Goal: Task Accomplishment & Management: Use online tool/utility

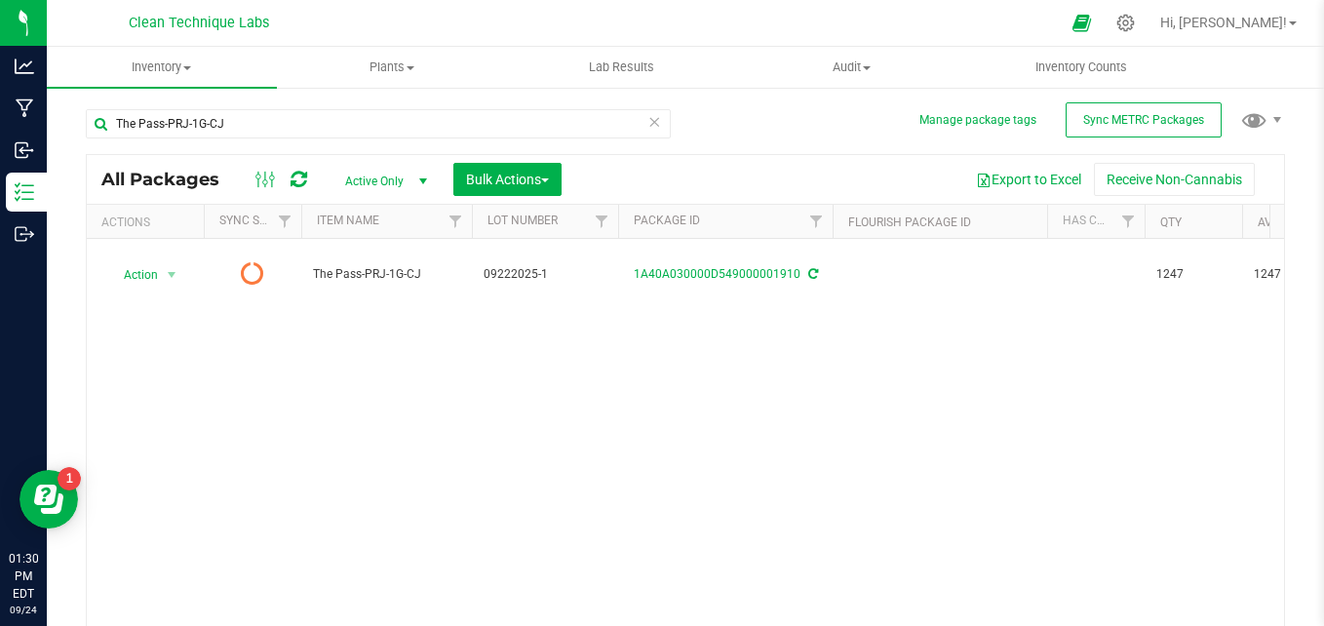
scroll to position [55, 0]
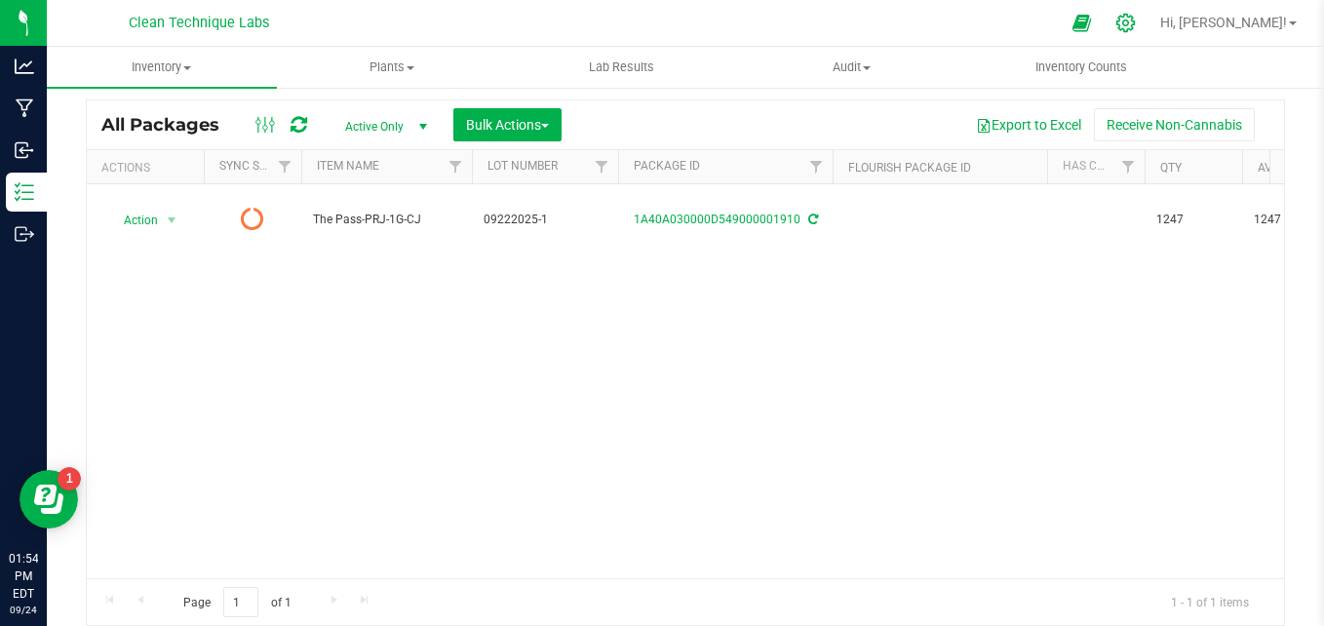
click at [1134, 29] on icon at bounding box center [1125, 23] width 19 height 19
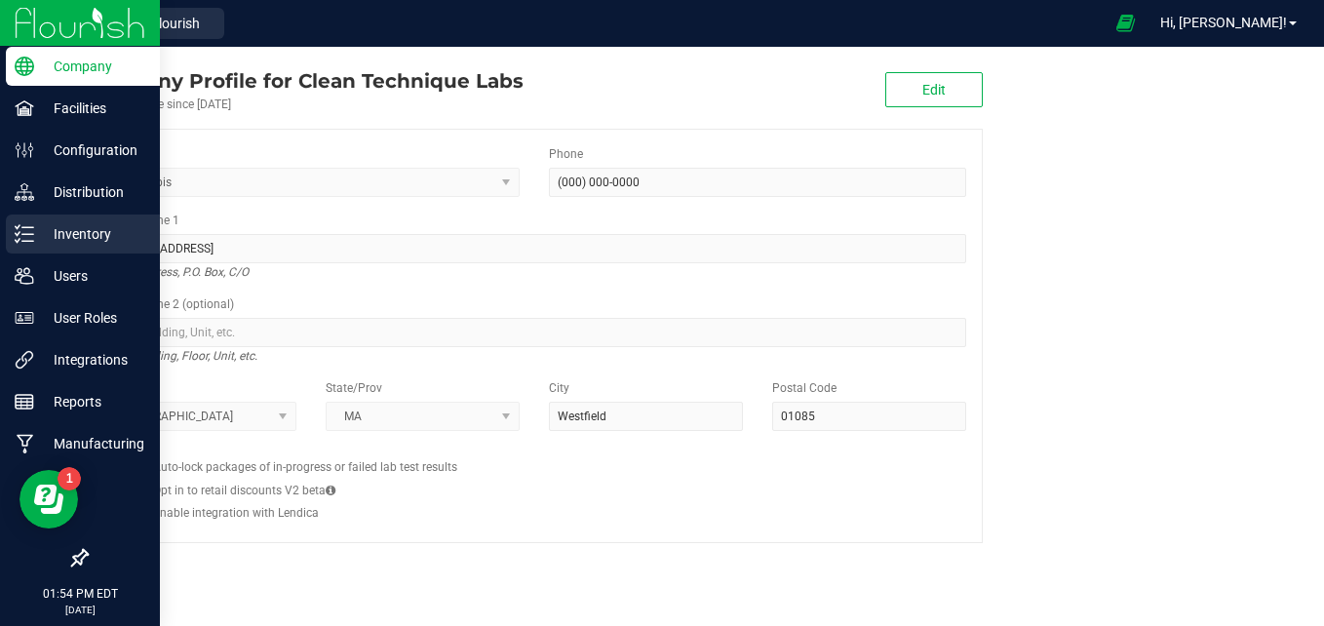
click at [16, 226] on icon at bounding box center [18, 226] width 4 height 3
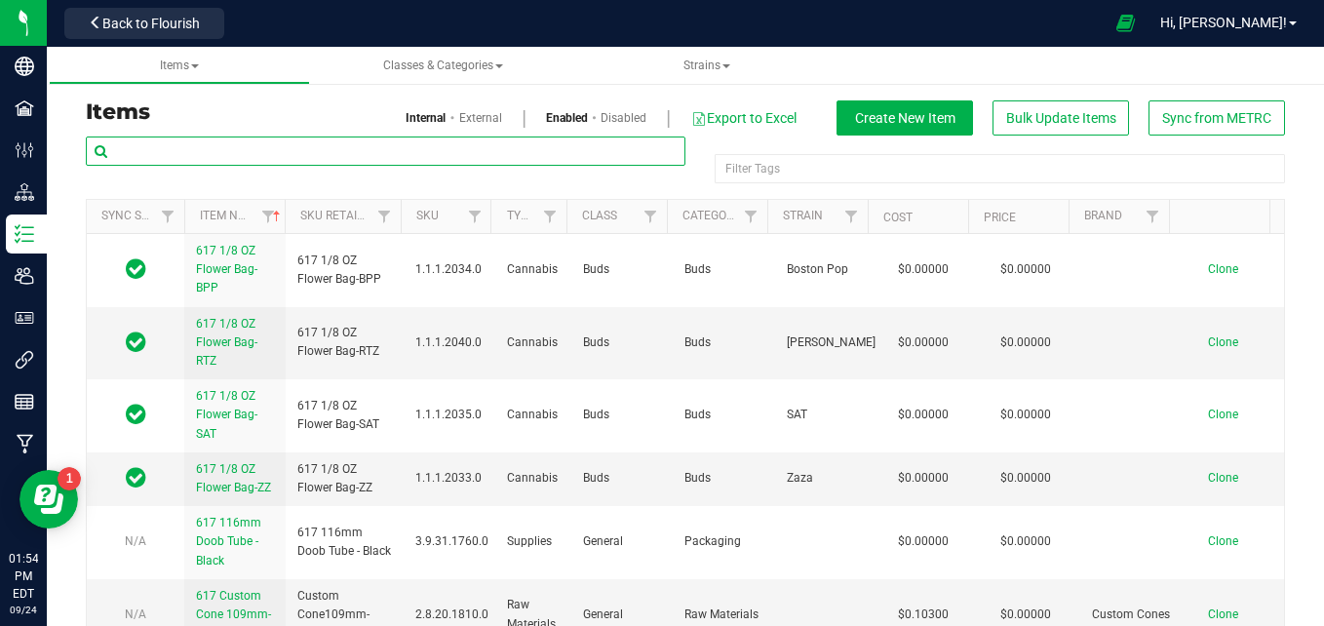
click at [541, 150] on input "text" at bounding box center [385, 150] width 599 height 29
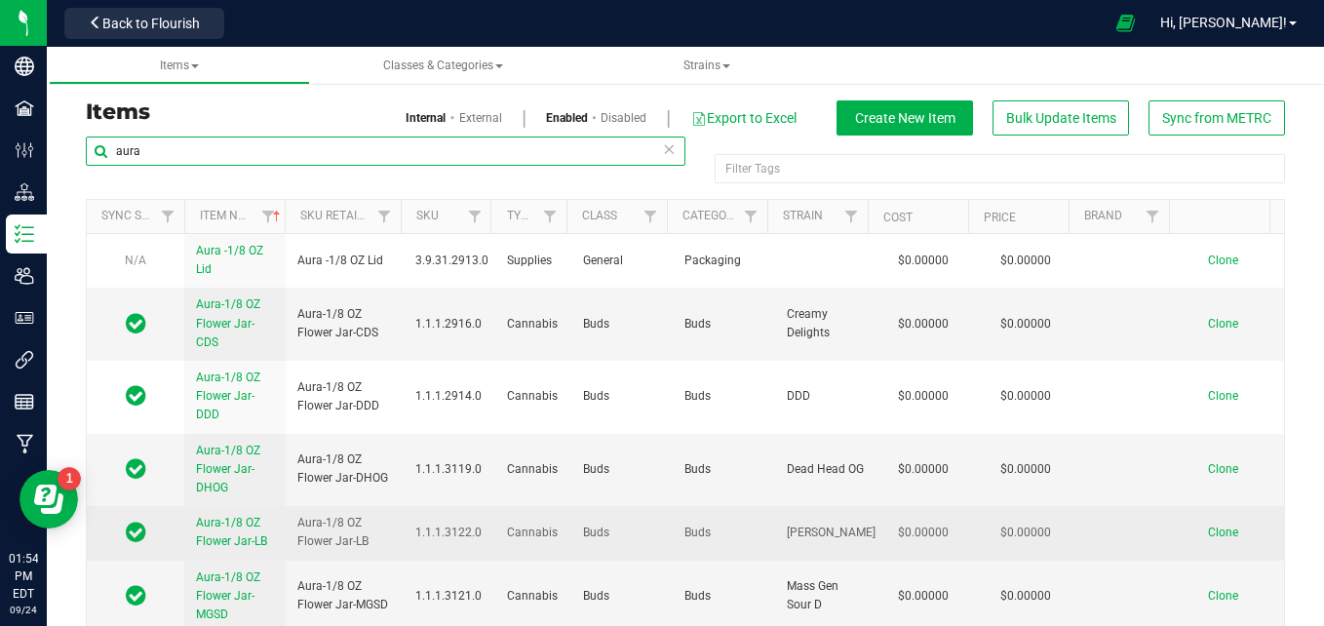
type input "aura"
click at [229, 543] on span "Aura-1/8 OZ Flower Jar-LB" at bounding box center [231, 532] width 71 height 32
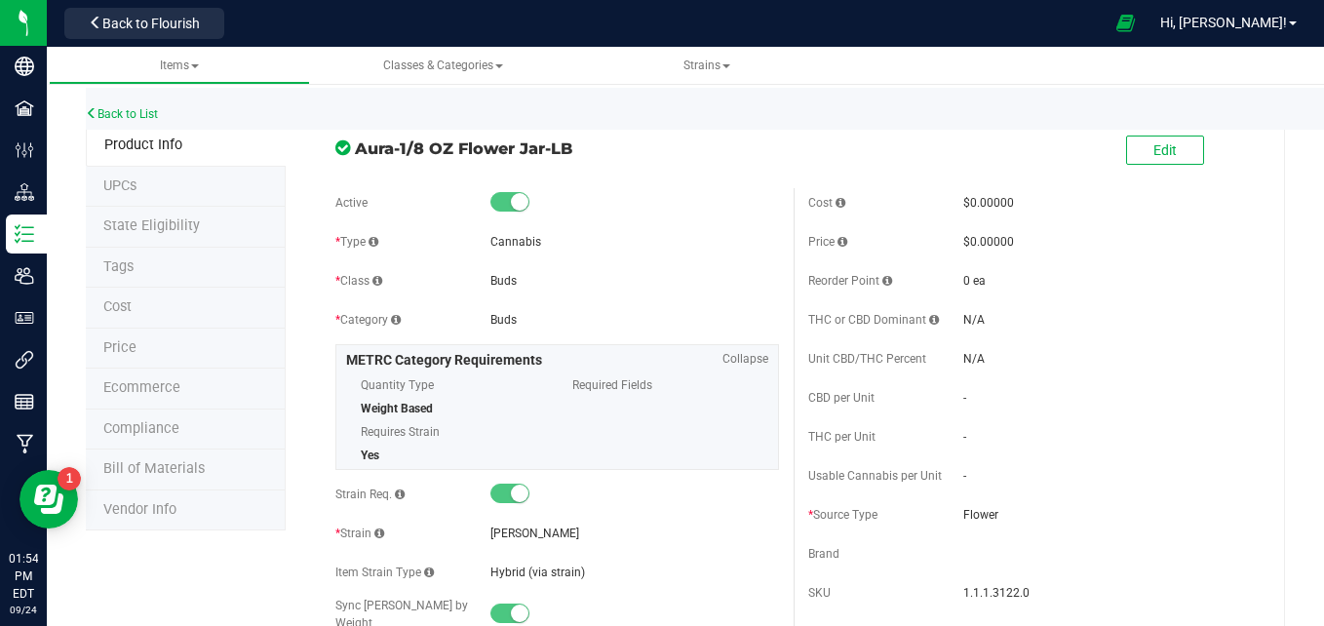
click at [160, 477] on span "Bill of Materials" at bounding box center [153, 468] width 101 height 17
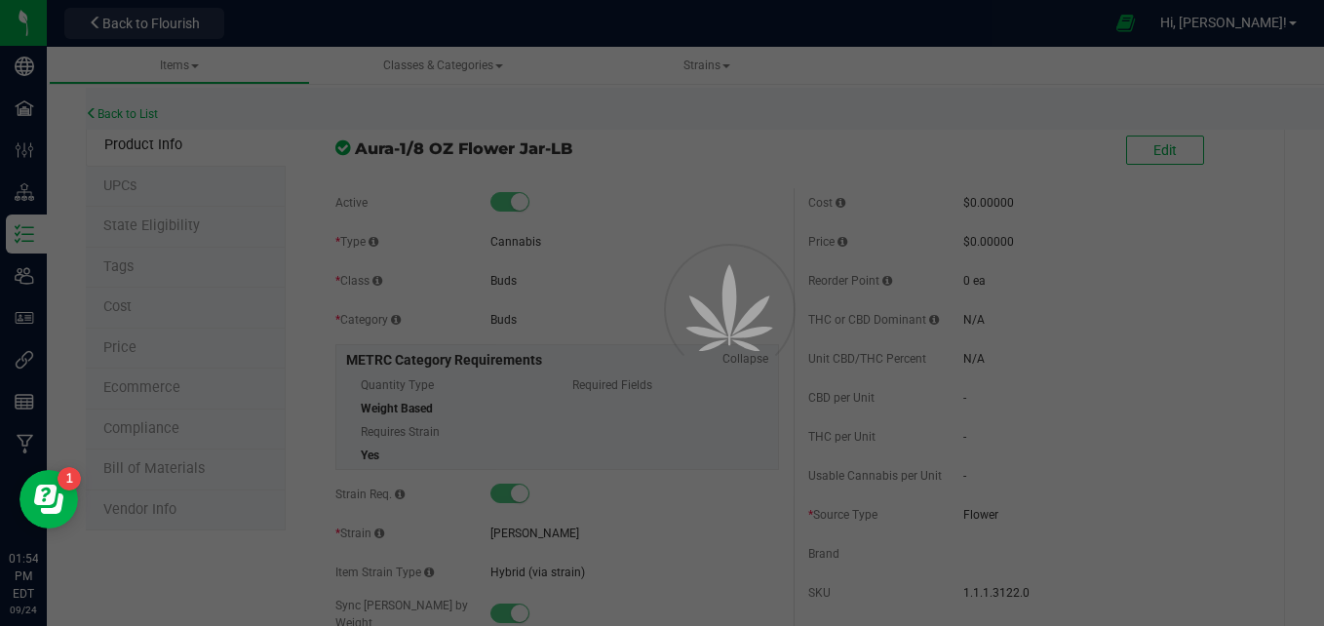
select select "557"
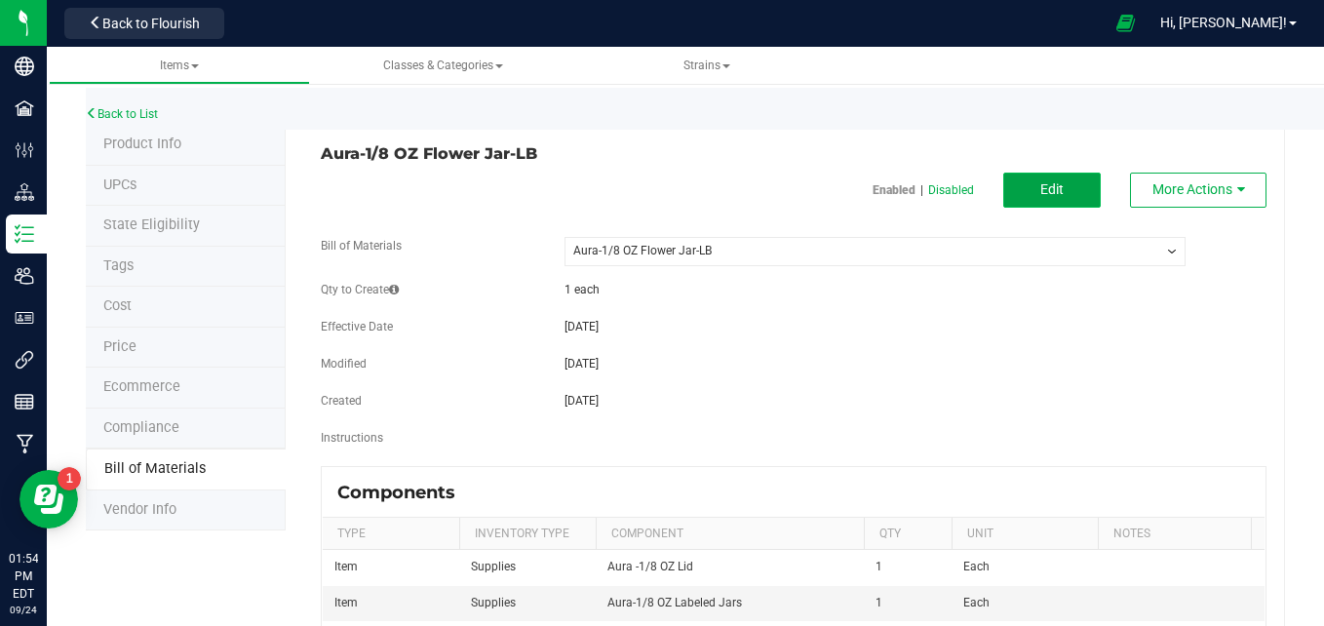
click at [1050, 184] on button "Edit" at bounding box center [1051, 190] width 97 height 35
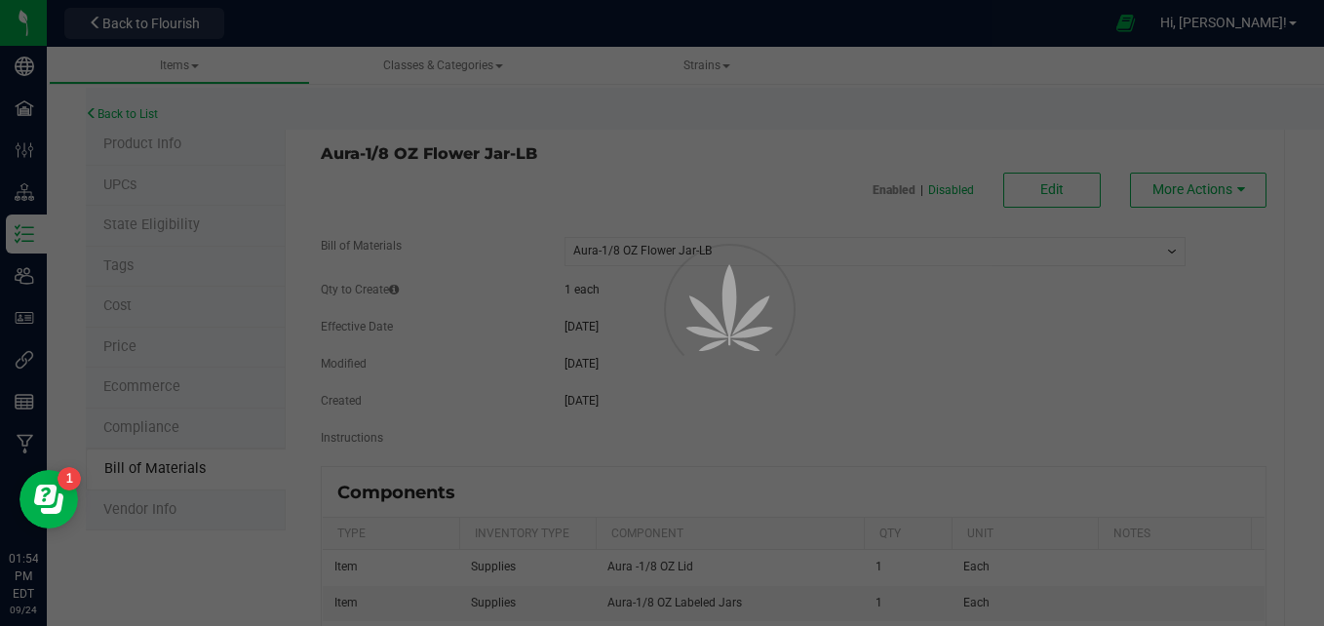
select select "557"
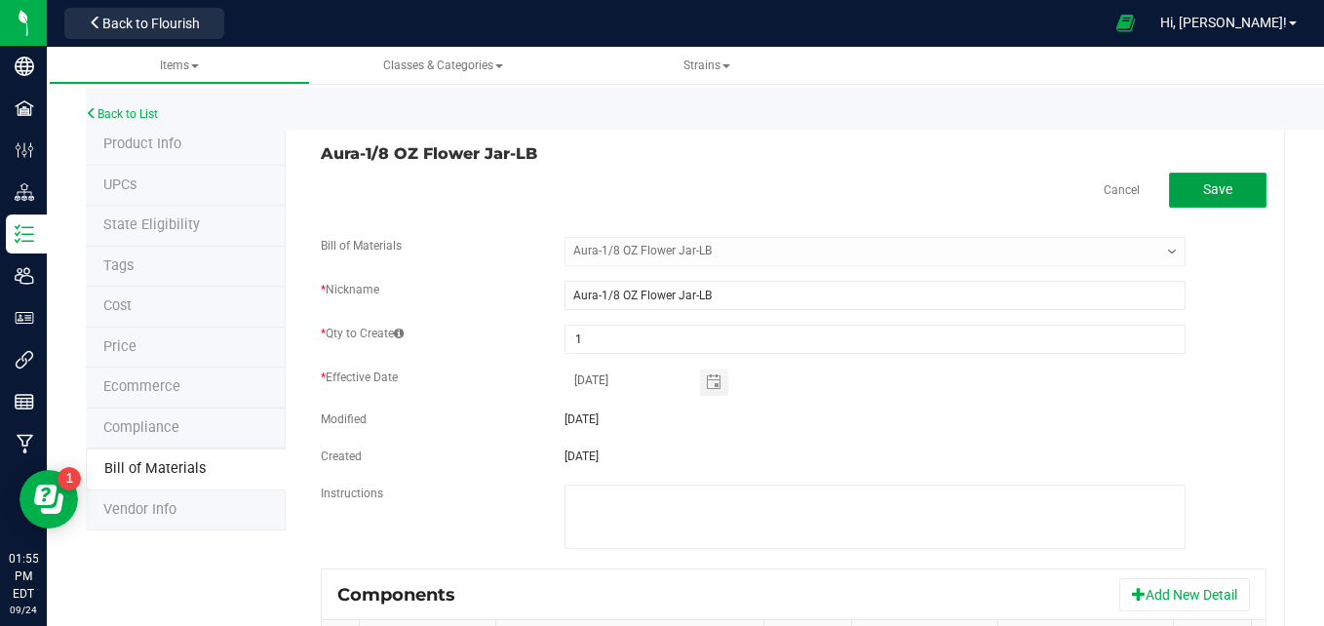
click at [1203, 190] on span "Save" at bounding box center [1217, 189] width 29 height 16
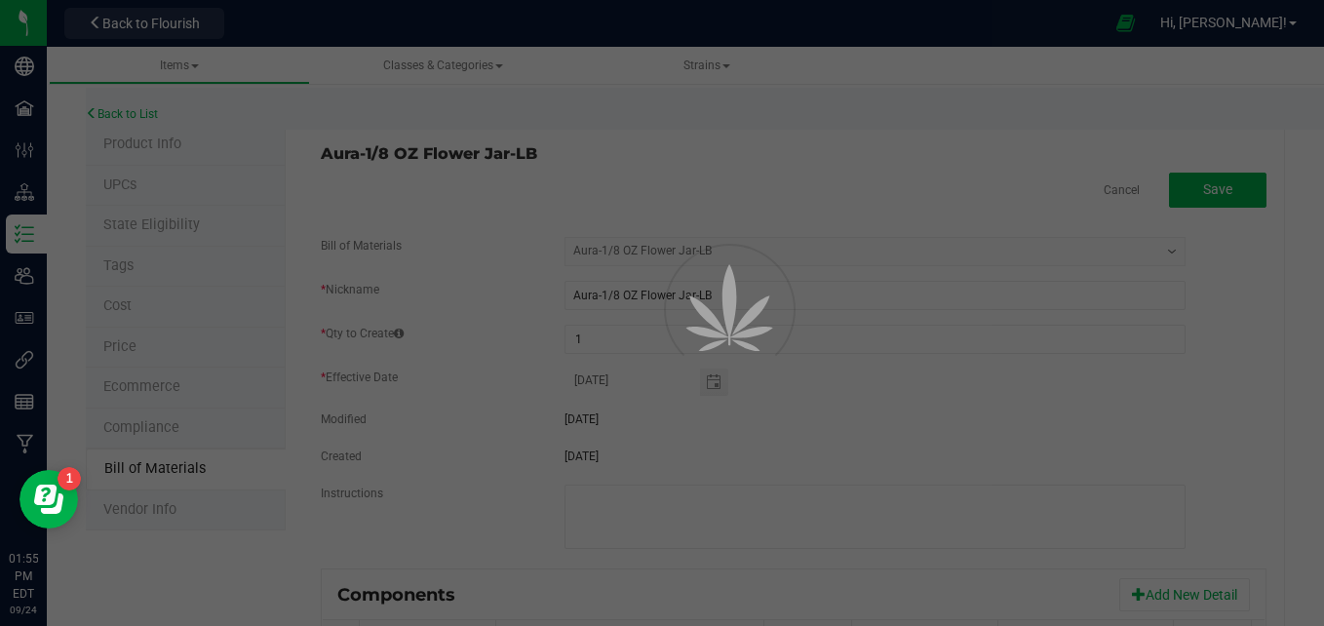
select select "557"
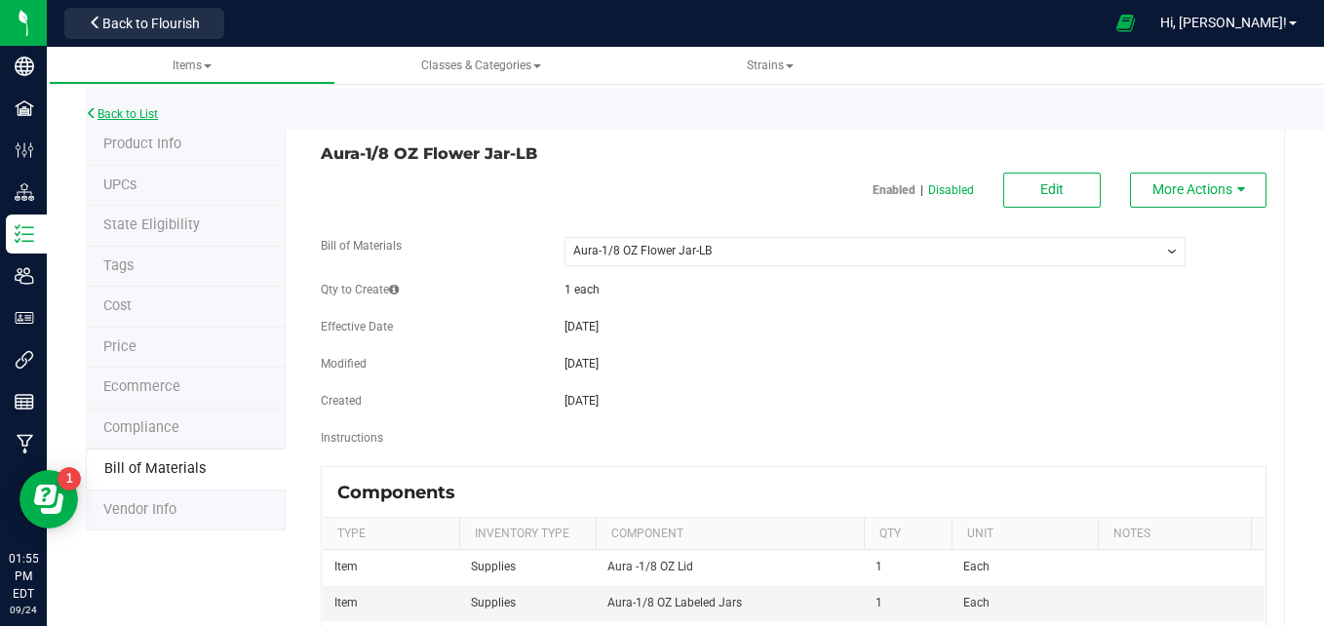
click at [142, 115] on link "Back to List" at bounding box center [122, 114] width 72 height 14
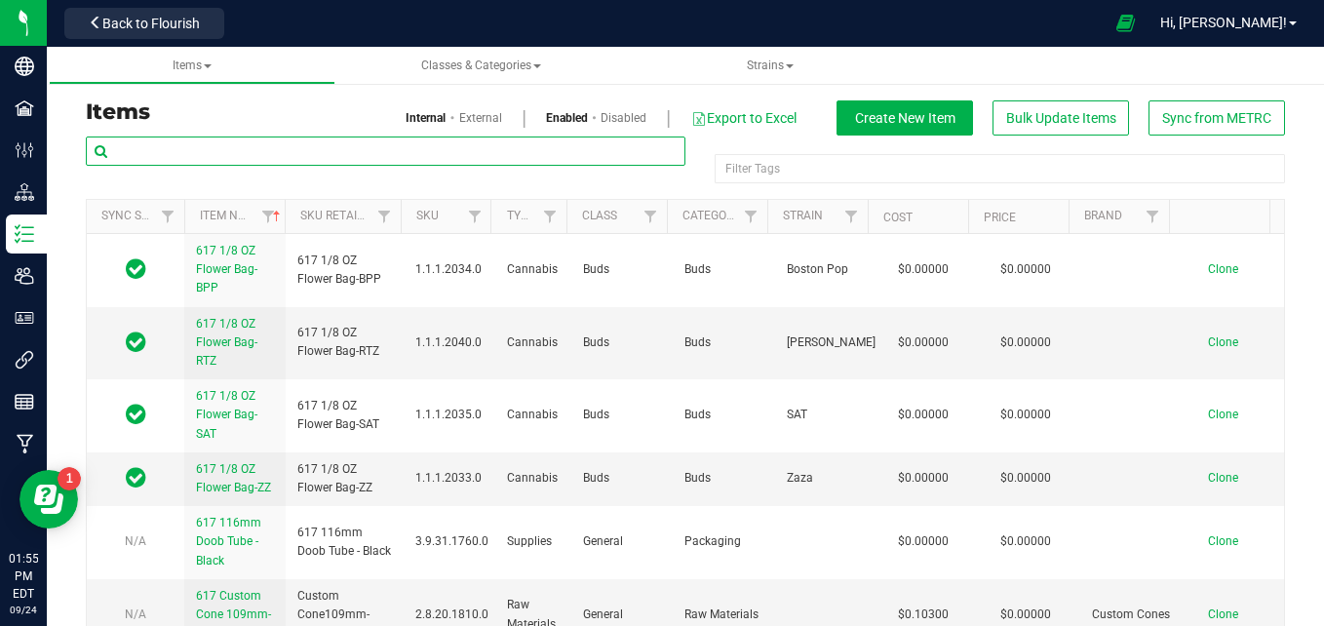
click at [295, 157] on input "text" at bounding box center [385, 150] width 599 height 29
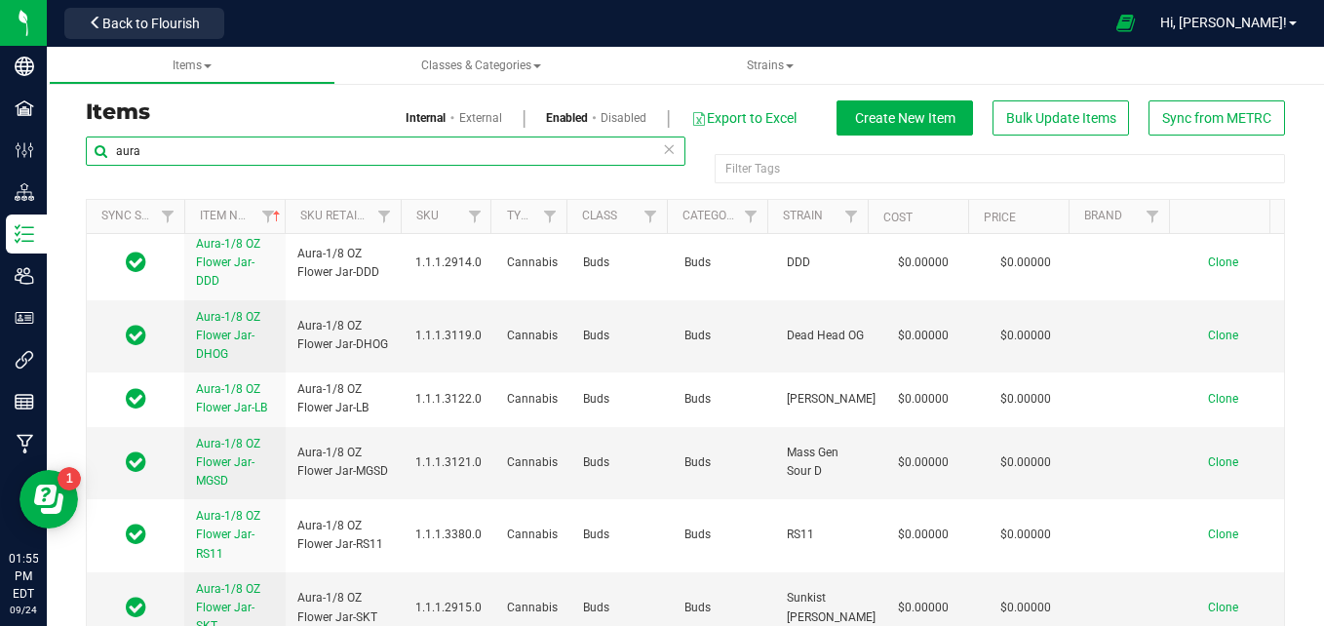
scroll to position [141, 0]
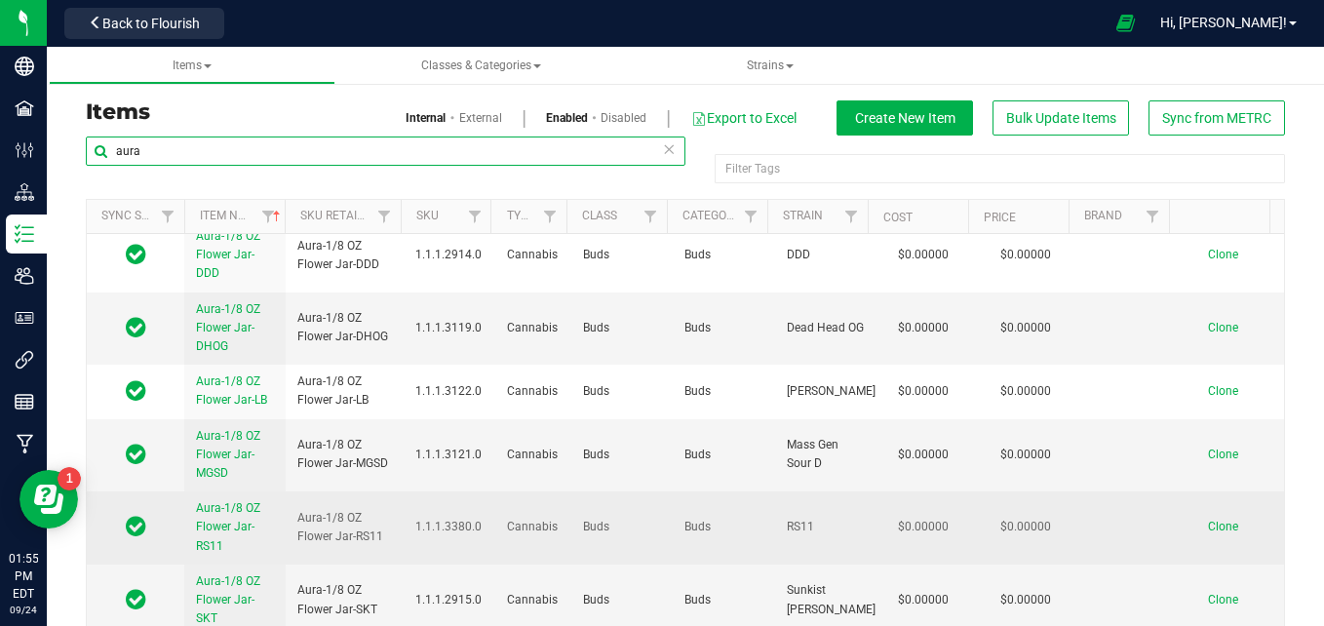
type input "aura"
click at [253, 533] on span "Aura-1/8 OZ Flower Jar-RS11" at bounding box center [228, 526] width 64 height 51
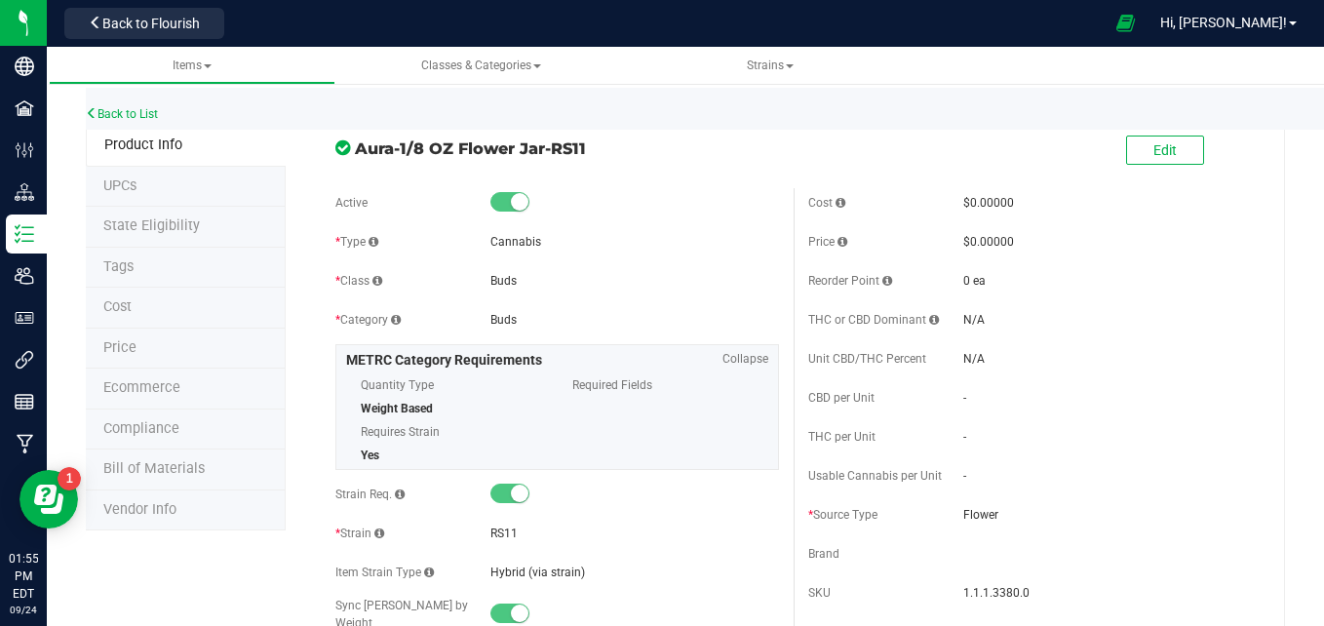
click at [161, 475] on span "Bill of Materials" at bounding box center [153, 468] width 101 height 17
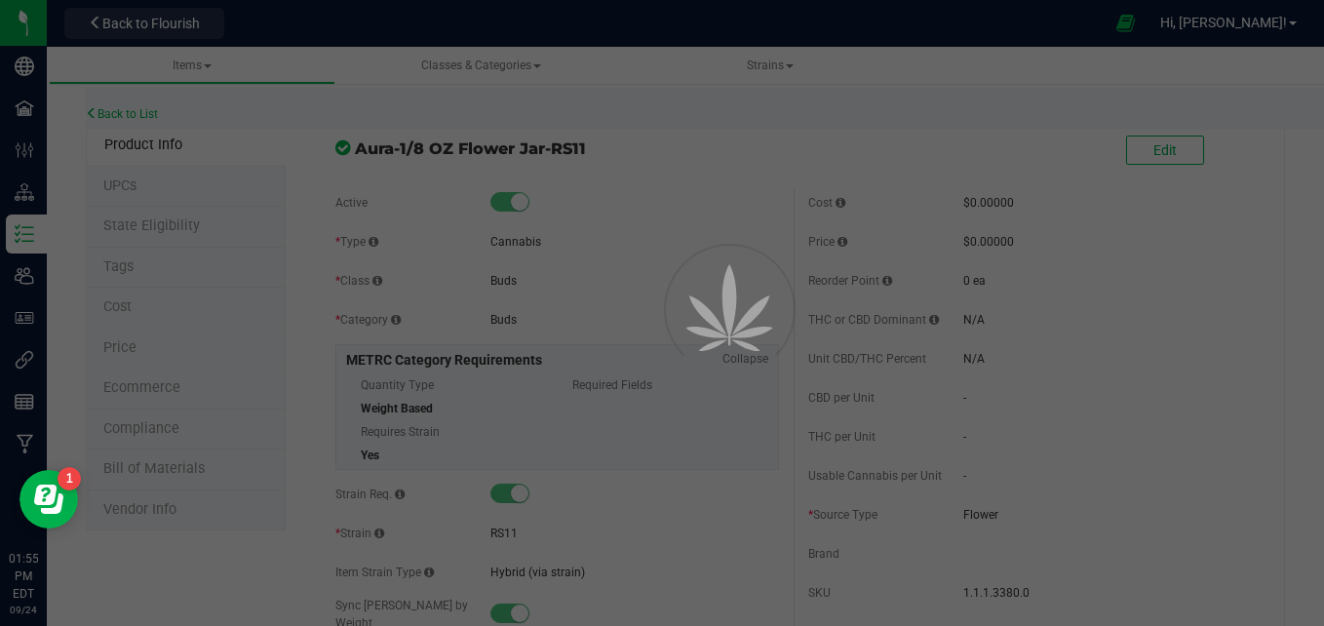
select select "580"
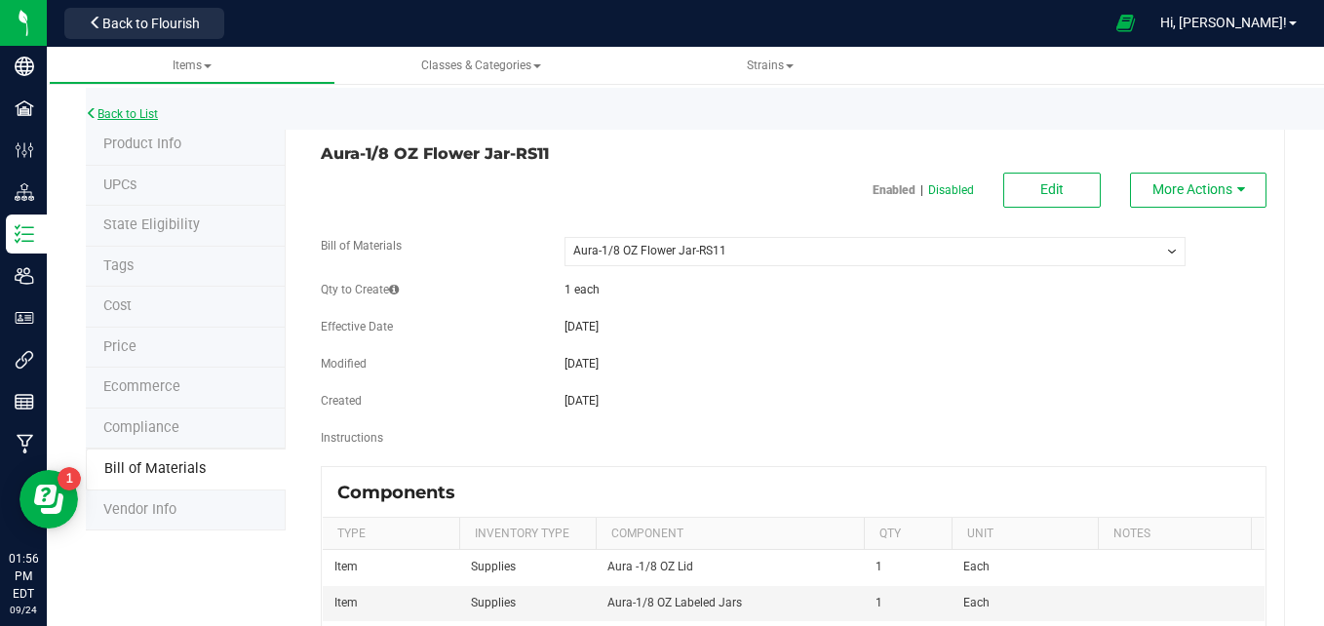
click at [150, 111] on link "Back to List" at bounding box center [122, 114] width 72 height 14
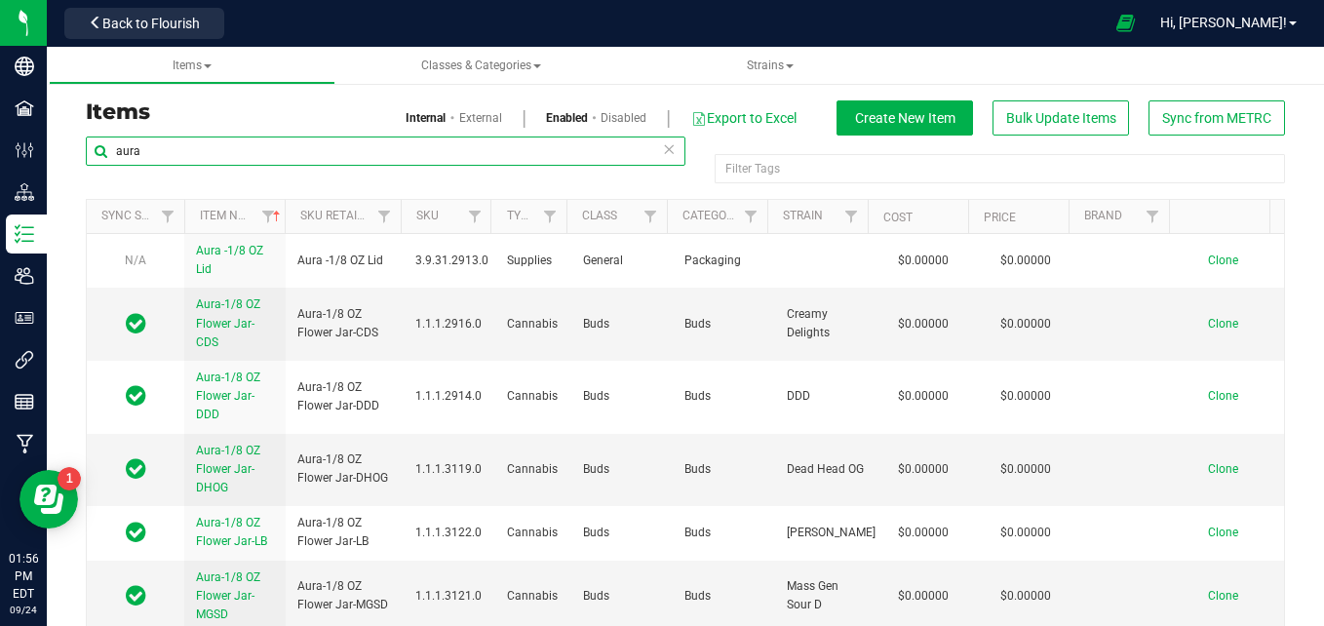
click at [220, 150] on input "aura" at bounding box center [385, 150] width 599 height 29
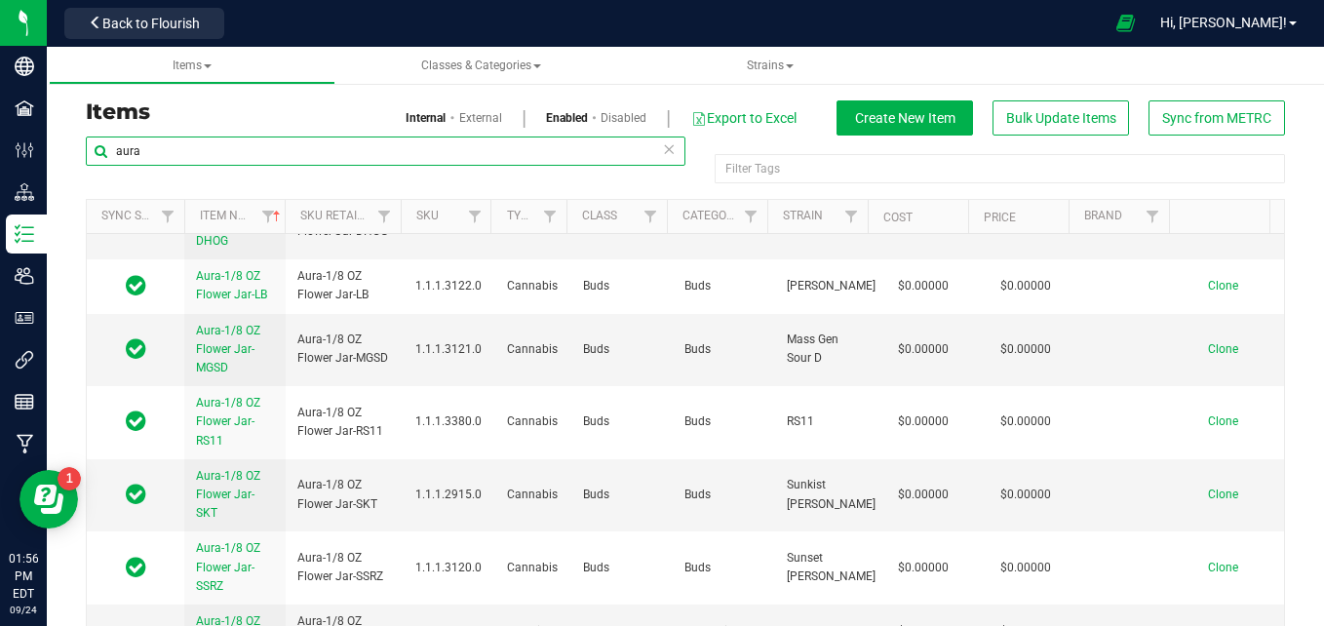
scroll to position [271, 0]
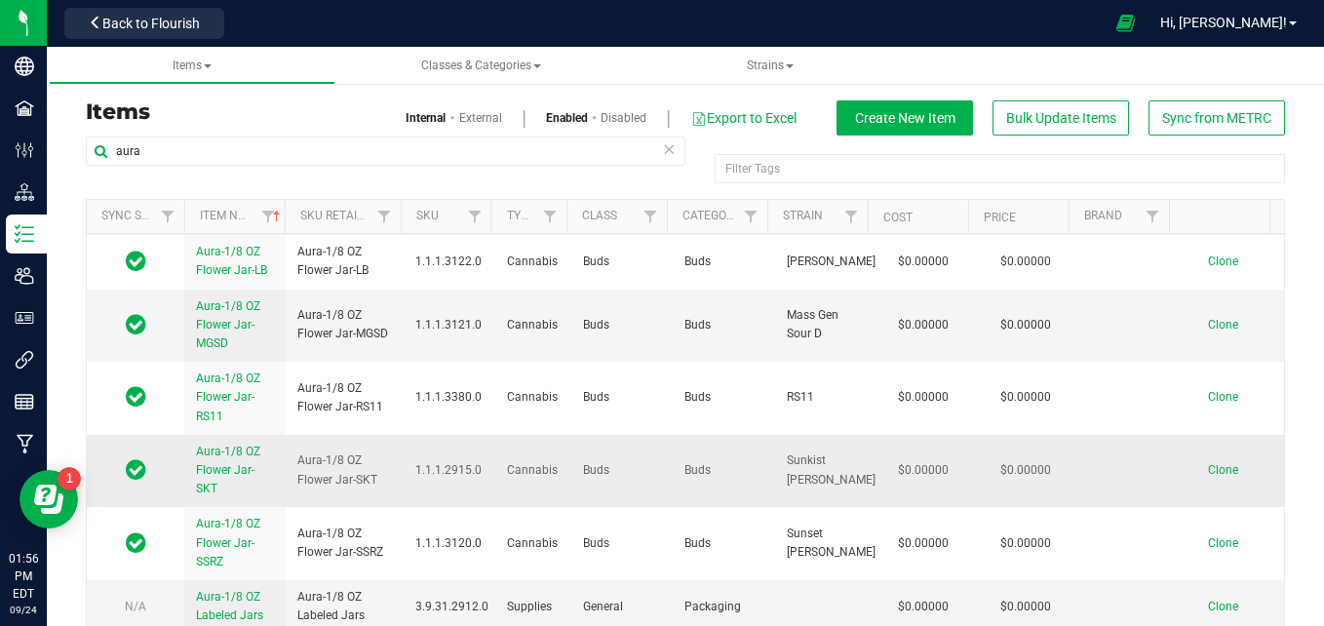
click at [199, 476] on span "Aura-1/8 OZ Flower Jar-SKT" at bounding box center [228, 469] width 64 height 51
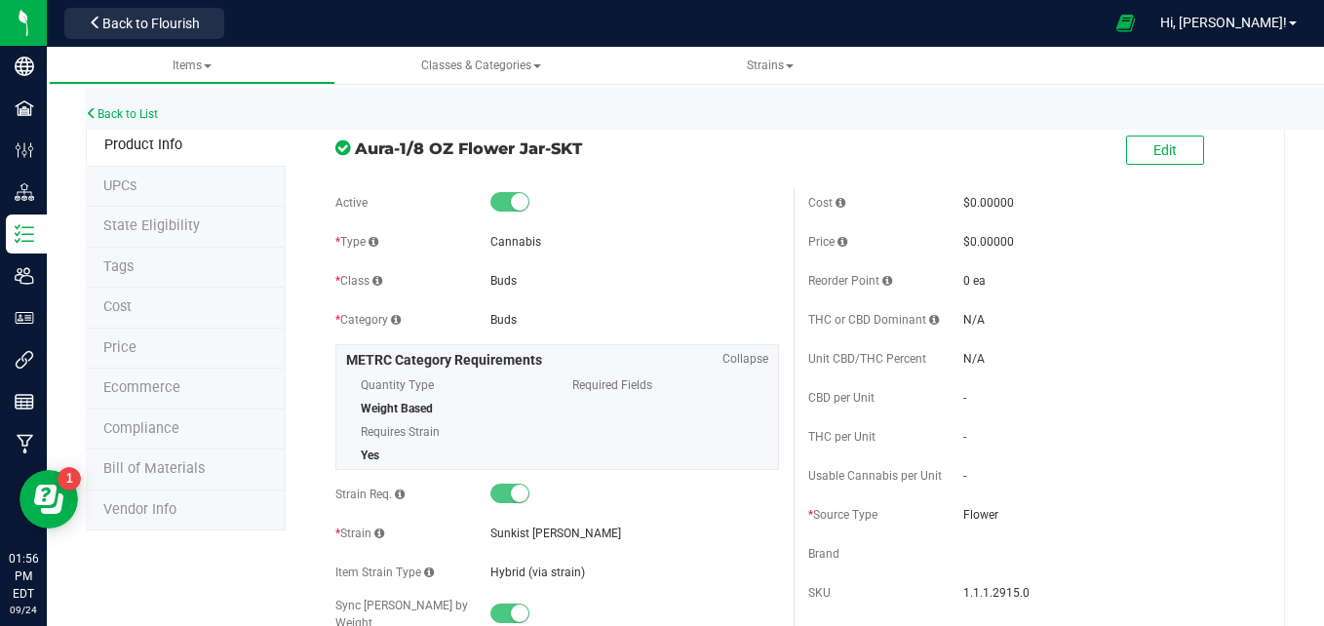
click at [181, 476] on span "Bill of Materials" at bounding box center [153, 468] width 101 height 17
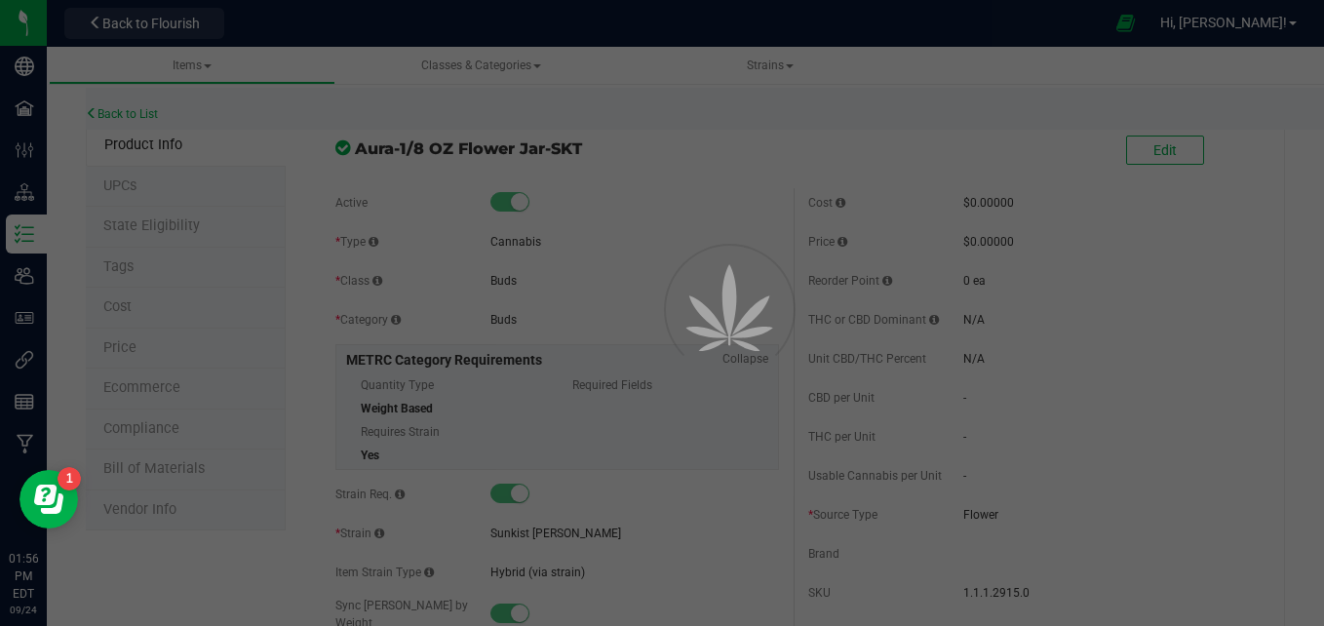
select select "548"
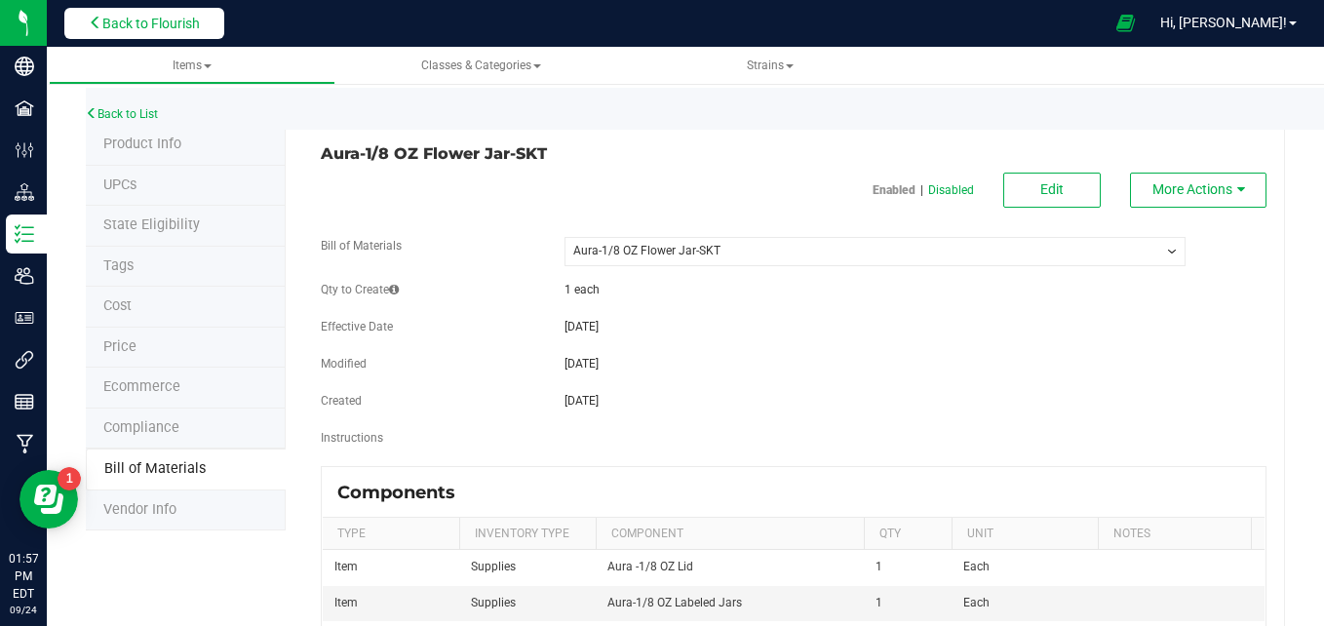
click at [110, 21] on span "Back to Flourish" at bounding box center [150, 24] width 97 height 16
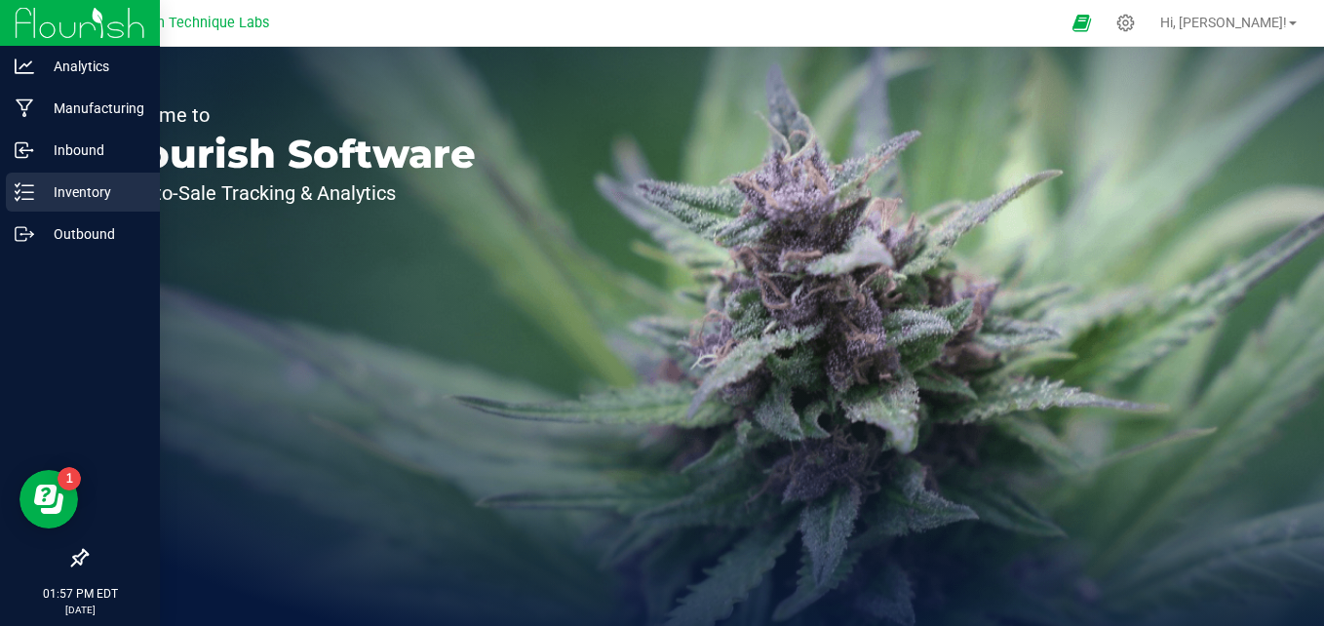
click at [27, 205] on div "Inventory" at bounding box center [83, 192] width 154 height 39
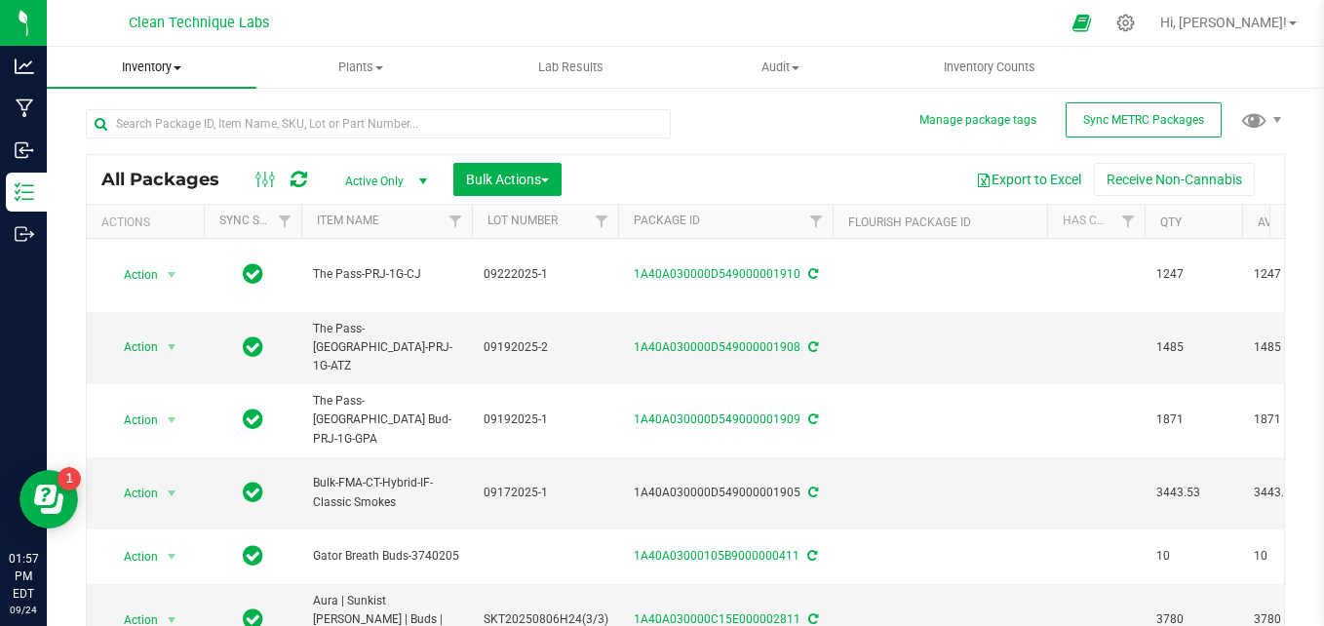
click at [145, 74] on span "Inventory" at bounding box center [152, 67] width 210 height 18
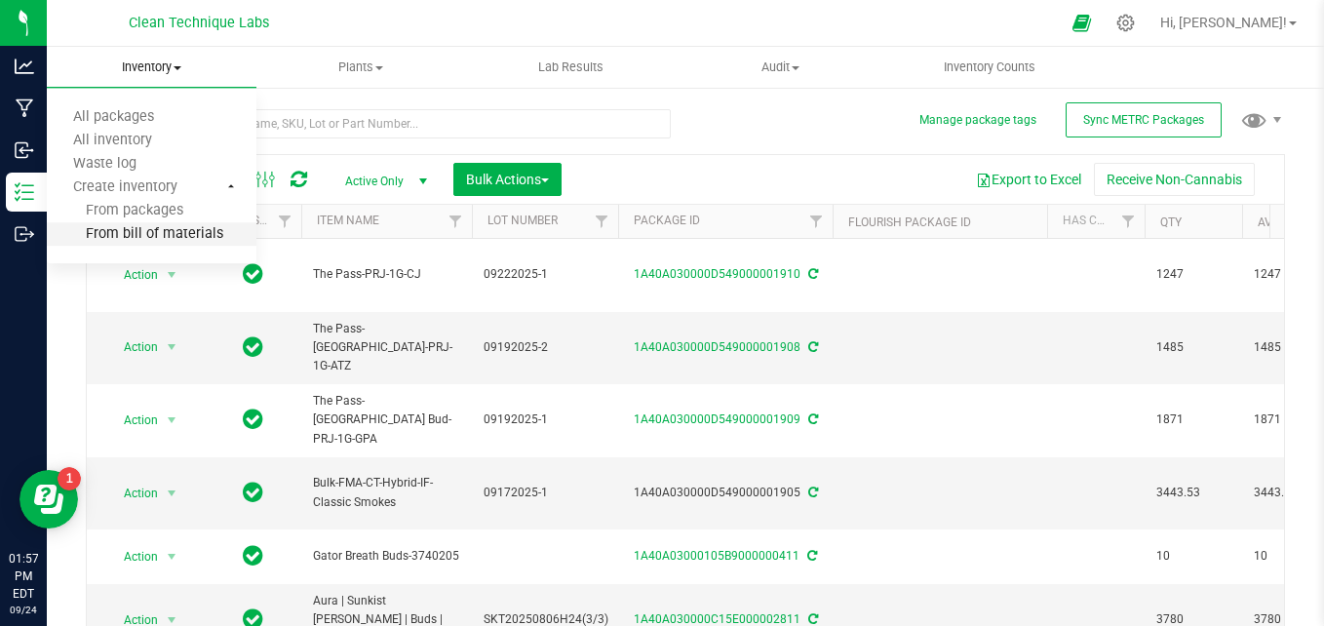
click at [164, 241] on span "From bill of materials" at bounding box center [135, 234] width 176 height 17
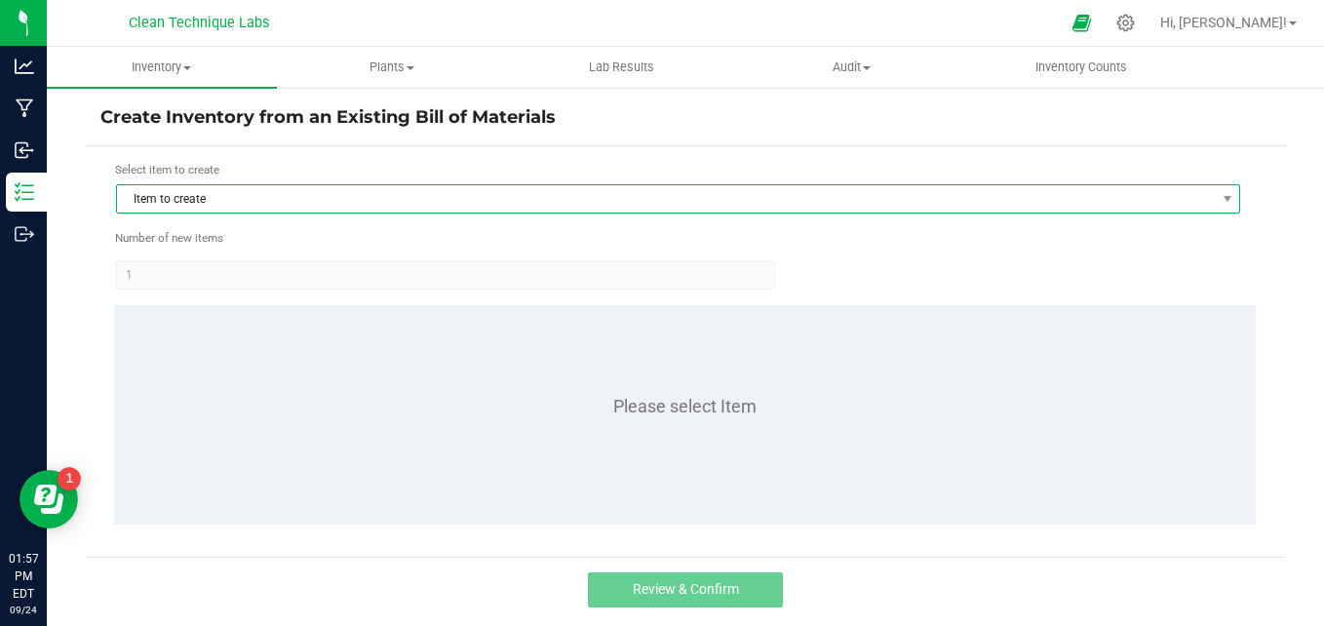
click at [390, 197] on span "Item to create" at bounding box center [665, 198] width 1097 height 27
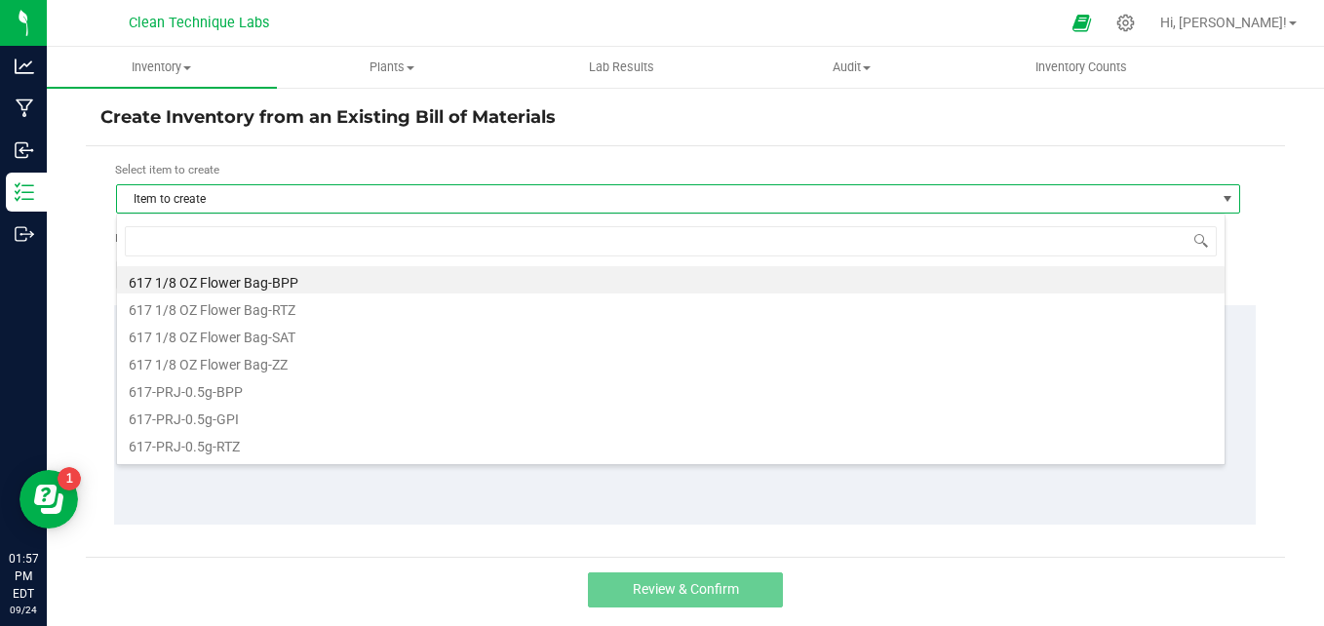
scroll to position [29, 1109]
type input "aura"
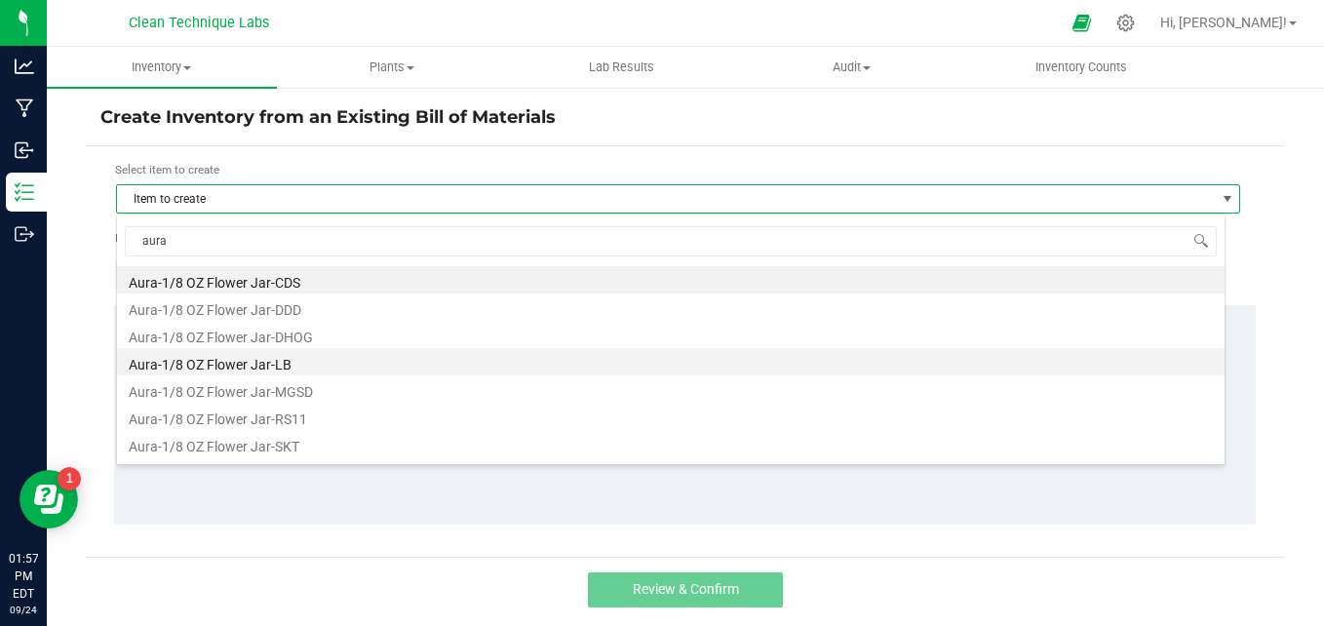
click at [337, 358] on li "Aura-1/8 OZ Flower Jar-LB" at bounding box center [670, 361] width 1107 height 27
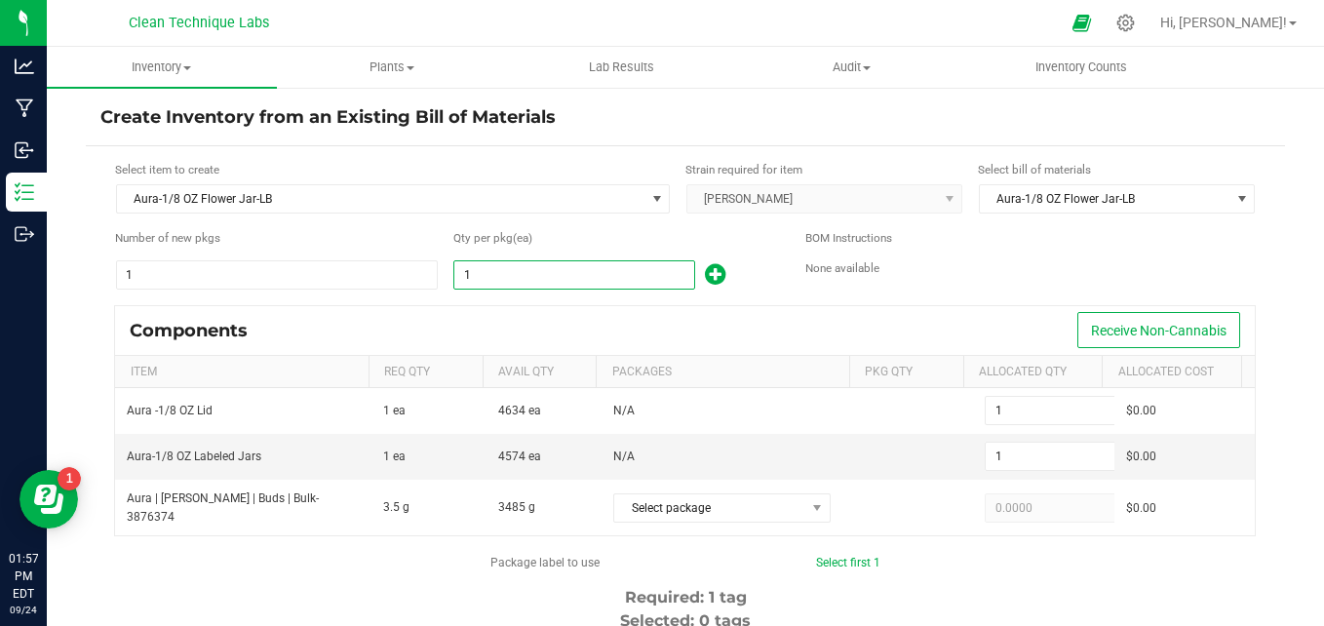
click at [509, 282] on input "1" at bounding box center [573, 274] width 239 height 27
type input "7"
type input "75"
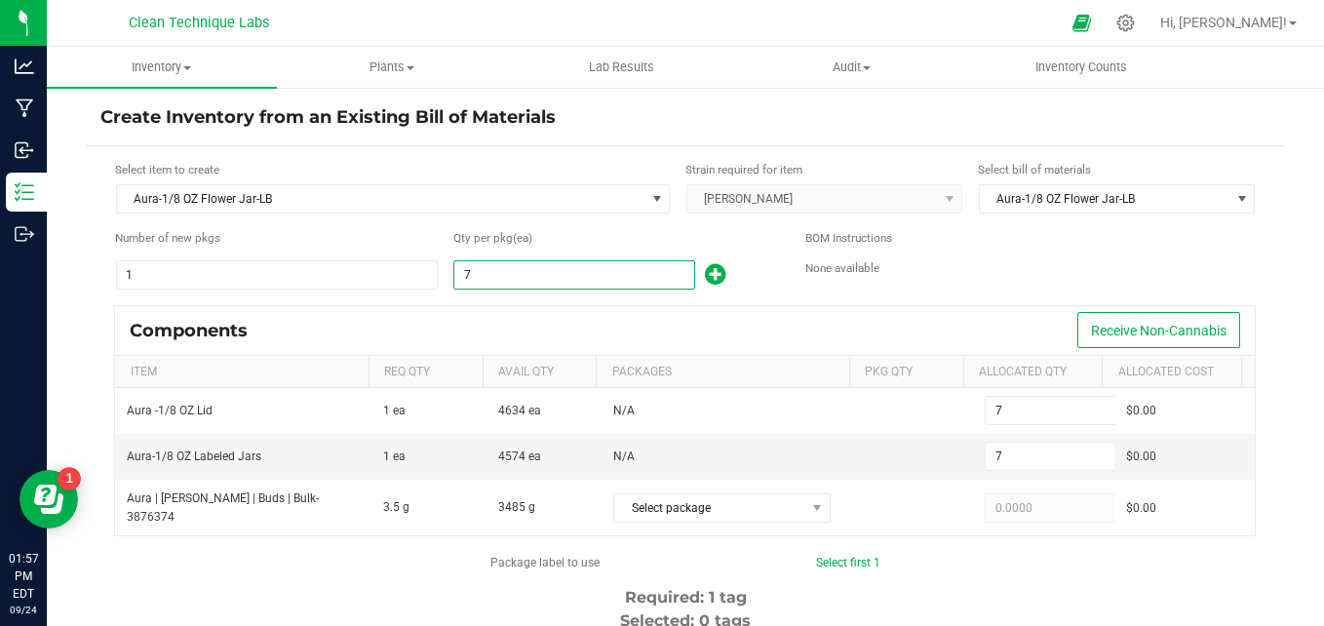
type input "75"
type input "755"
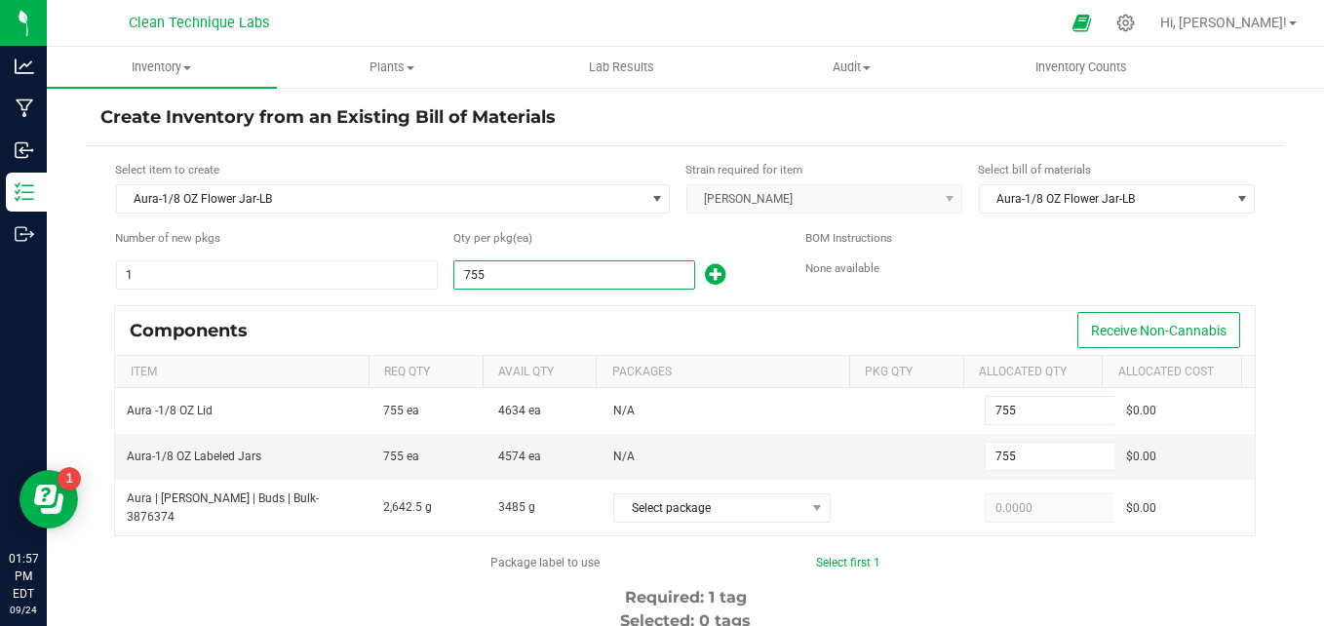
type input "7556"
type input "7,556"
type input "755"
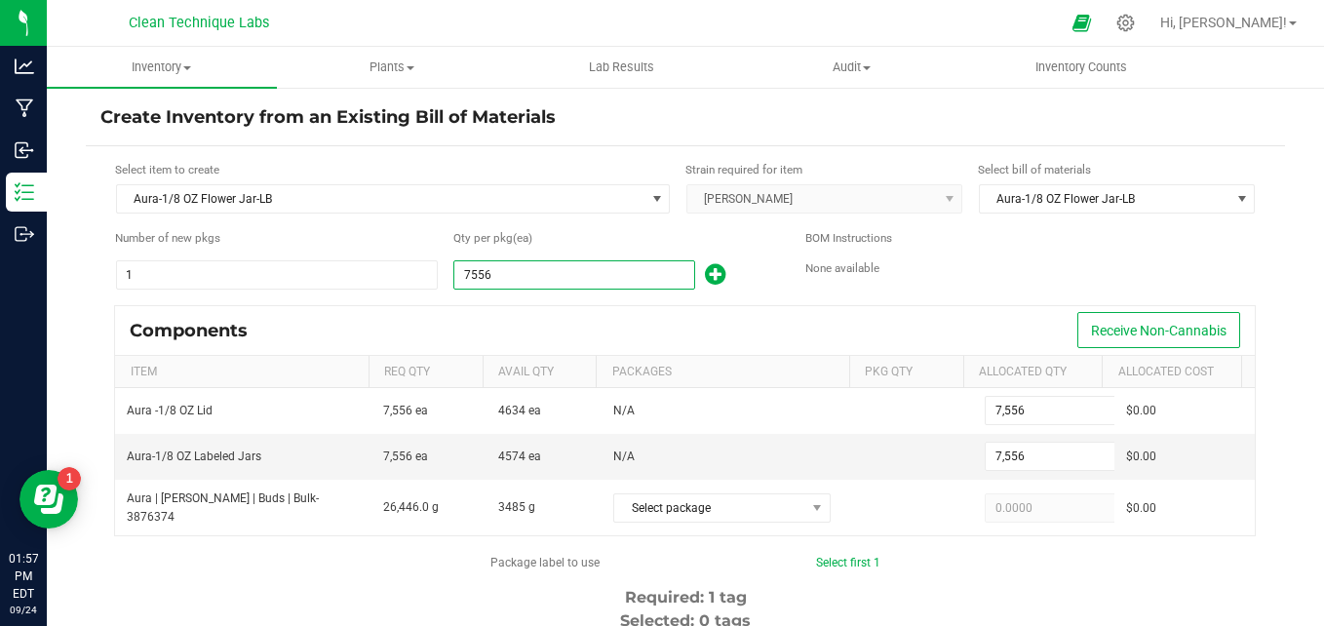
type input "755"
type input "75"
type input "756"
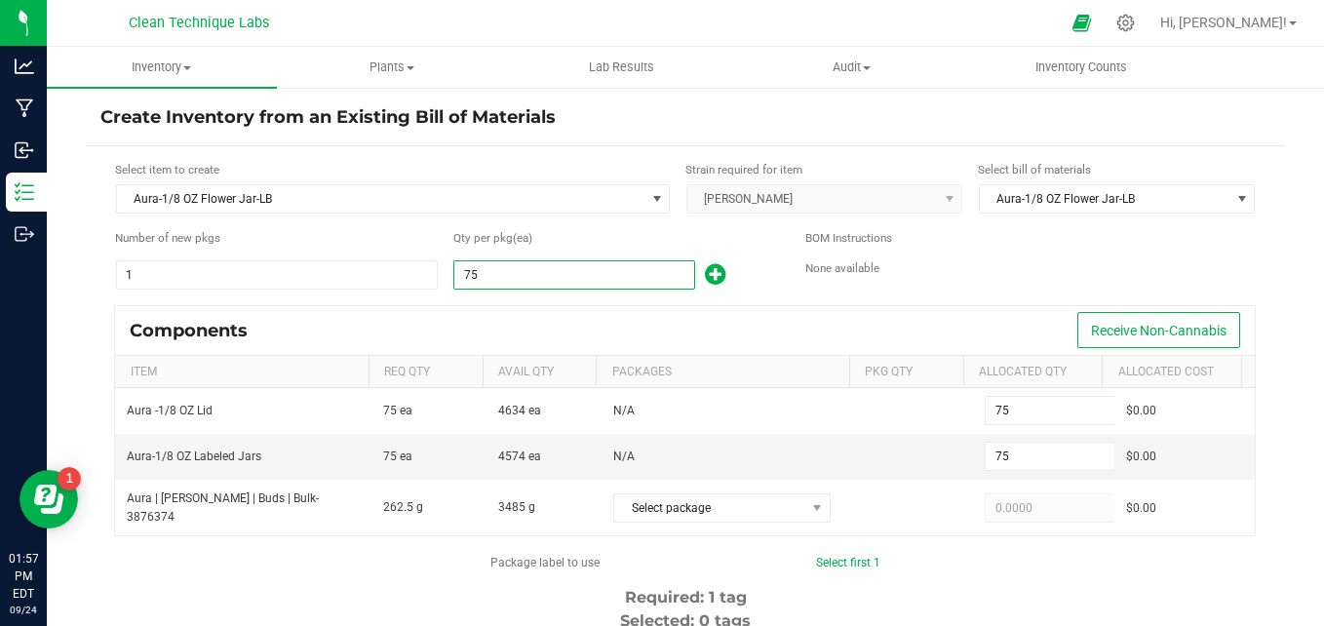
type input "756"
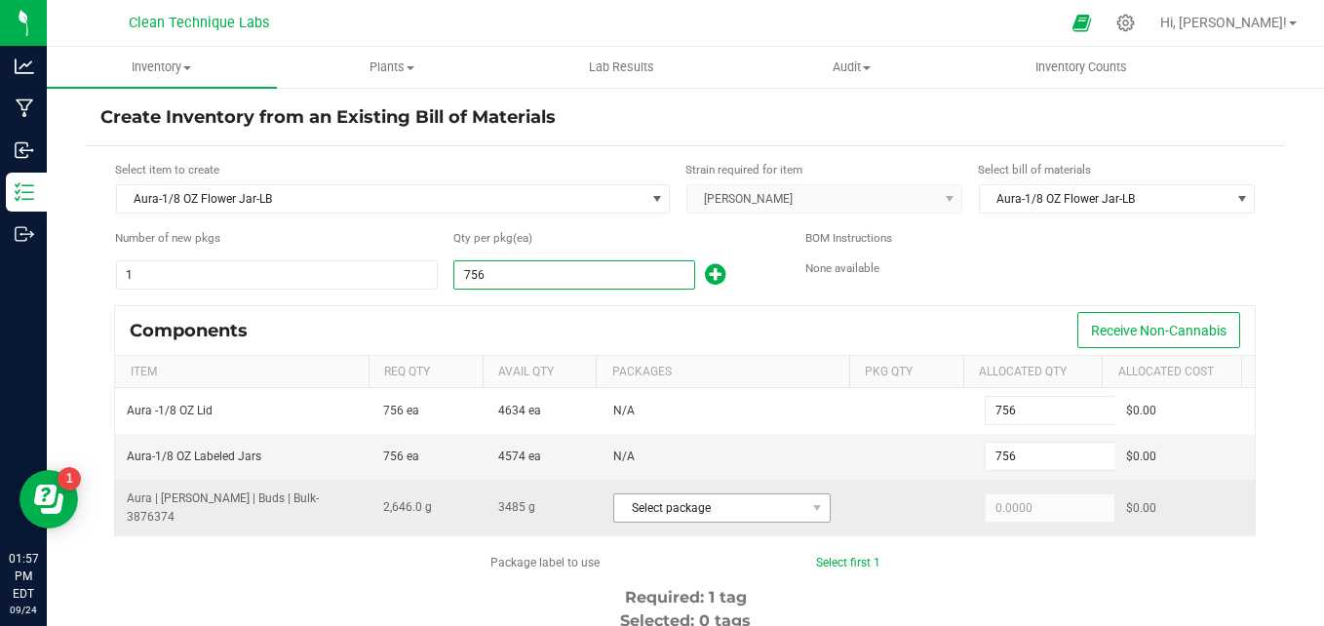
type input "756"
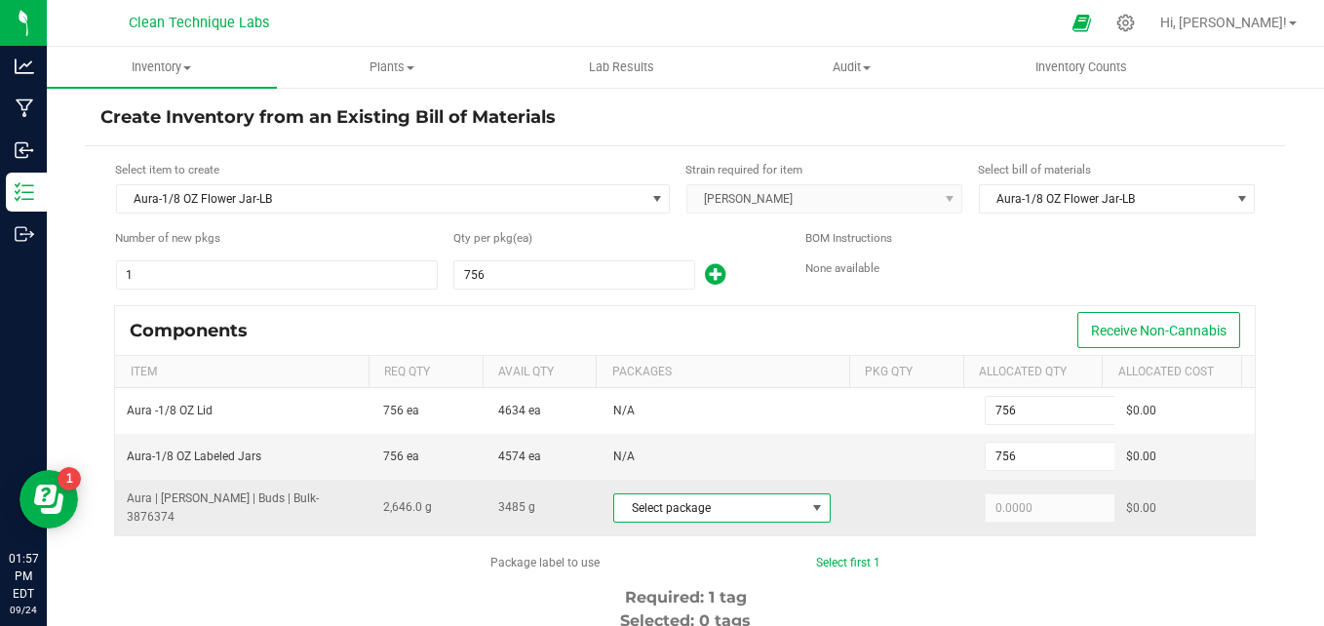
click at [767, 501] on span "Select package" at bounding box center [709, 507] width 191 height 27
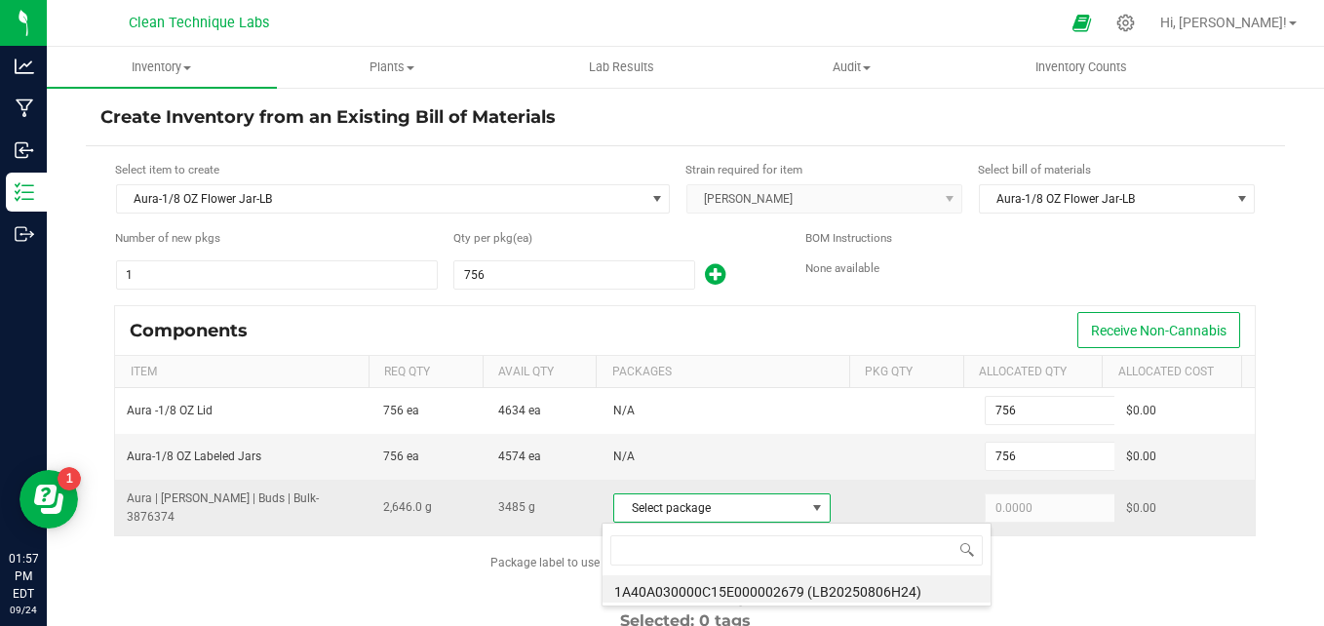
scroll to position [29, 211]
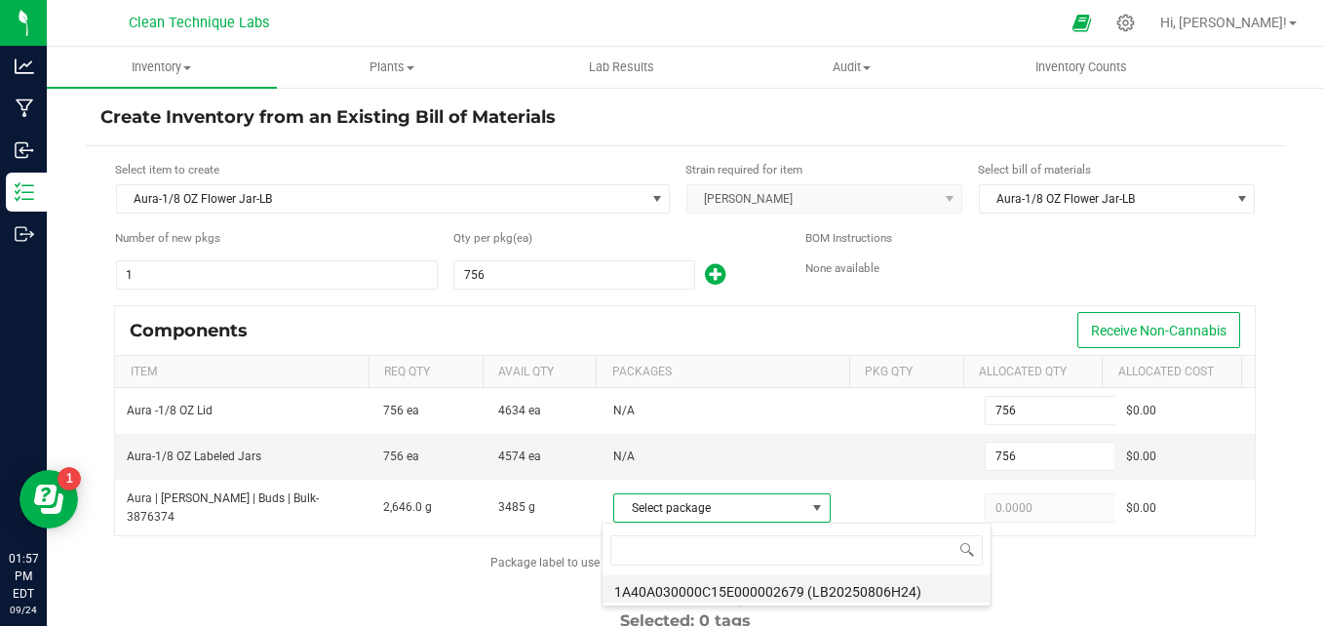
click at [785, 588] on li "1A40A030000C15E000002679 (LB20250806H24)" at bounding box center [796, 588] width 388 height 27
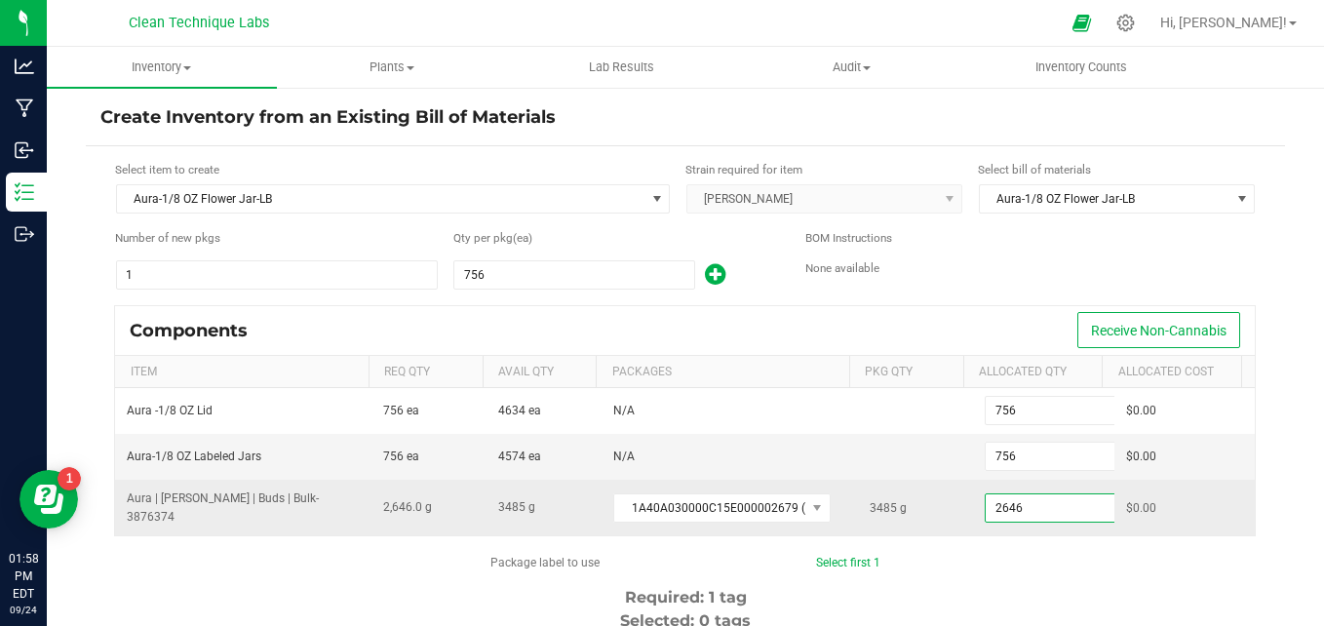
click at [1043, 511] on input "2646" at bounding box center [1056, 507] width 143 height 27
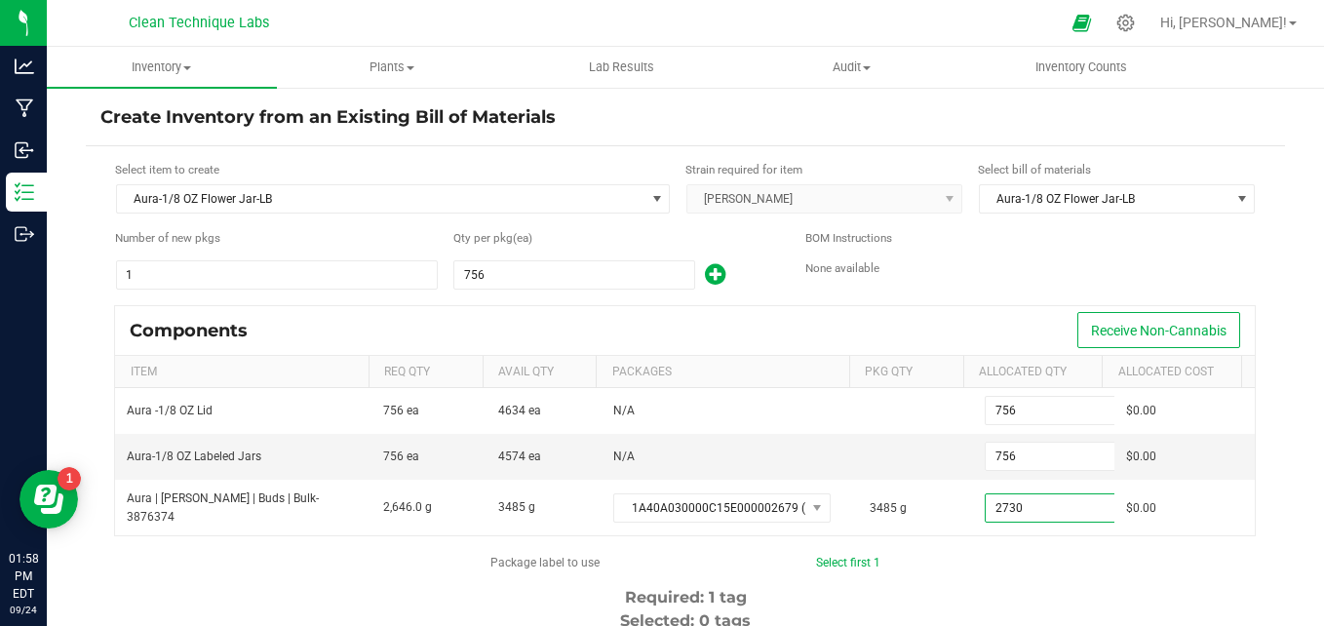
type input "2,730.0000"
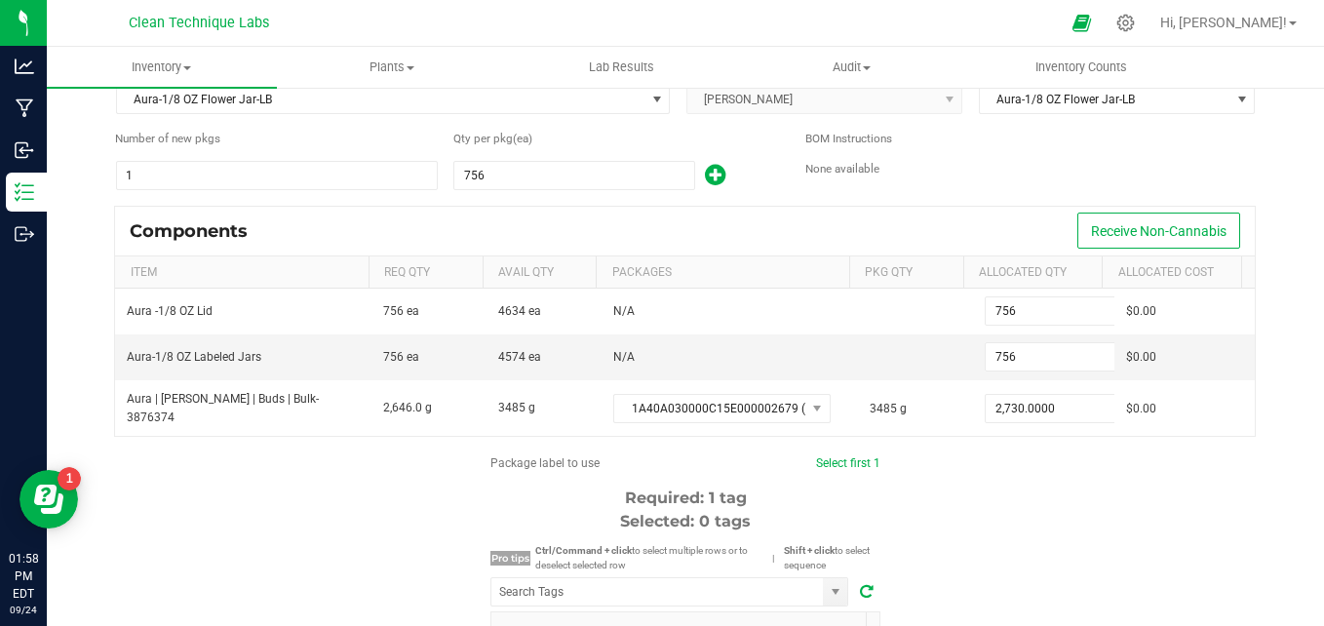
scroll to position [105, 0]
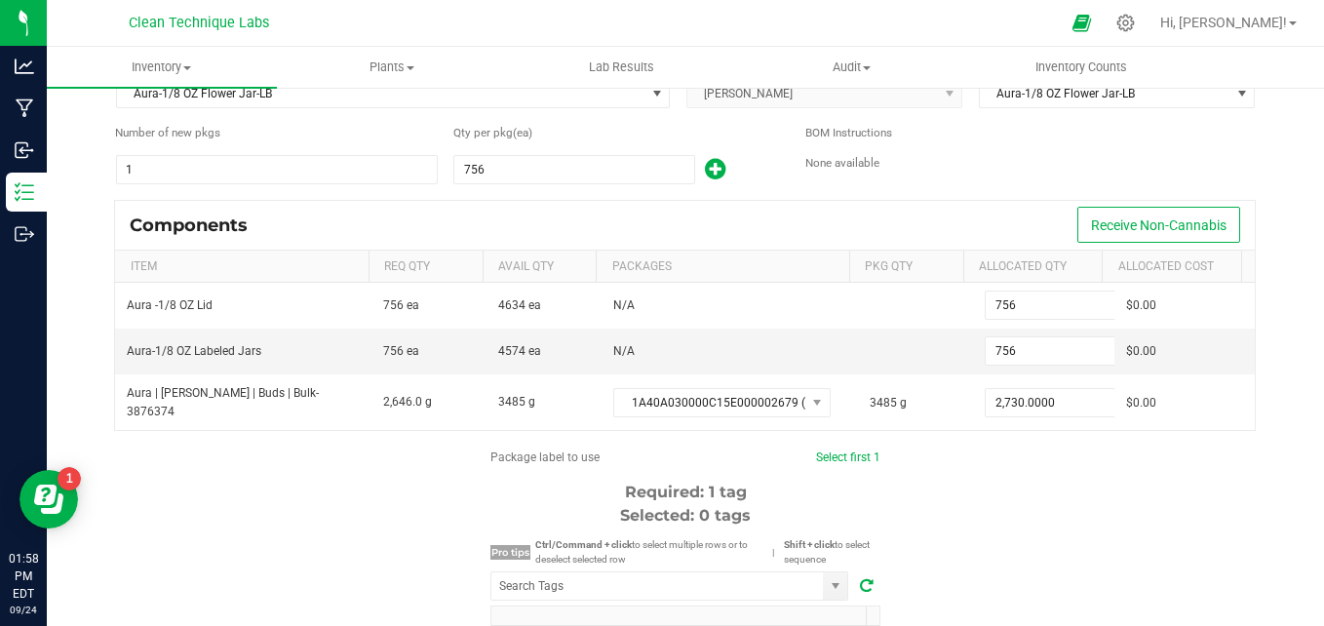
click at [1094, 461] on div "Package label to use Select first 1 Required: 1 tag Selected: 0 tags Pro tips C…" at bounding box center [685, 633] width 1199 height 371
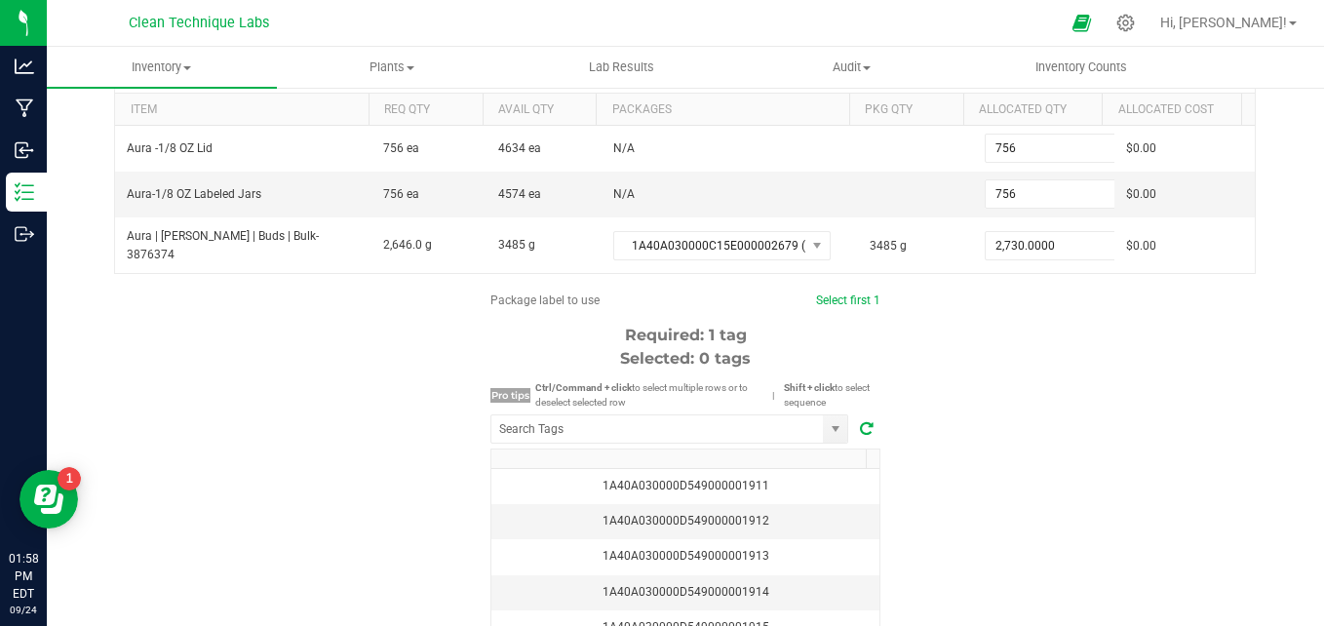
scroll to position [264, 0]
click at [818, 301] on link "Select first 1" at bounding box center [848, 298] width 64 height 14
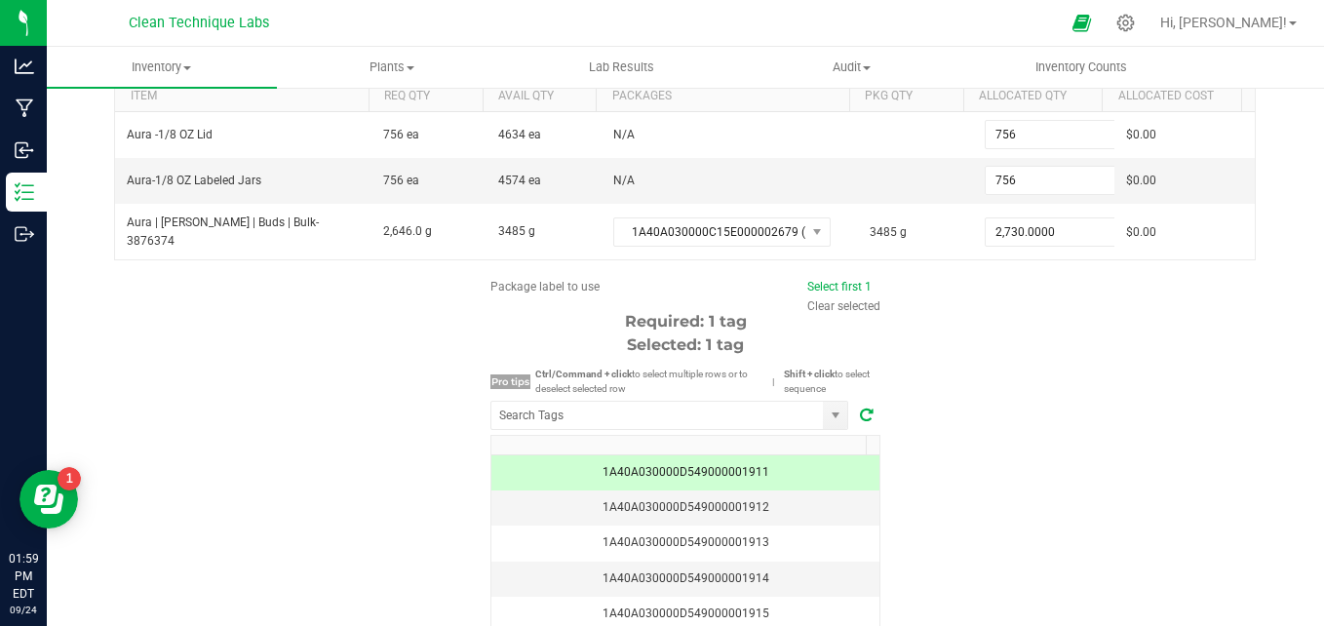
scroll to position [379, 0]
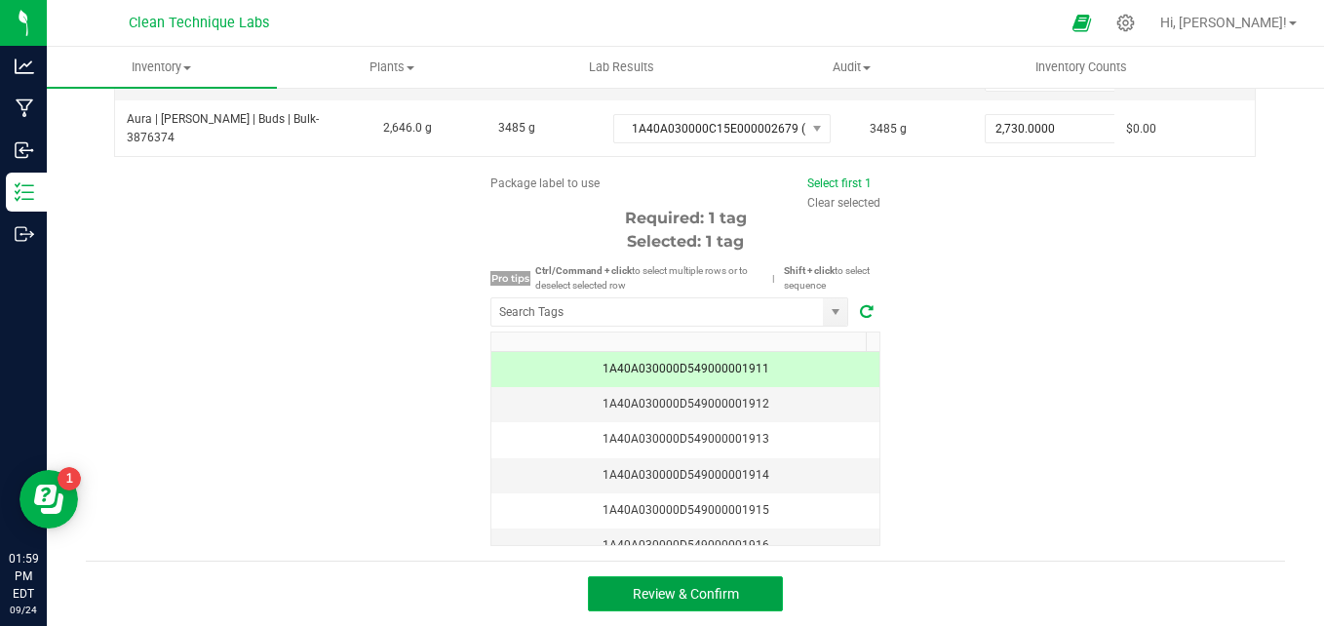
click at [667, 594] on span "Review & Confirm" at bounding box center [686, 594] width 106 height 16
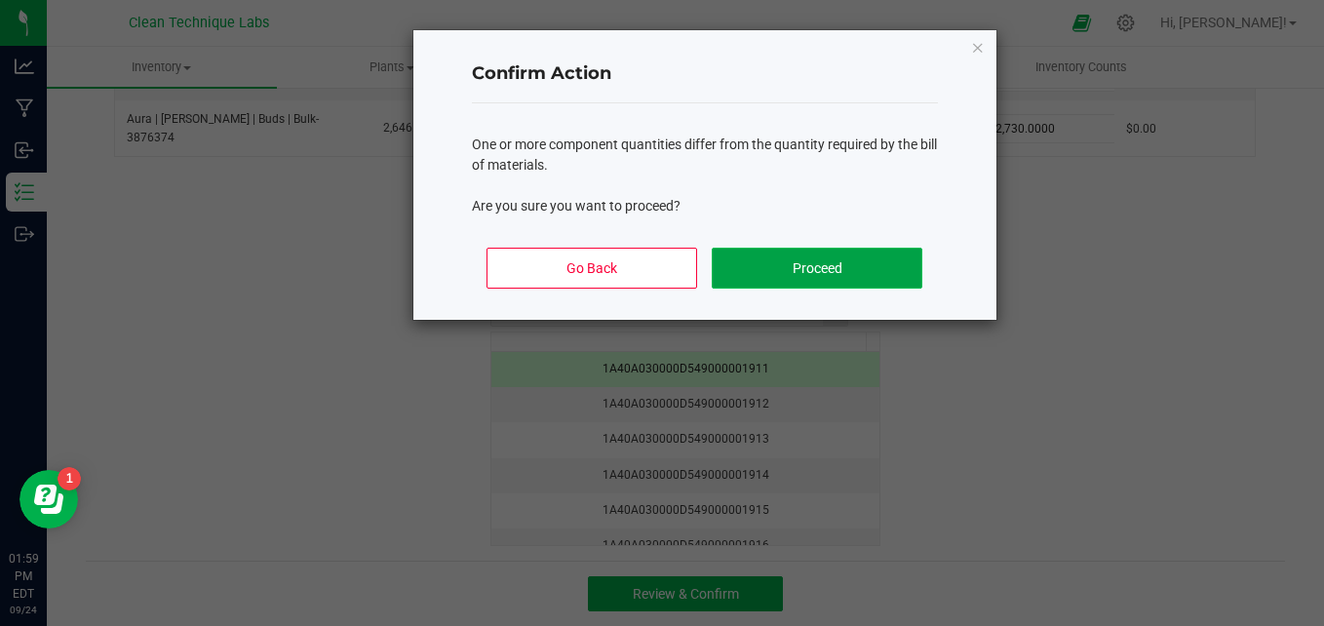
click at [803, 251] on button "Proceed" at bounding box center [816, 268] width 210 height 41
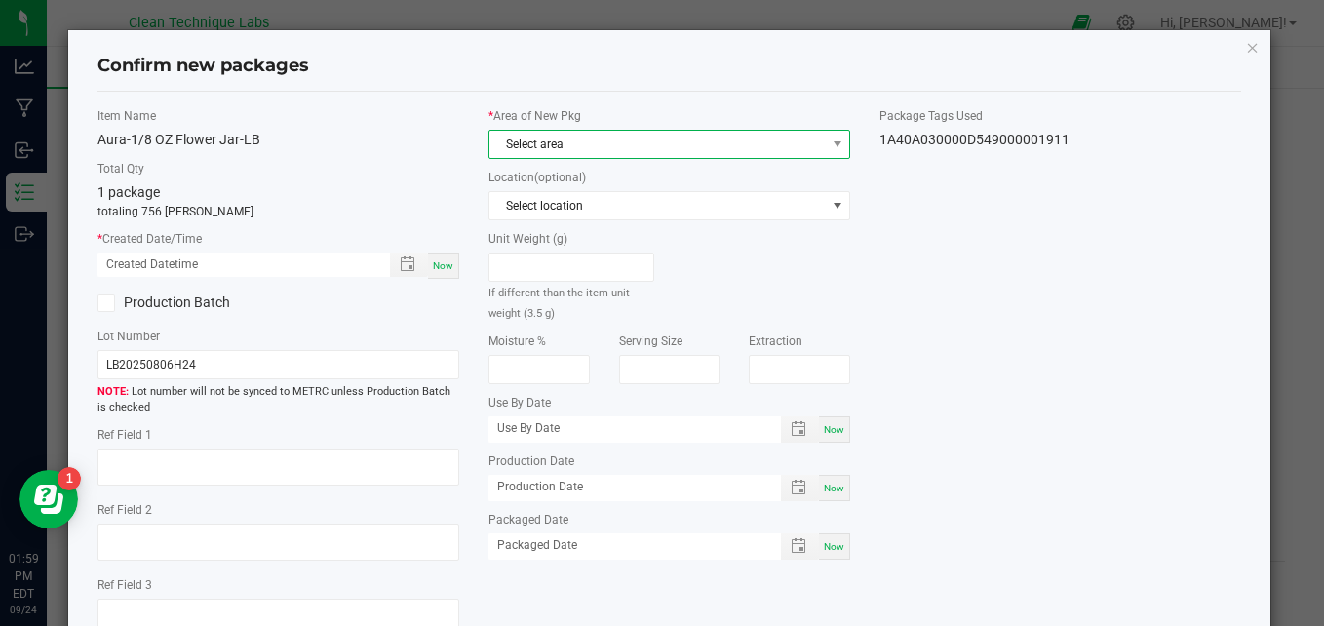
click at [659, 143] on span "Select area" at bounding box center [656, 144] width 335 height 27
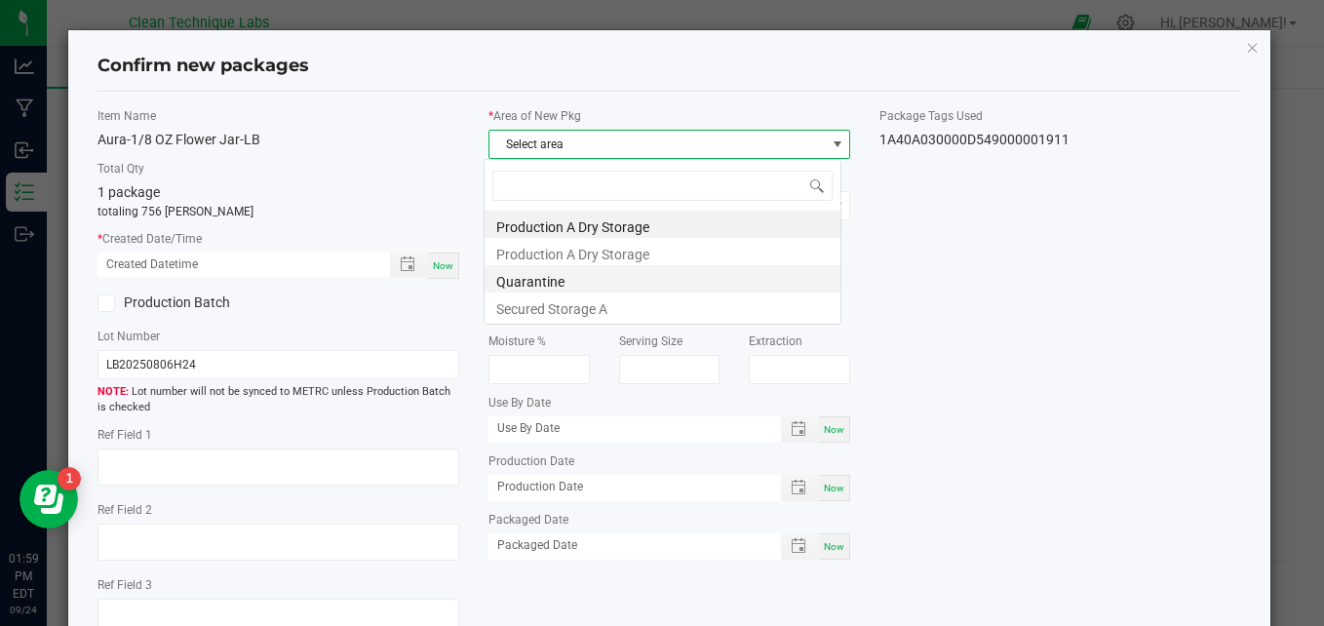
scroll to position [29, 357]
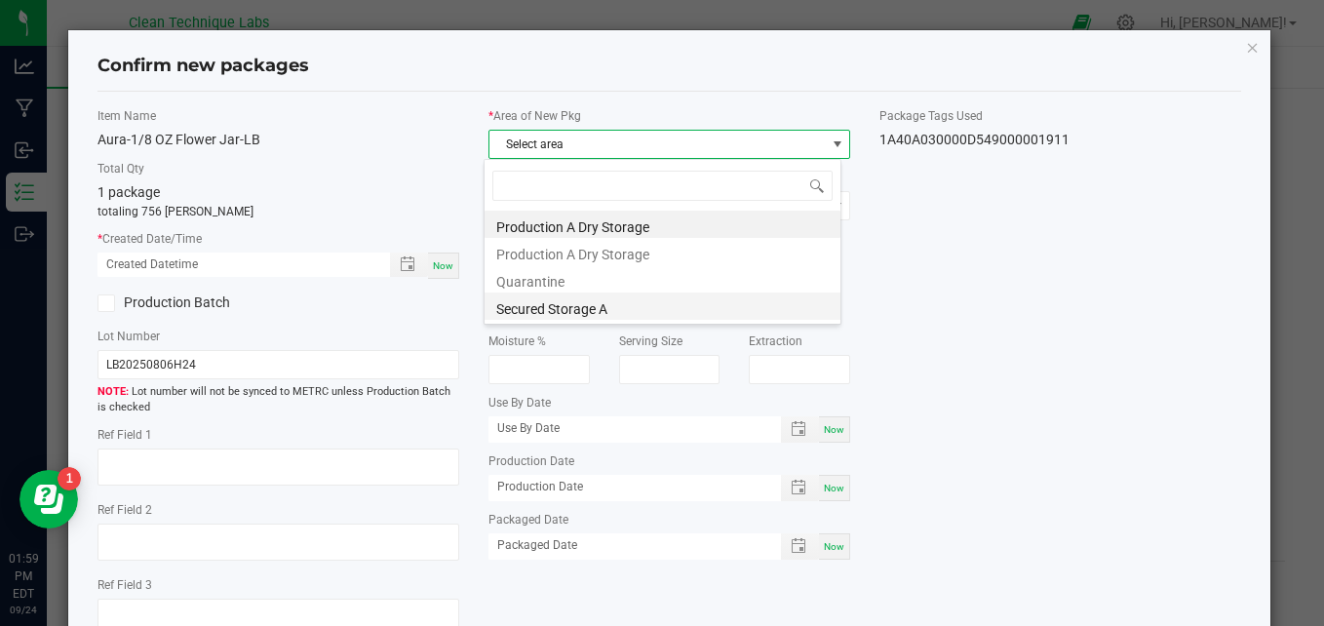
click at [618, 315] on li "Secured Storage A" at bounding box center [662, 305] width 356 height 27
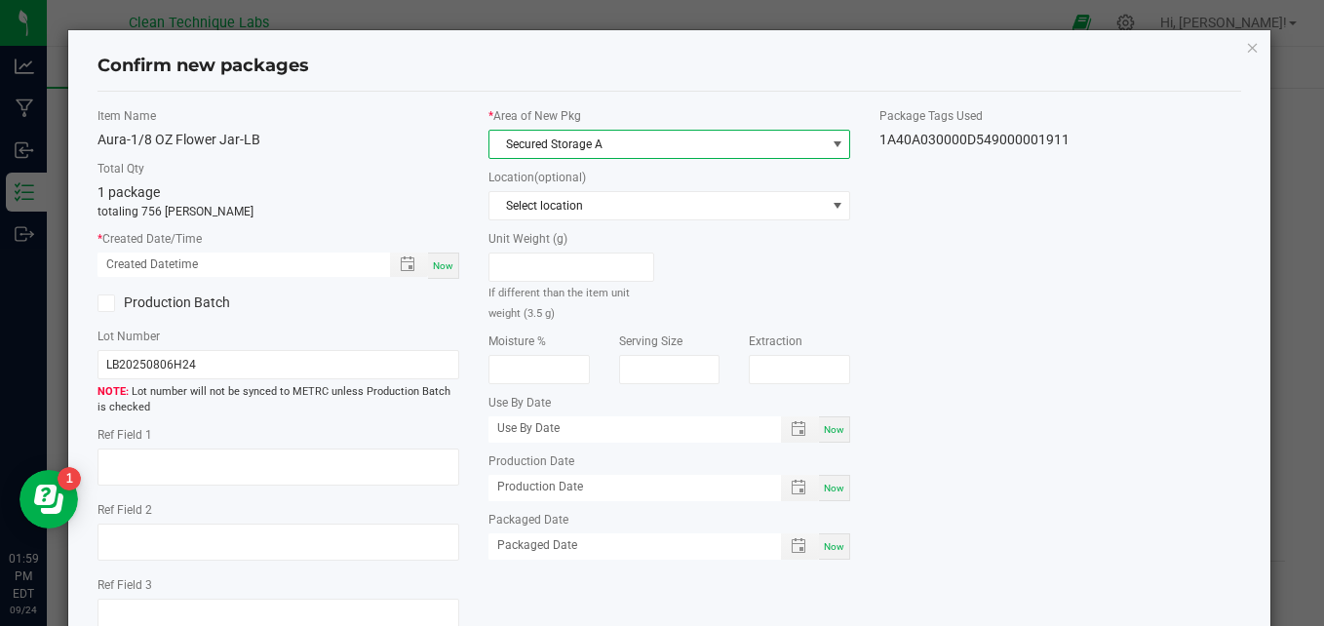
click at [452, 264] on div "Now" at bounding box center [443, 265] width 31 height 26
click at [130, 264] on input "[DATE] 01:59 PM" at bounding box center [233, 264] width 272 height 24
click at [179, 267] on input "[DATE] 01:59 PM" at bounding box center [233, 264] width 272 height 24
type input "[DATE] 10:50 AM"
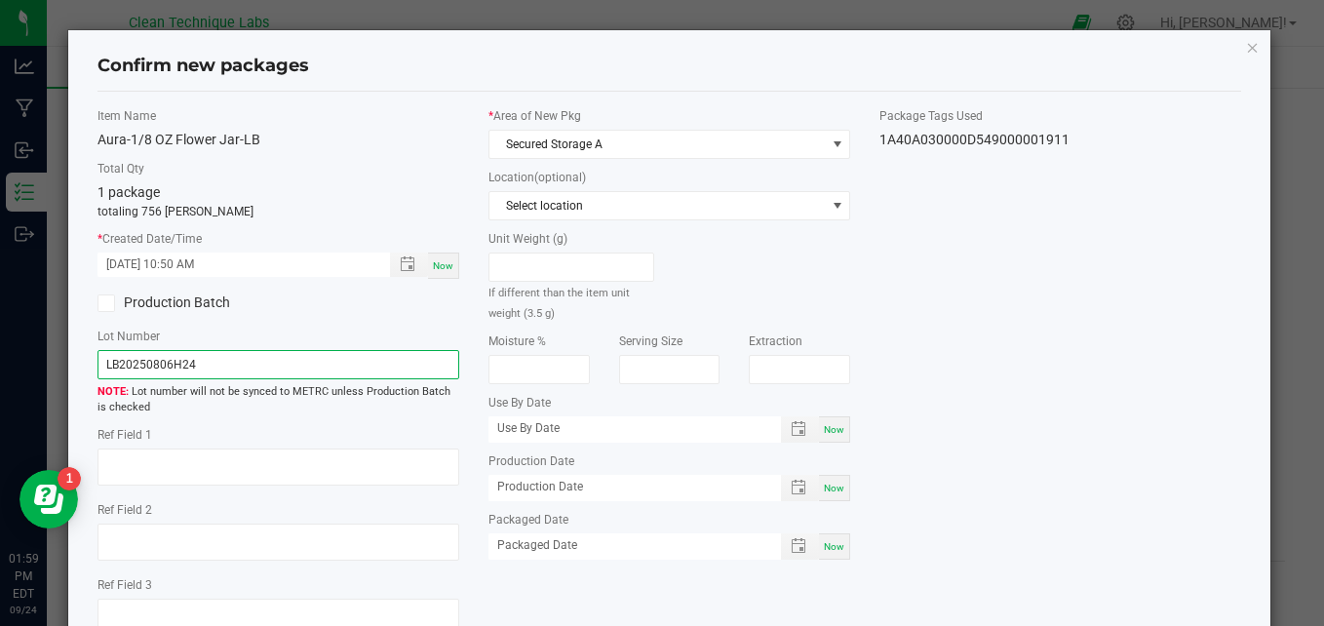
drag, startPoint x: 210, startPoint y: 365, endPoint x: 94, endPoint y: 364, distance: 116.0
click at [94, 364] on div "Item Name Aura-1/8 OZ Flower Jar-LB Total Qty 1 package totaling 756 [PERSON_NA…" at bounding box center [278, 379] width 391 height 544
type input "09182025-1"
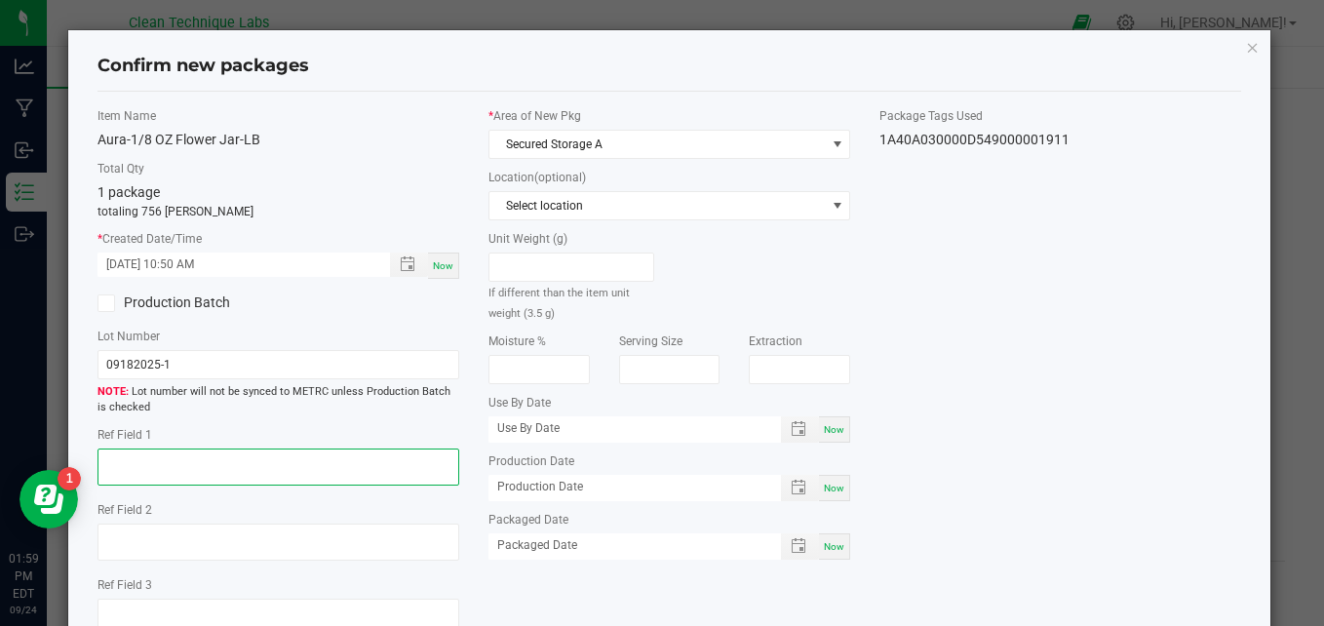
click at [149, 465] on textarea at bounding box center [278, 466] width 362 height 37
click at [200, 477] on textarea at bounding box center [278, 466] width 362 height 37
click at [406, 466] on textarea "Weight losses due to some overfills in order to prioritize" at bounding box center [278, 466] width 362 height 37
drag, startPoint x: 165, startPoint y: 478, endPoint x: 96, endPoint y: 459, distance: 71.6
click at [97, 459] on textarea "Weight losses due to some overfills in order to prioritize big buds for client" at bounding box center [278, 466] width 362 height 37
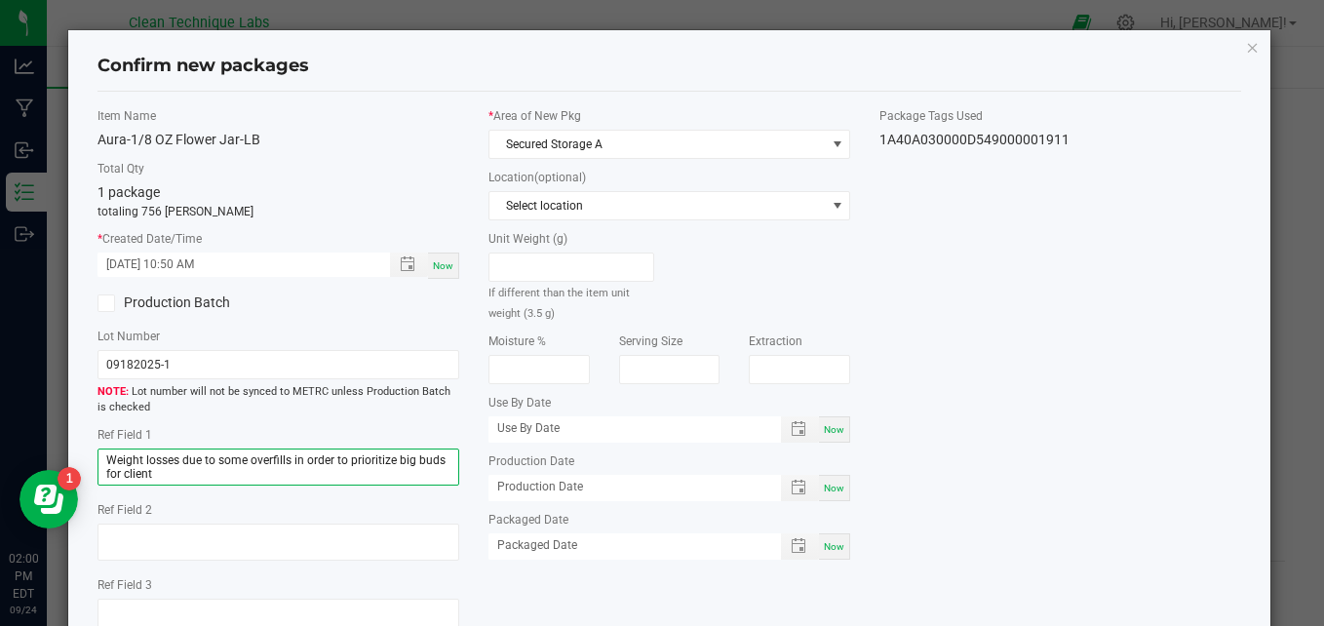
click at [165, 472] on textarea "Weight losses due to some overfills in order to prioritize big buds for client" at bounding box center [278, 466] width 362 height 37
drag, startPoint x: 219, startPoint y: 475, endPoint x: 103, endPoint y: 454, distance: 117.8
click at [103, 454] on textarea "Weight losses due to some overfills in order to prioritize big buds per clients…" at bounding box center [278, 466] width 362 height 37
type textarea "Weight losses due to some overfills in order to prioritize big buds per clients…"
click at [1167, 411] on div "Item Name Aura-1/8 OZ Flower Jar-LB Total Qty 1 package totaling 756 [PERSON_NA…" at bounding box center [669, 379] width 1173 height 544
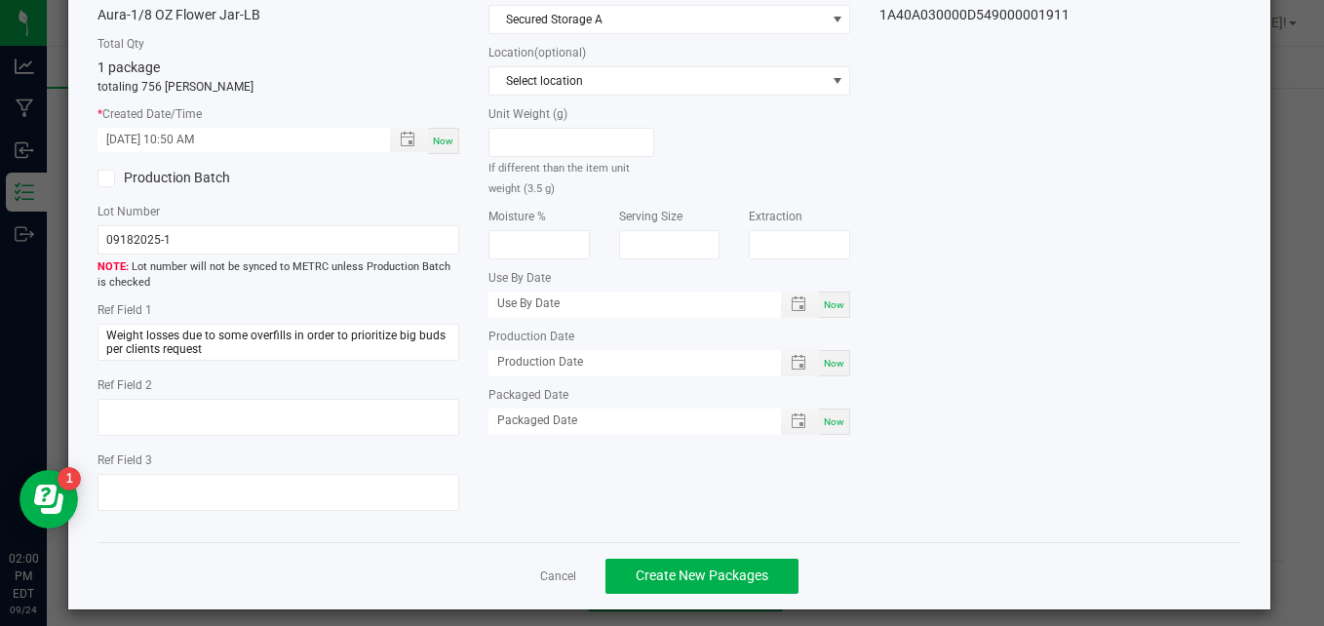
scroll to position [138, 0]
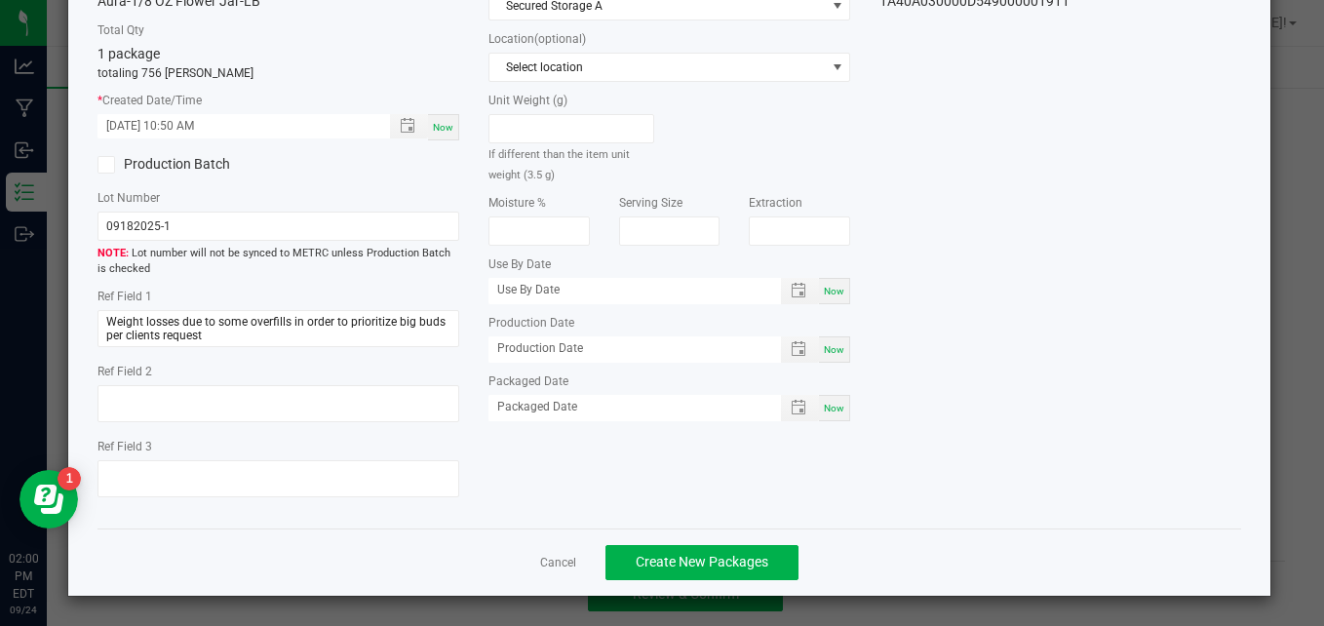
click at [1202, 397] on div "Item Name Aura-1/8 OZ Flower Jar-LB Total Qty 1 package totaling 756 [PERSON_NA…" at bounding box center [669, 241] width 1173 height 544
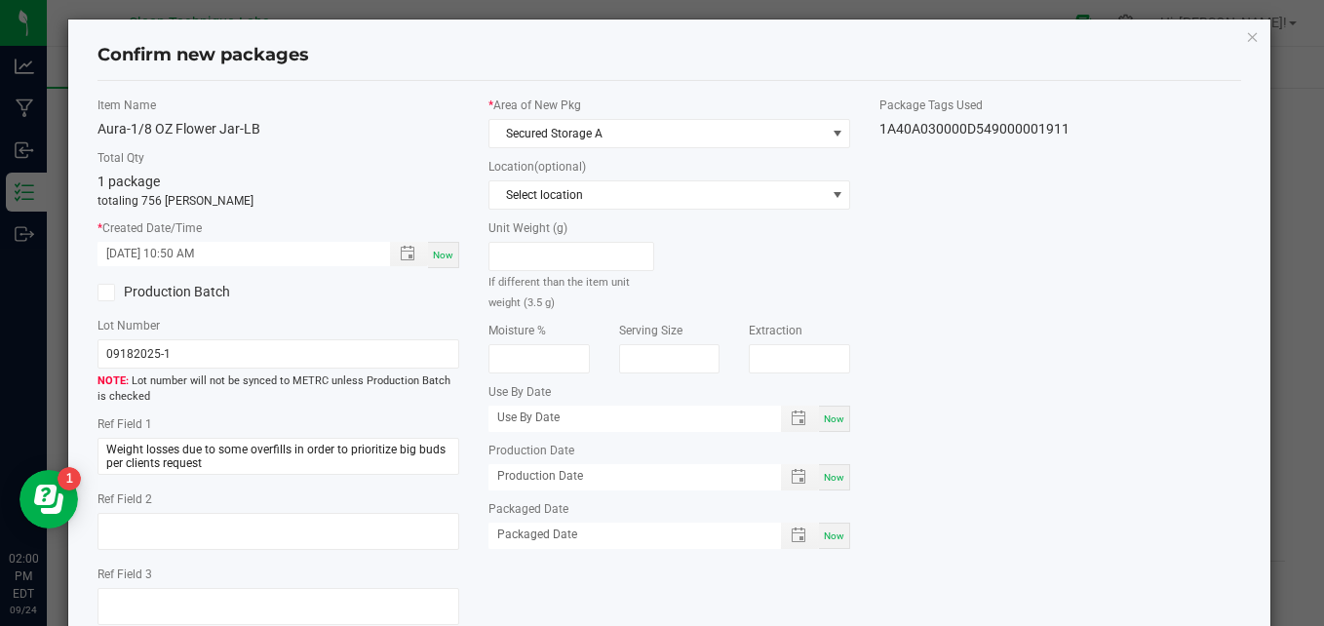
scroll to position [0, 0]
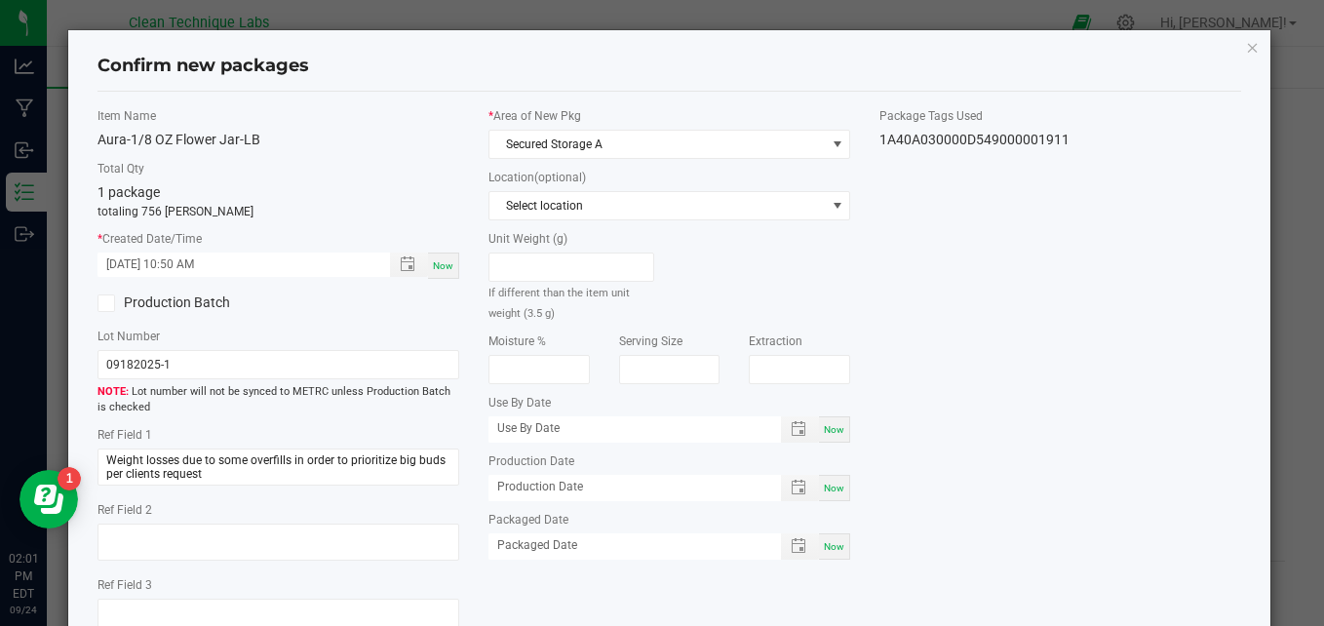
click at [1163, 356] on div "Item Name Aura-1/8 OZ Flower Jar-LB Total Qty 1 package totaling 756 [PERSON_NA…" at bounding box center [669, 379] width 1173 height 544
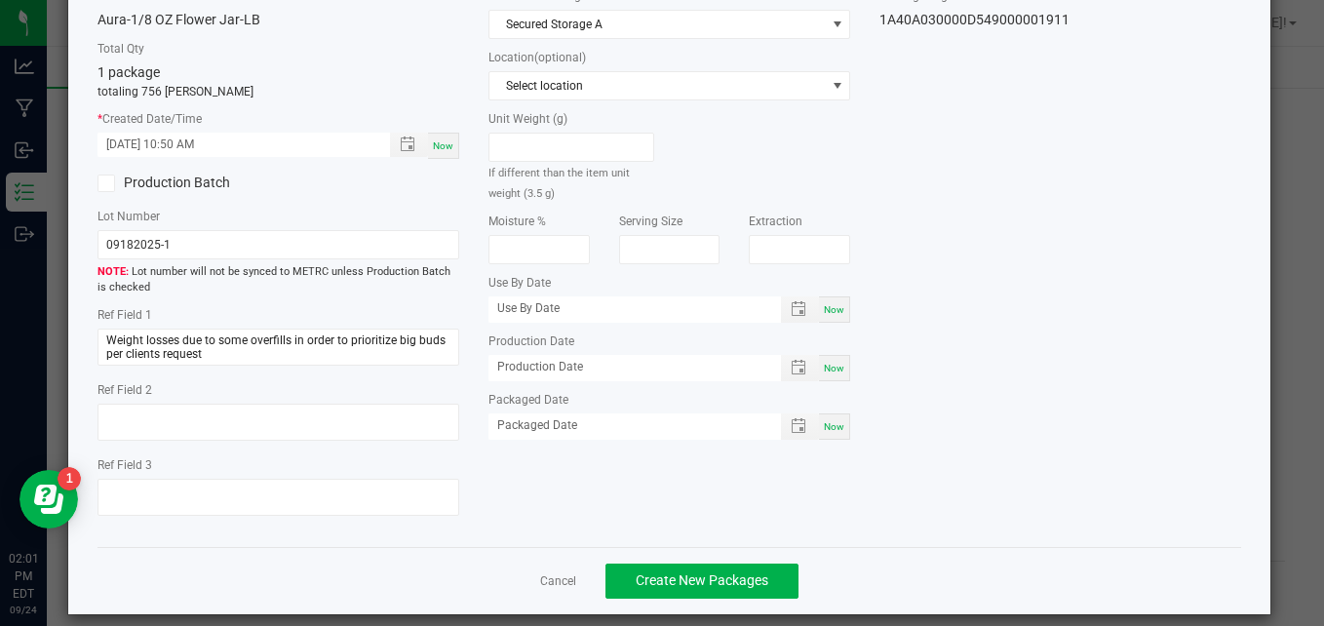
scroll to position [138, 0]
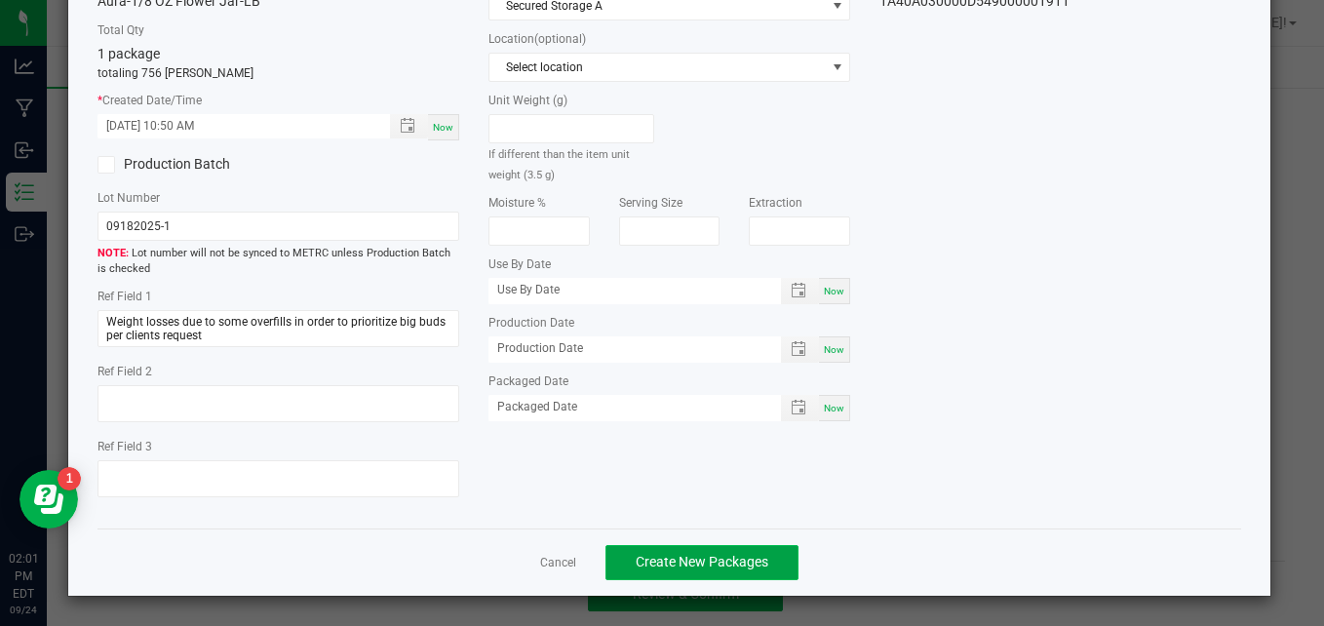
click at [678, 569] on span "Create New Packages" at bounding box center [701, 562] width 133 height 16
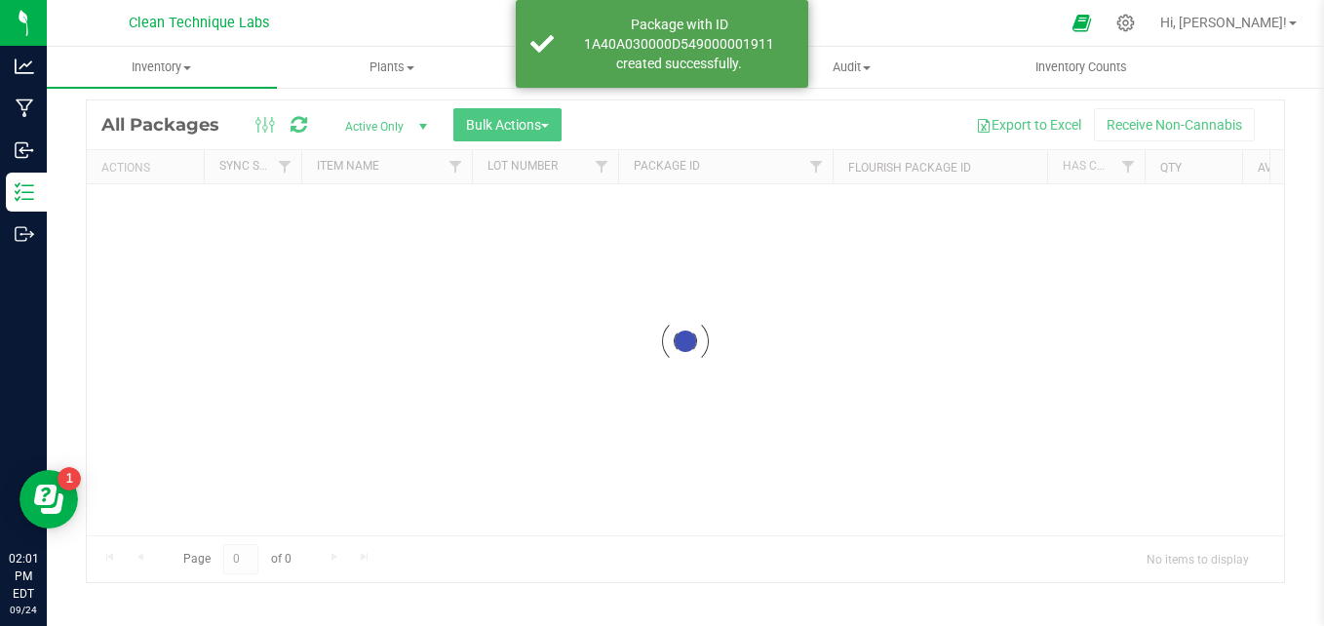
scroll to position [55, 0]
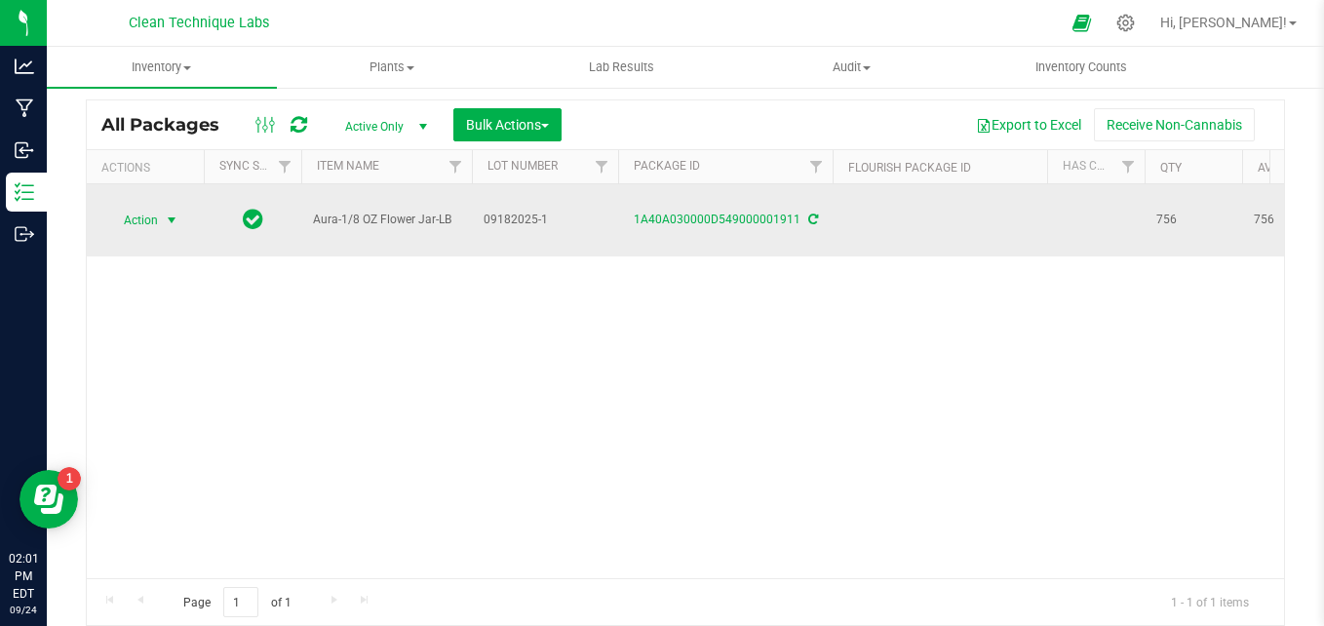
click at [155, 216] on span "Action" at bounding box center [132, 220] width 53 height 27
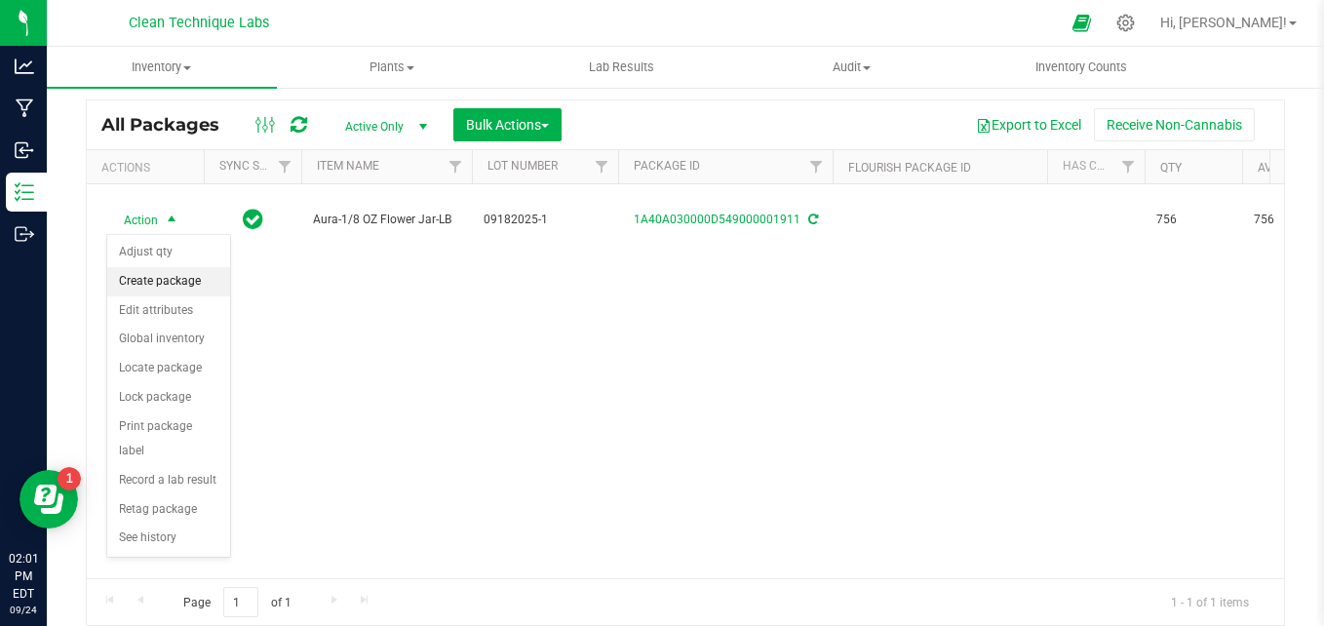
click at [173, 285] on li "Create package" at bounding box center [168, 281] width 123 height 29
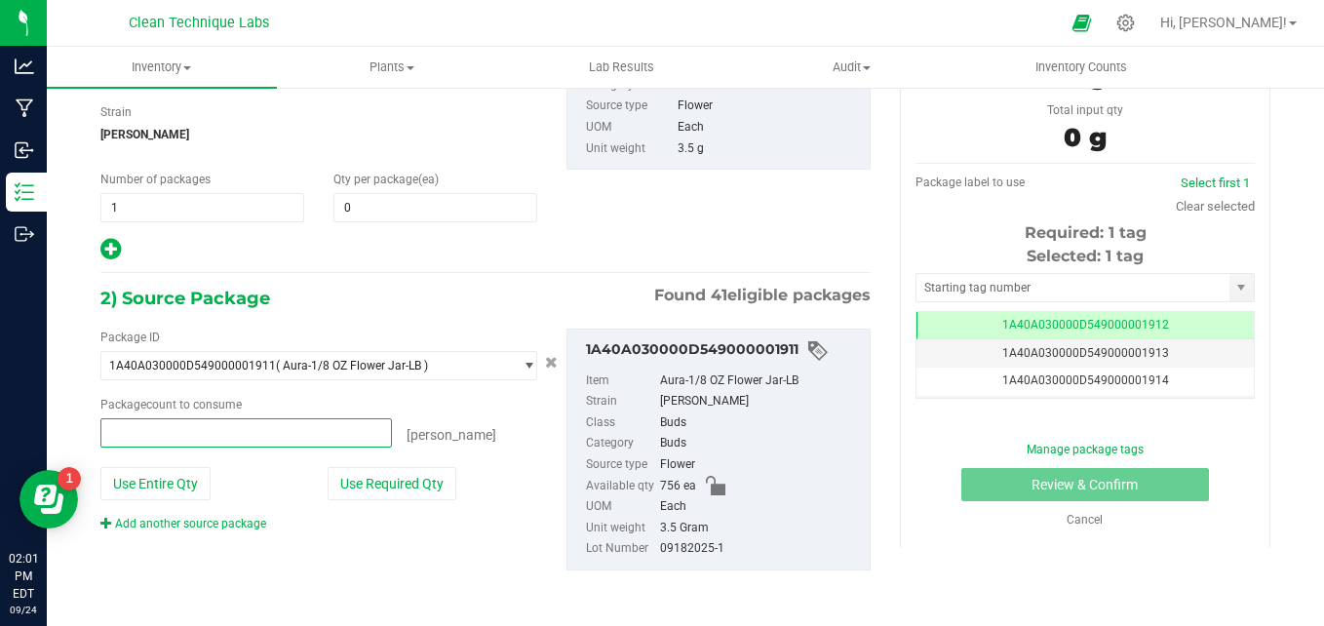
click at [203, 436] on span at bounding box center [245, 432] width 291 height 29
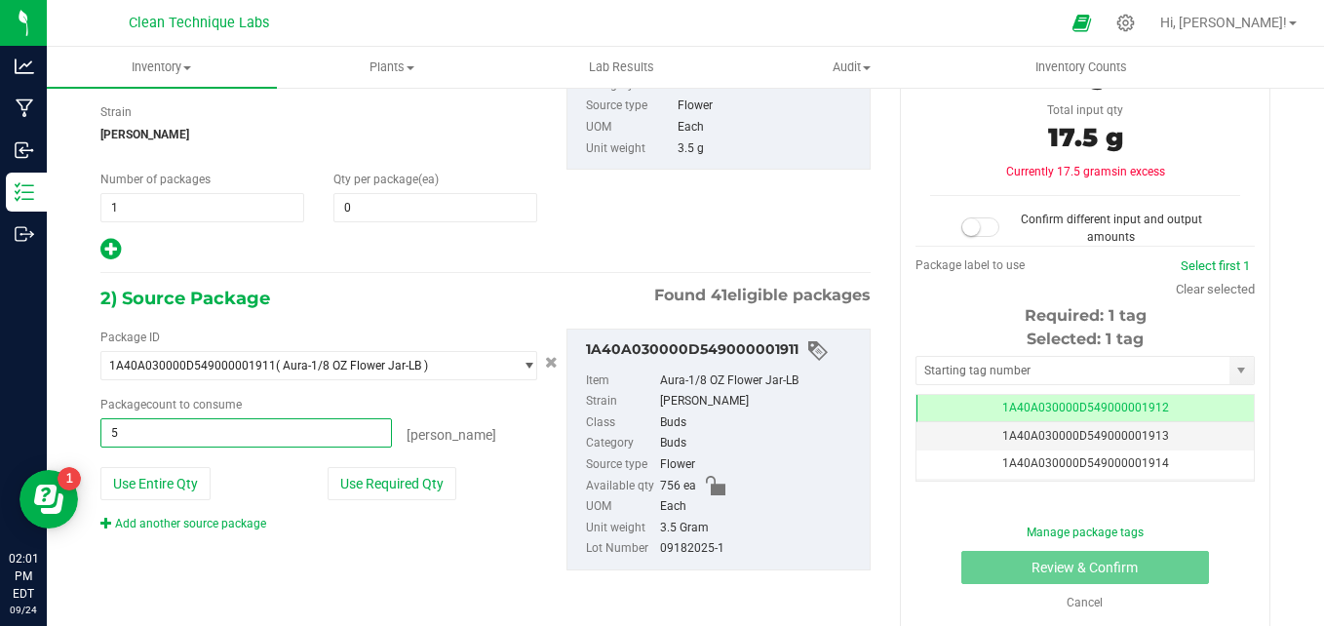
type input "50"
click at [390, 489] on button "Use Required Qty" at bounding box center [391, 483] width 129 height 33
type input "0 ea"
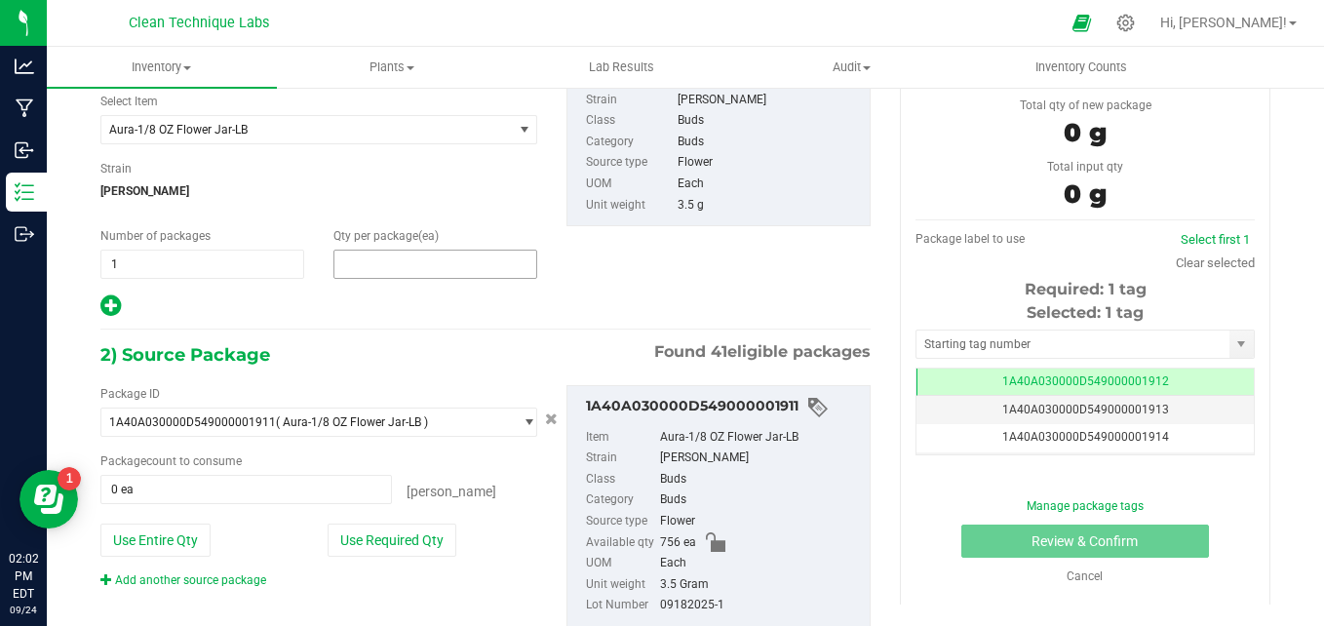
click at [375, 275] on span at bounding box center [435, 264] width 204 height 29
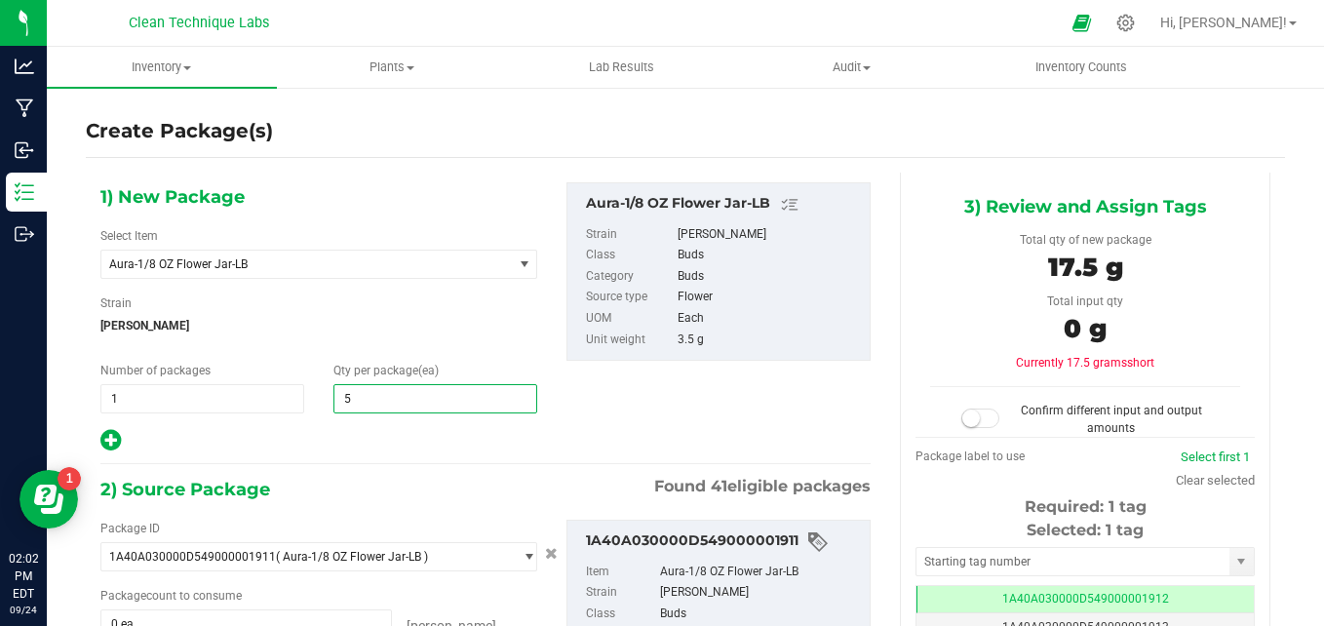
type input "50"
click at [498, 317] on span "[PERSON_NAME]" at bounding box center [318, 325] width 437 height 29
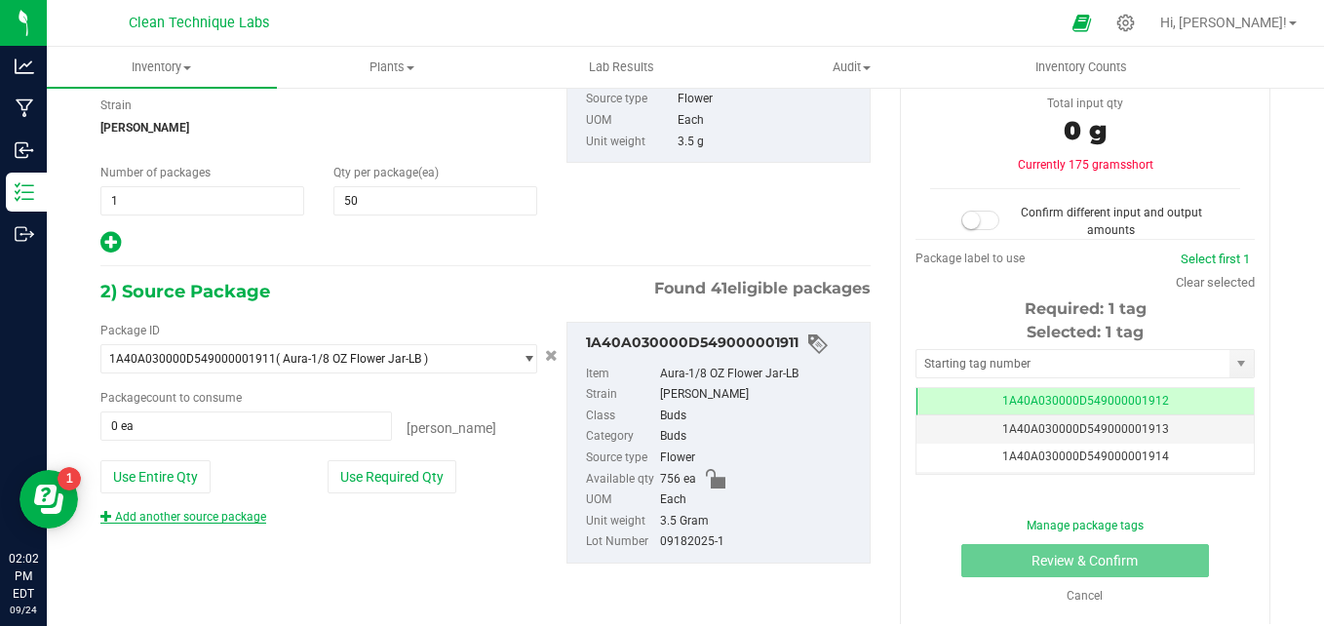
click at [202, 519] on link "Add another source package" at bounding box center [183, 517] width 166 height 14
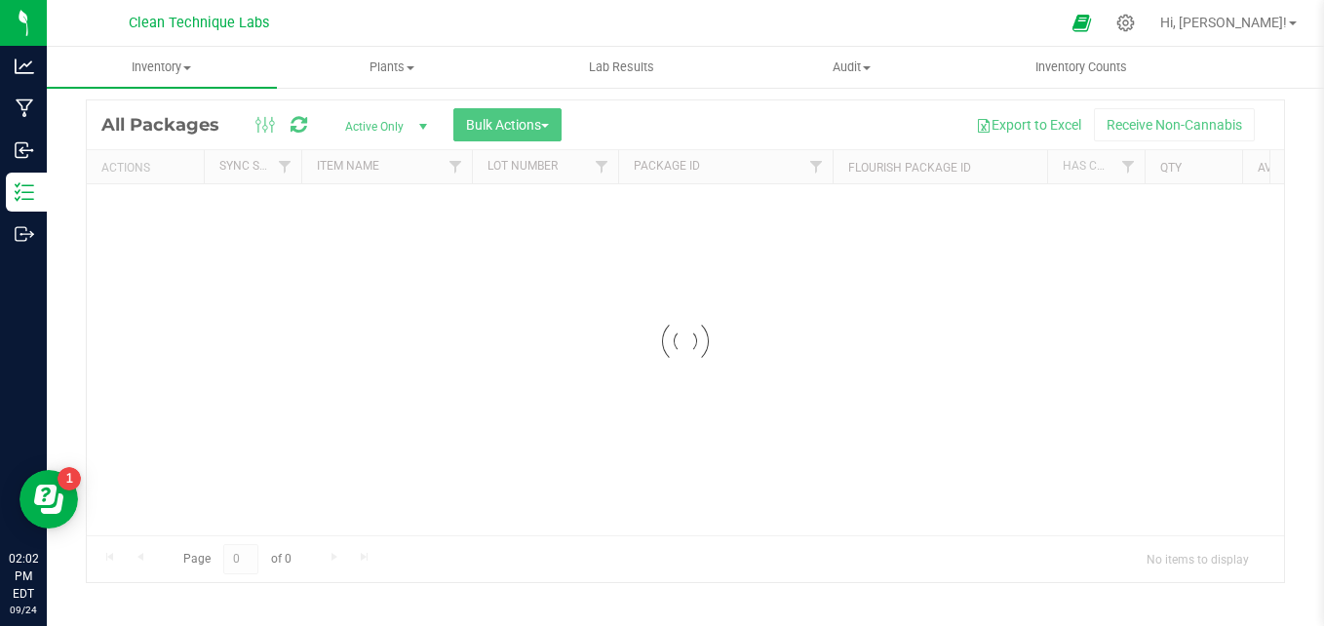
scroll to position [55, 0]
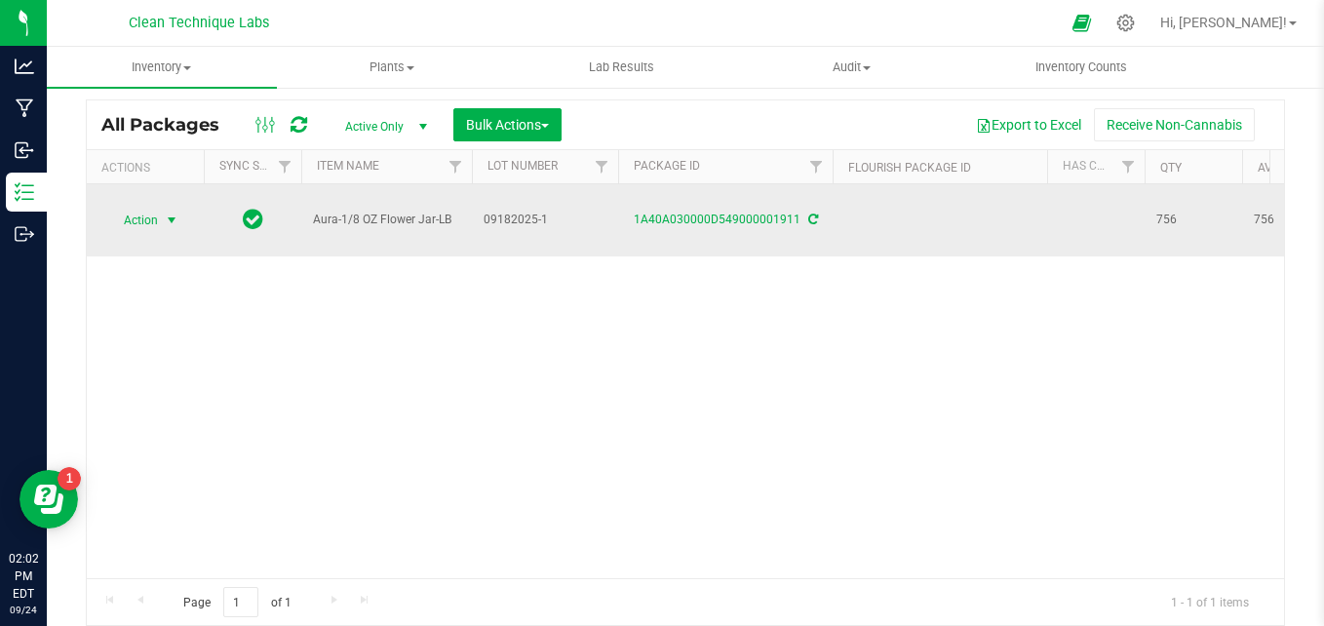
click at [148, 224] on span "Action" at bounding box center [132, 220] width 53 height 27
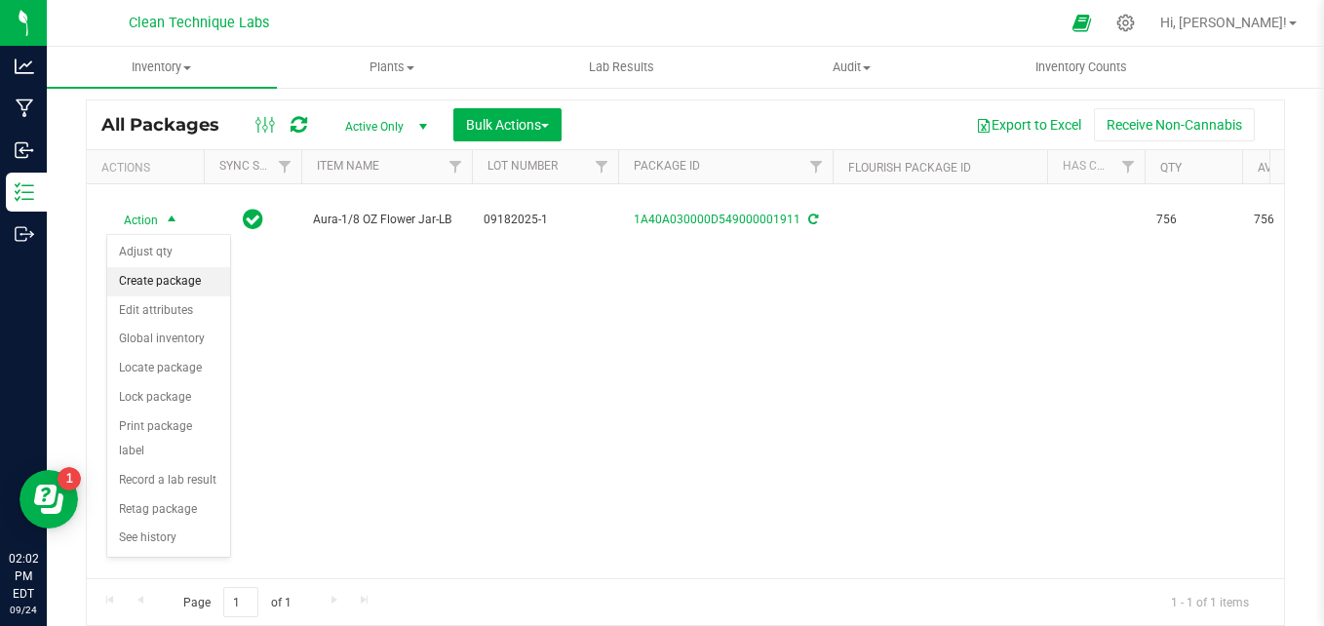
click at [165, 286] on li "Create package" at bounding box center [168, 281] width 123 height 29
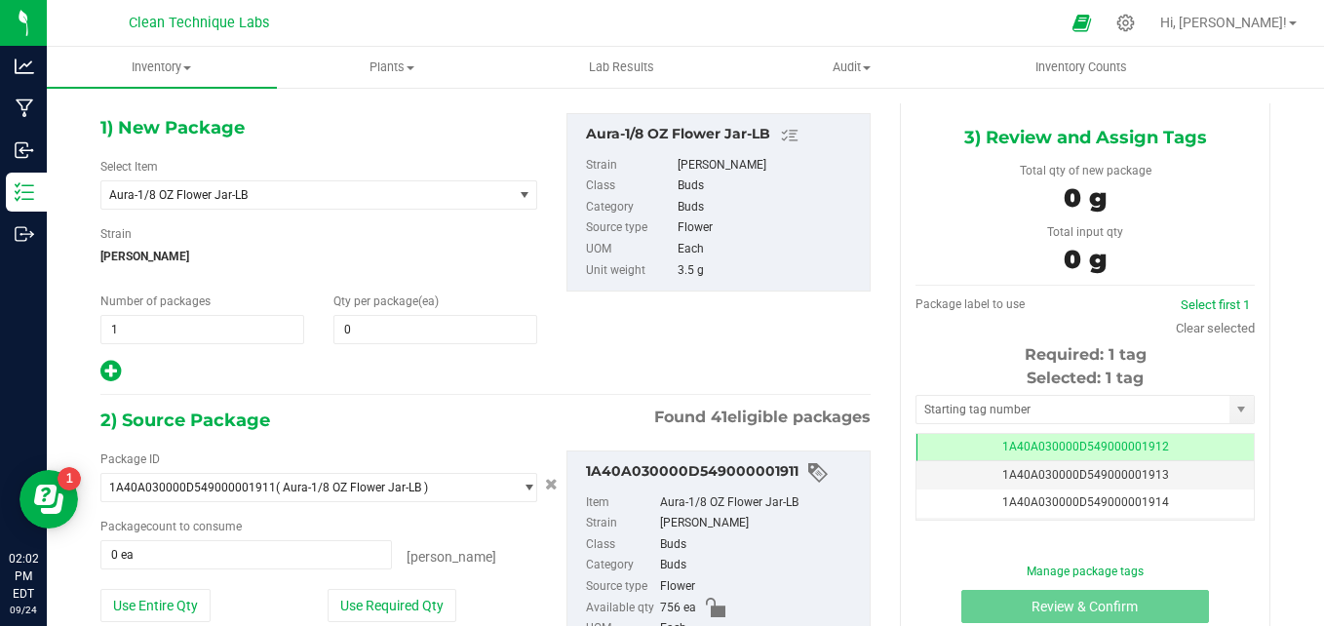
scroll to position [0, -1]
click at [249, 327] on span "1 1" at bounding box center [202, 329] width 204 height 29
click at [112, 370] on icon at bounding box center [110, 371] width 20 height 24
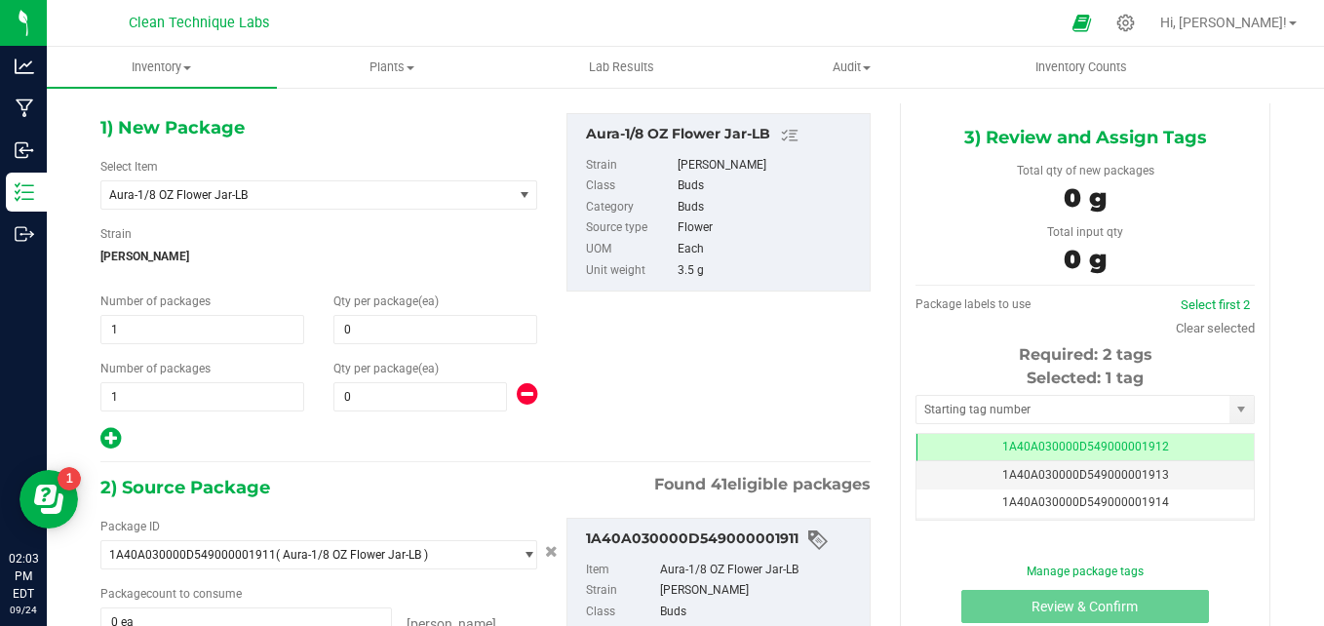
click at [106, 432] on icon at bounding box center [110, 438] width 20 height 24
type input "0"
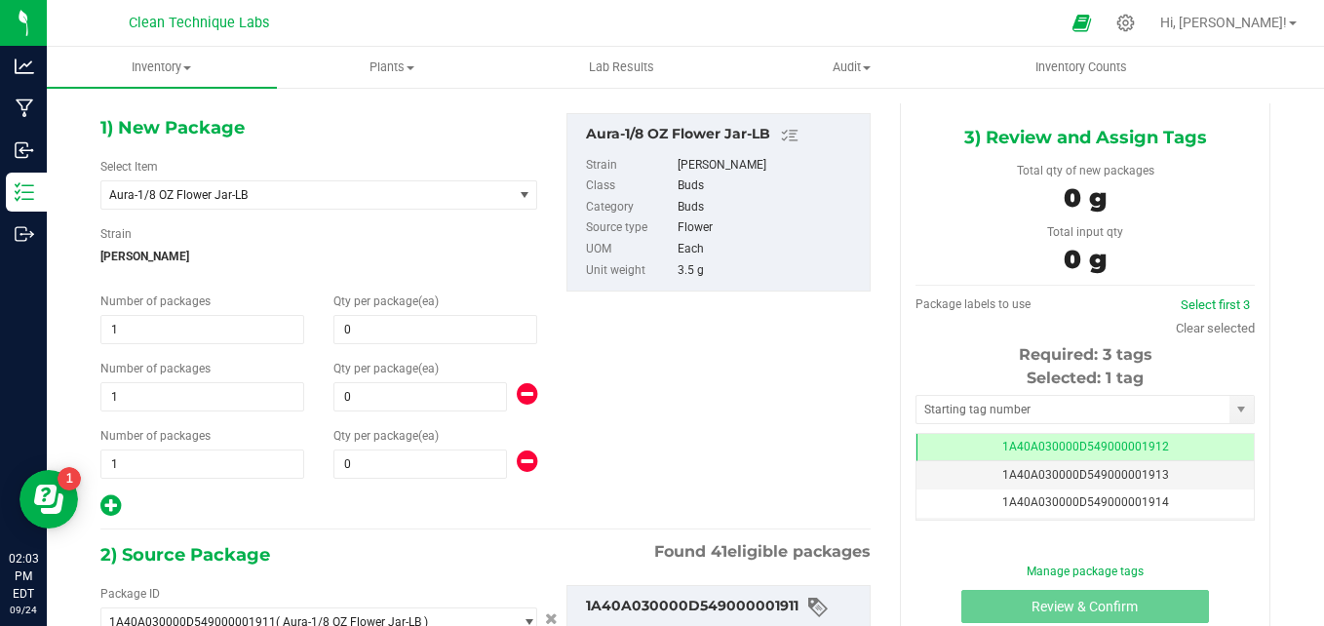
click at [109, 509] on icon at bounding box center [110, 505] width 20 height 24
type input "0"
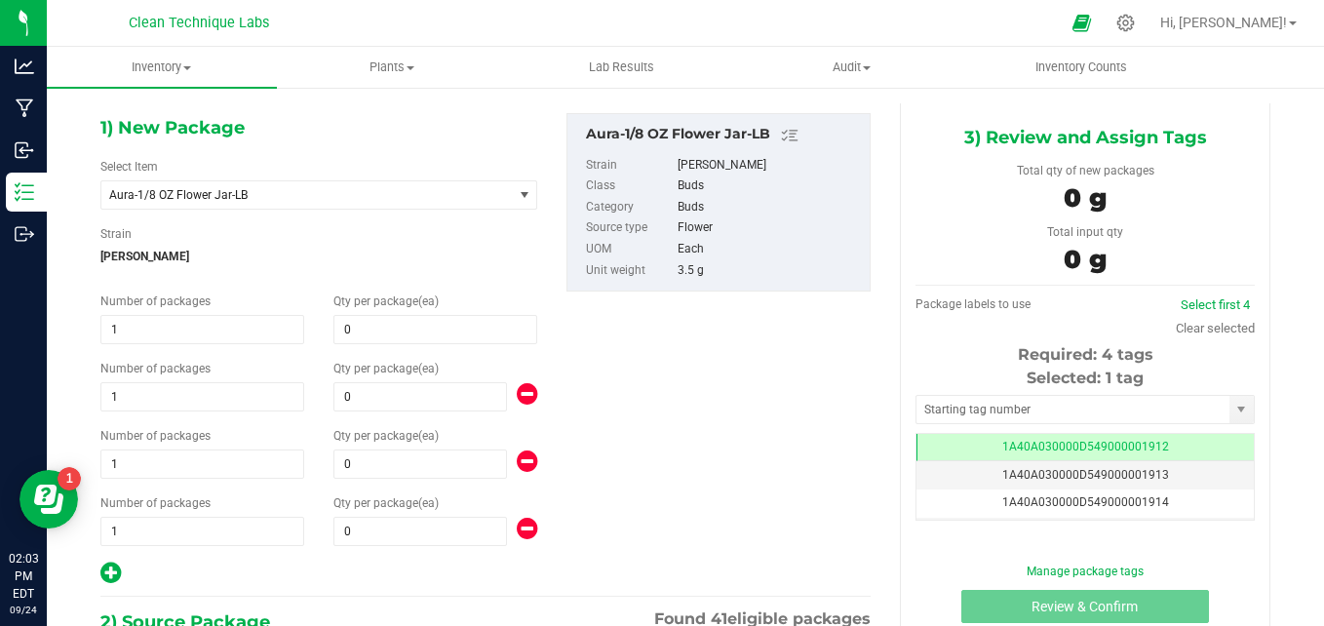
click at [107, 567] on icon at bounding box center [110, 572] width 20 height 24
type input "0"
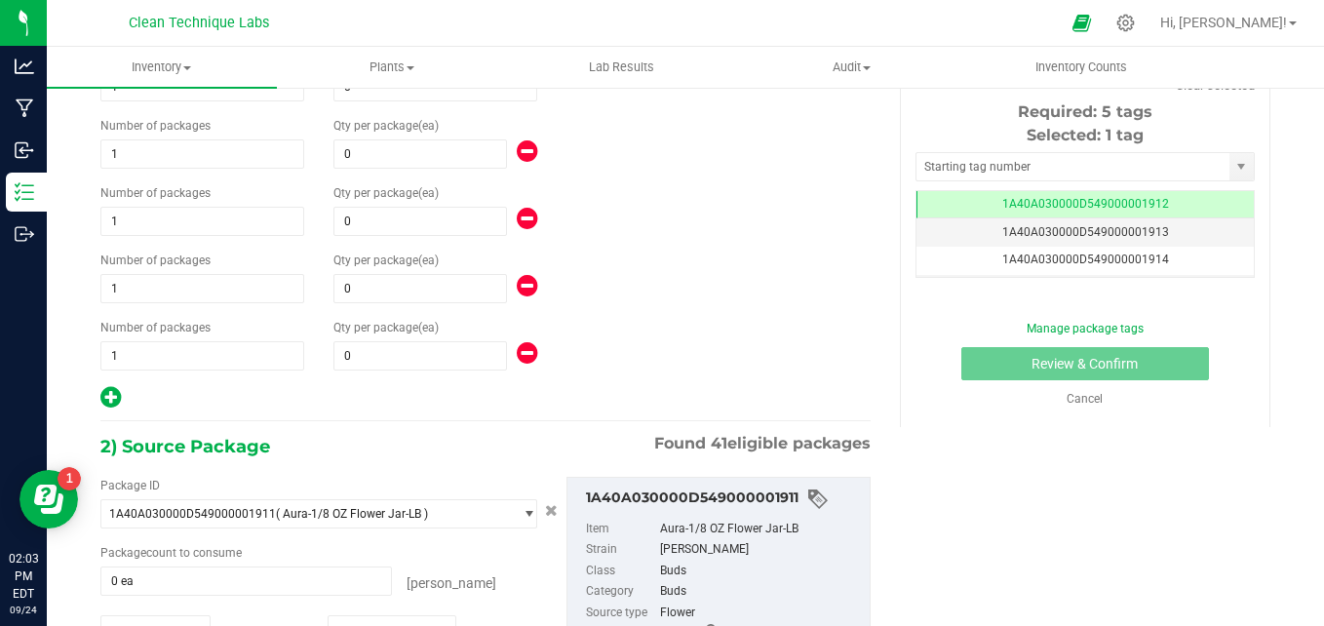
click at [103, 398] on icon at bounding box center [110, 397] width 20 height 24
type input "0"
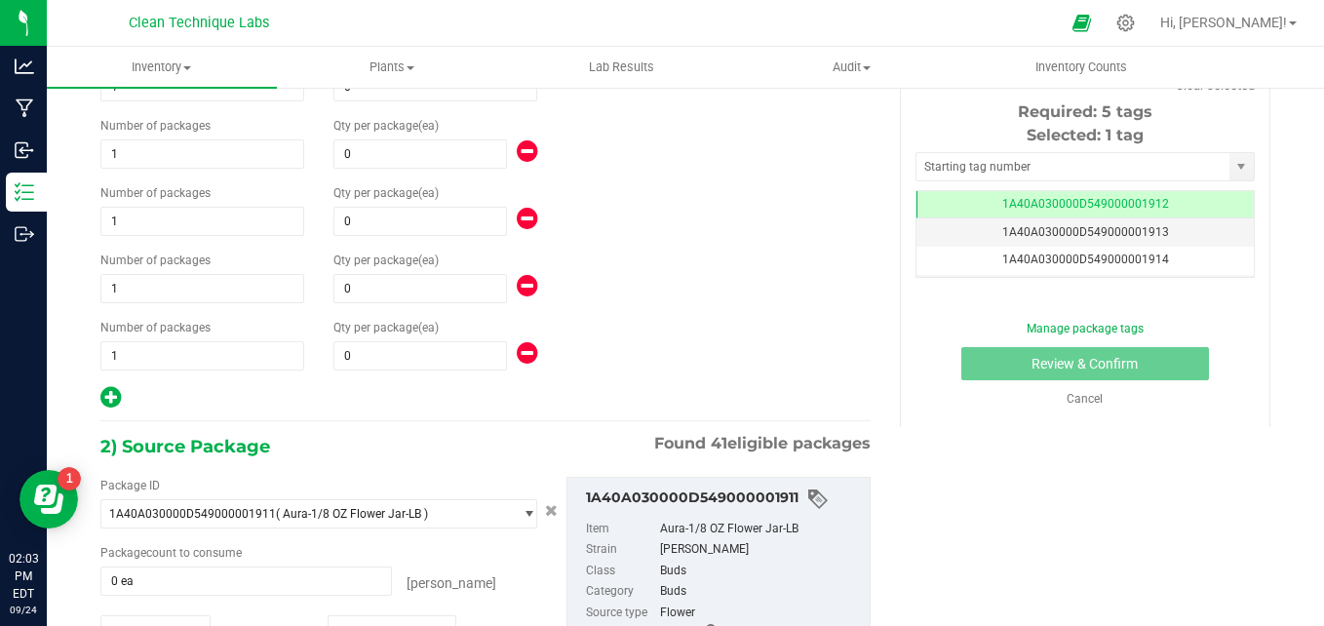
type input "0"
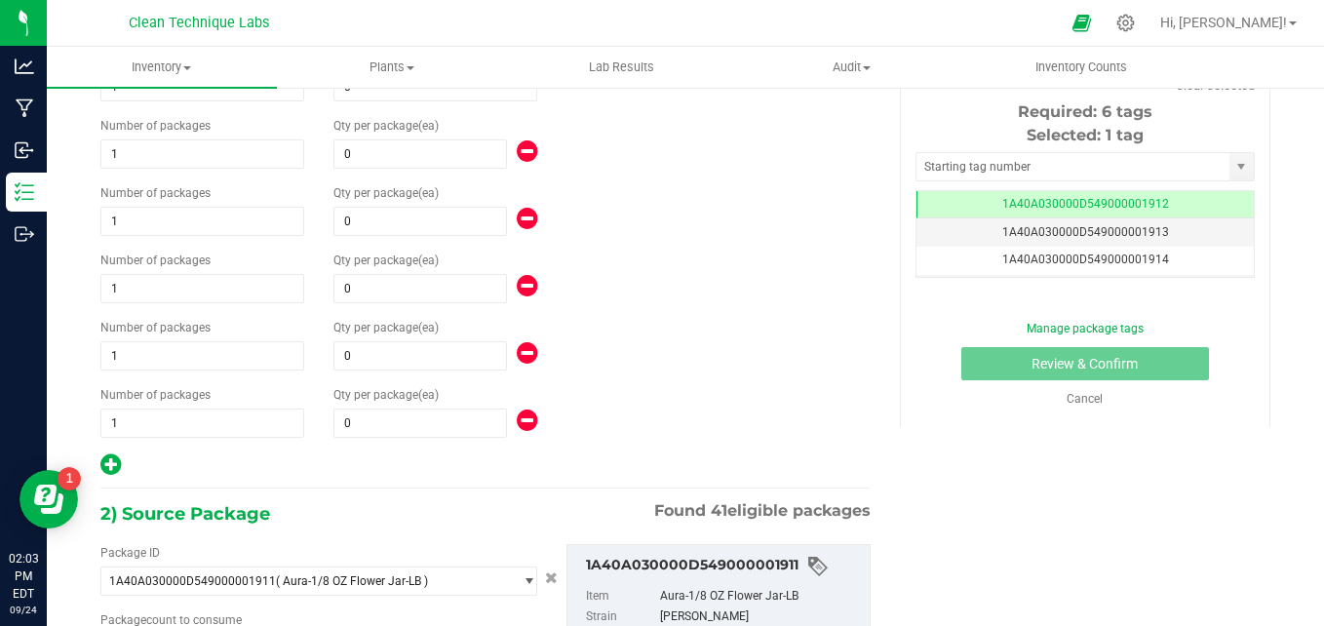
click at [111, 466] on icon at bounding box center [110, 464] width 20 height 24
type input "0"
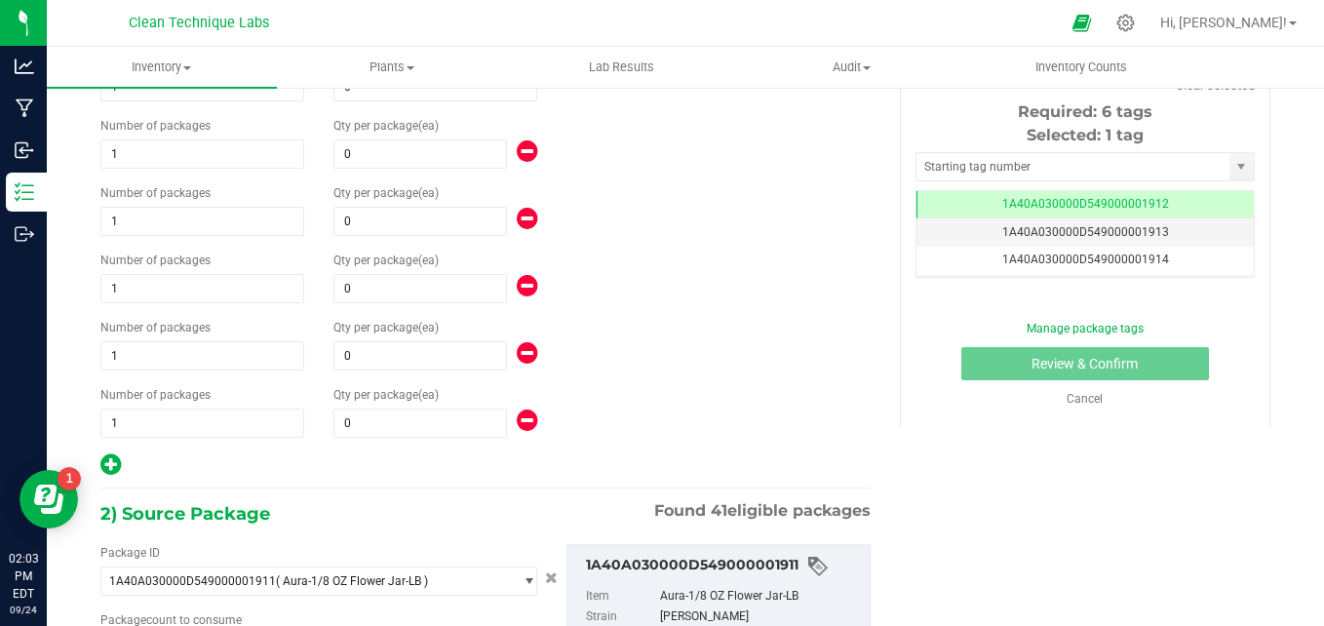
type input "0"
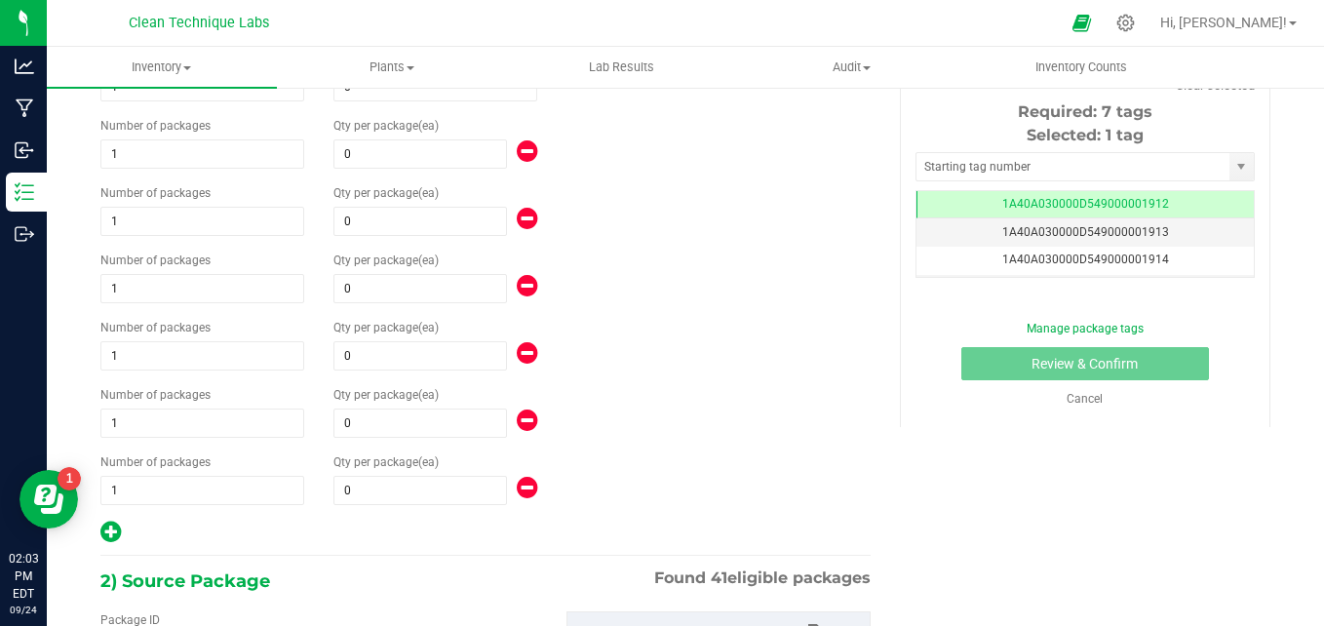
click at [102, 543] on icon at bounding box center [110, 531] width 20 height 24
type input "0"
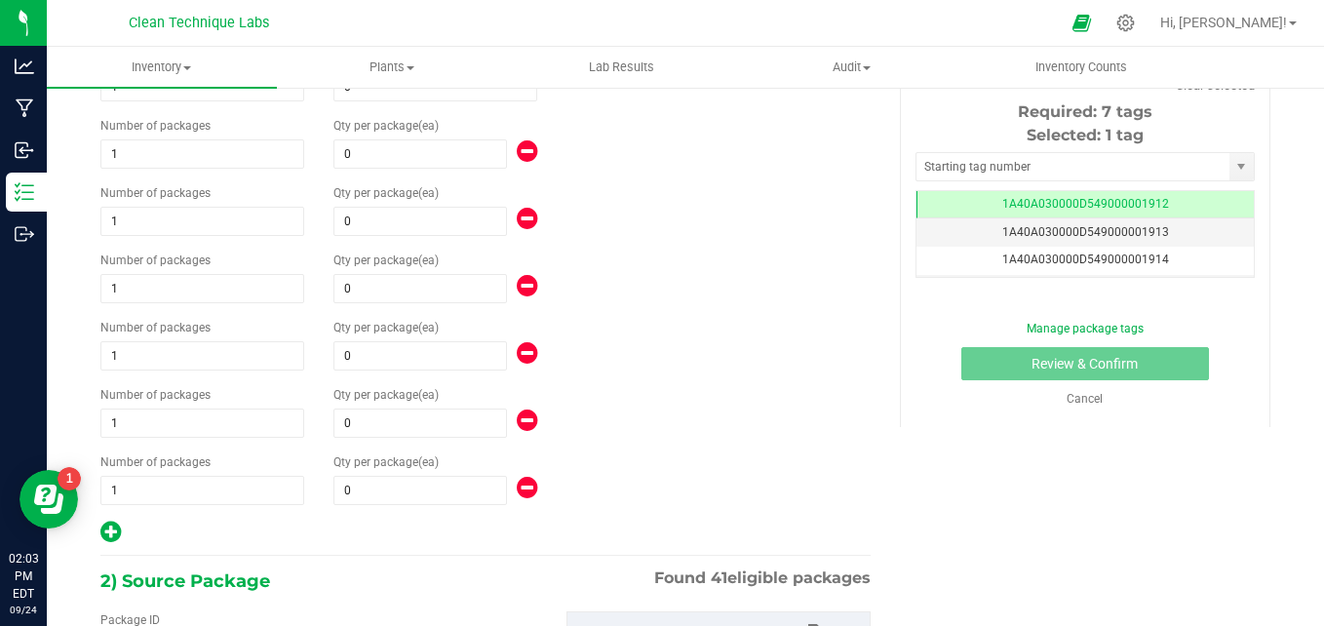
type input "0"
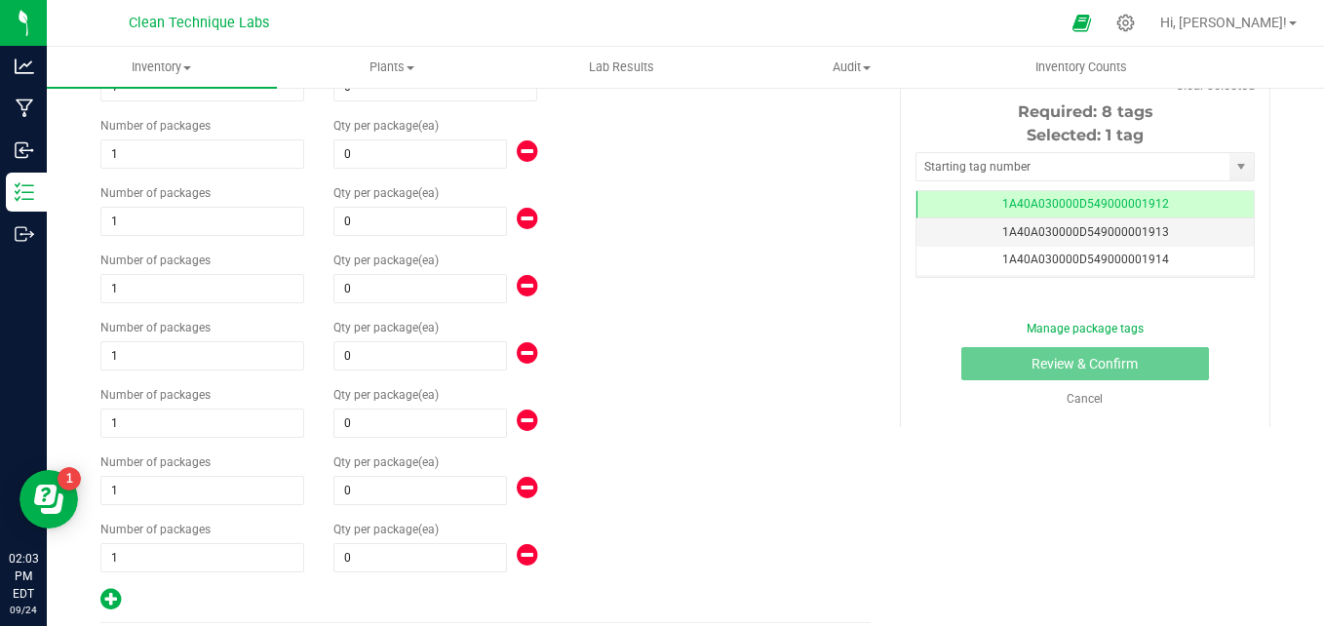
click at [114, 605] on icon at bounding box center [110, 599] width 20 height 24
type input "0"
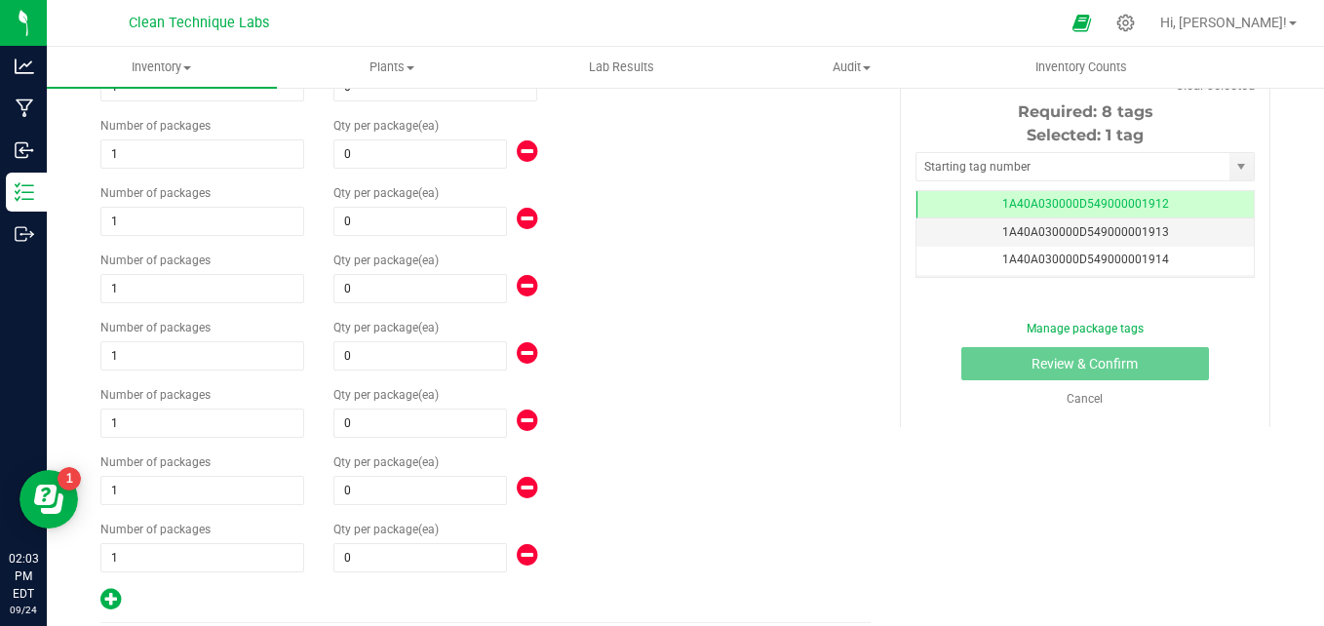
type input "0"
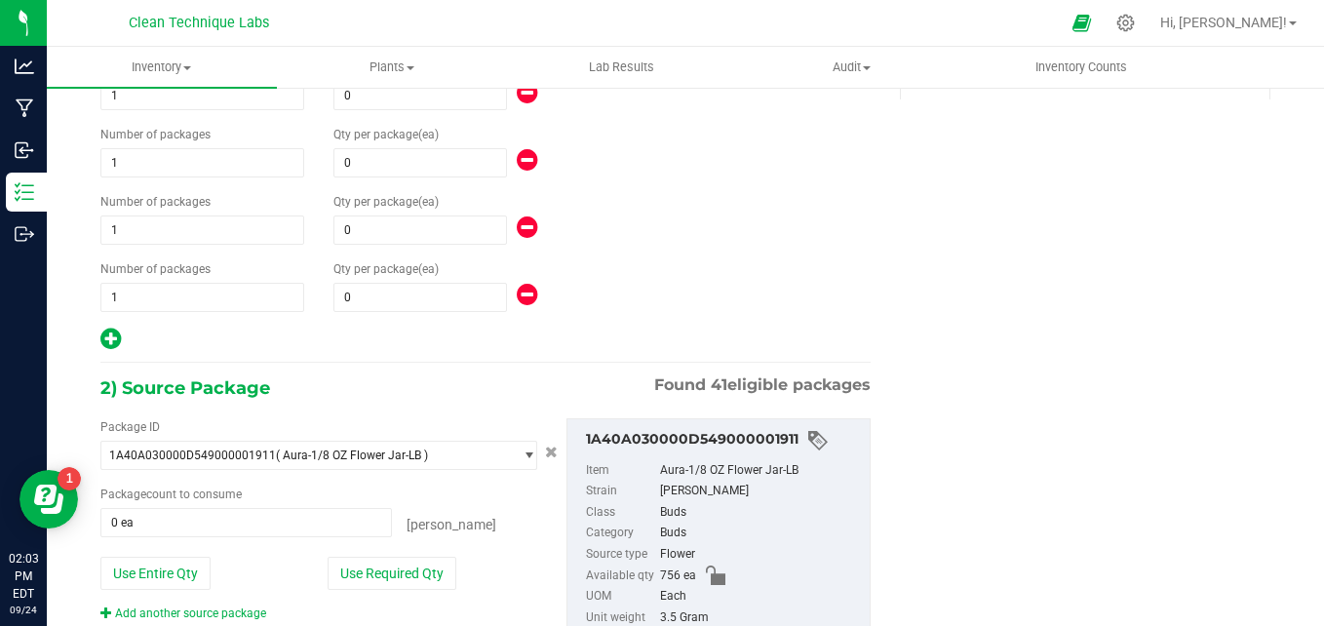
click at [111, 337] on icon at bounding box center [110, 339] width 20 height 24
type input "0"
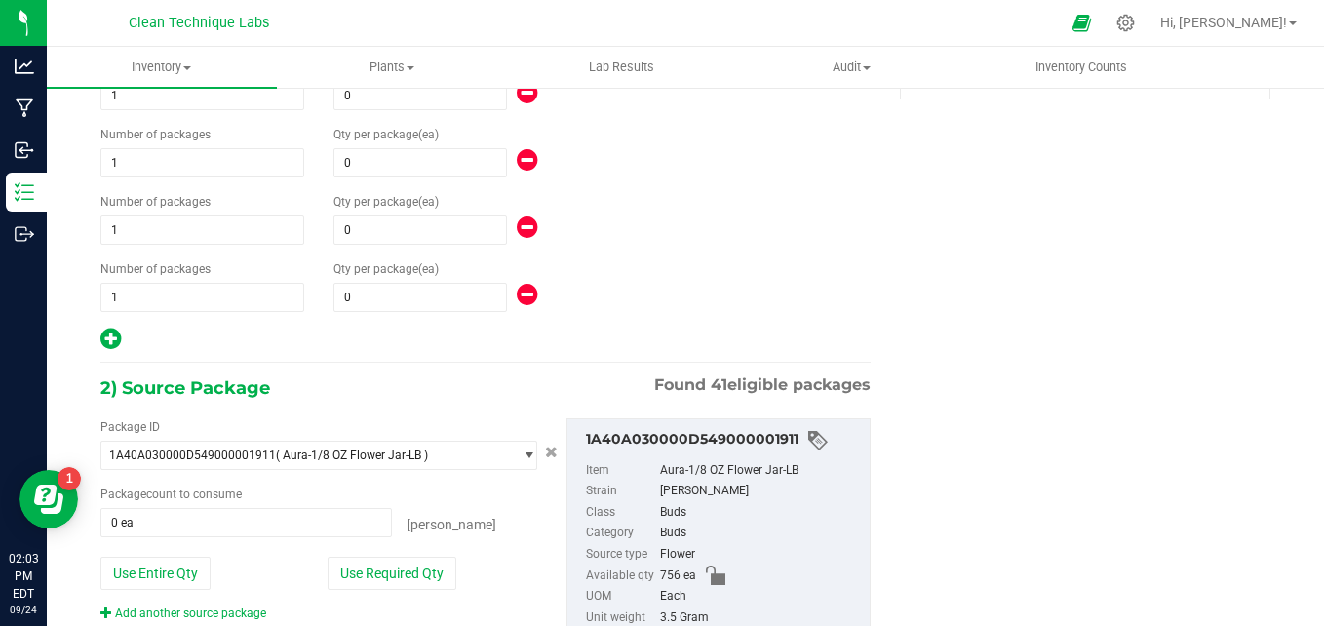
type input "0"
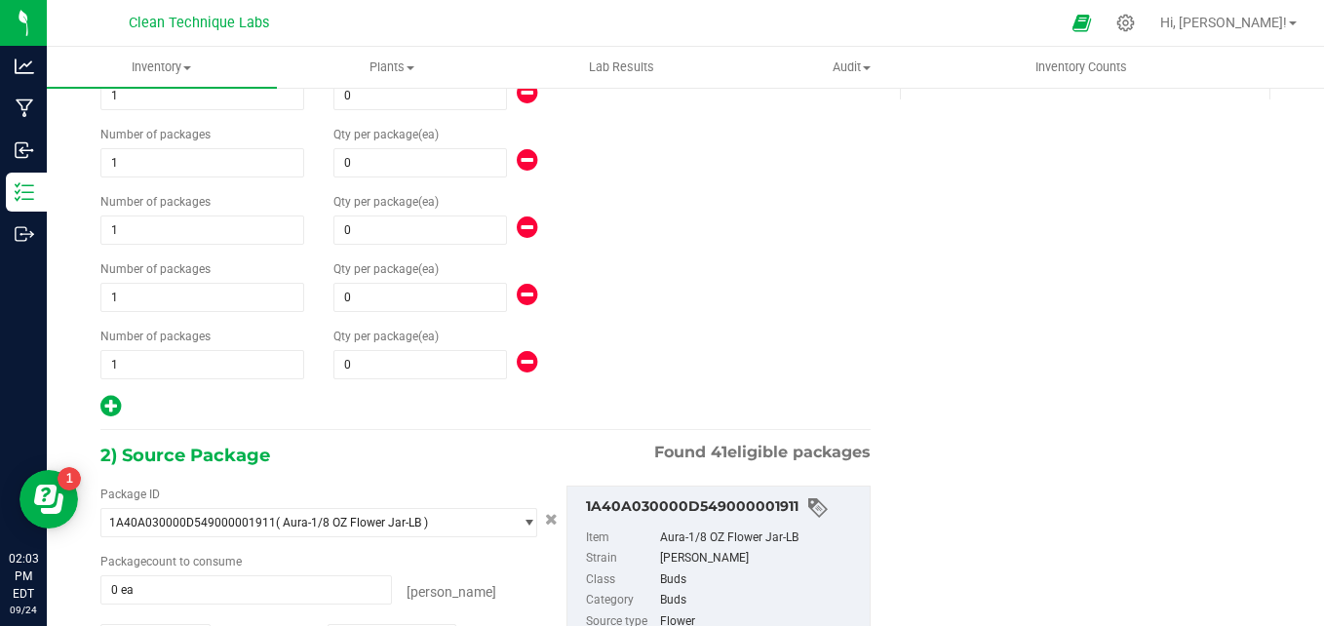
click at [108, 407] on icon at bounding box center [110, 406] width 20 height 24
type input "0"
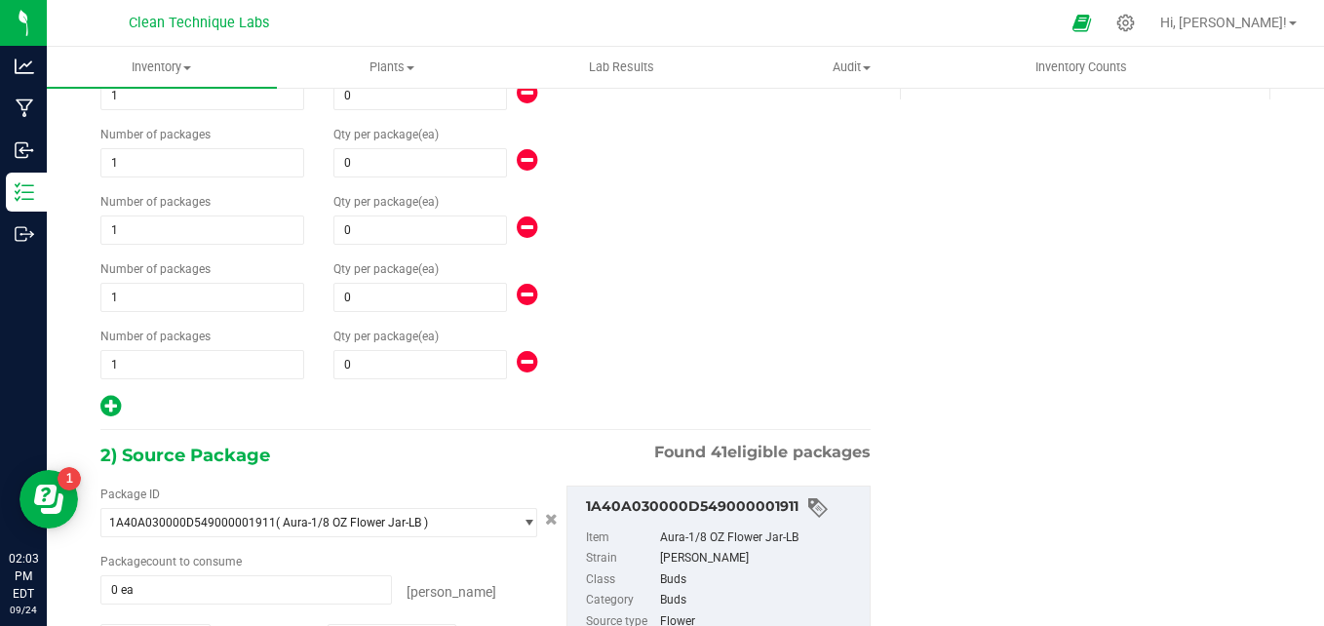
type input "0"
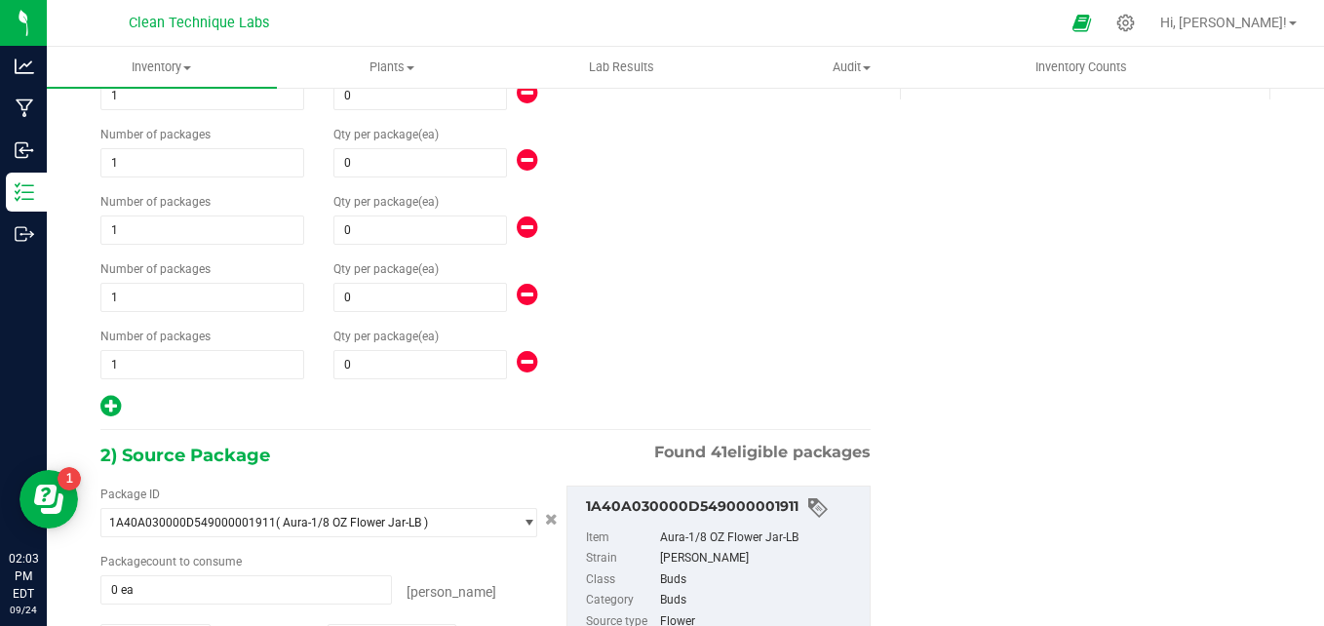
type input "0"
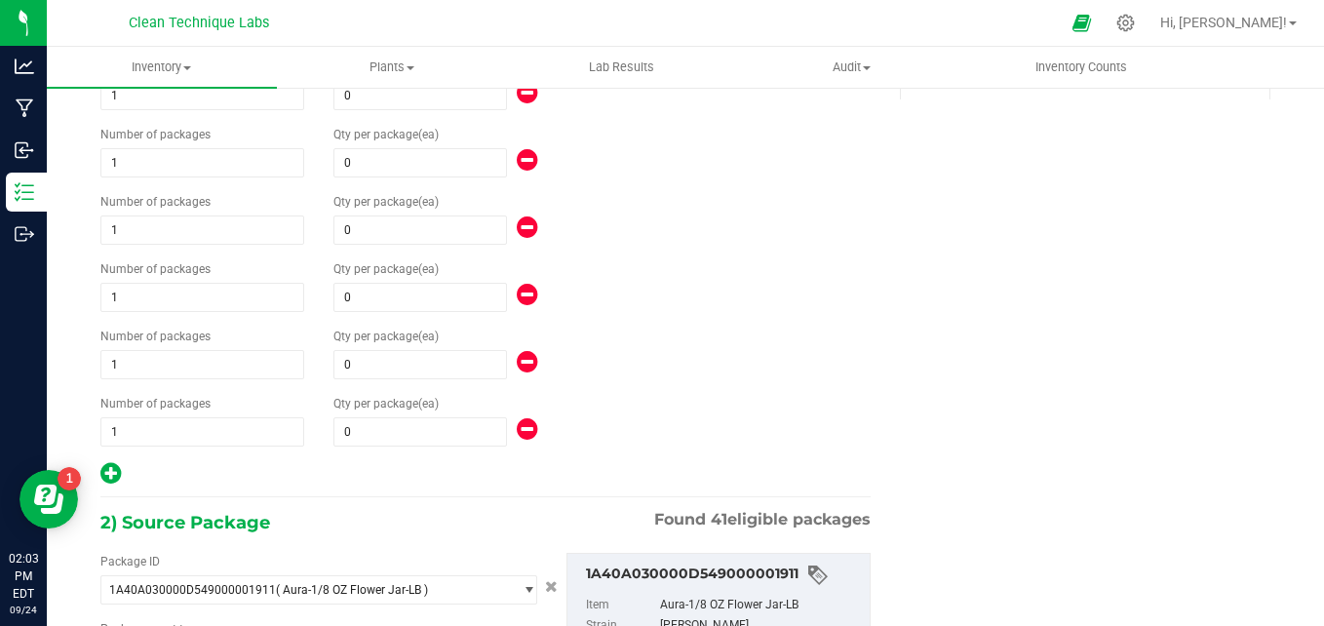
click at [108, 476] on icon at bounding box center [110, 473] width 20 height 24
type input "0"
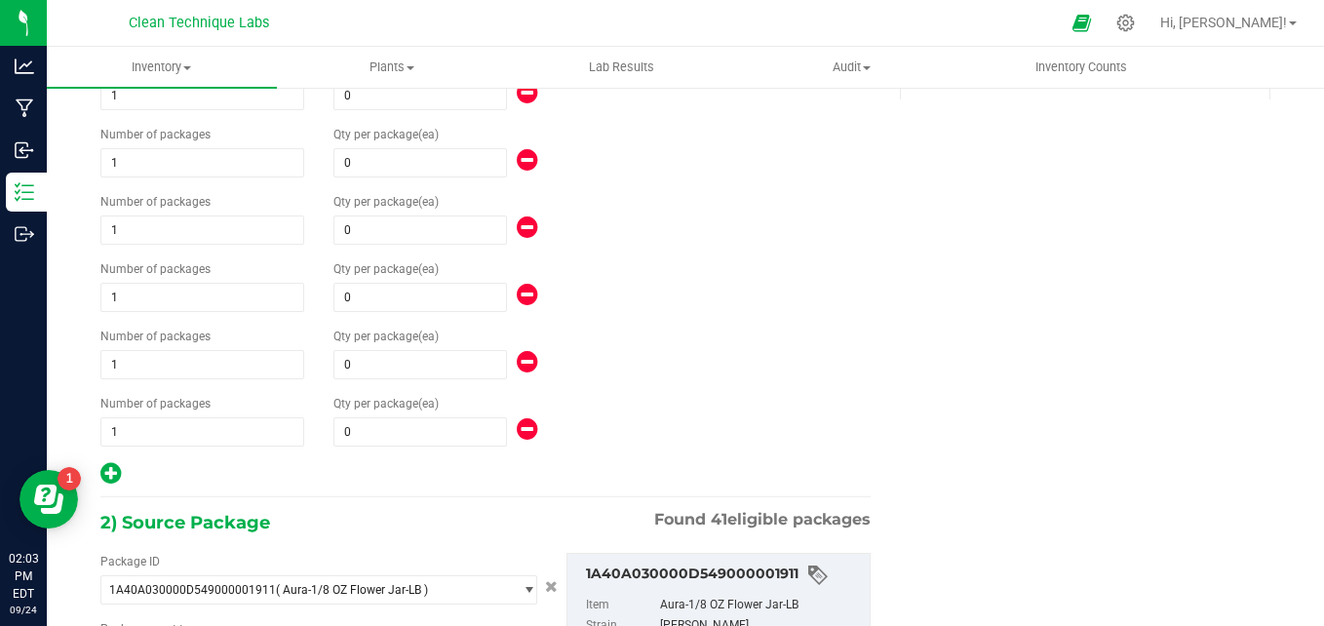
type input "0"
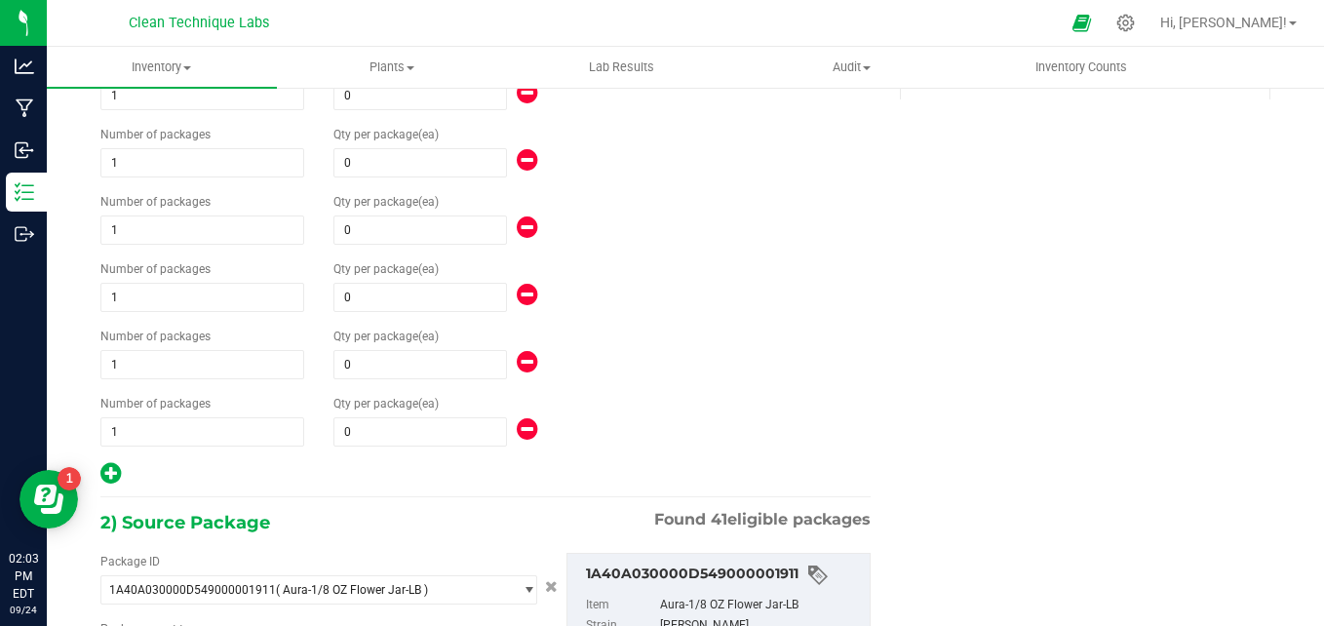
type input "0"
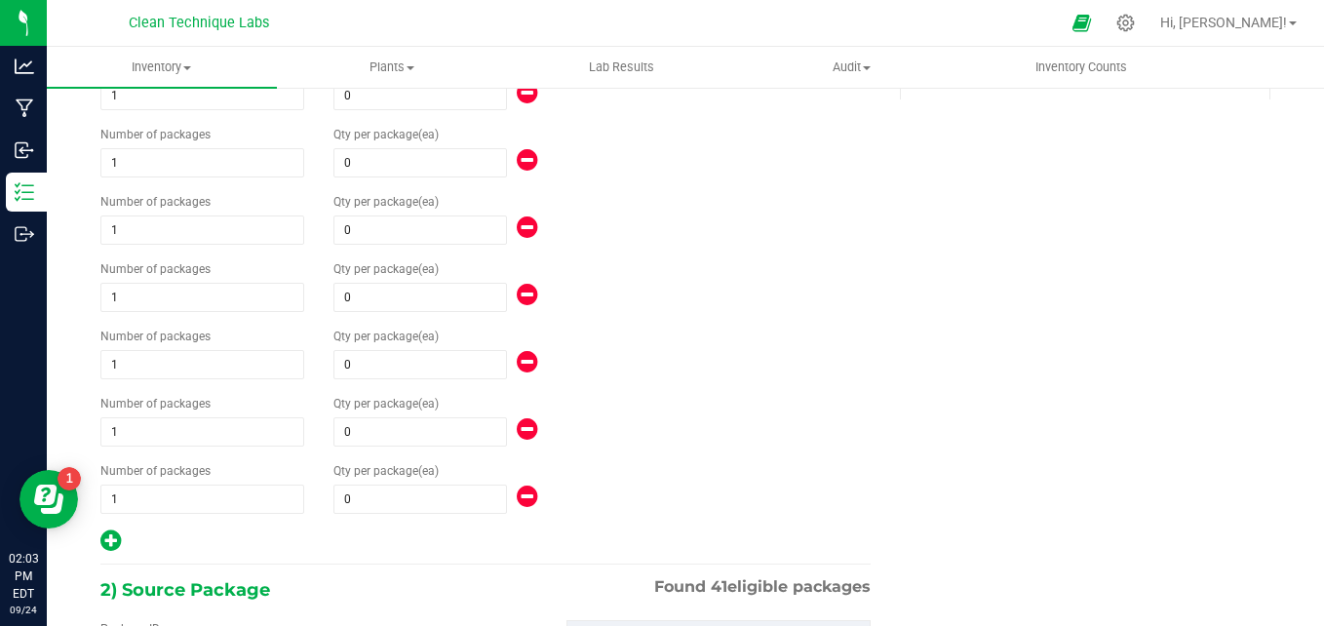
click at [109, 546] on icon at bounding box center [110, 540] width 20 height 24
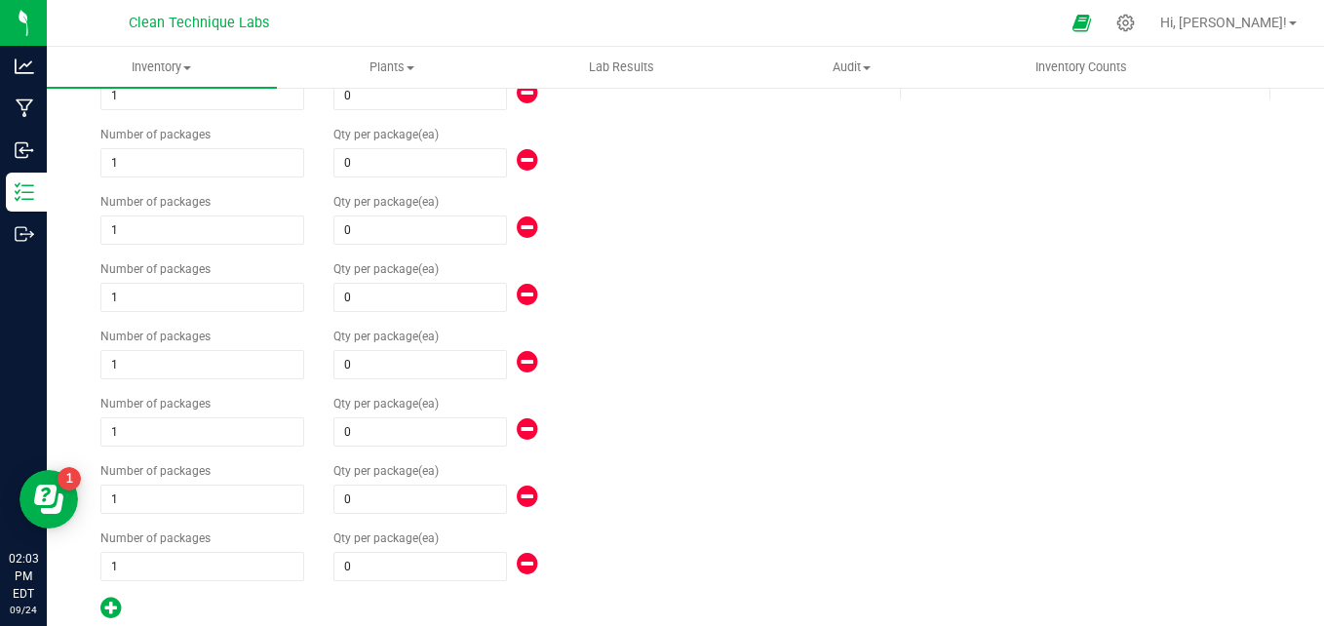
type input "0"
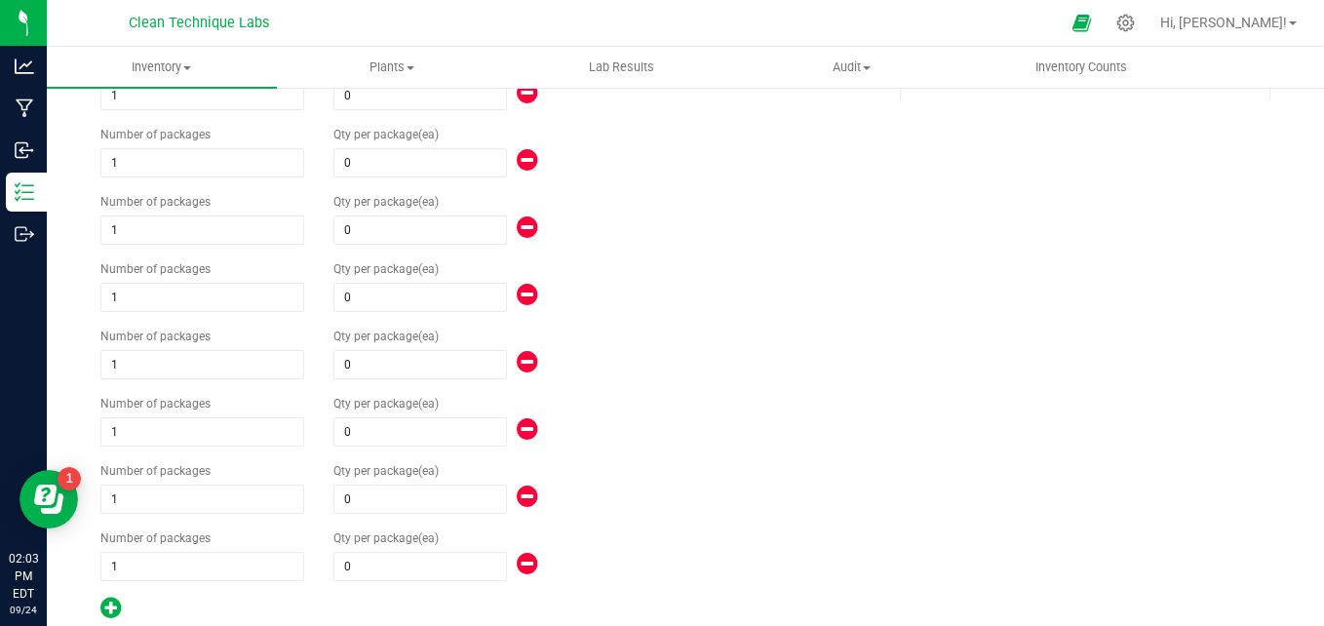
type input "0"
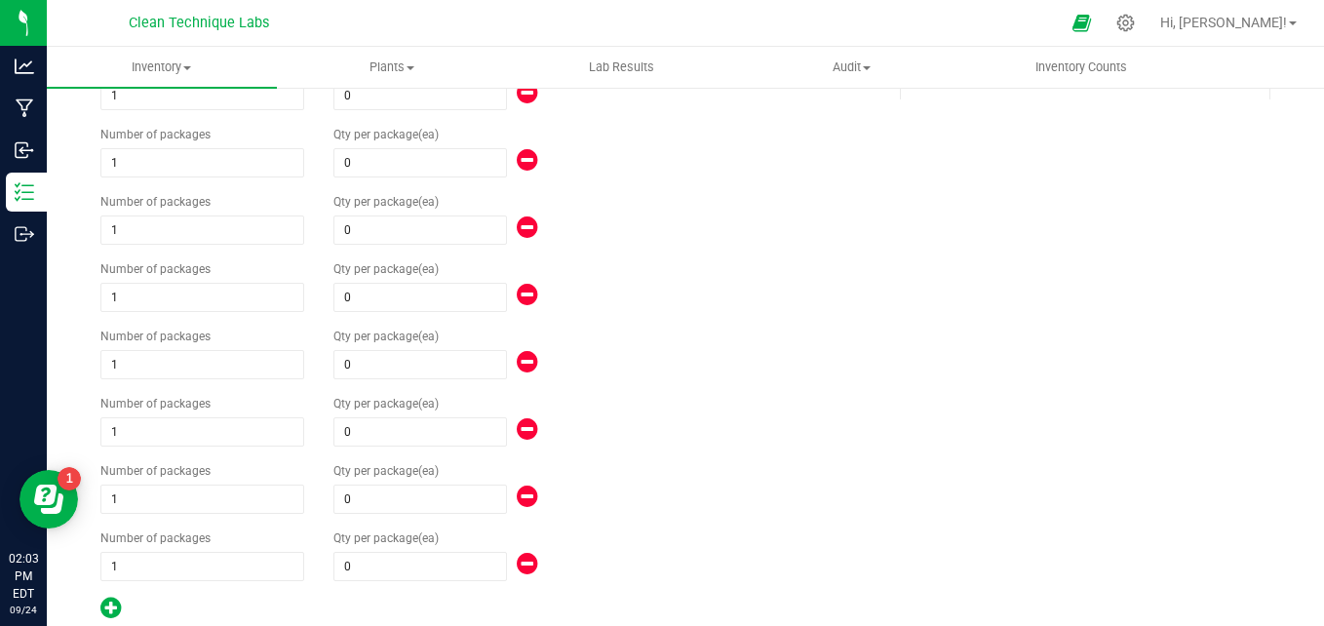
type input "0"
click at [112, 611] on icon at bounding box center [110, 607] width 20 height 24
type input "0"
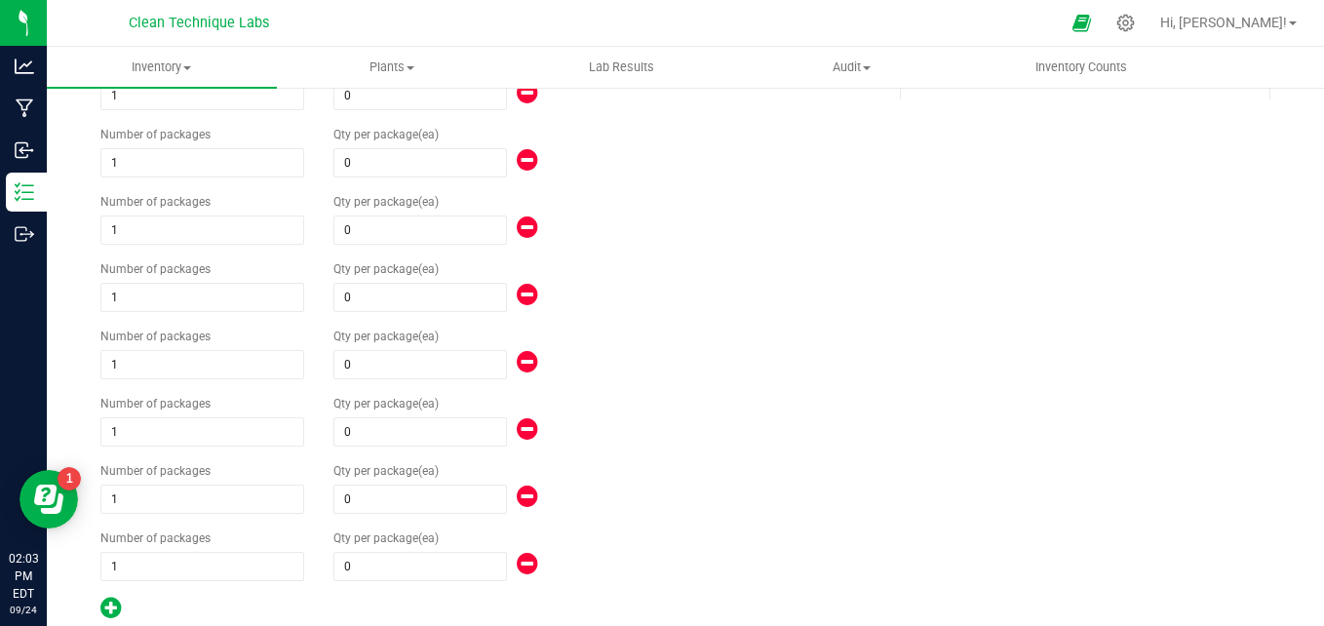
type input "0"
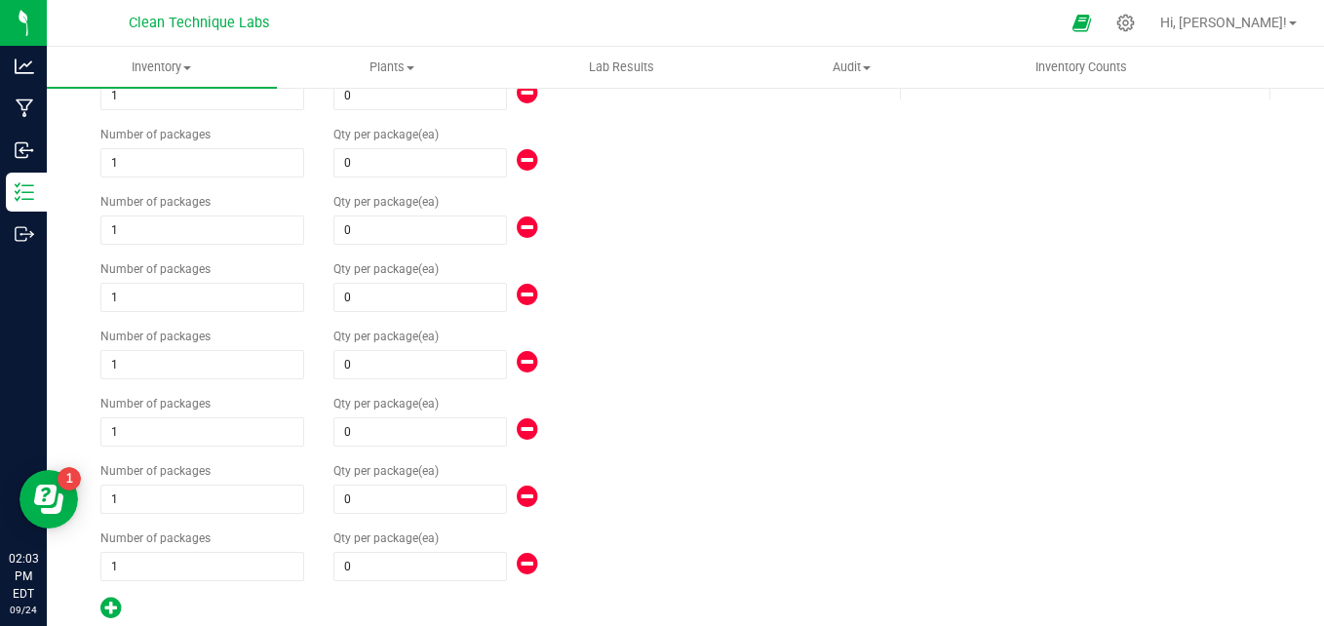
type input "0"
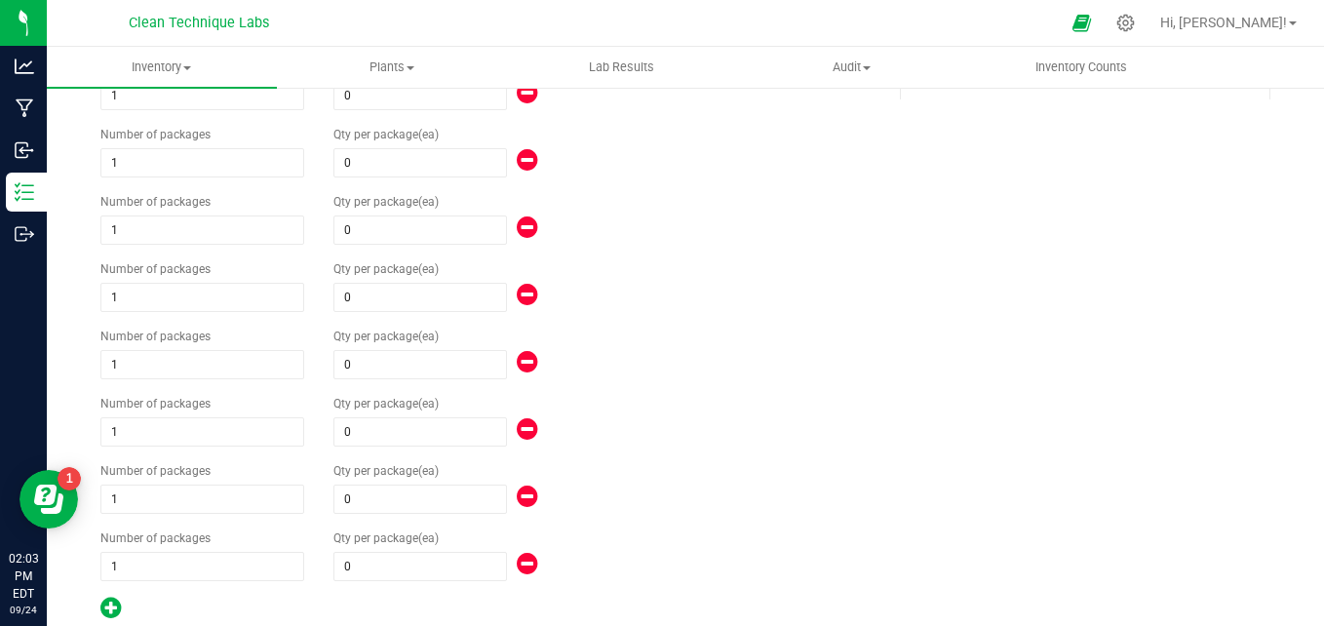
type input "0"
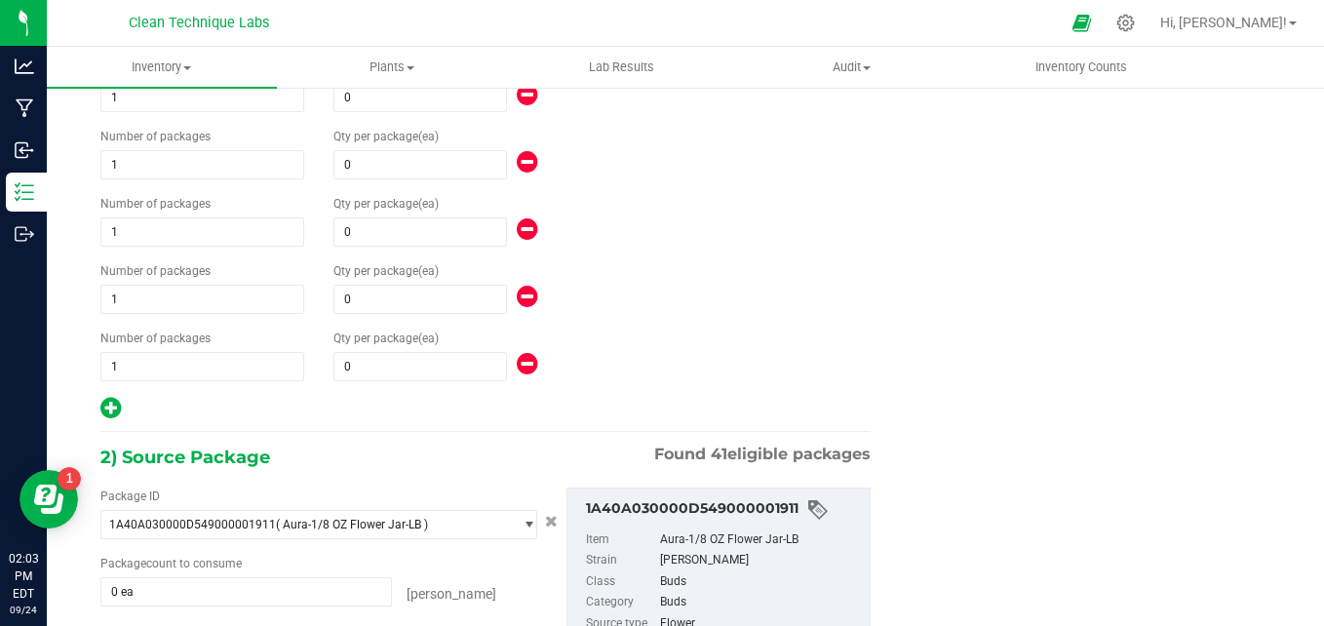
click at [115, 412] on icon at bounding box center [110, 408] width 20 height 24
type input "0"
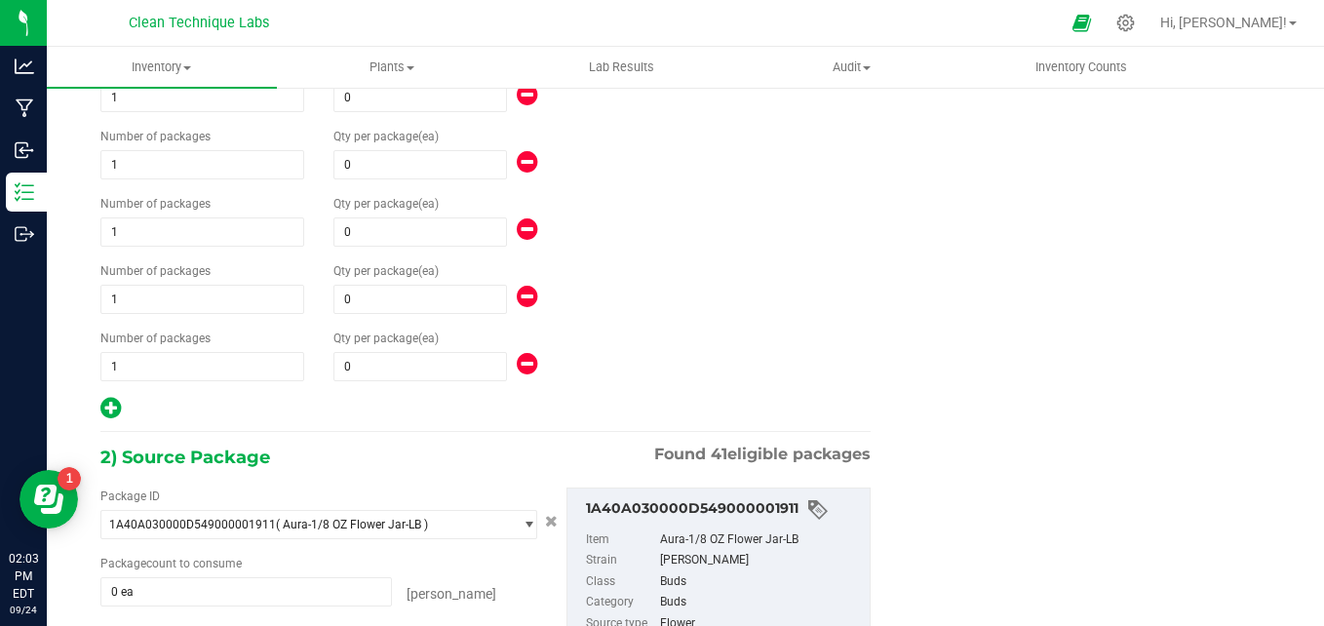
type input "0"
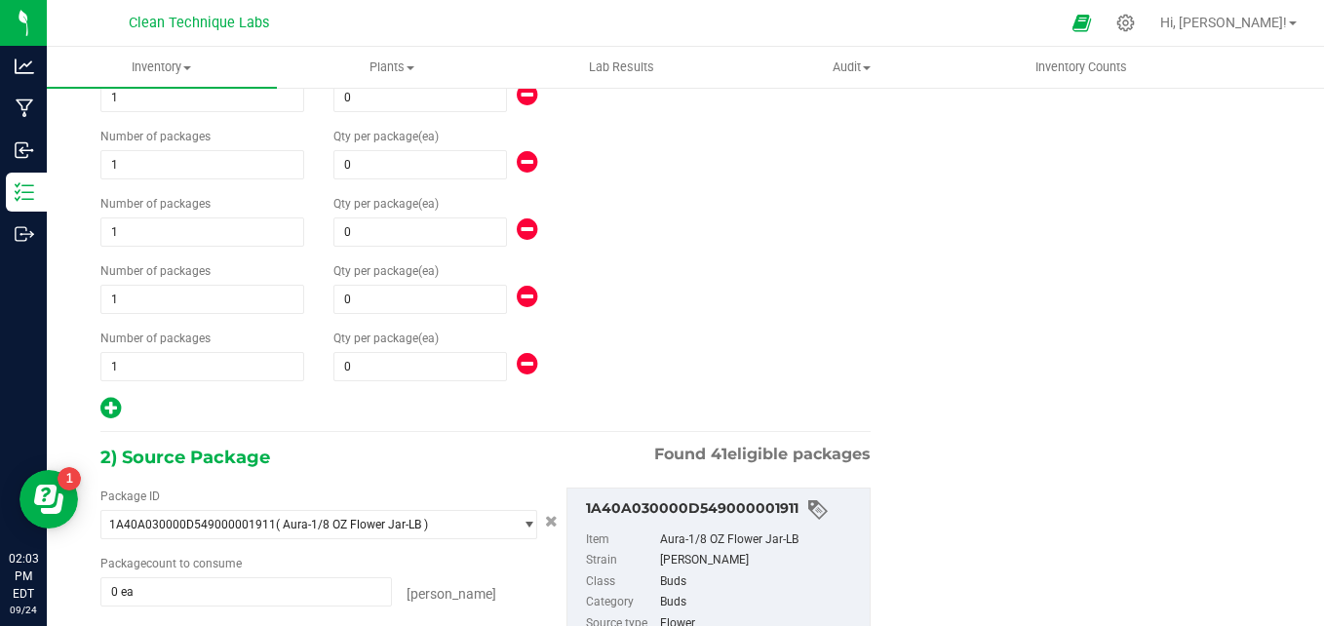
type input "0"
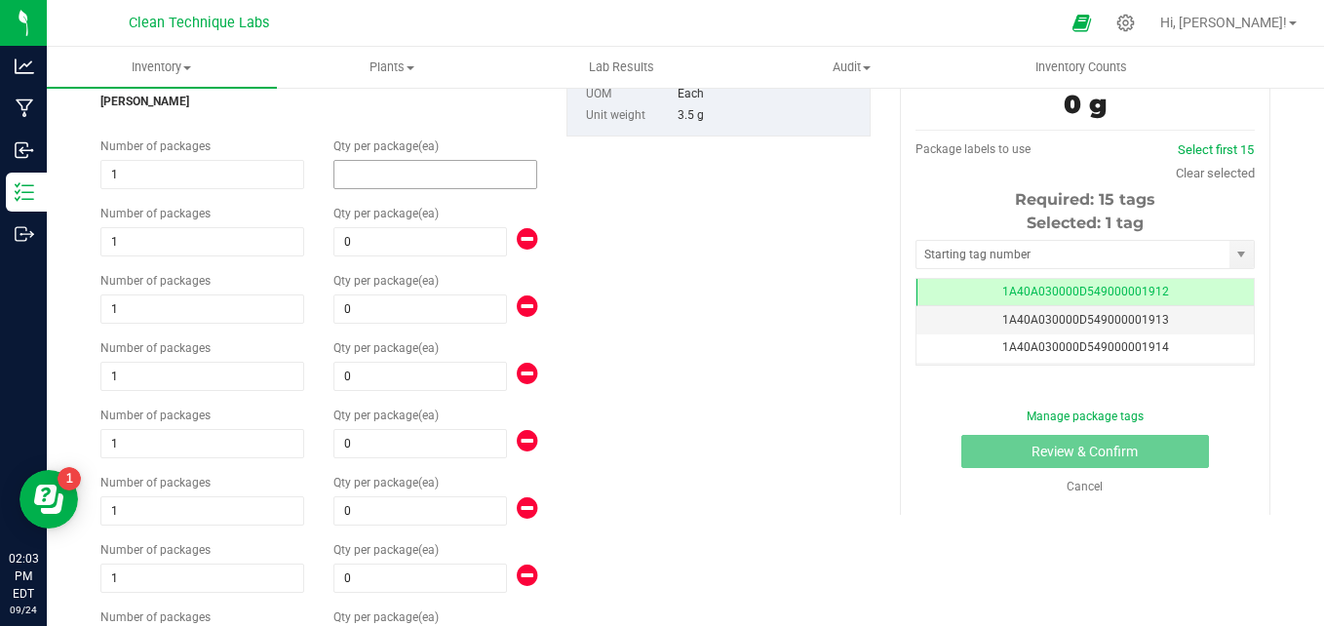
click at [375, 174] on span at bounding box center [435, 174] width 204 height 29
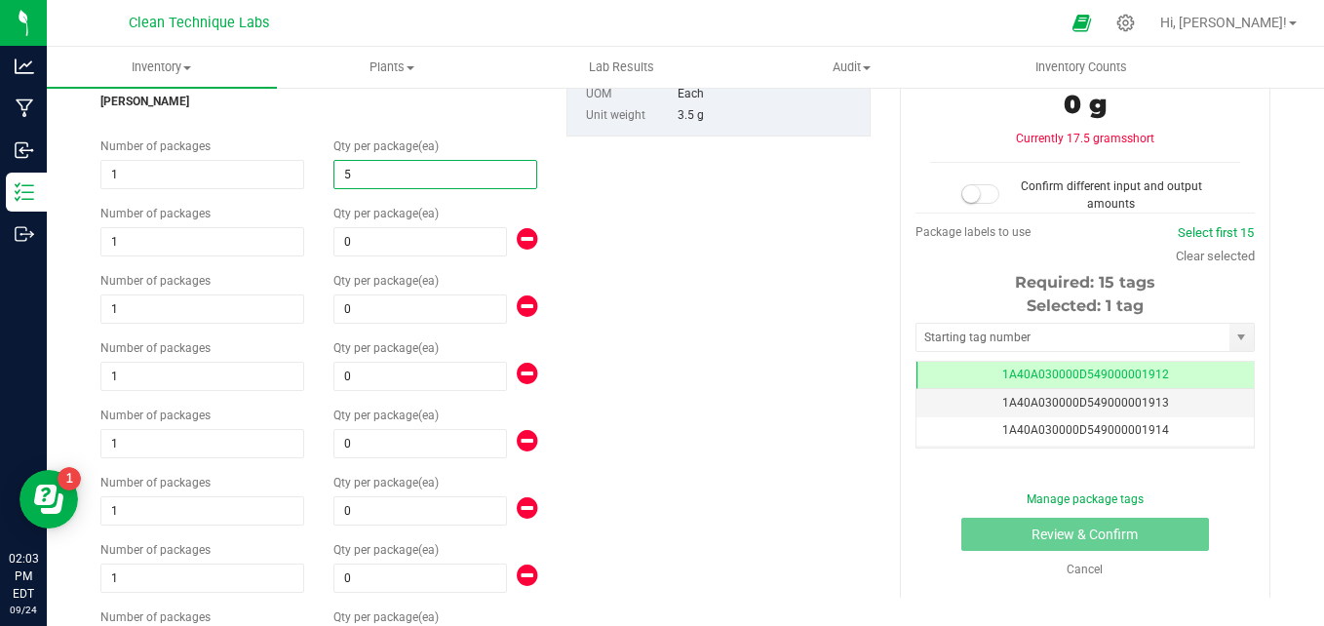
type input "50"
click at [358, 244] on span at bounding box center [419, 241] width 173 height 29
type input "50"
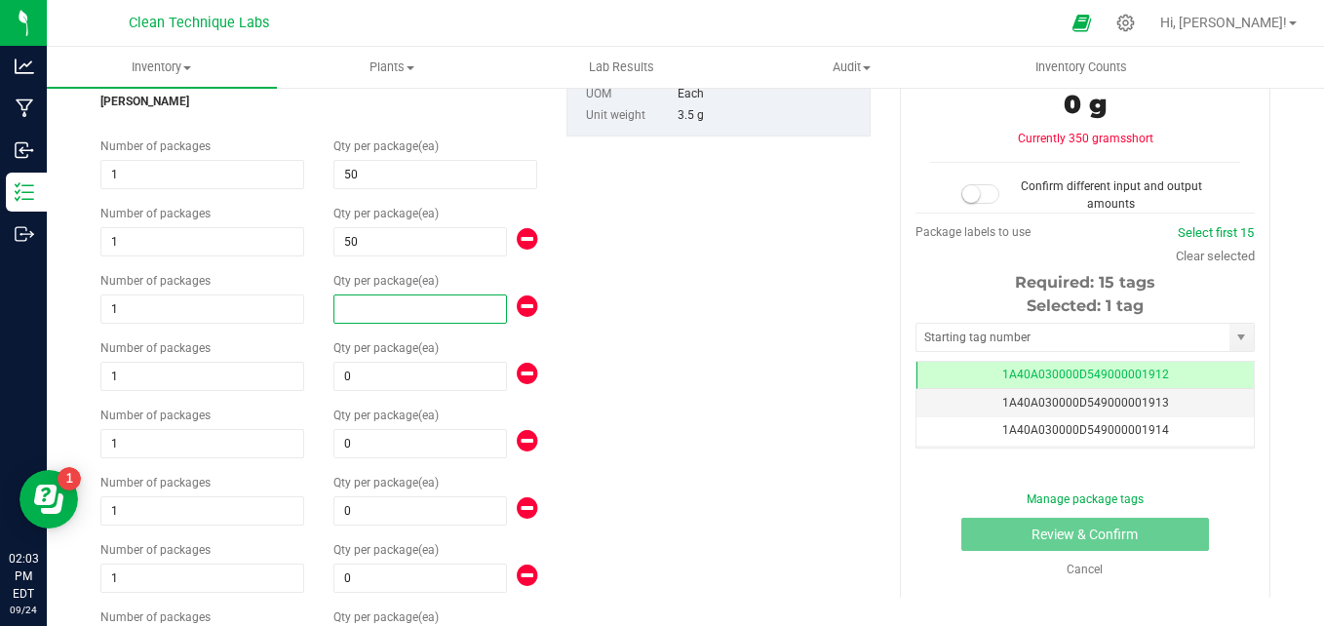
click at [358, 321] on span at bounding box center [419, 308] width 173 height 29
type input "50"
click at [369, 380] on span at bounding box center [419, 376] width 173 height 29
type input "50"
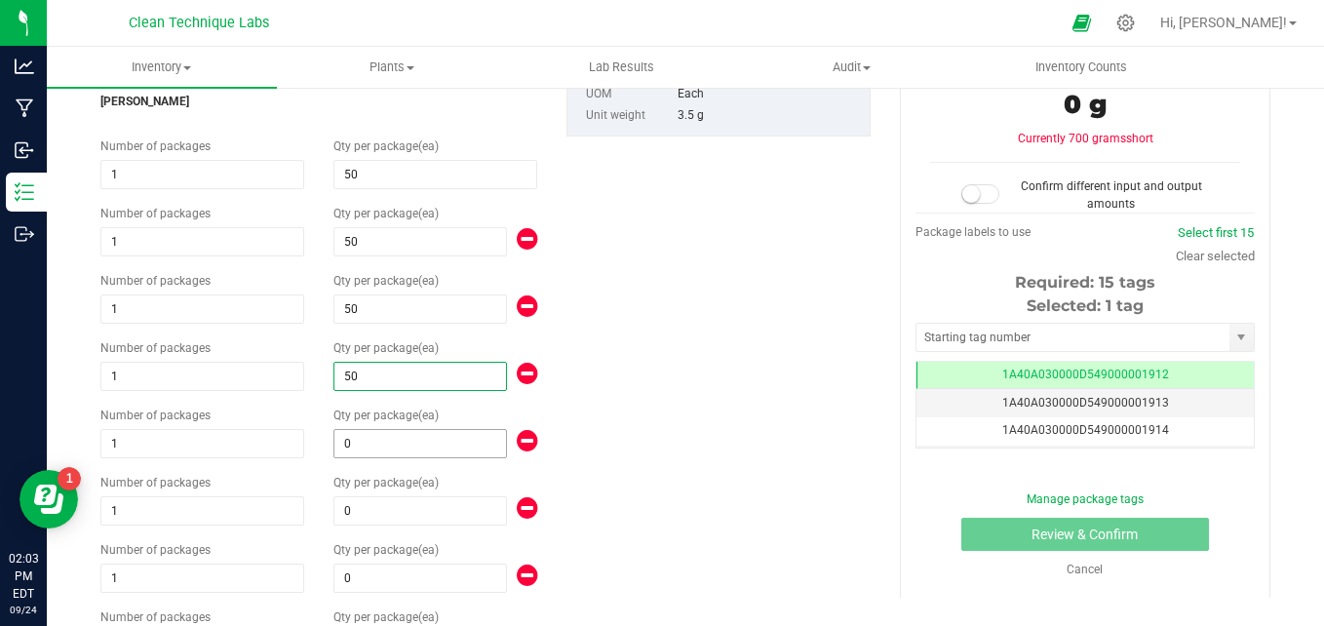
type input "50"
click at [359, 446] on span at bounding box center [419, 443] width 173 height 29
type input "50"
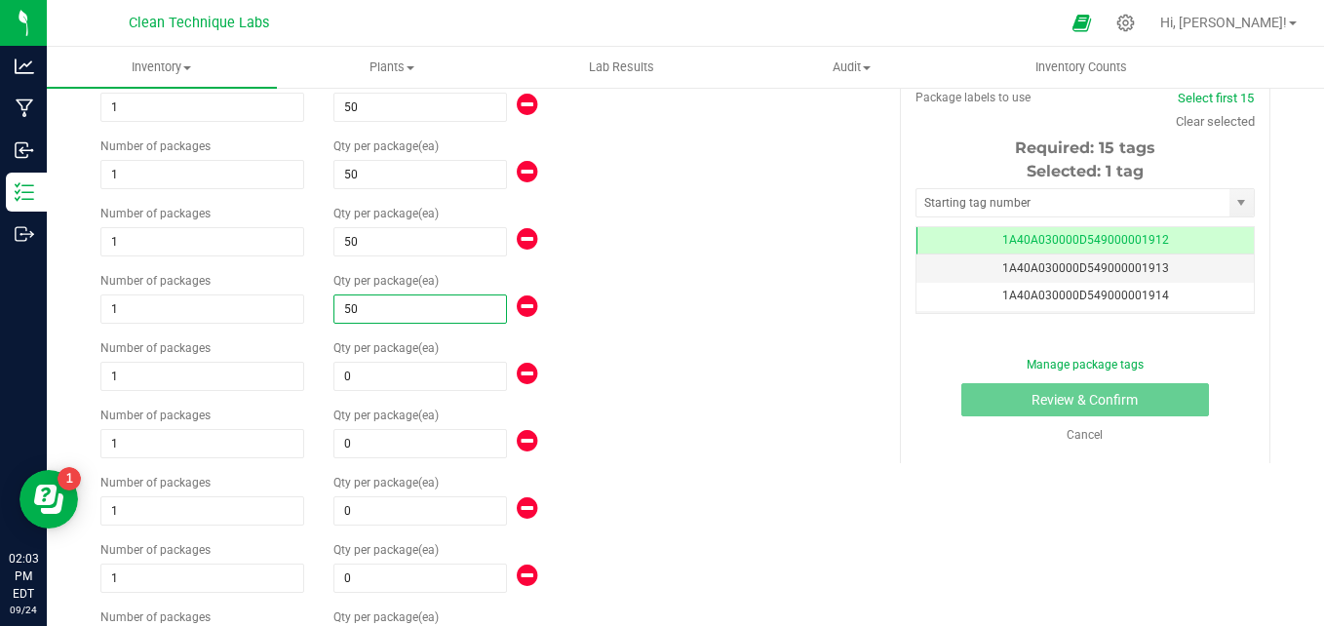
scroll to position [365, 0]
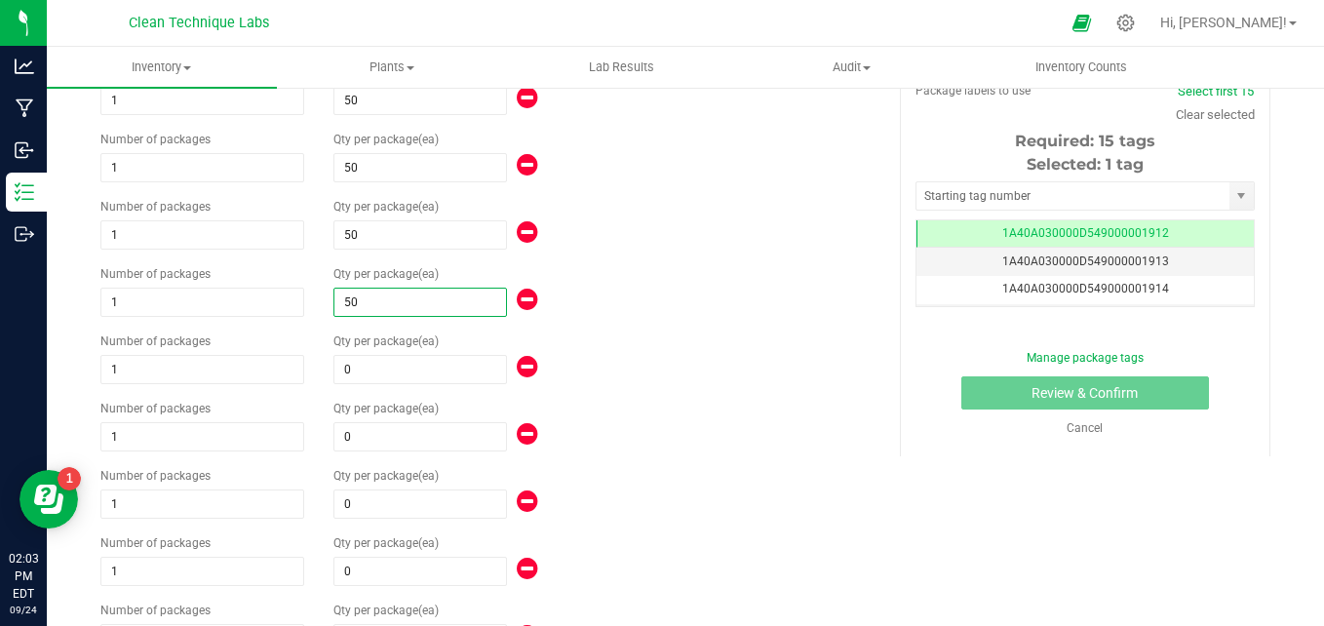
type input "50"
click at [685, 265] on div "1) New Package Select Item Aura-1/8 OZ Flower Jar-LB 617 1/8 OZ Flower Bag-BPP …" at bounding box center [485, 423] width 799 height 1212
click at [363, 370] on span at bounding box center [419, 369] width 173 height 29
type input "50"
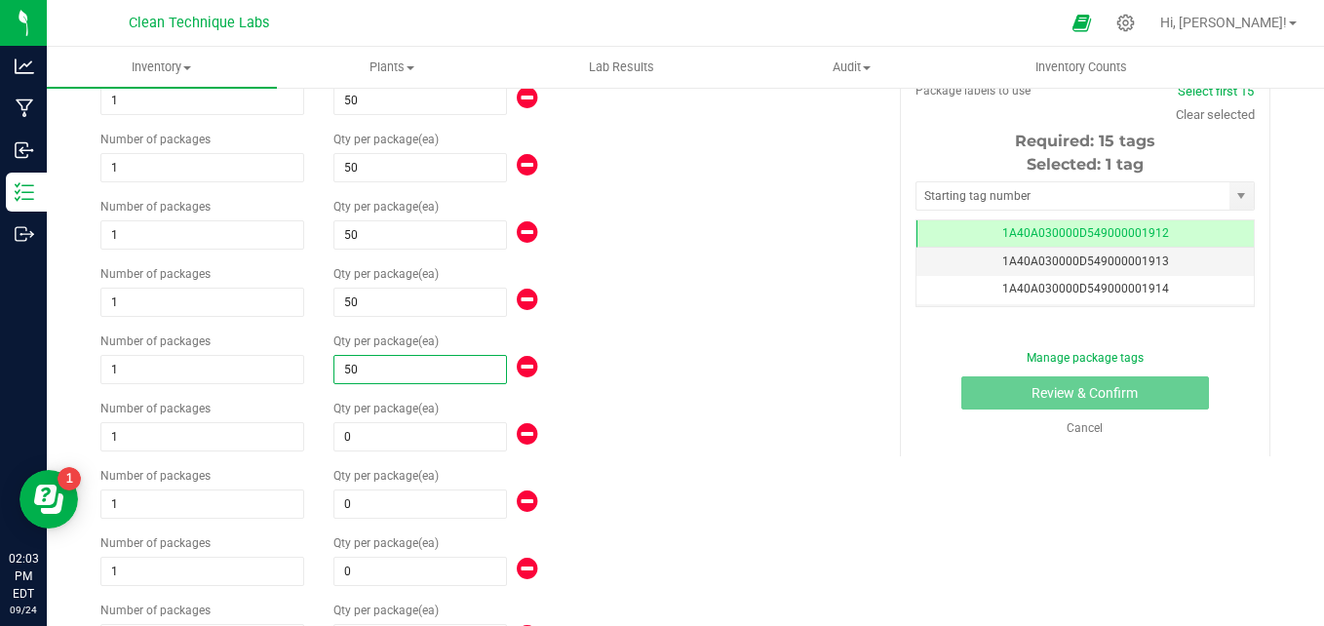
click at [830, 284] on div "1) New Package Select Item Aura-1/8 OZ Flower Jar-LB 617 1/8 OZ Flower Bag-BPP …" at bounding box center [485, 423] width 799 height 1212
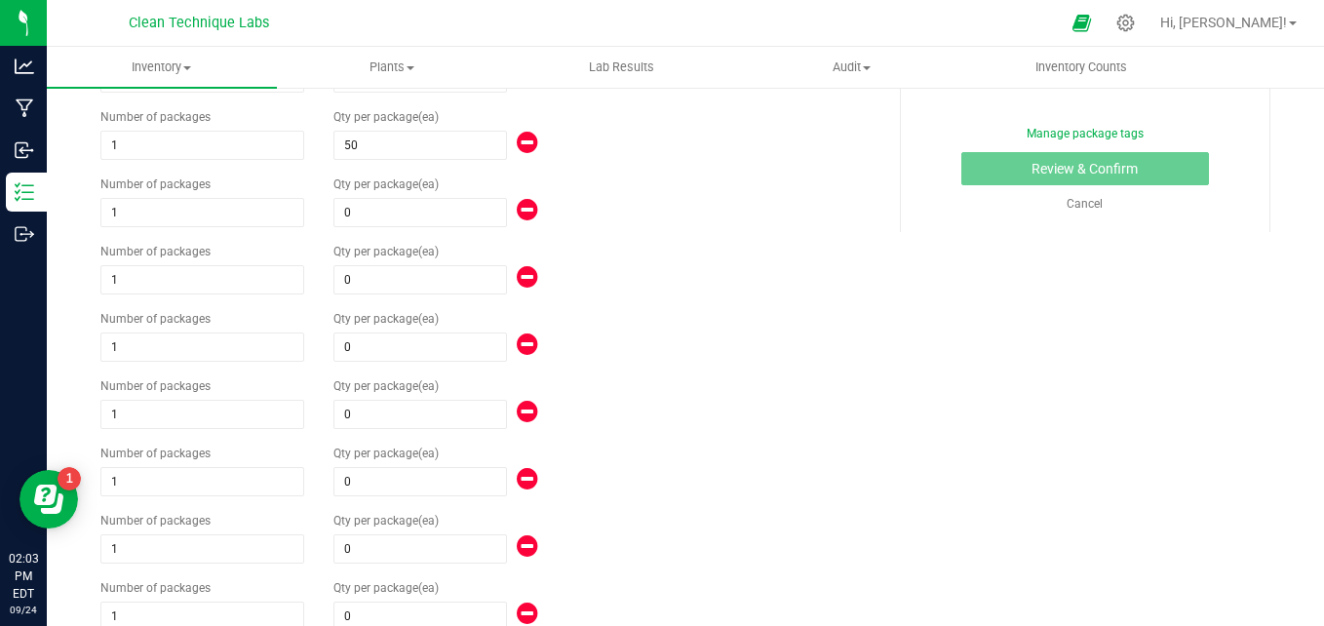
scroll to position [605, 0]
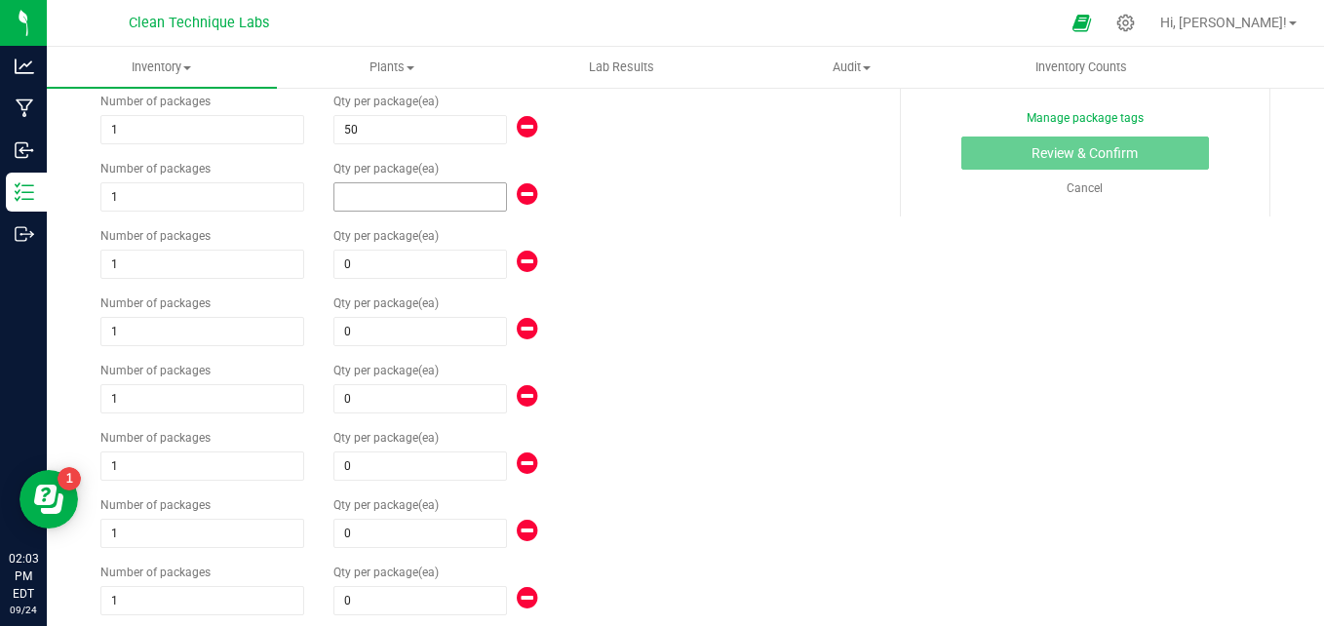
click at [415, 200] on span at bounding box center [419, 196] width 173 height 29
type input "50"
click at [367, 263] on span at bounding box center [419, 264] width 173 height 29
type input "50"
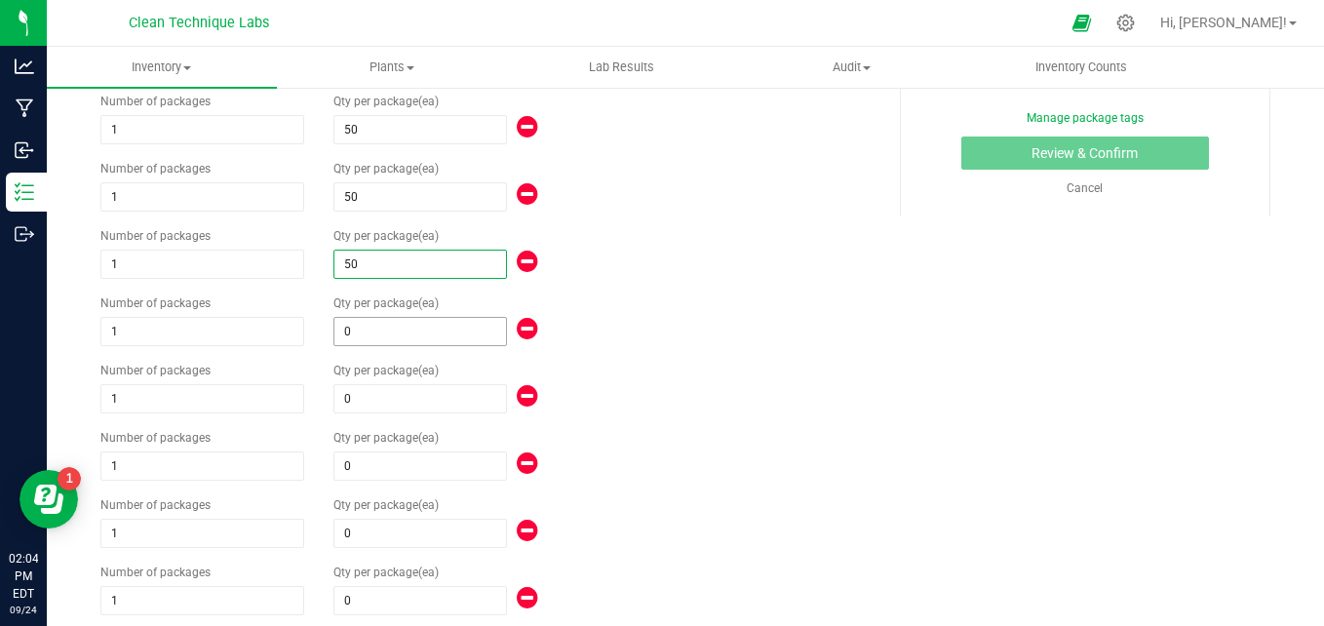
type input "50"
click at [355, 329] on span at bounding box center [419, 331] width 173 height 29
type input "50"
click at [361, 398] on span at bounding box center [419, 398] width 173 height 29
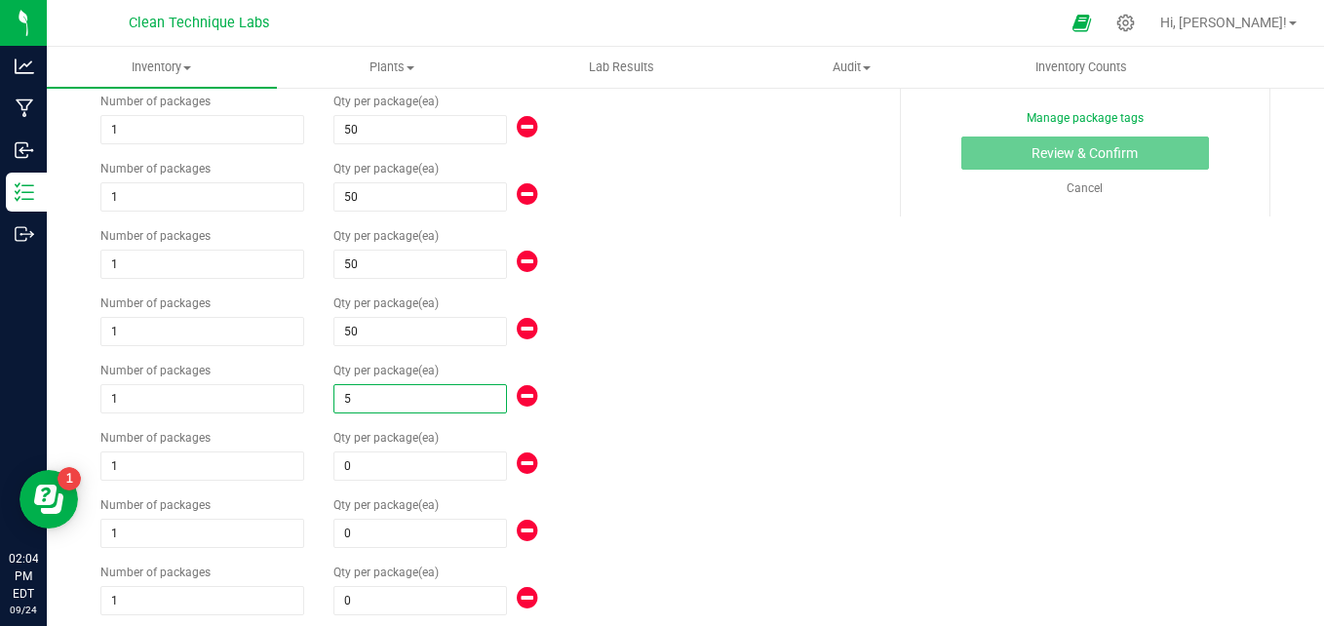
type input "50"
click at [358, 475] on span at bounding box center [419, 465] width 173 height 29
type input "50"
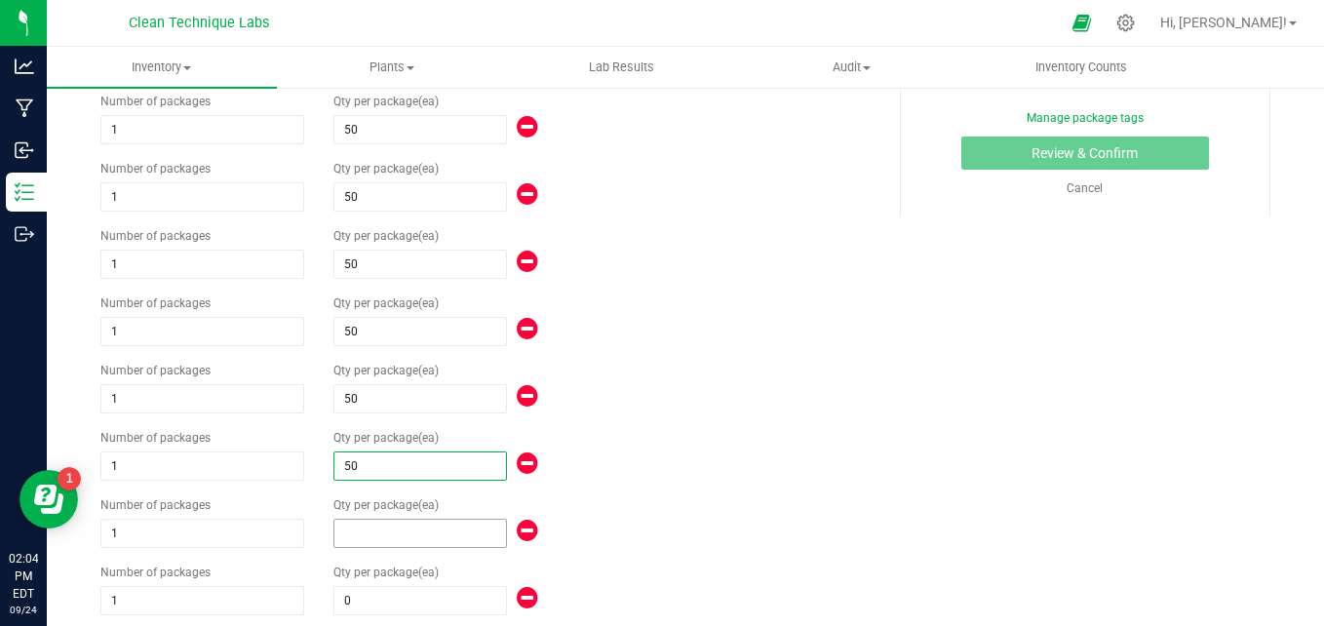
click at [355, 538] on span at bounding box center [419, 533] width 173 height 29
type input "50"
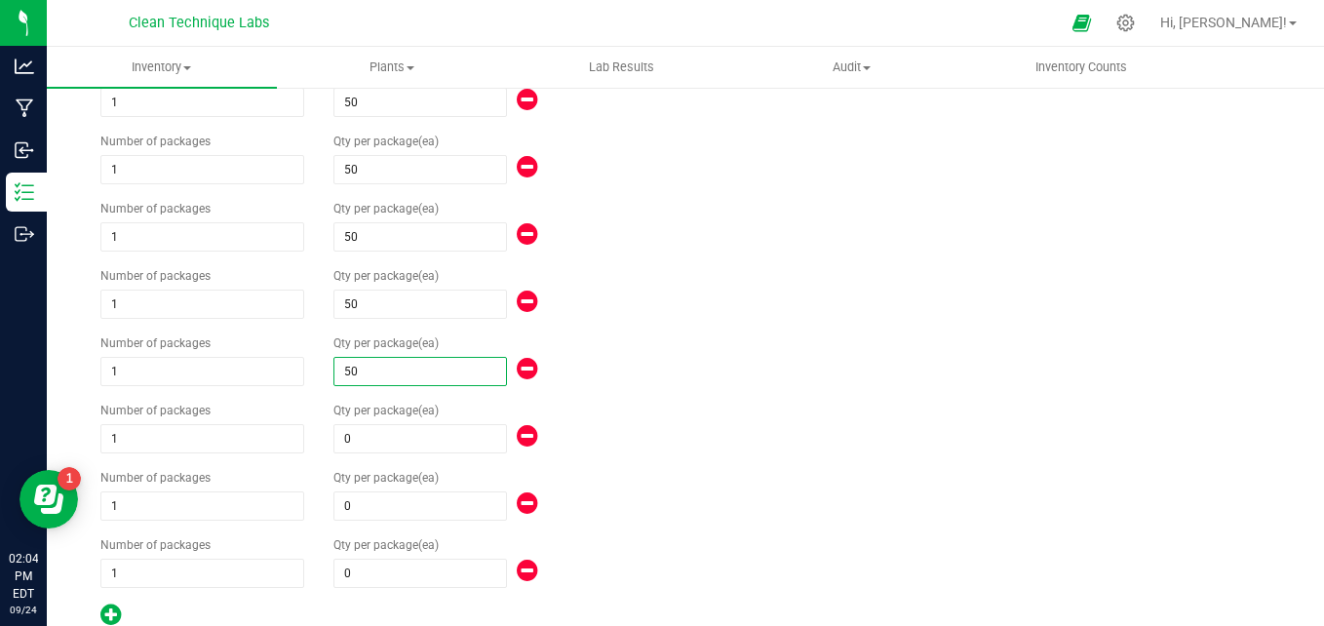
scroll to position [771, 0]
type input "50"
click at [812, 272] on div "1) New Package Select Item Aura-1/8 OZ Flower Jar-LB 617 1/8 OZ Flower Bag-BPP …" at bounding box center [485, 17] width 799 height 1212
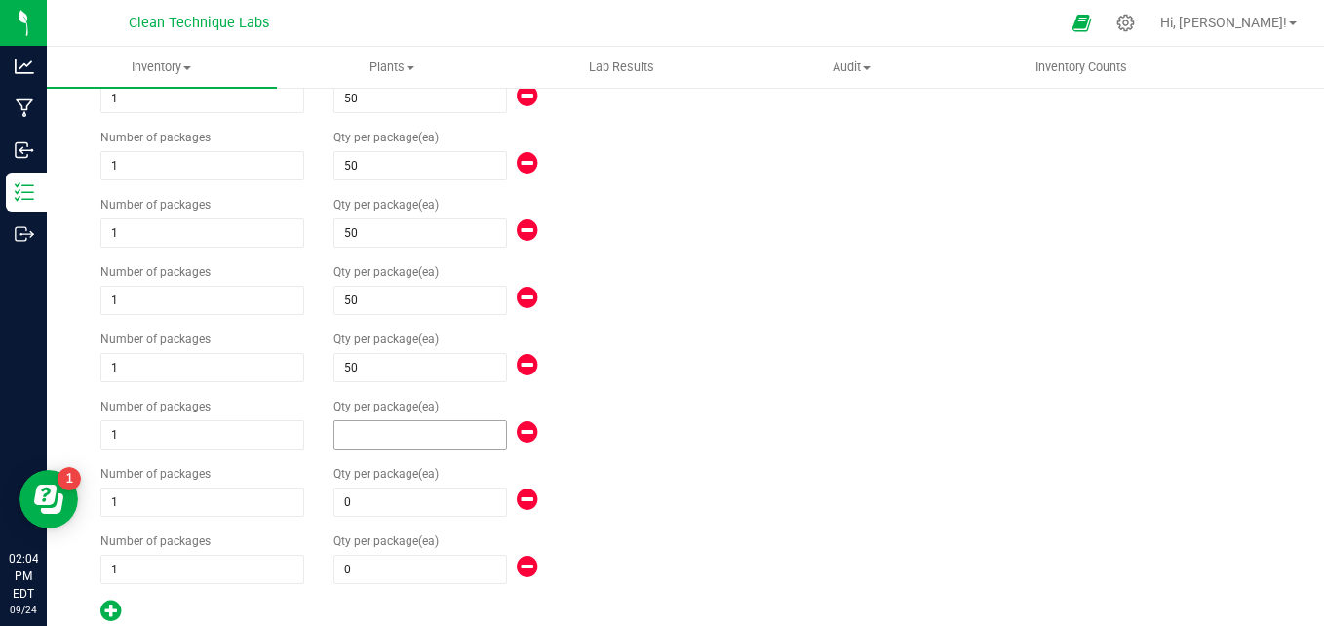
click at [356, 431] on span at bounding box center [419, 434] width 173 height 29
type input "50"
click at [357, 495] on span at bounding box center [419, 501] width 173 height 29
type input "50"
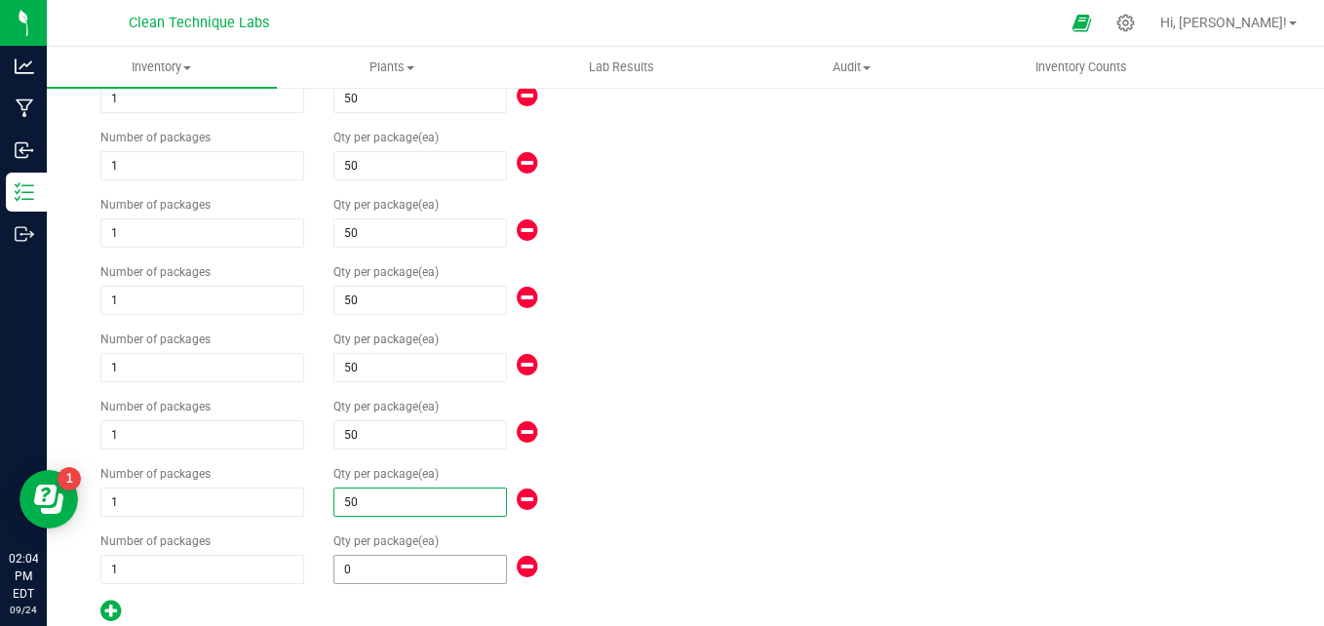
type input "50"
click at [357, 566] on span at bounding box center [419, 569] width 173 height 29
type input "6"
click at [878, 493] on div "1) New Package Select Item Aura-1/8 OZ Flower Jar-LB 617 1/8 OZ Flower Bag-BPP …" at bounding box center [685, 187] width 1199 height 1571
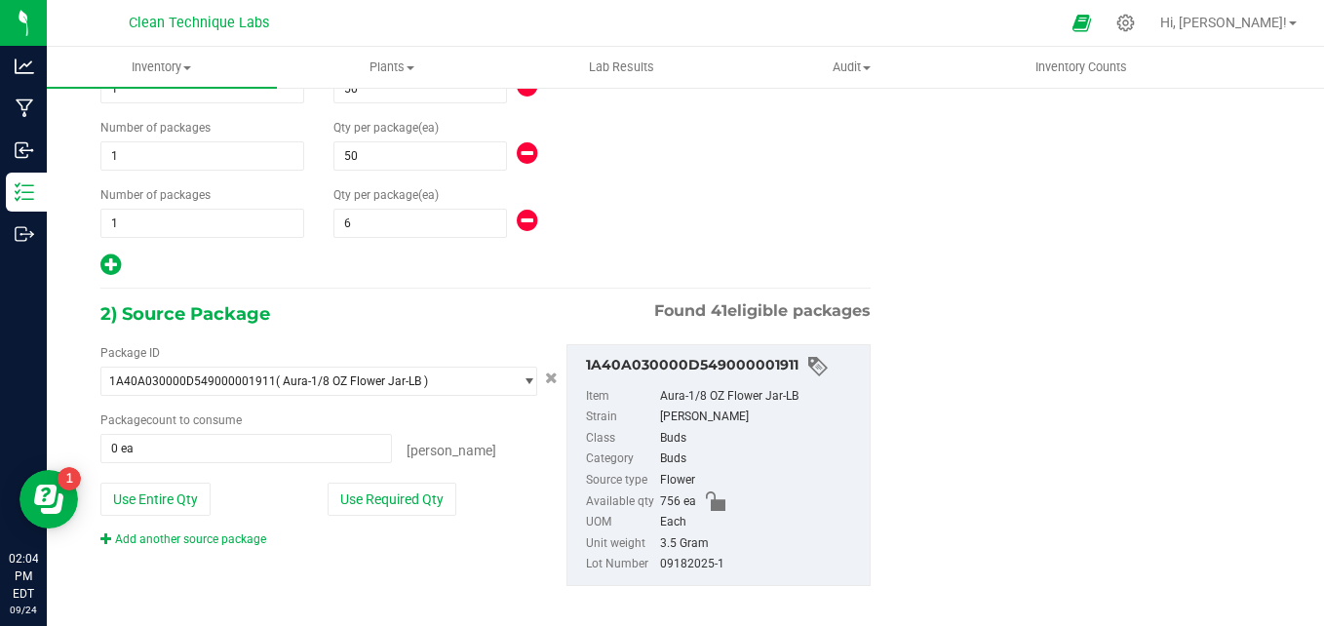
scroll to position [1133, 0]
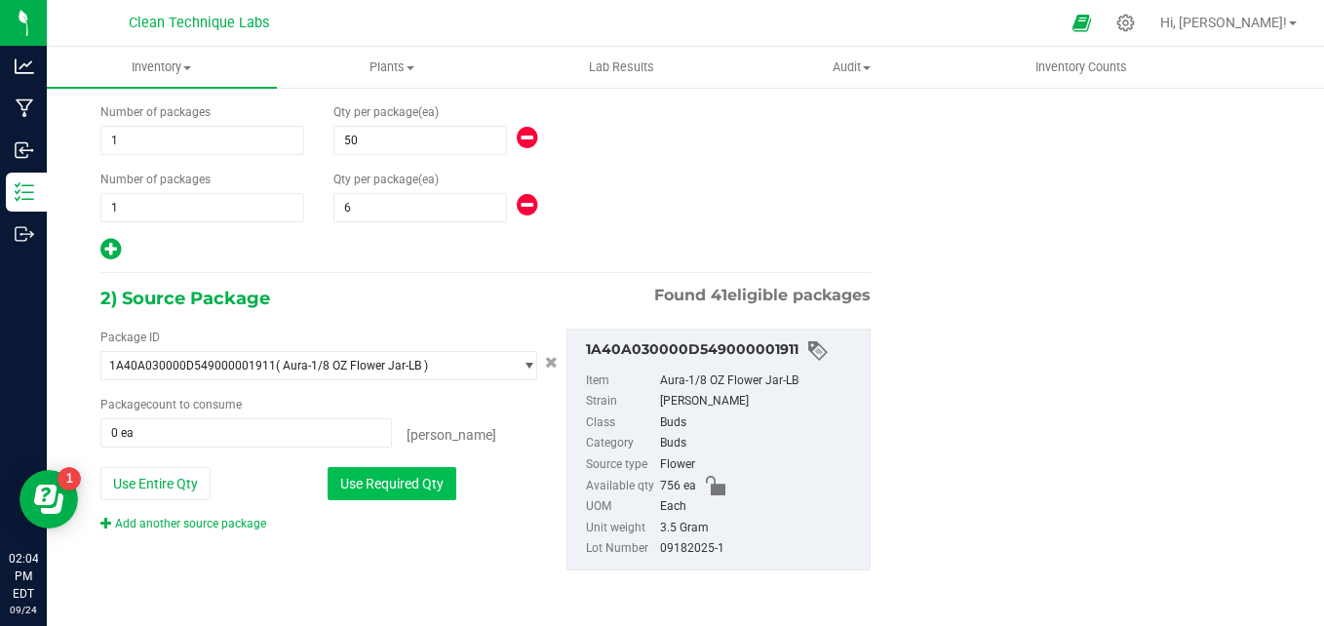
click at [385, 487] on button "Use Required Qty" at bounding box center [391, 483] width 129 height 33
type input "706 ea"
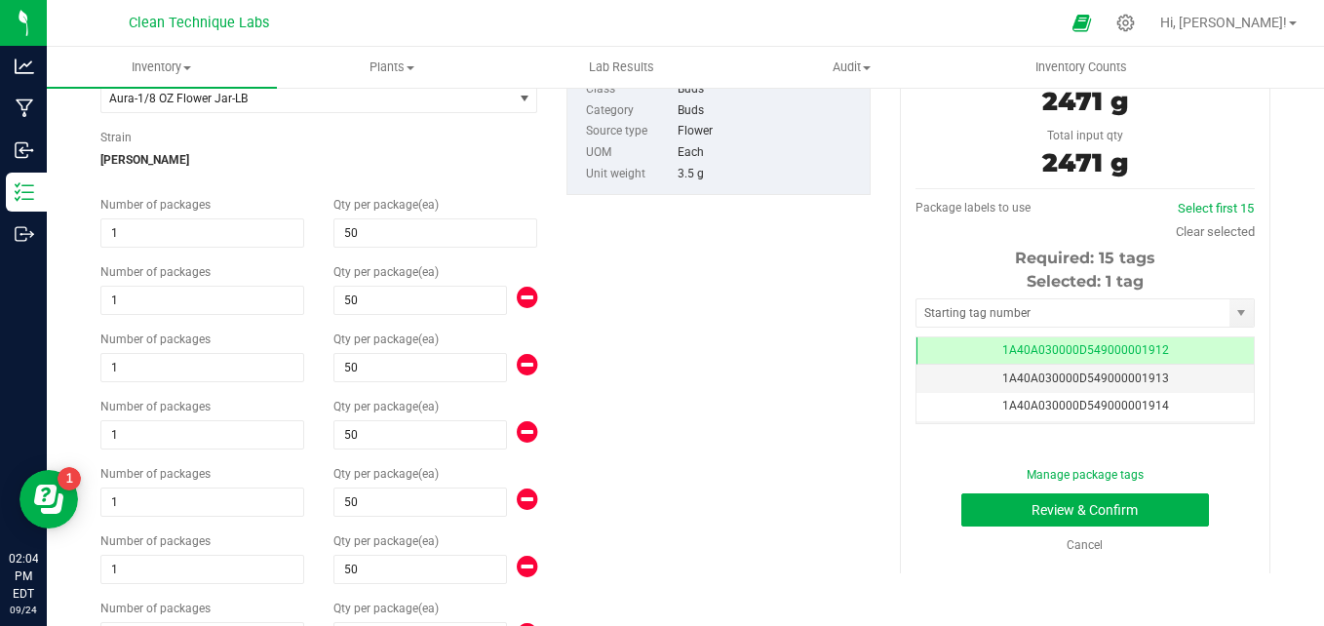
scroll to position [187, 0]
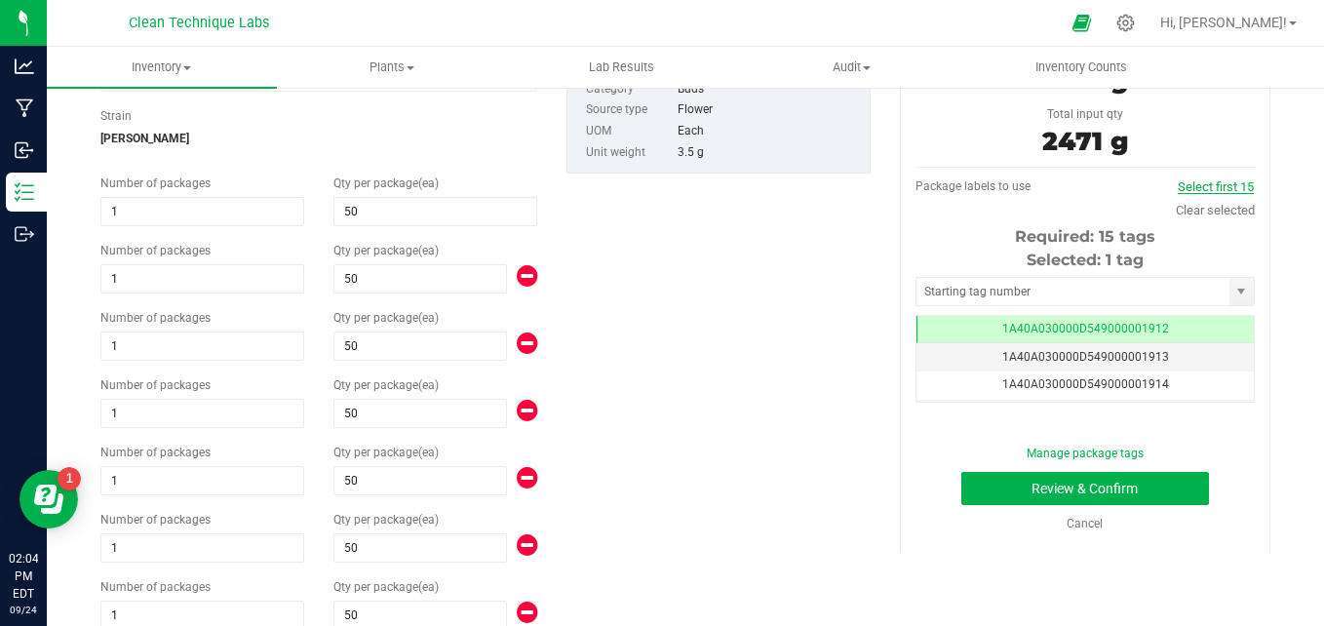
click at [1190, 188] on link "Select first 15" at bounding box center [1215, 186] width 76 height 15
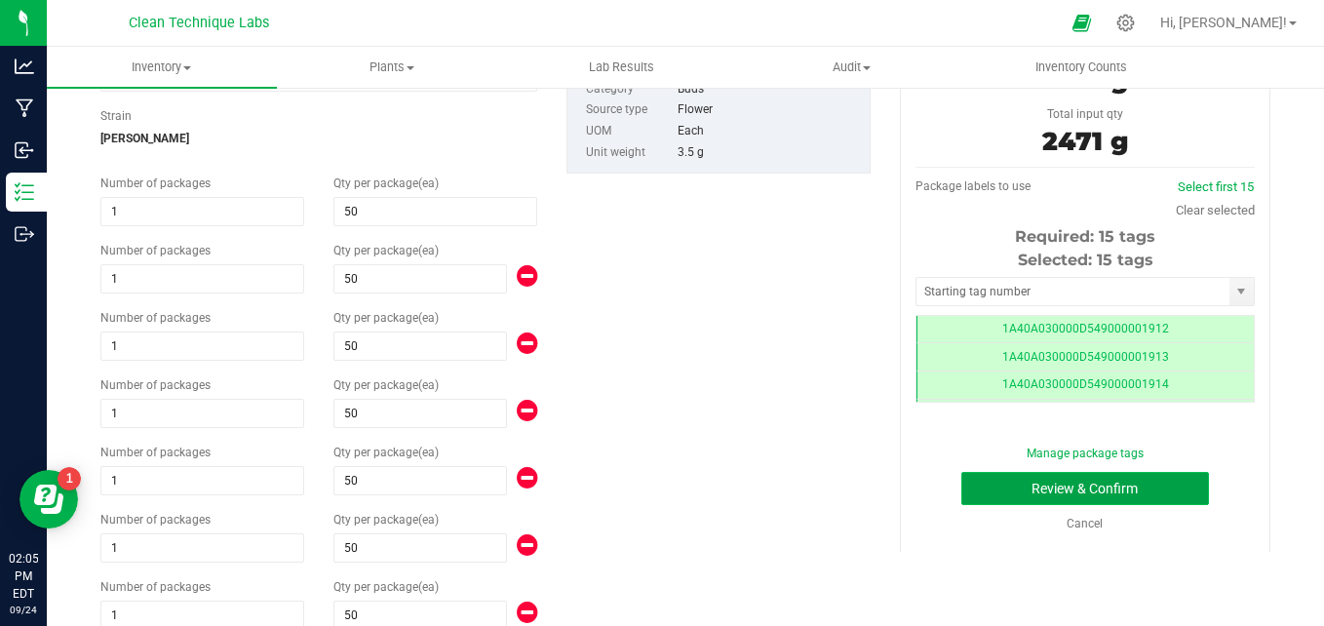
click at [1142, 483] on button "Review & Confirm" at bounding box center [1085, 488] width 248 height 33
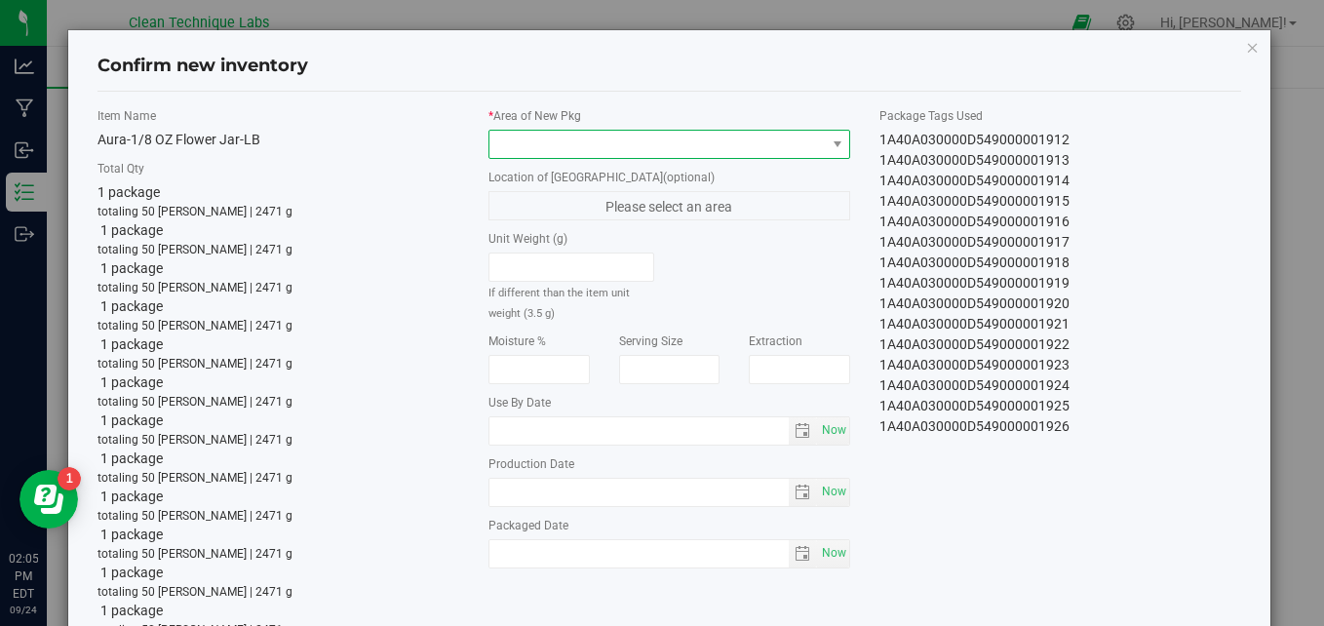
click at [793, 135] on span at bounding box center [656, 144] width 335 height 27
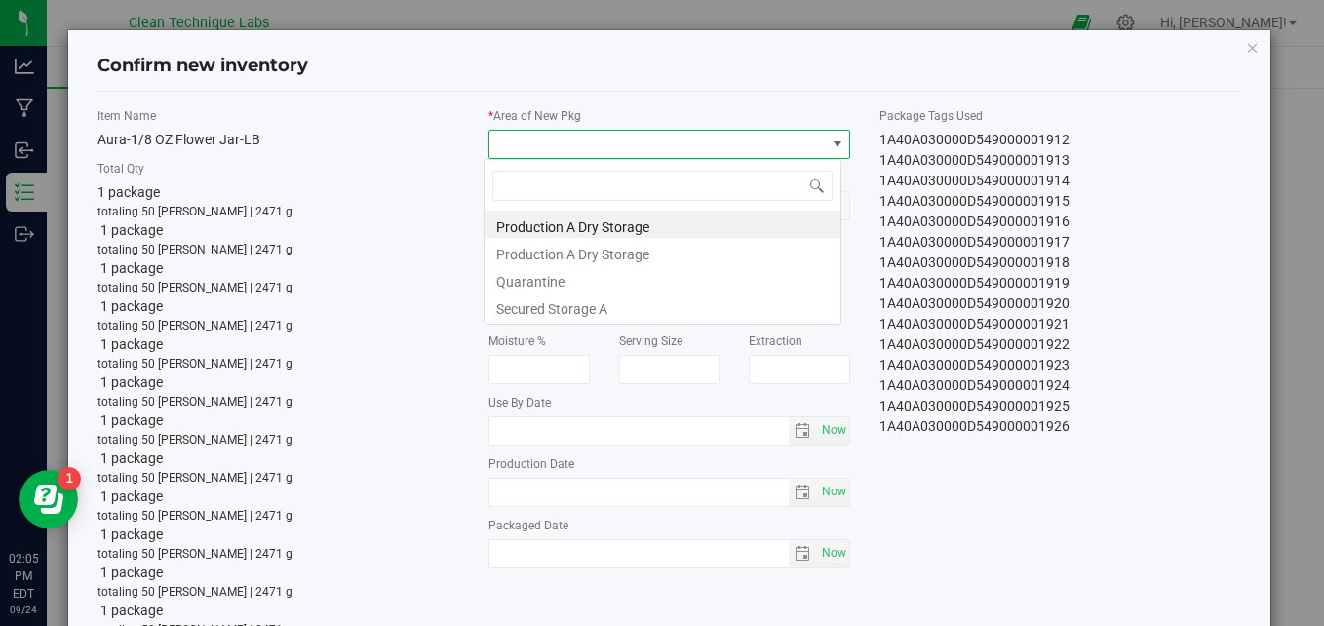
scroll to position [29, 357]
click at [691, 308] on li "Secured Storage A" at bounding box center [662, 305] width 356 height 27
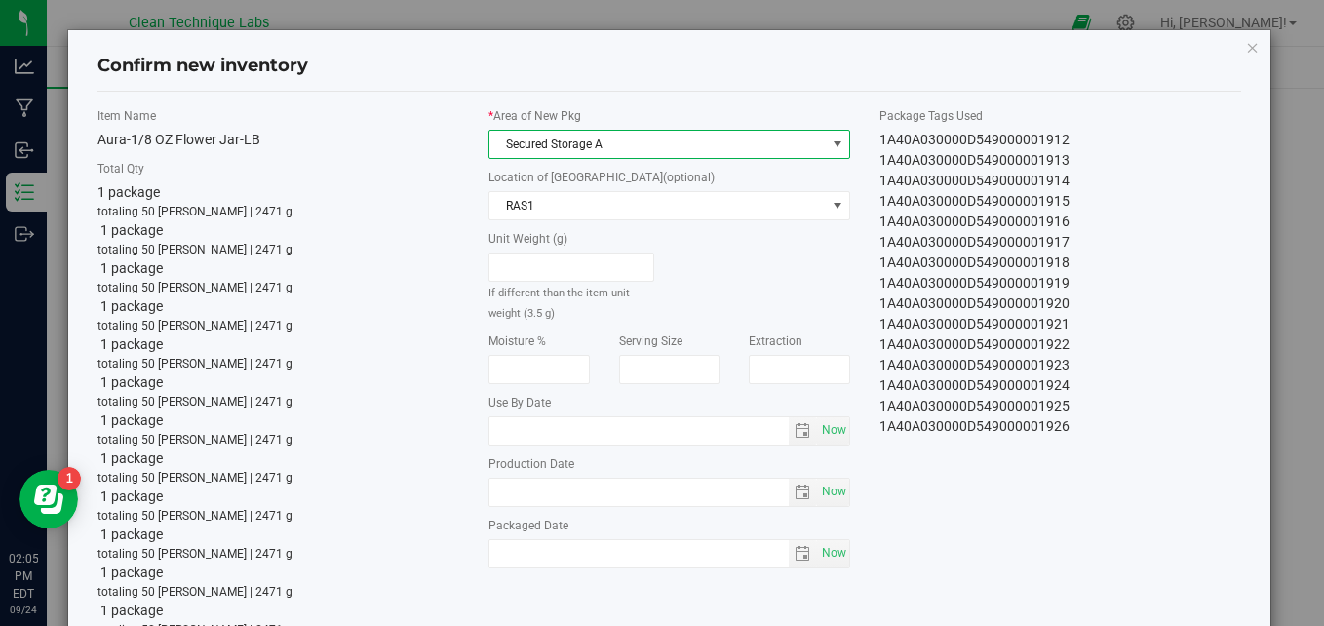
click at [1174, 232] on div "1A40A030000D549000001917" at bounding box center [1060, 242] width 362 height 20
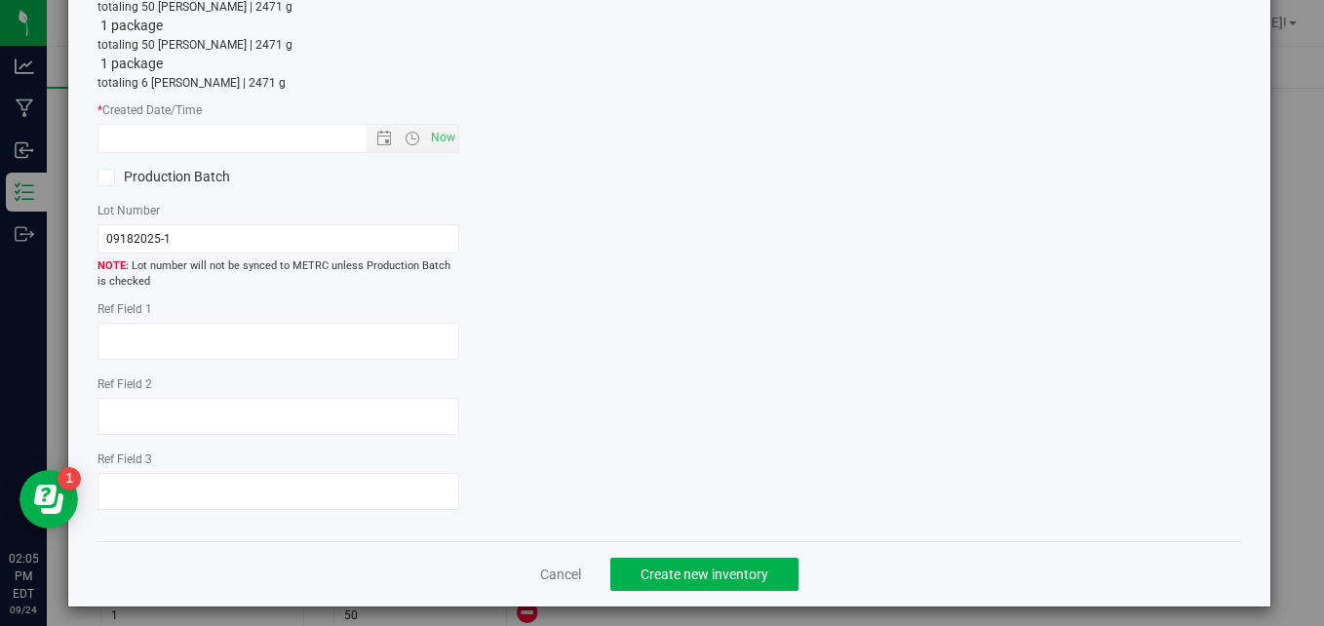
scroll to position [672, 0]
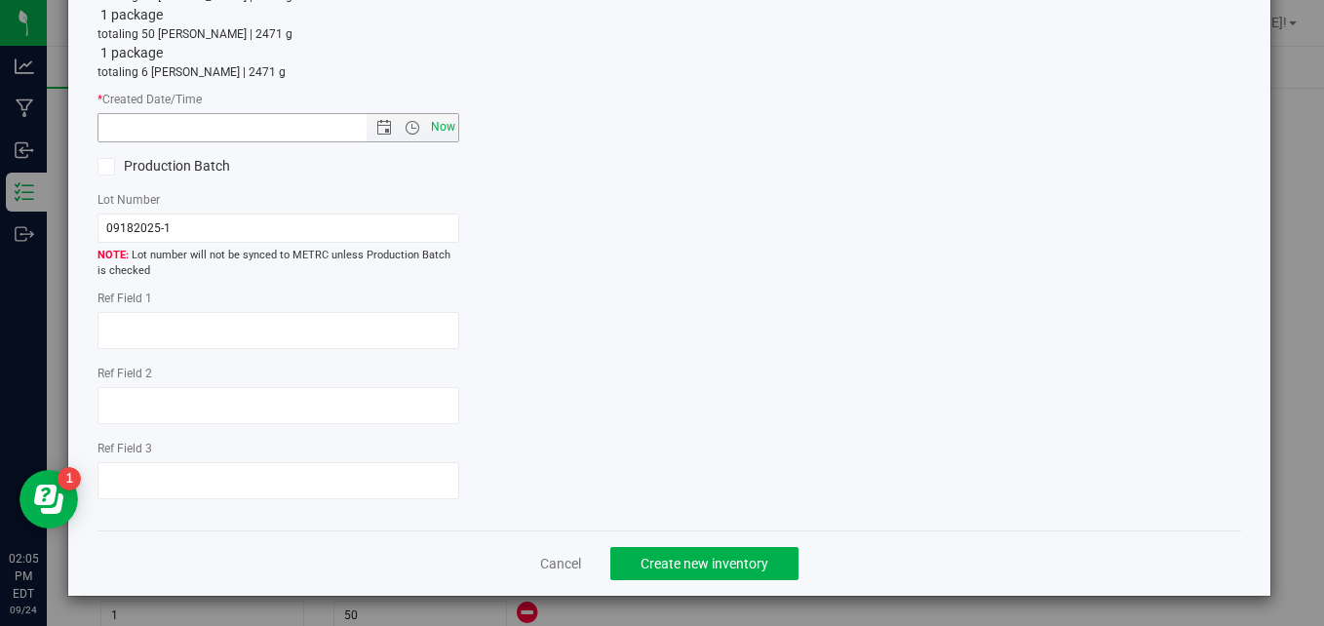
click at [439, 121] on span "Now" at bounding box center [443, 127] width 33 height 28
click at [132, 132] on input "[DATE] 2:05 PM" at bounding box center [248, 127] width 301 height 27
click at [172, 131] on input "[DATE] 2:05 PM" at bounding box center [248, 127] width 301 height 27
click at [192, 127] on input "[DATE] 10:05 PM" at bounding box center [248, 127] width 301 height 27
click at [206, 133] on input "[DATE] 10:50 PM" at bounding box center [248, 127] width 301 height 27
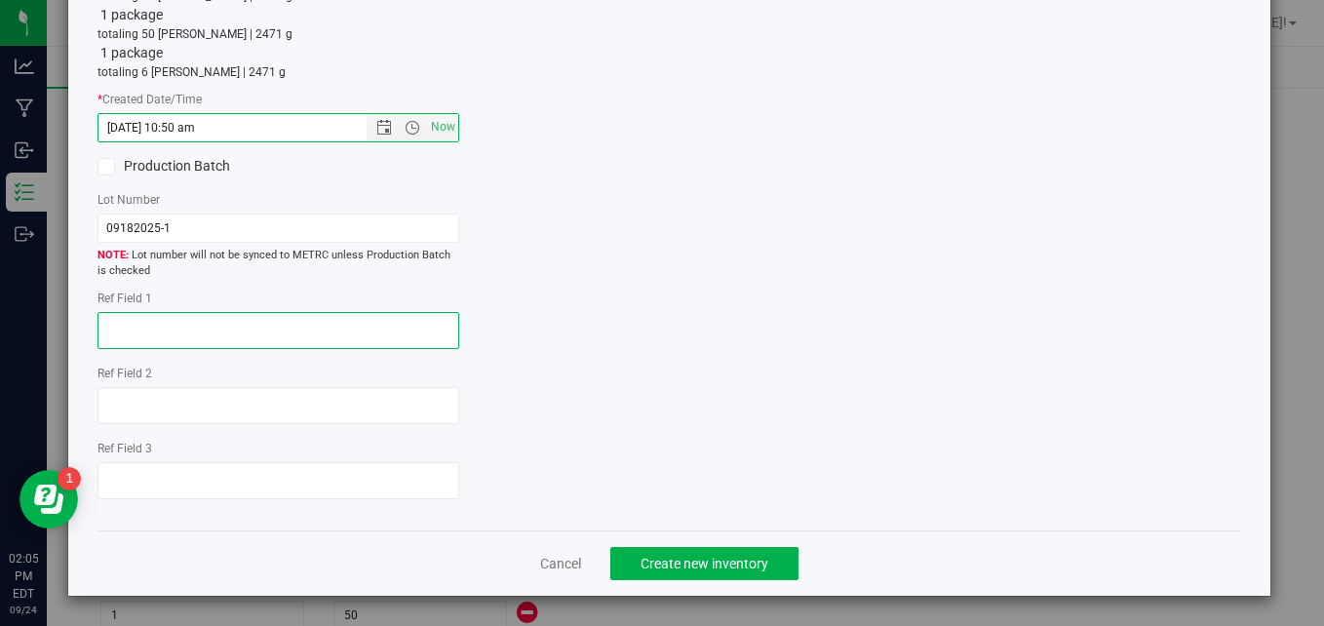
type input "[DATE] 10:50 AM"
click at [223, 335] on textarea at bounding box center [278, 330] width 362 height 37
paste textarea "Weight losses due to some overfills in order to prioritize big buds per clients…"
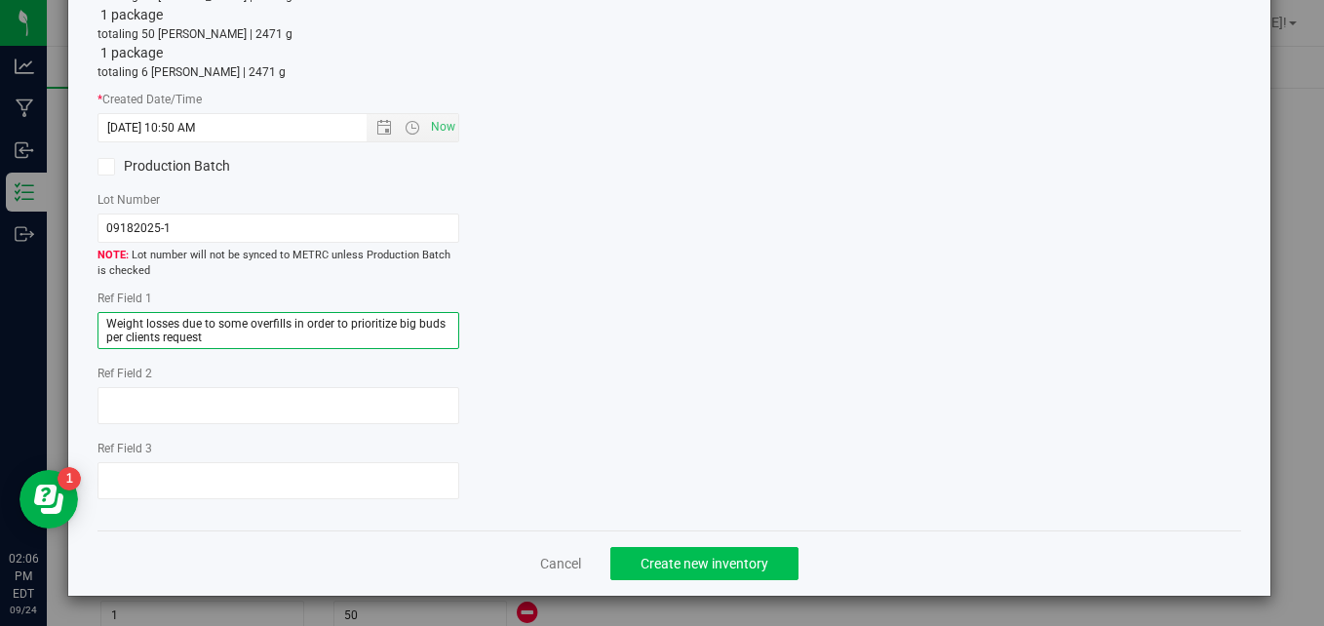
type textarea "Weight losses due to some overfills in order to prioritize big buds per clients…"
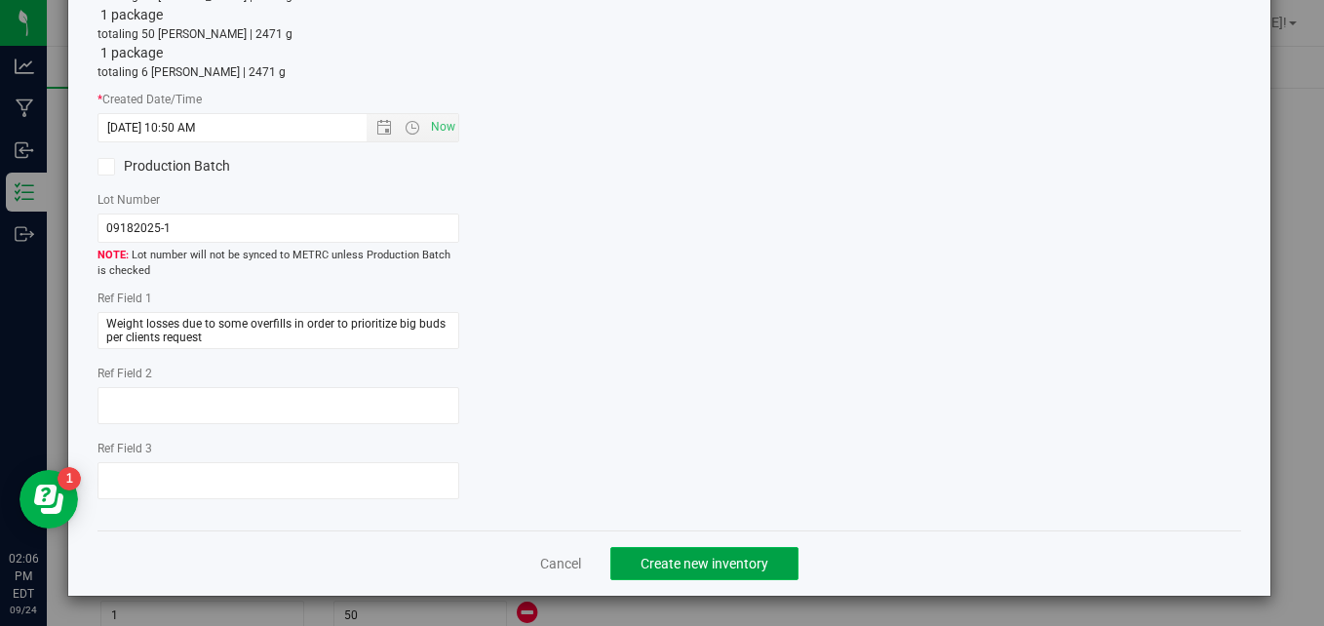
click at [679, 569] on span "Create new inventory" at bounding box center [704, 564] width 128 height 16
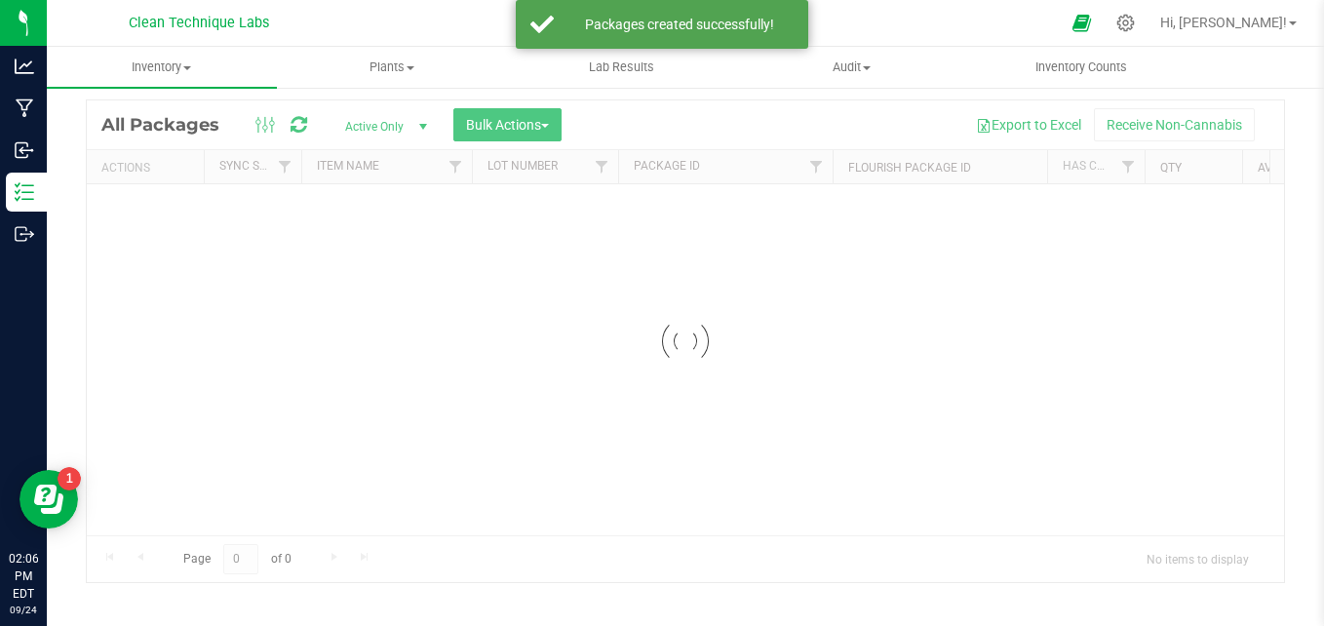
scroll to position [55, 0]
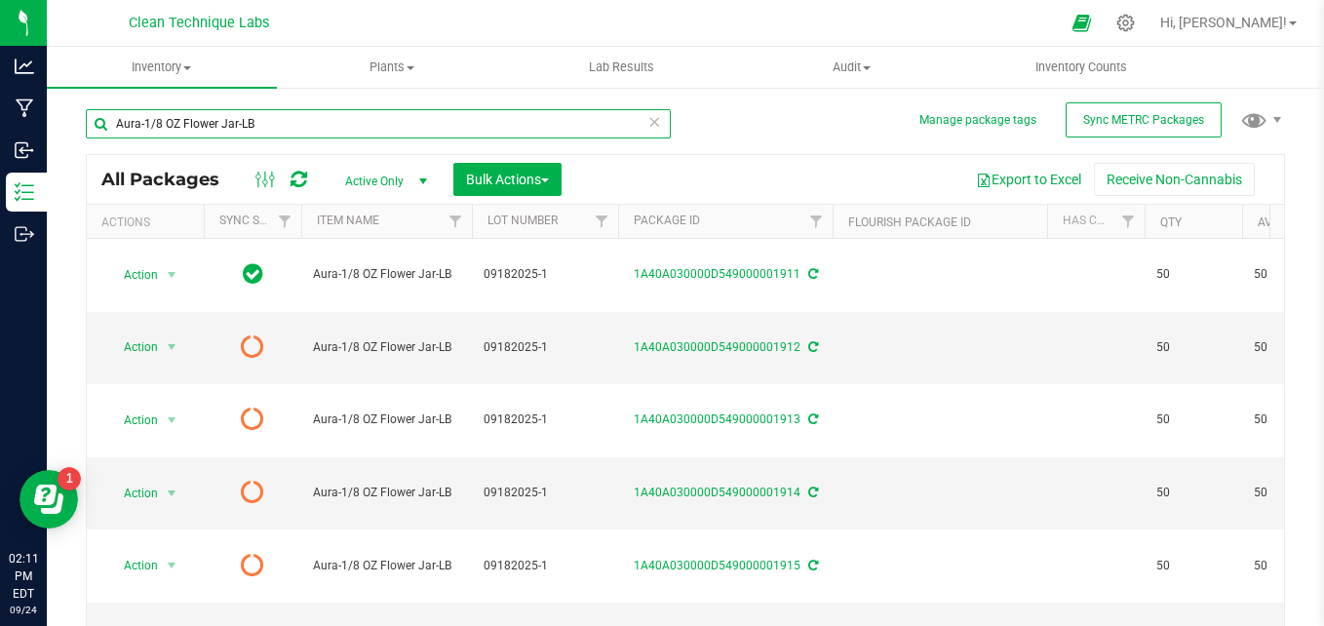
click at [359, 124] on input "Aura-1/8 OZ Flower Jar-LB" at bounding box center [378, 123] width 585 height 29
type input "A"
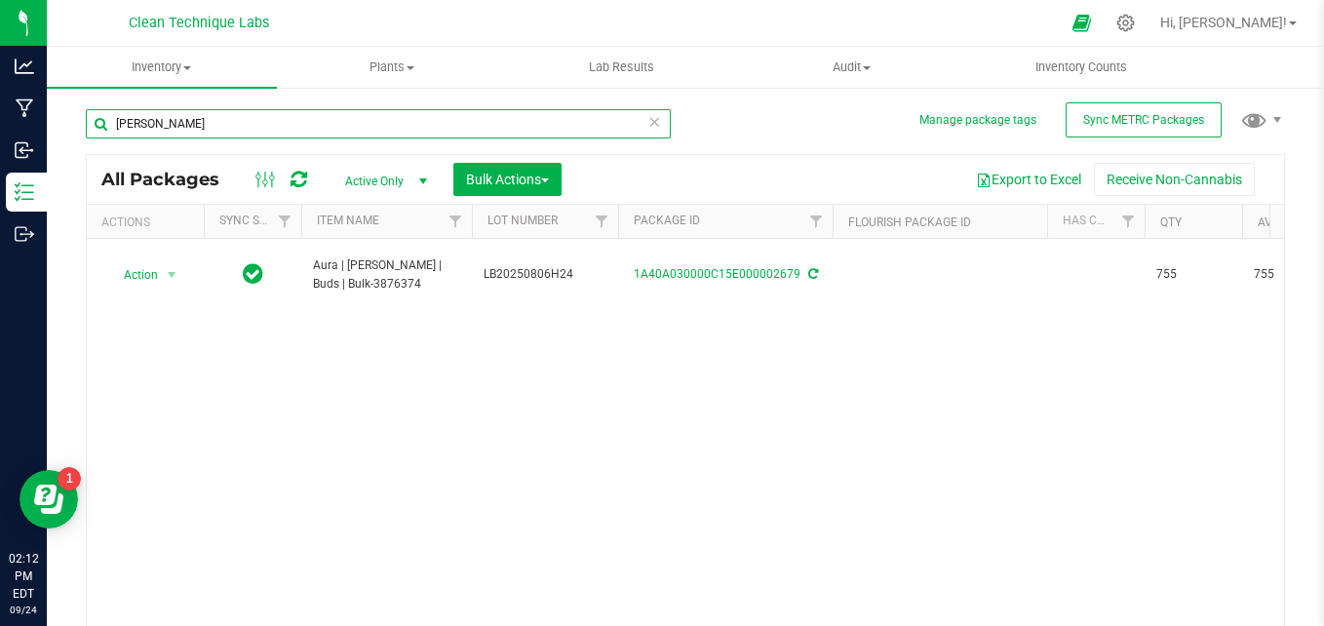
type input "[PERSON_NAME]"
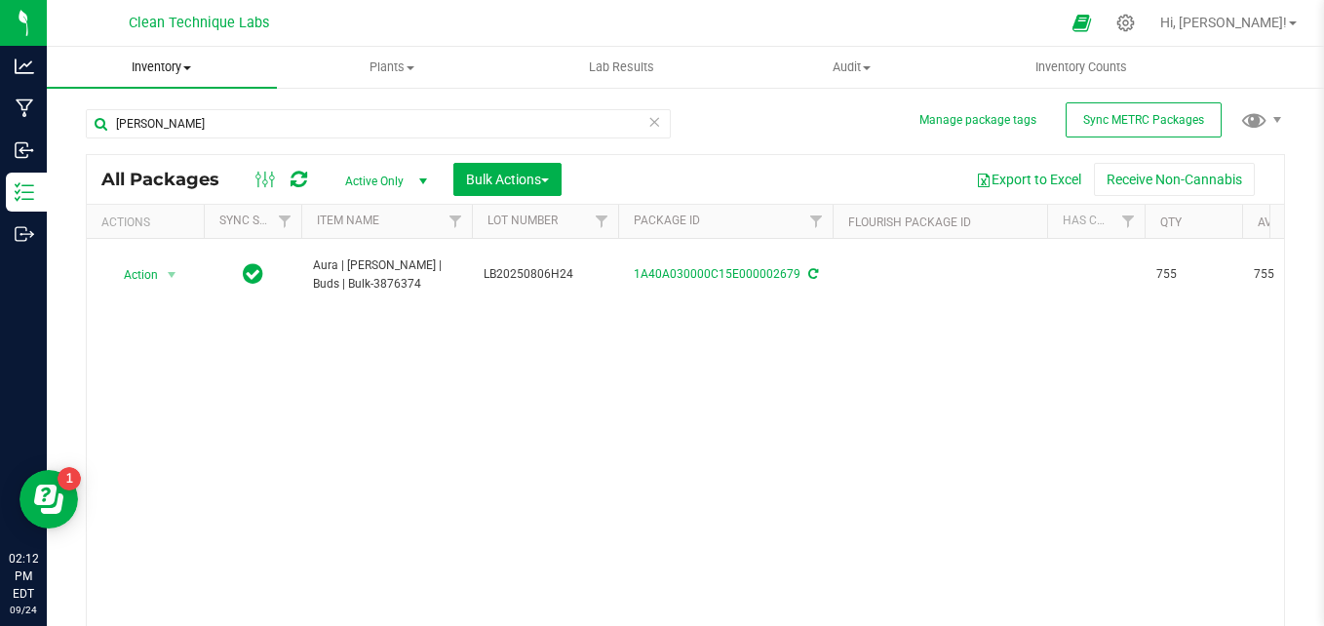
click at [190, 58] on span "Inventory" at bounding box center [162, 67] width 230 height 18
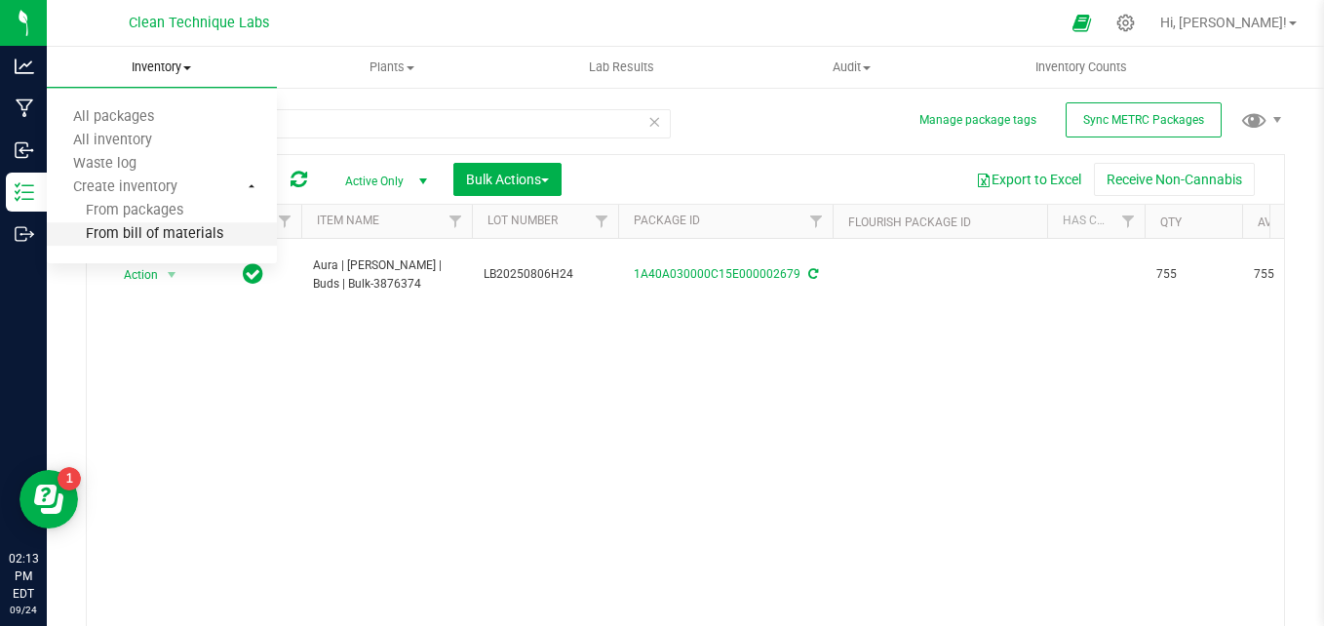
click at [185, 236] on span "From bill of materials" at bounding box center [135, 234] width 176 height 17
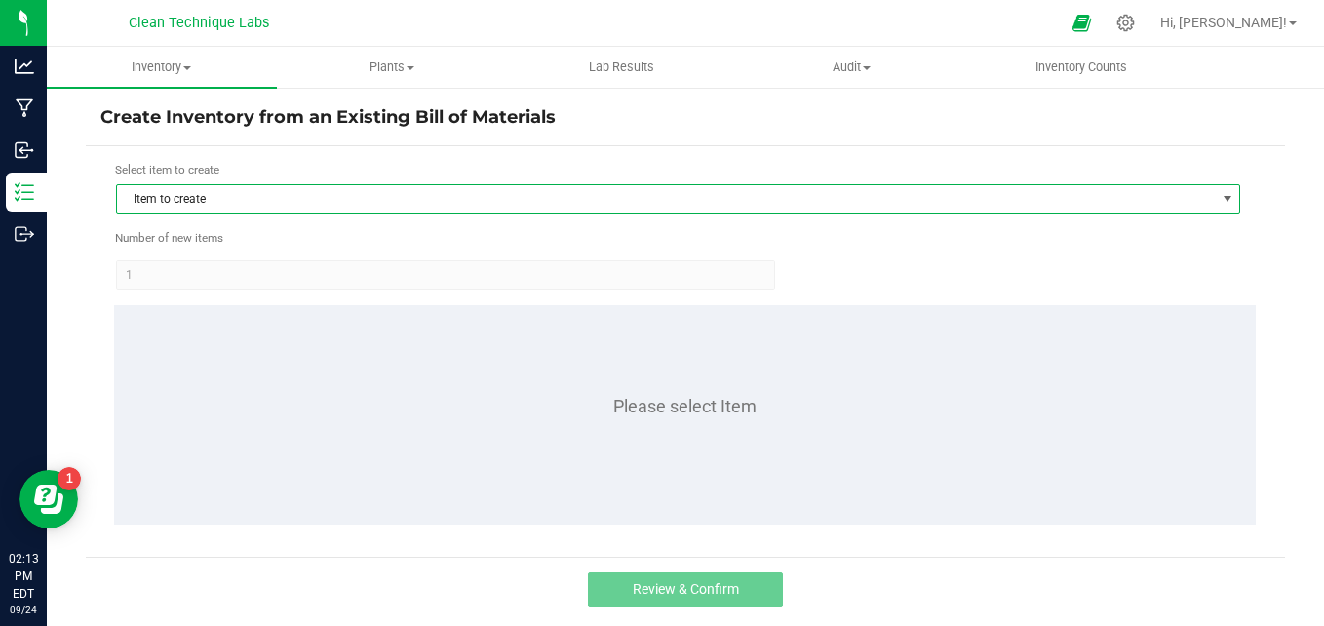
click at [395, 198] on span "Item to create" at bounding box center [665, 198] width 1097 height 27
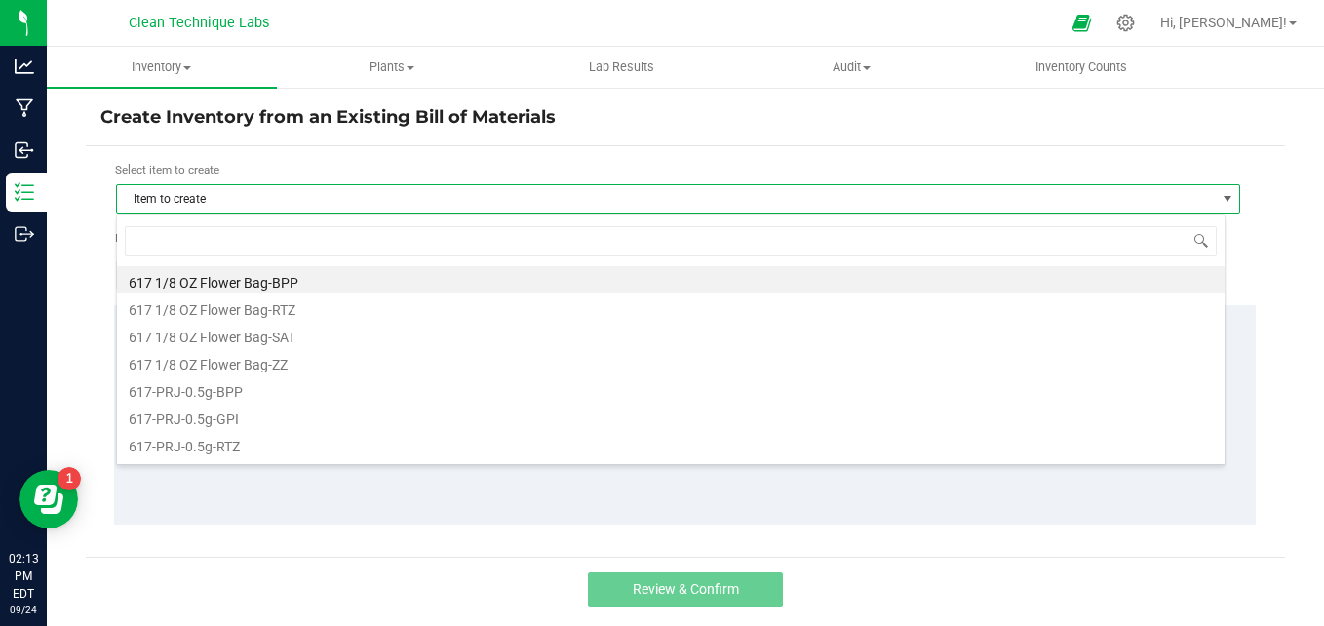
scroll to position [29, 1109]
type input "aura"
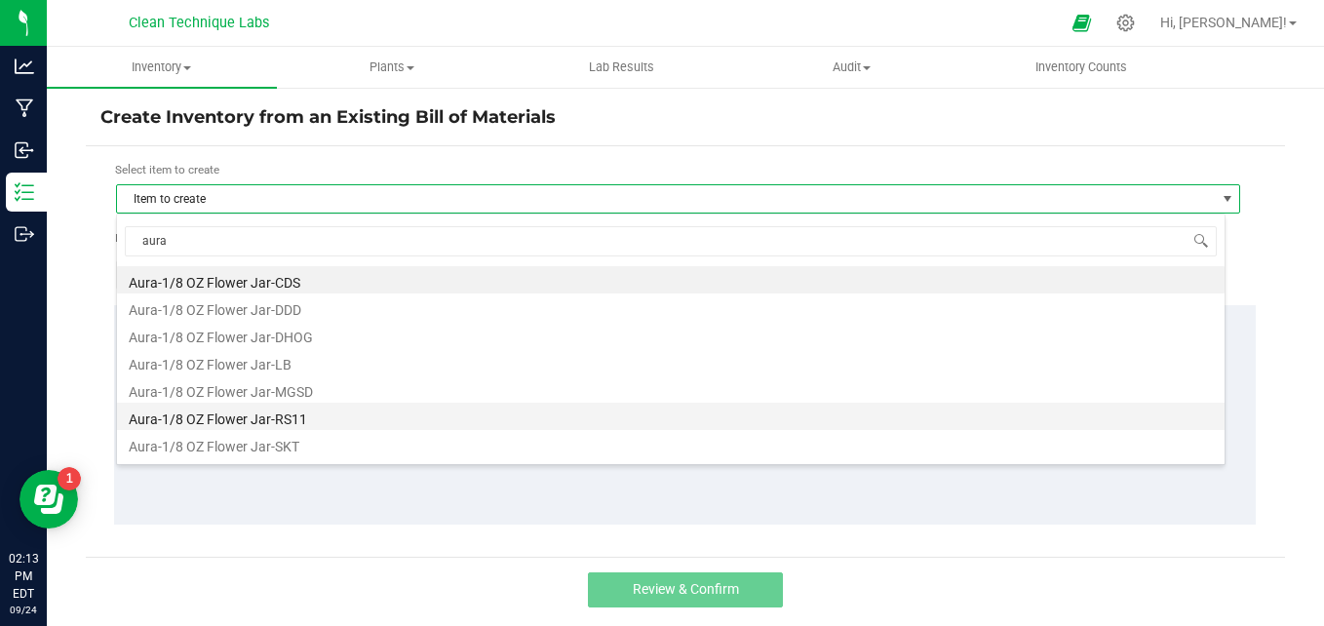
click at [340, 425] on li "Aura-1/8 OZ Flower Jar-RS11" at bounding box center [670, 416] width 1107 height 27
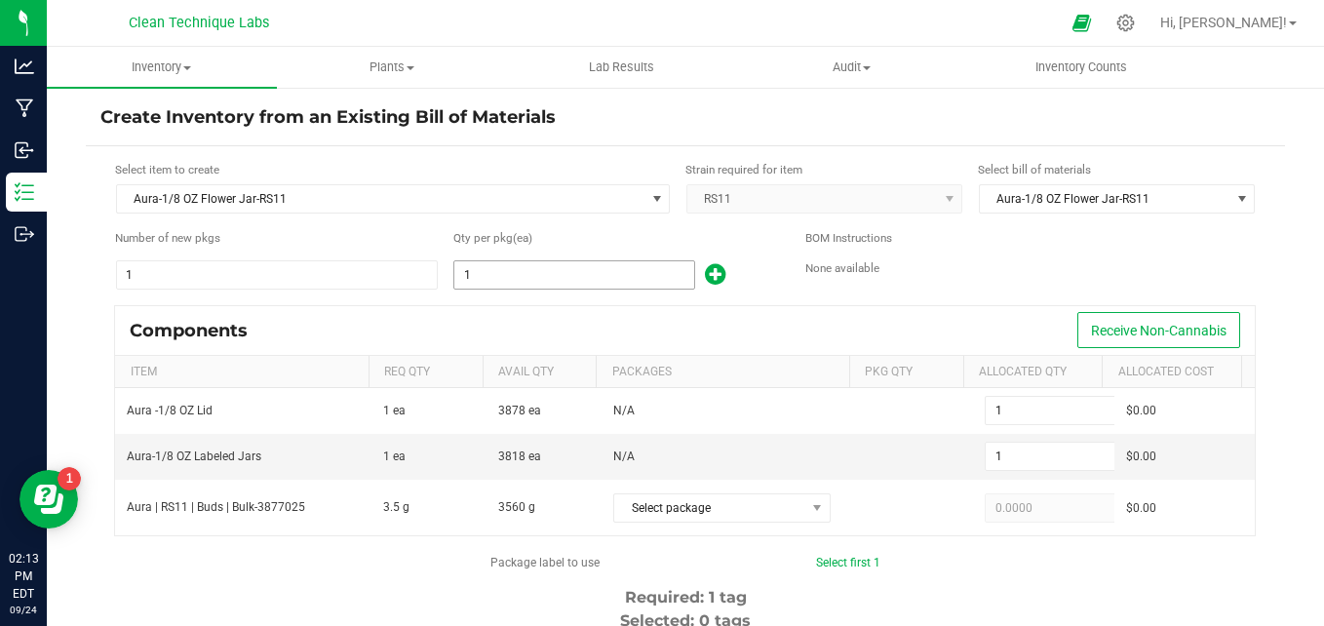
click at [518, 279] on input "1" at bounding box center [573, 274] width 239 height 27
type input "8"
type input "85"
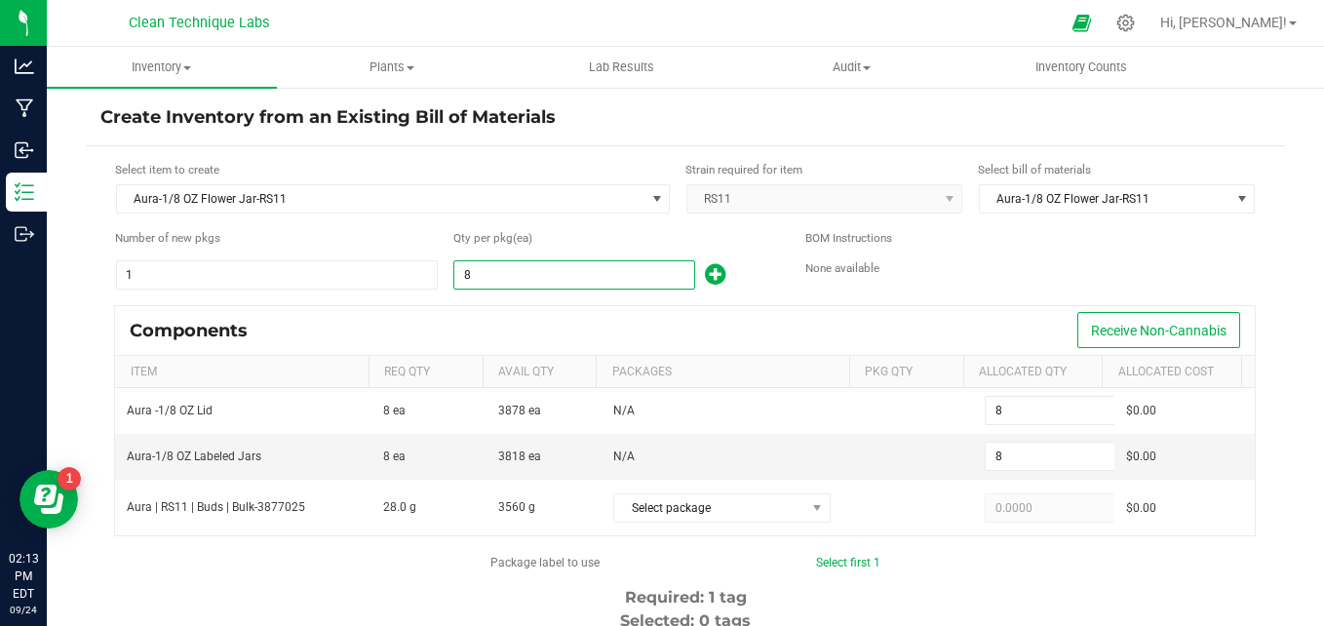
type input "85"
type input "854"
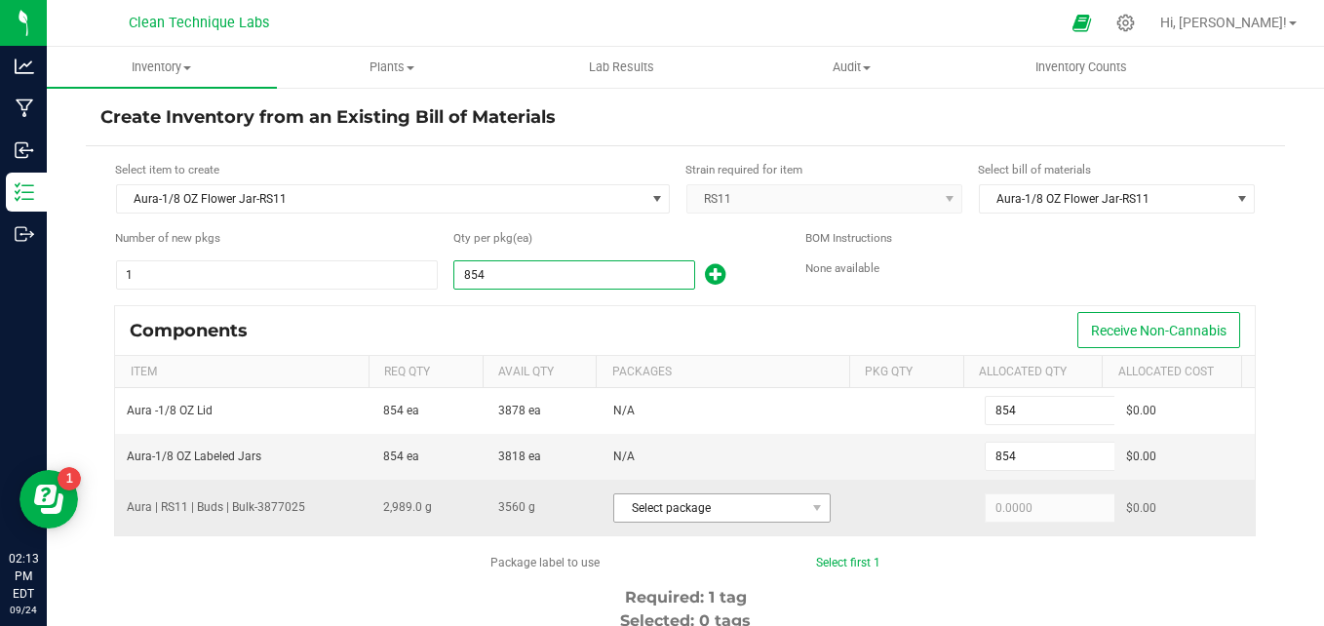
type input "854"
click at [635, 511] on span "Select package" at bounding box center [709, 507] width 191 height 27
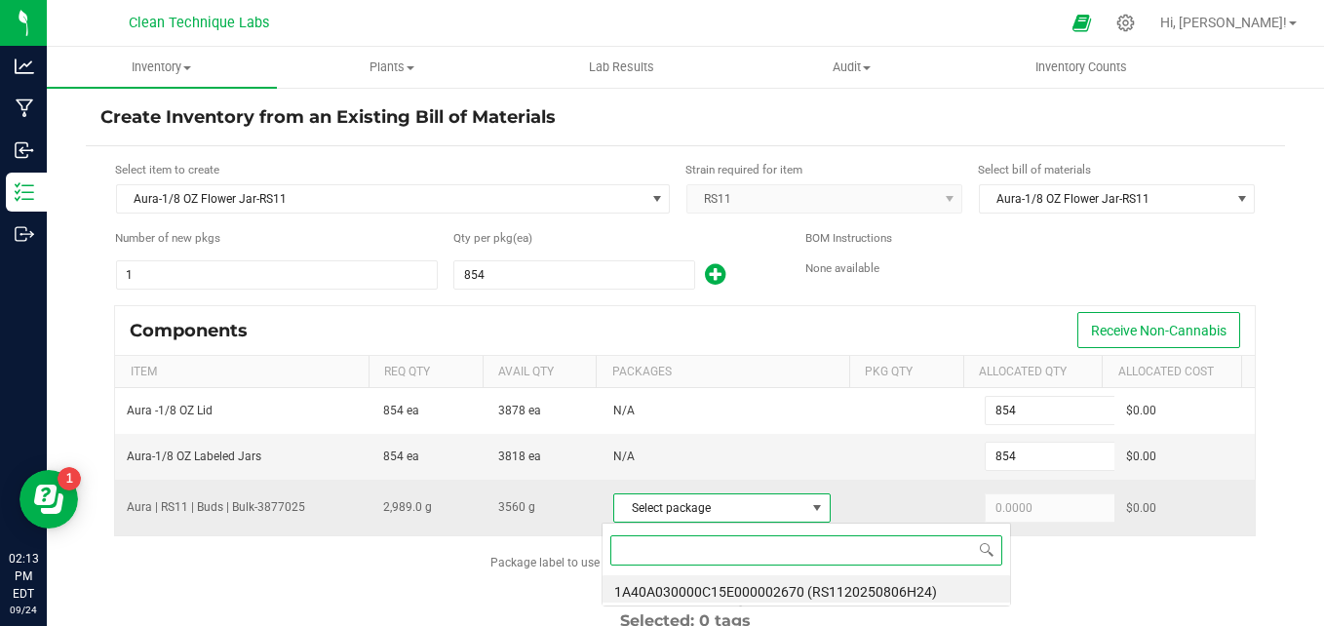
scroll to position [29, 211]
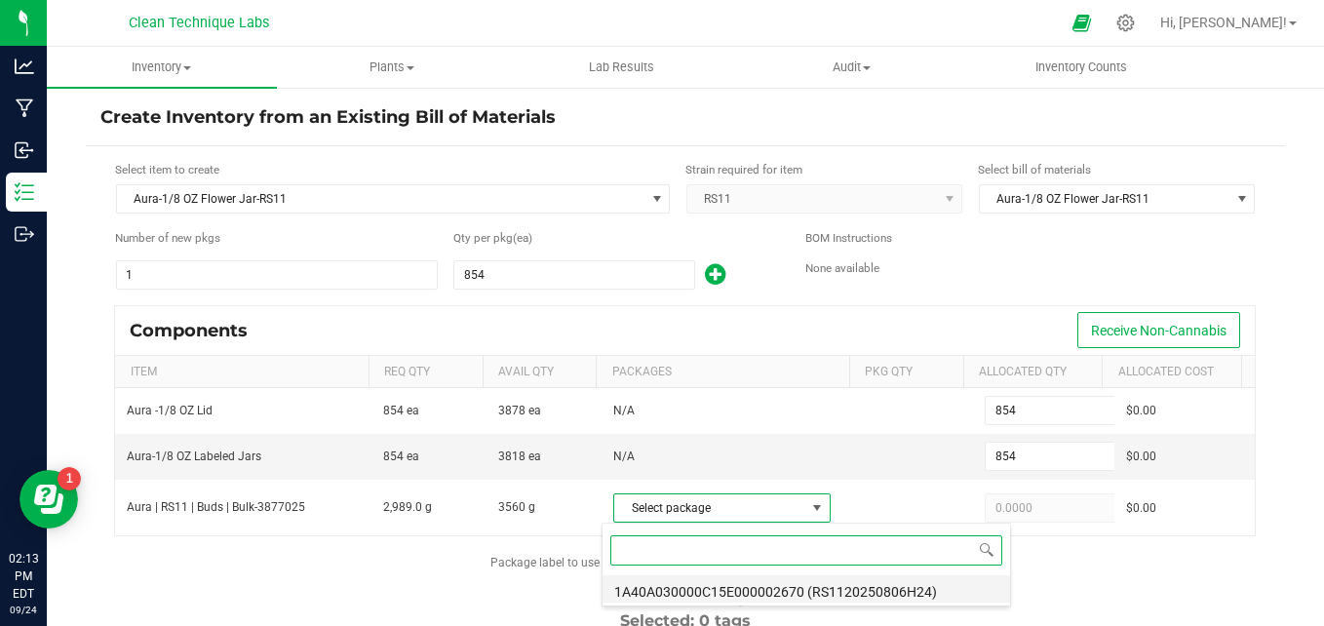
click at [666, 584] on li "1A40A030000C15E000002670 (RS1120250806H24)" at bounding box center [805, 588] width 407 height 27
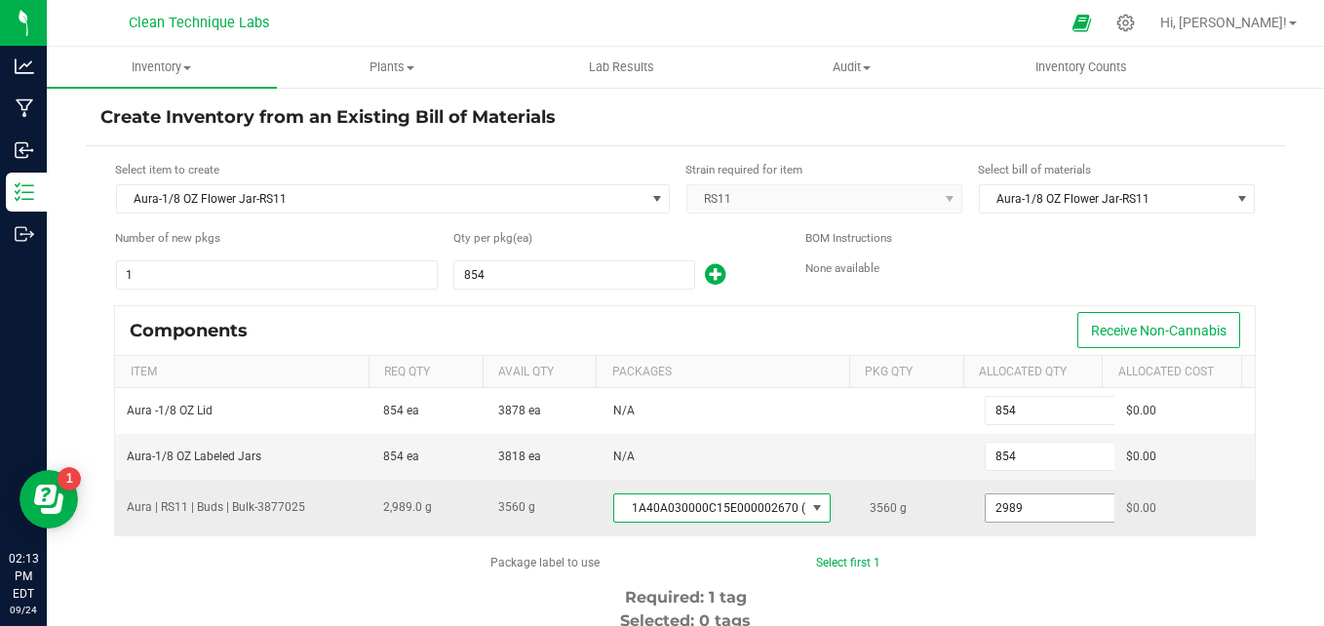
click at [1041, 505] on input "2989" at bounding box center [1056, 507] width 143 height 27
click at [1029, 513] on input "2989" at bounding box center [1056, 507] width 143 height 27
type input "2"
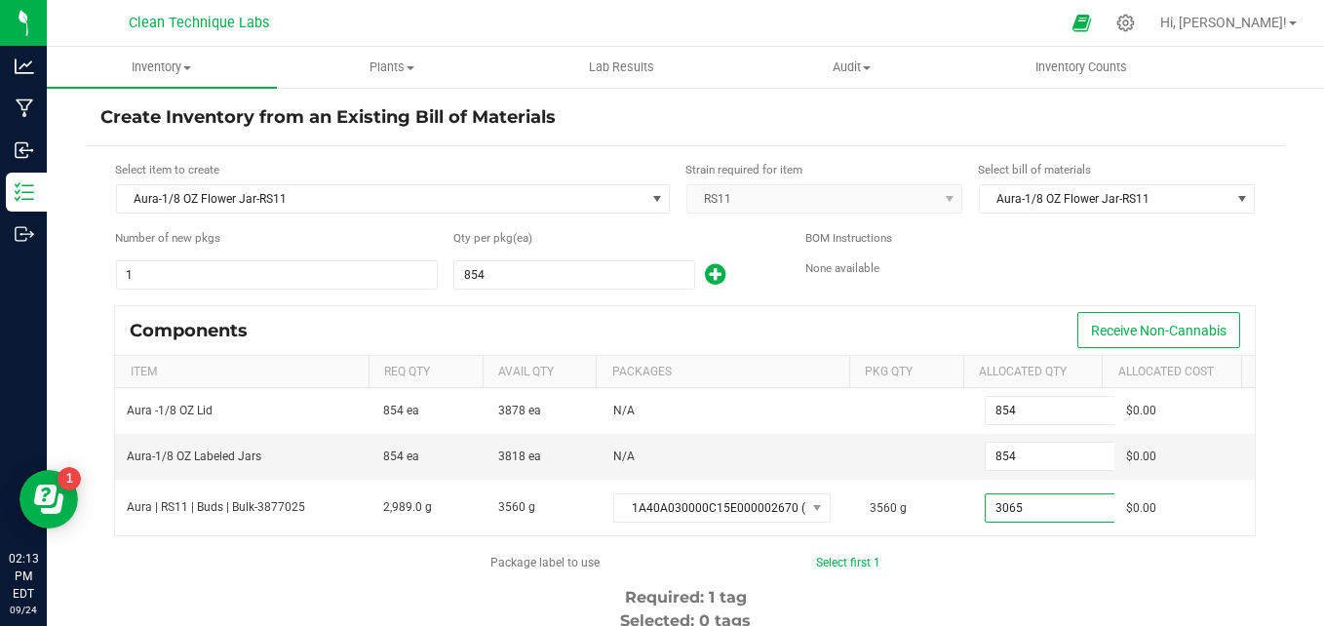
type input "3,065.0000"
click at [842, 564] on link "Select first 1" at bounding box center [848, 563] width 64 height 14
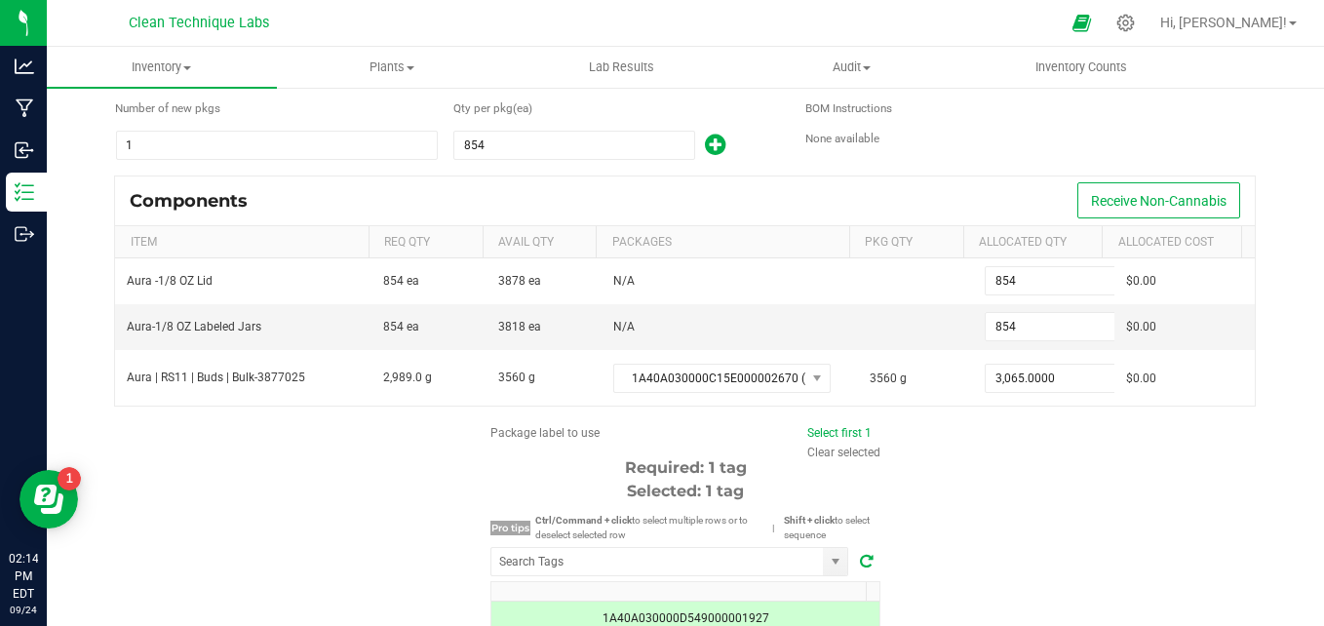
scroll to position [0, 0]
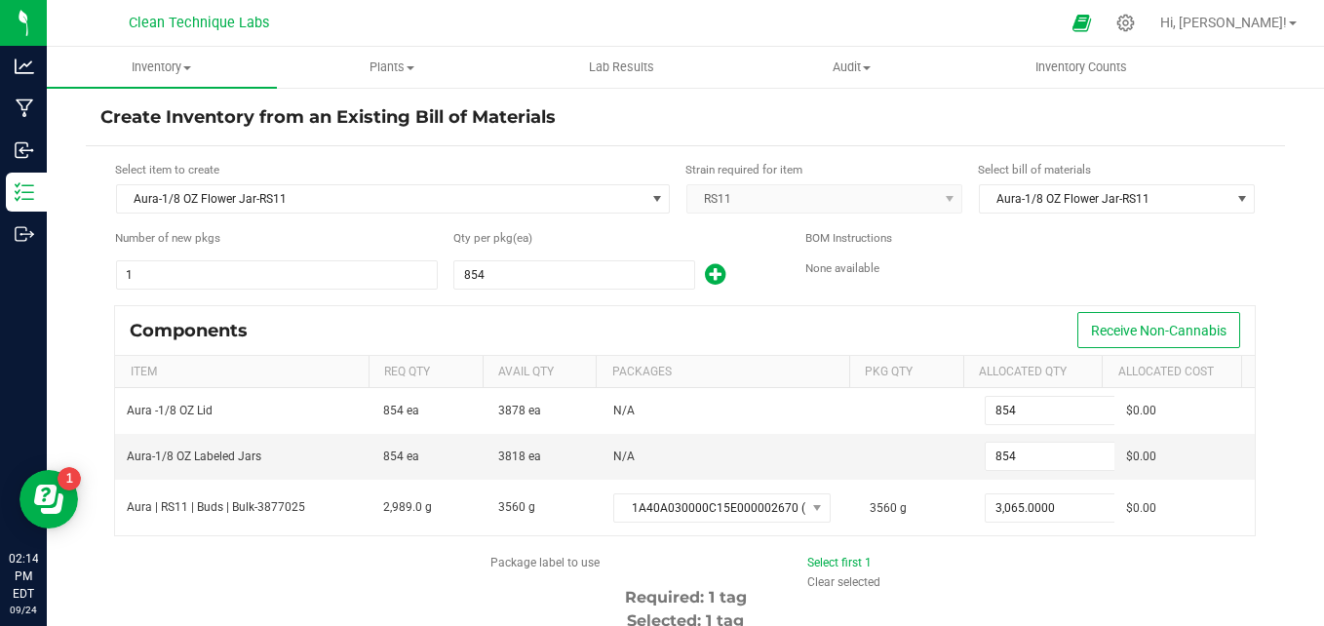
click at [705, 271] on icon at bounding box center [715, 274] width 20 height 24
type input "855"
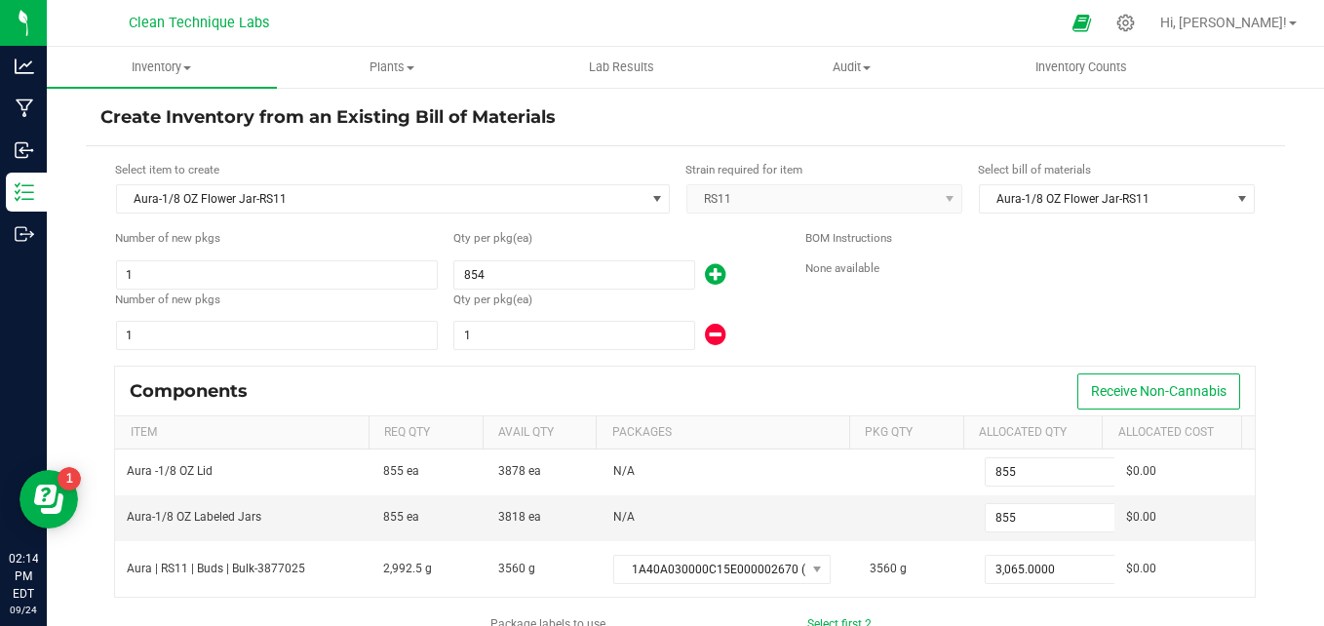
click at [705, 269] on icon at bounding box center [715, 274] width 20 height 24
type input "856"
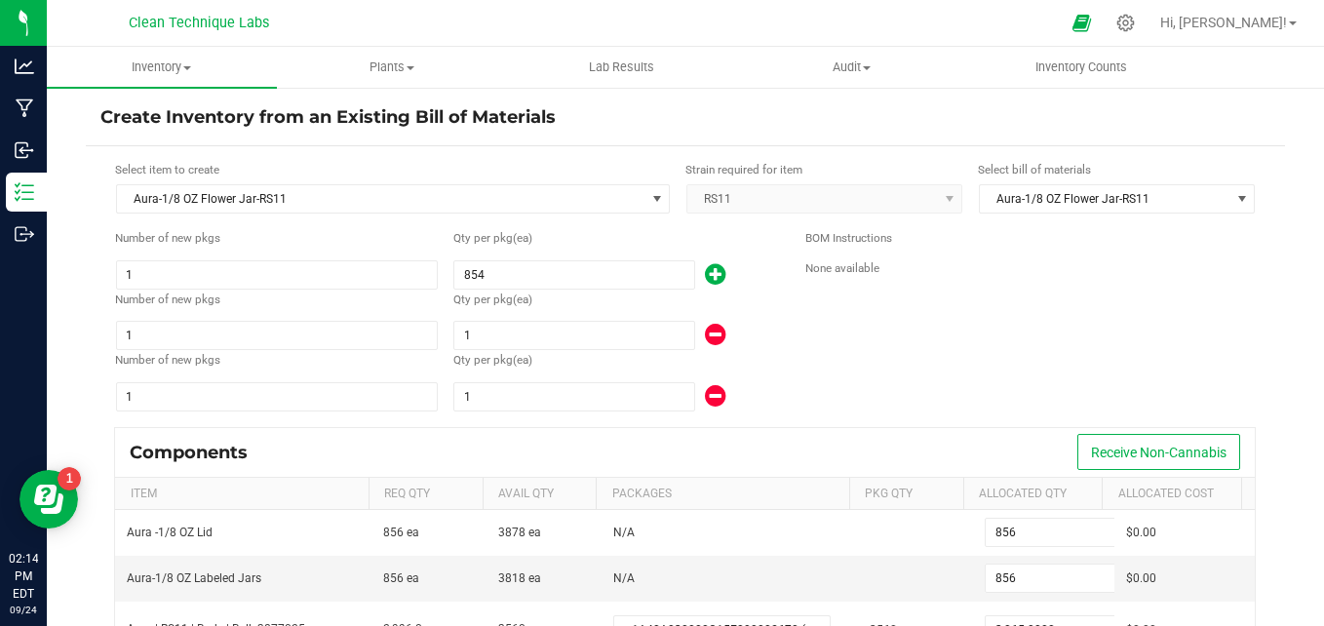
click at [705, 269] on icon at bounding box center [715, 274] width 20 height 24
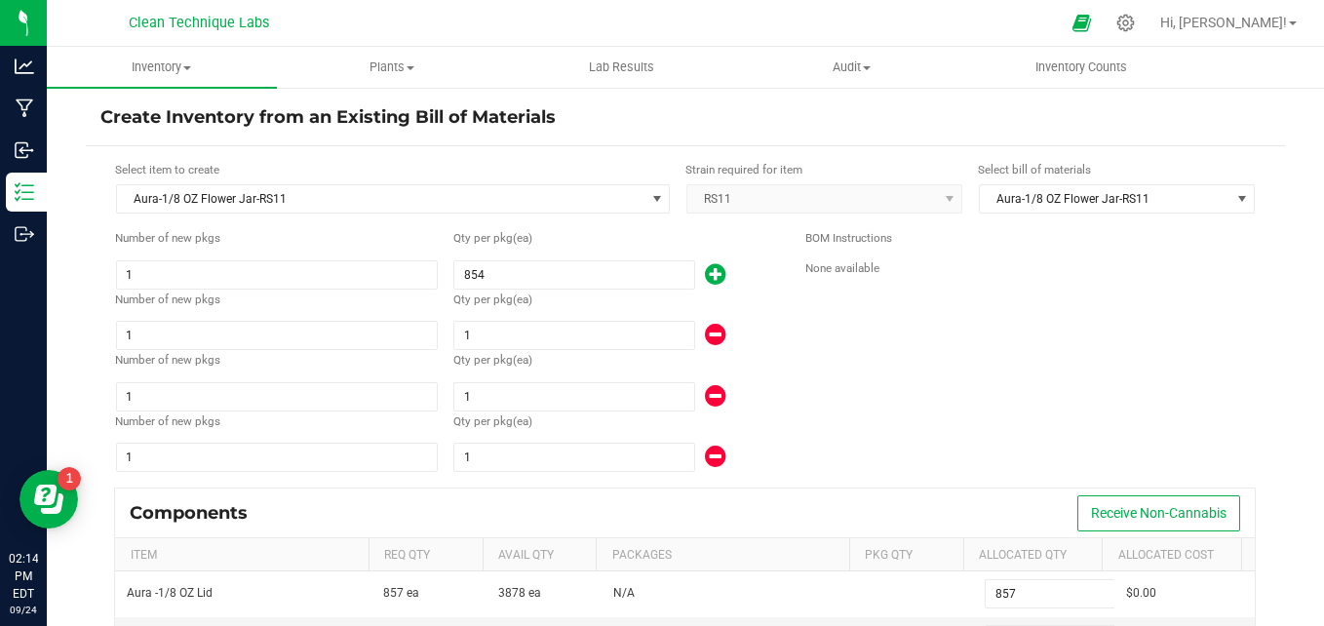
click at [705, 269] on icon at bounding box center [715, 274] width 20 height 24
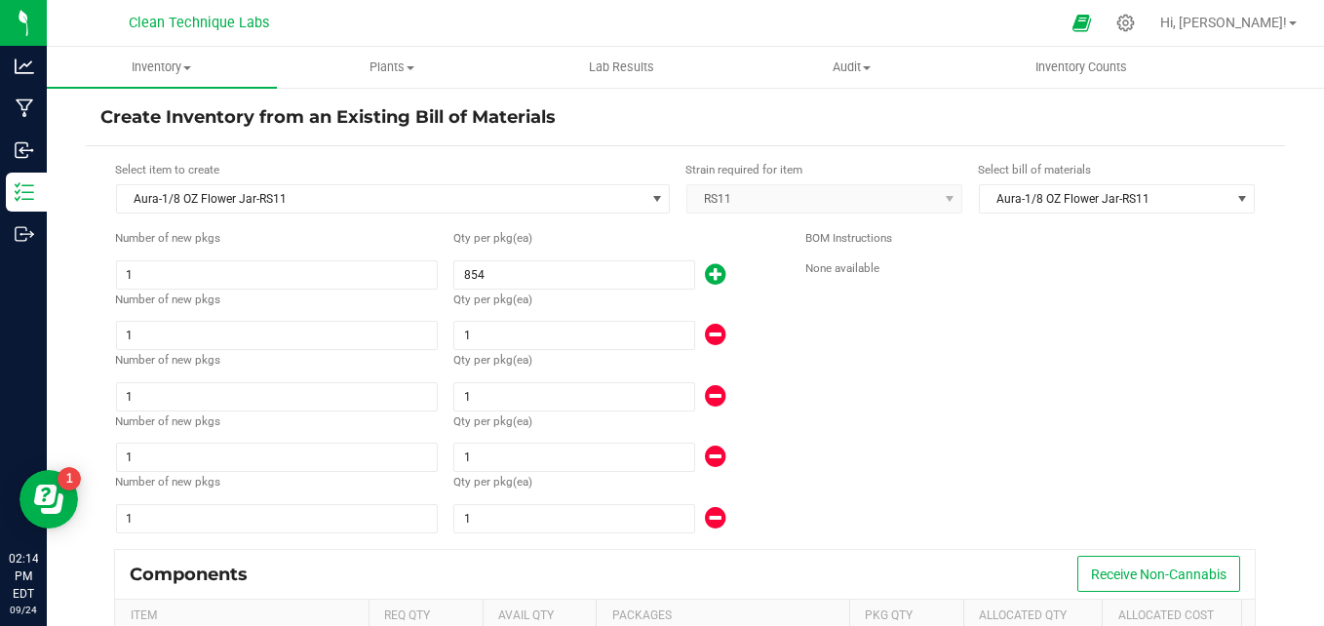
click at [705, 269] on icon at bounding box center [715, 274] width 20 height 24
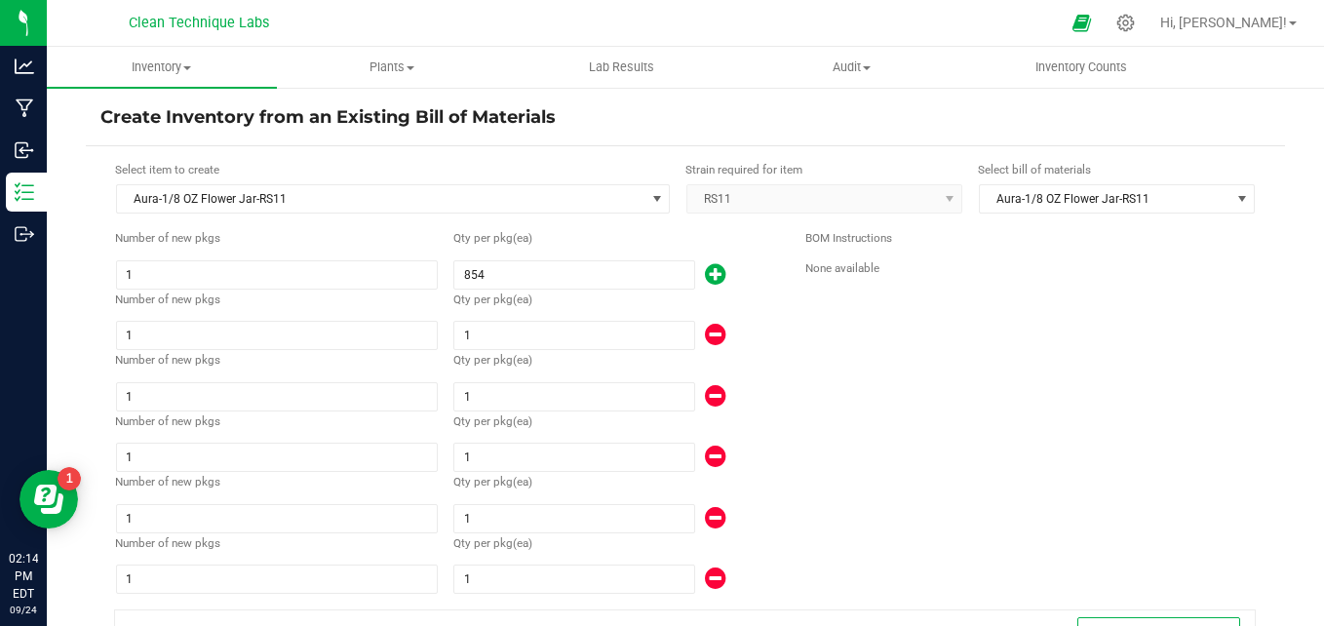
click at [705, 269] on icon at bounding box center [715, 274] width 20 height 24
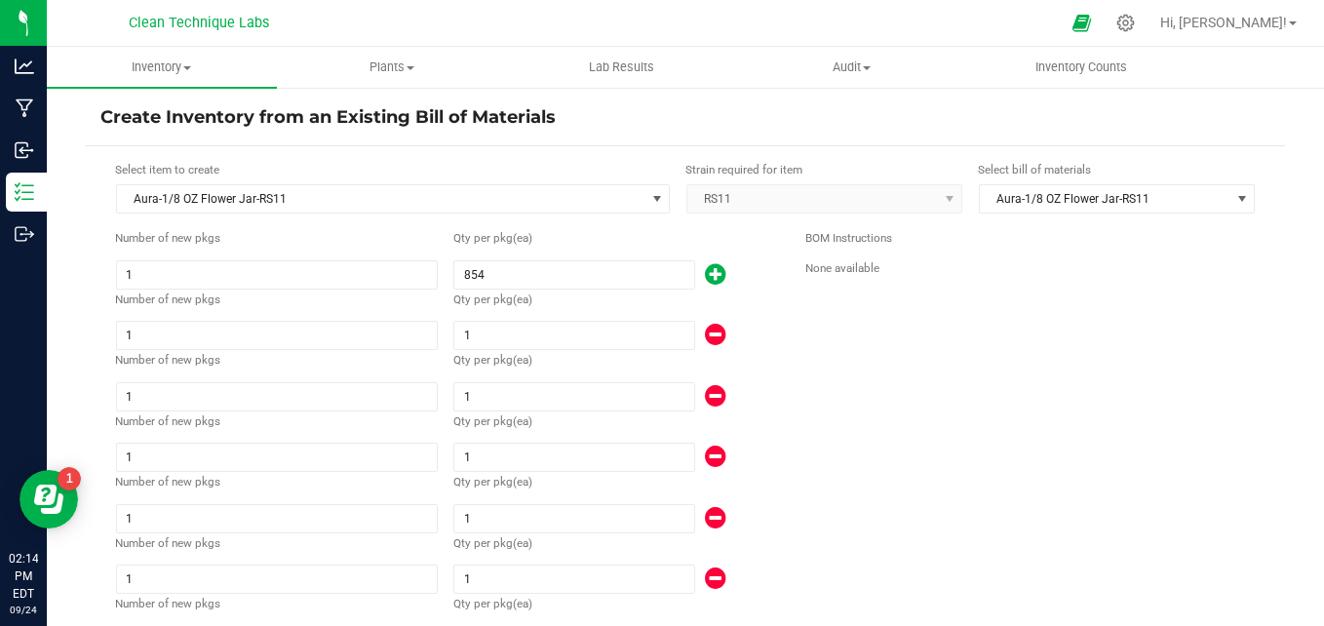
click at [705, 269] on icon at bounding box center [715, 274] width 20 height 24
click at [706, 268] on icon at bounding box center [715, 274] width 20 height 24
click at [706, 264] on icon at bounding box center [715, 274] width 20 height 24
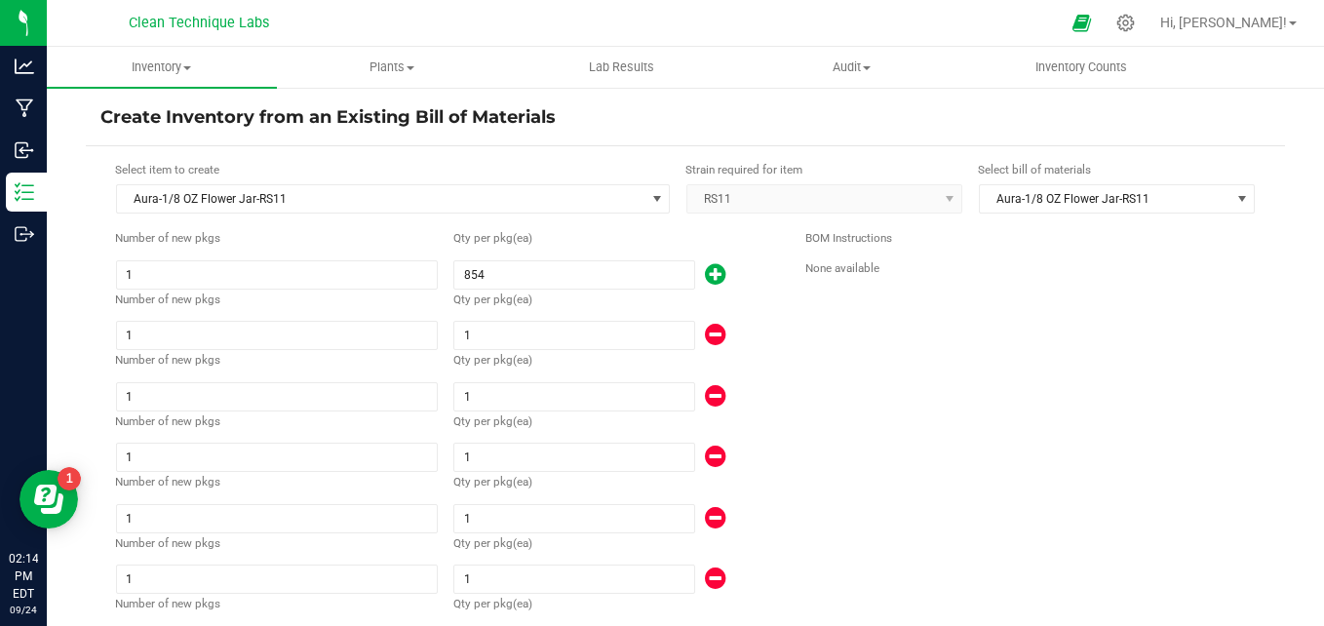
click at [706, 264] on icon at bounding box center [715, 274] width 20 height 24
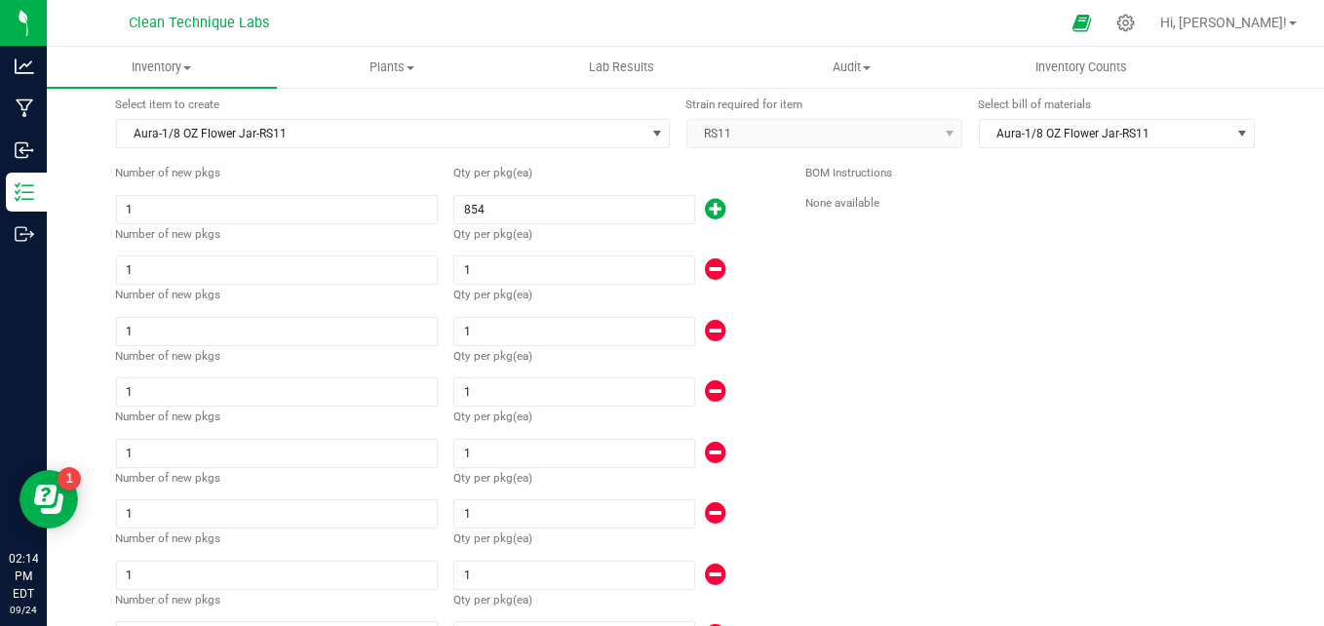
scroll to position [109, 0]
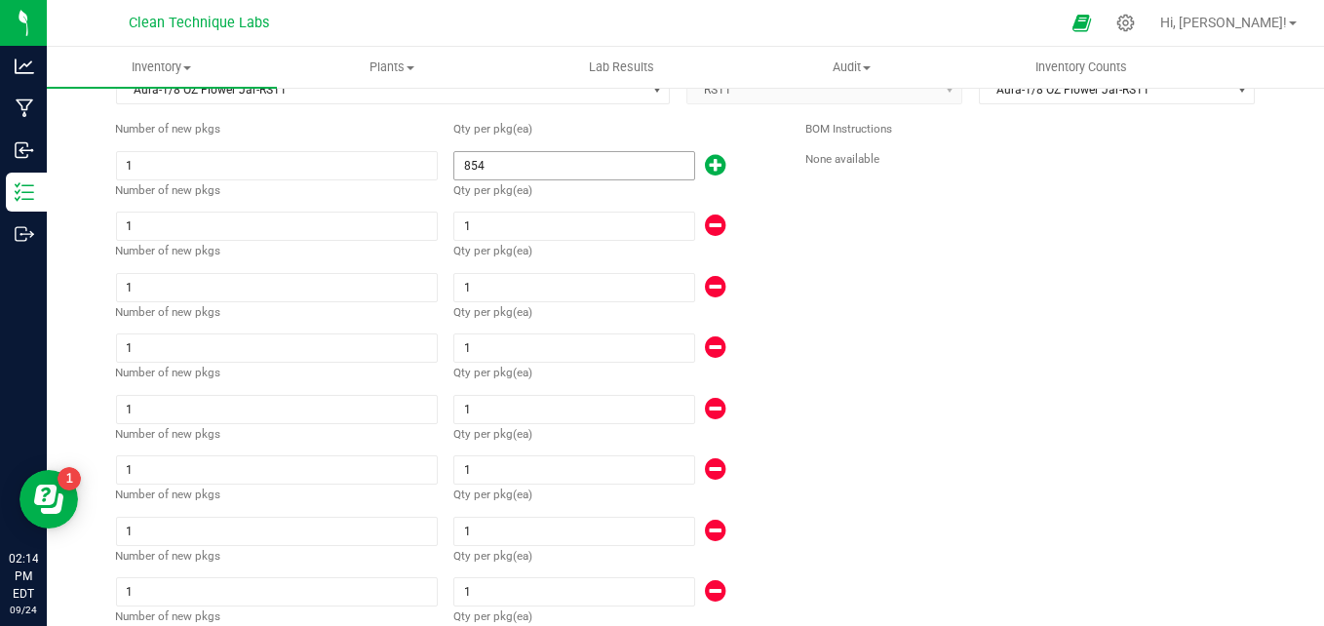
click at [512, 171] on input "854" at bounding box center [573, 165] width 239 height 27
click at [506, 231] on input "1" at bounding box center [573, 225] width 239 height 27
click at [485, 293] on input "1" at bounding box center [573, 287] width 239 height 27
click at [491, 340] on input "1" at bounding box center [573, 347] width 239 height 27
click at [483, 410] on input "1" at bounding box center [573, 409] width 239 height 27
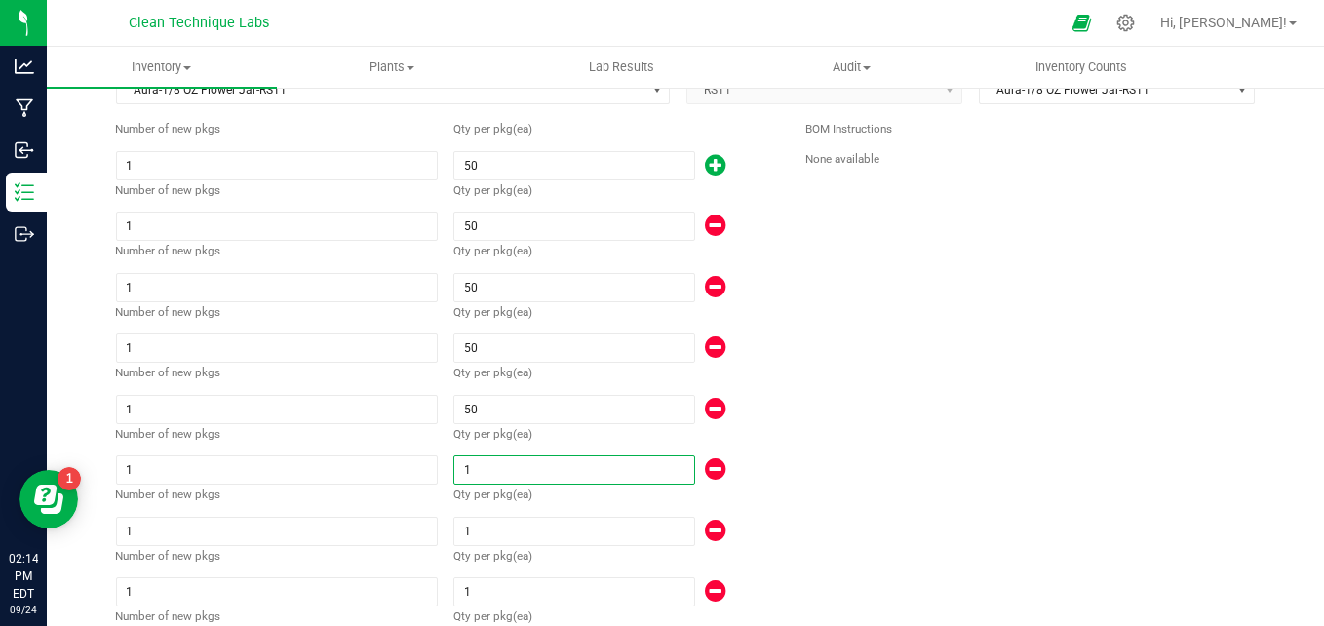
click at [482, 462] on input "1" at bounding box center [573, 469] width 239 height 27
click at [482, 532] on input "1" at bounding box center [573, 531] width 239 height 27
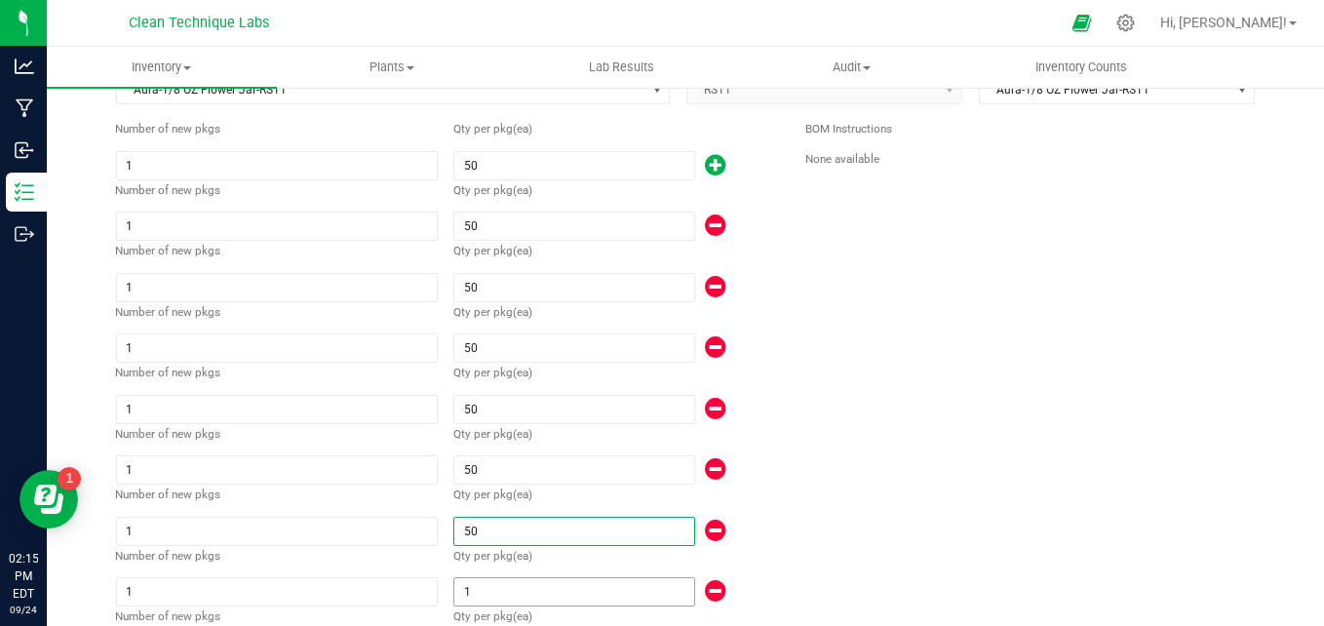
click at [493, 596] on input "1" at bounding box center [573, 591] width 239 height 27
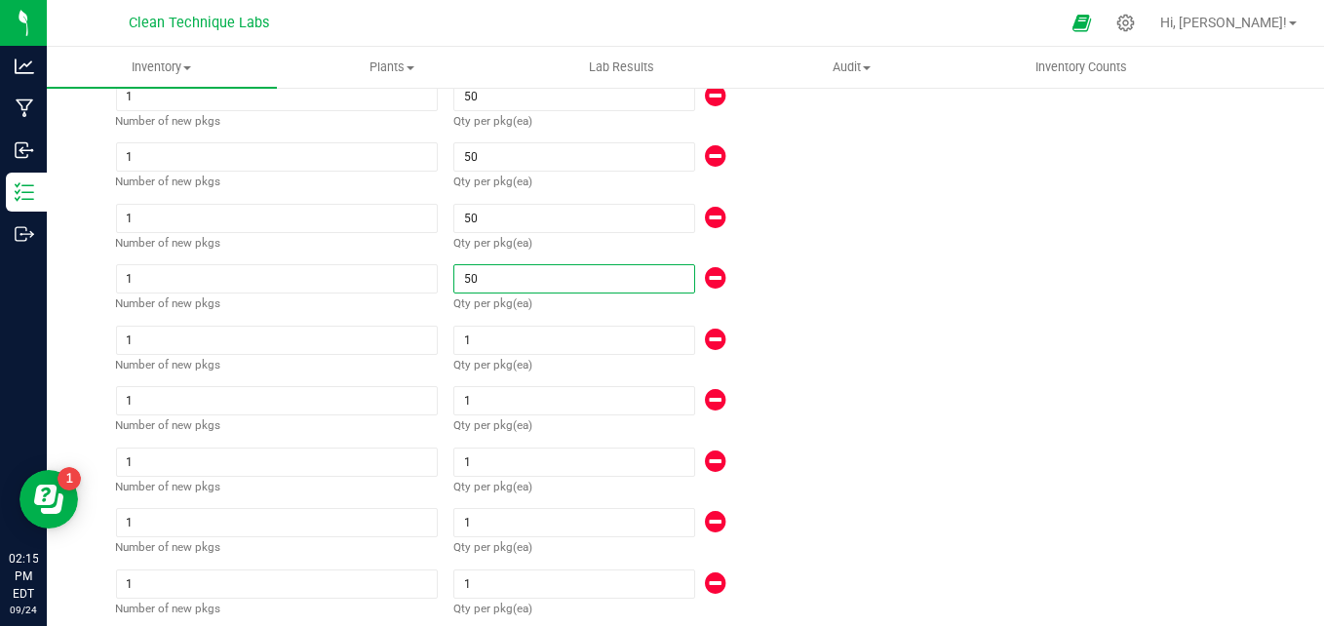
scroll to position [441, 0]
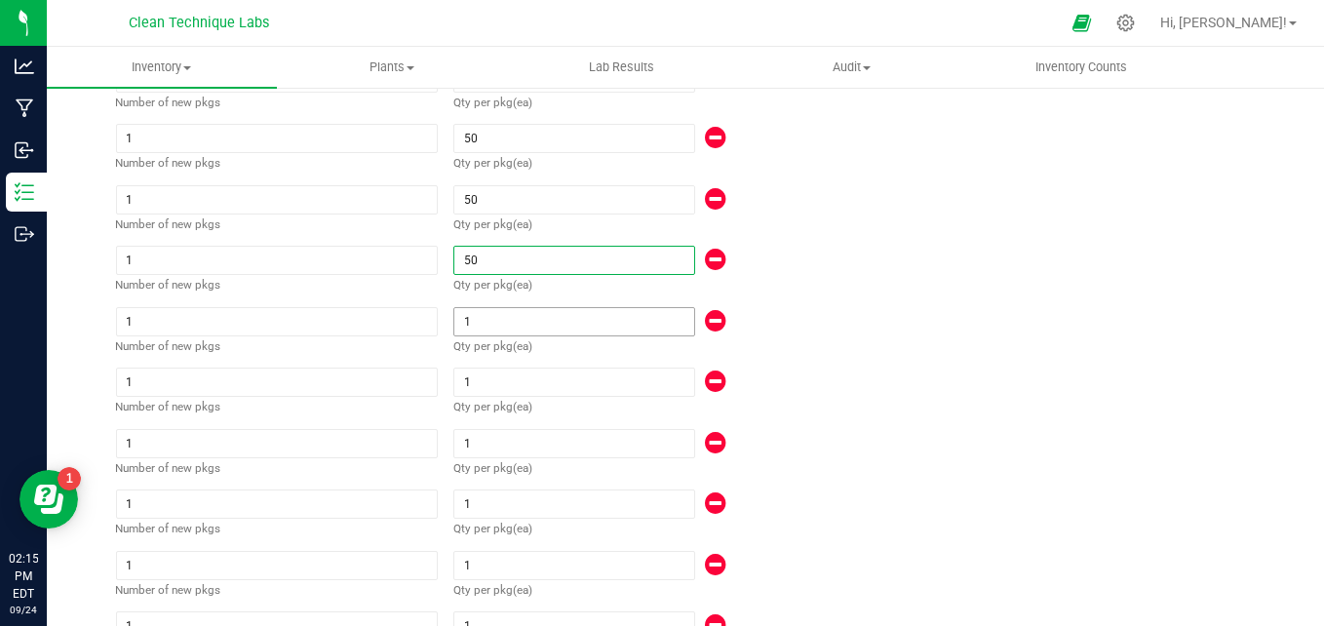
click at [483, 327] on input "1" at bounding box center [573, 321] width 239 height 27
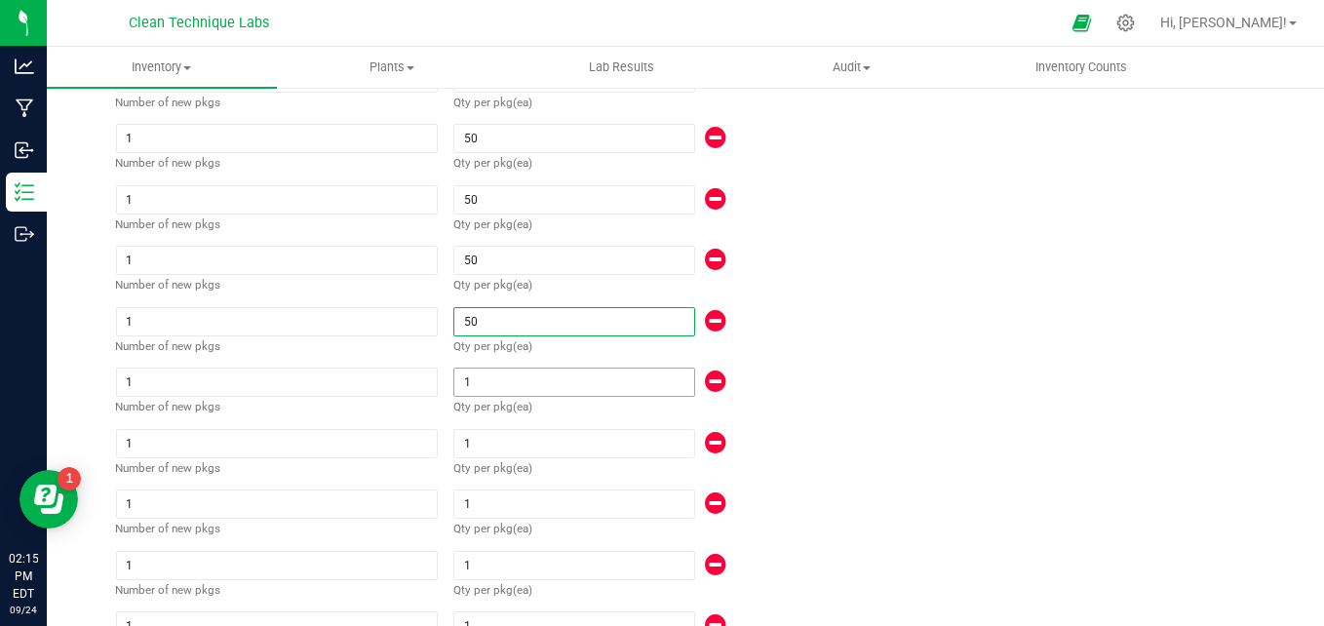
click at [486, 375] on input "1" at bounding box center [573, 381] width 239 height 27
click at [480, 433] on input "1" at bounding box center [573, 443] width 239 height 27
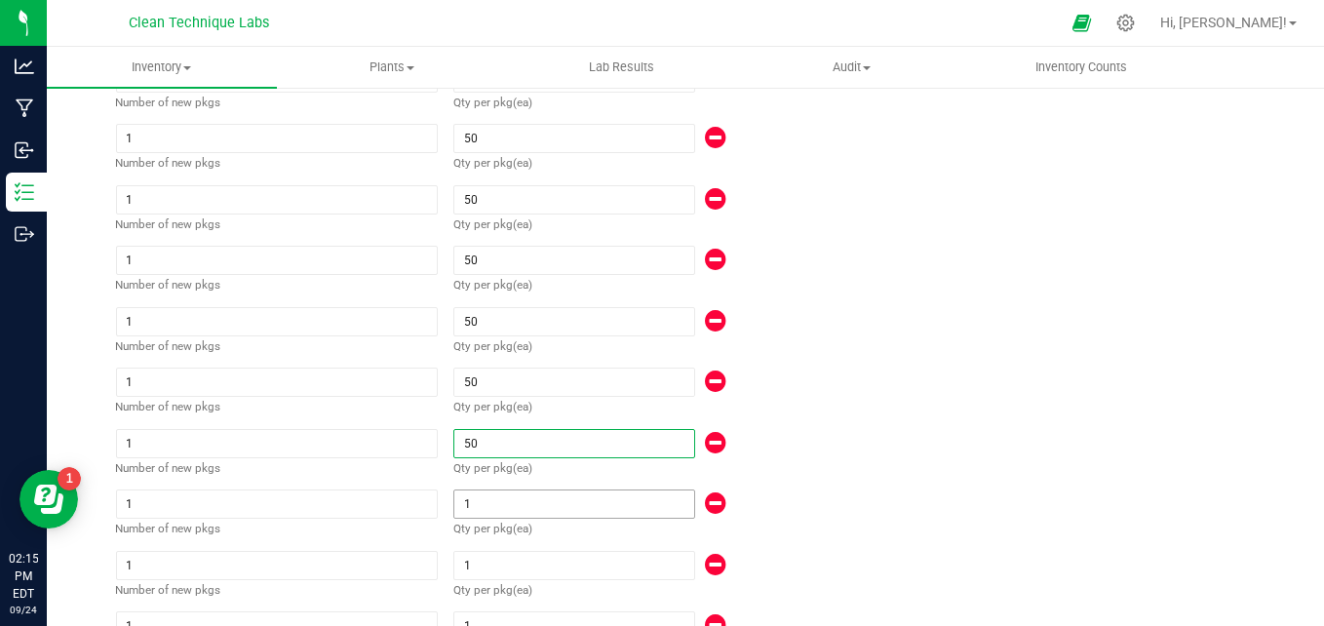
click at [480, 510] on input "1" at bounding box center [573, 503] width 239 height 27
click at [480, 570] on input "1" at bounding box center [573, 565] width 239 height 27
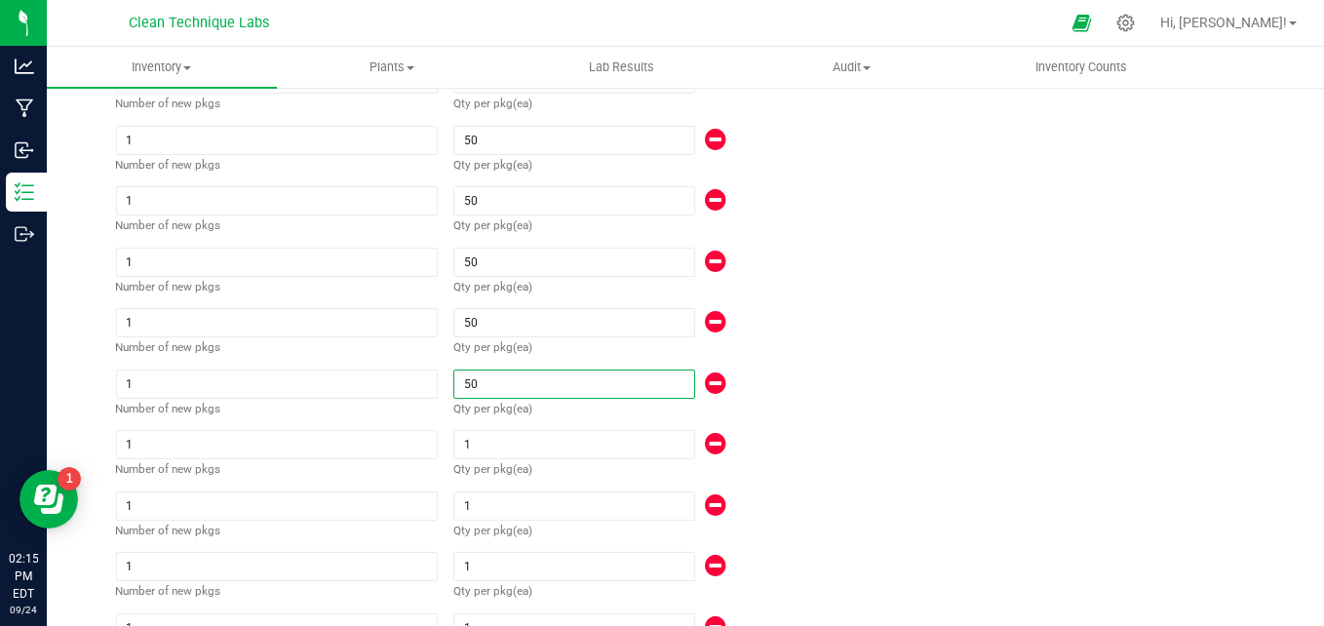
scroll to position [684, 0]
click at [483, 379] on input "1" at bounding box center [573, 381] width 239 height 27
click at [485, 460] on span "Qty per pkg" at bounding box center [482, 469] width 59 height 18
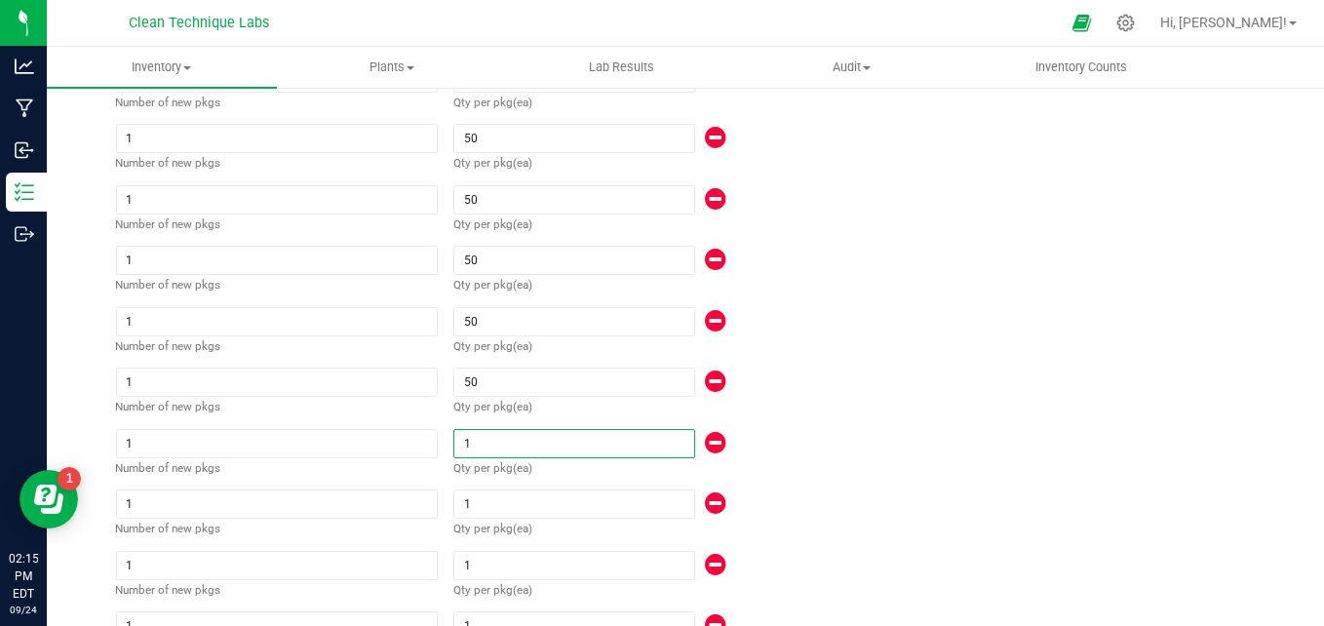
click at [480, 443] on input "1" at bounding box center [573, 443] width 239 height 27
click at [485, 503] on input "1" at bounding box center [573, 503] width 239 height 27
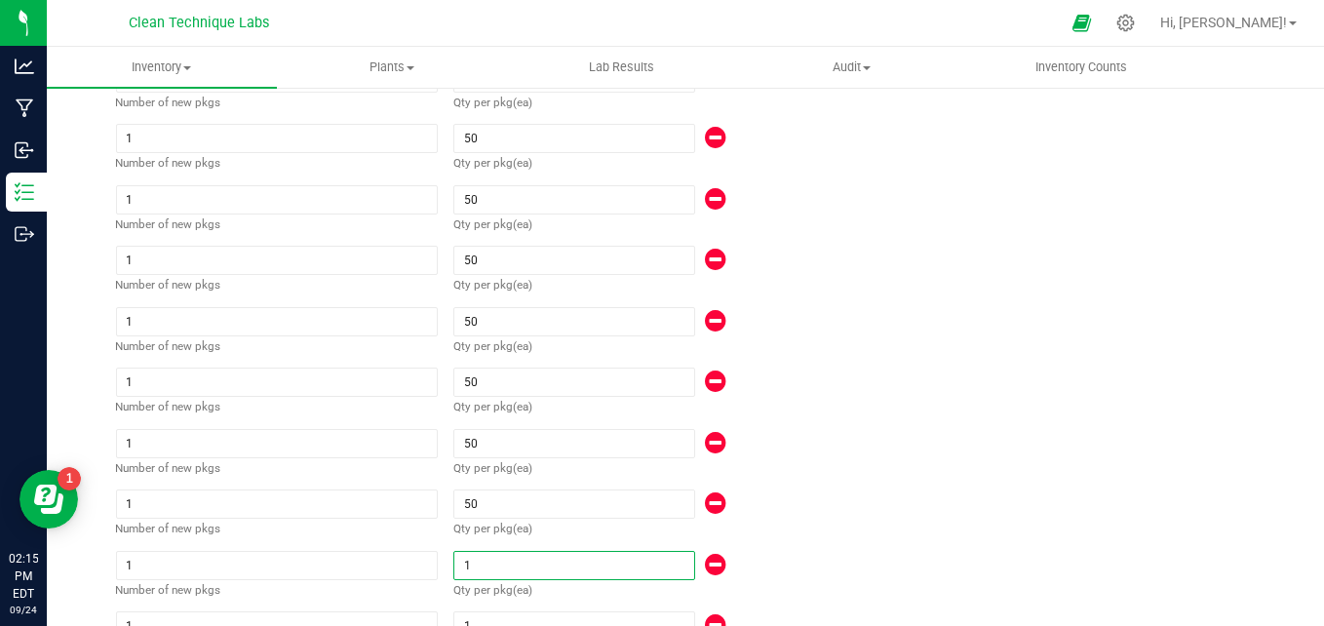
click at [492, 560] on input "1" at bounding box center [573, 565] width 239 height 27
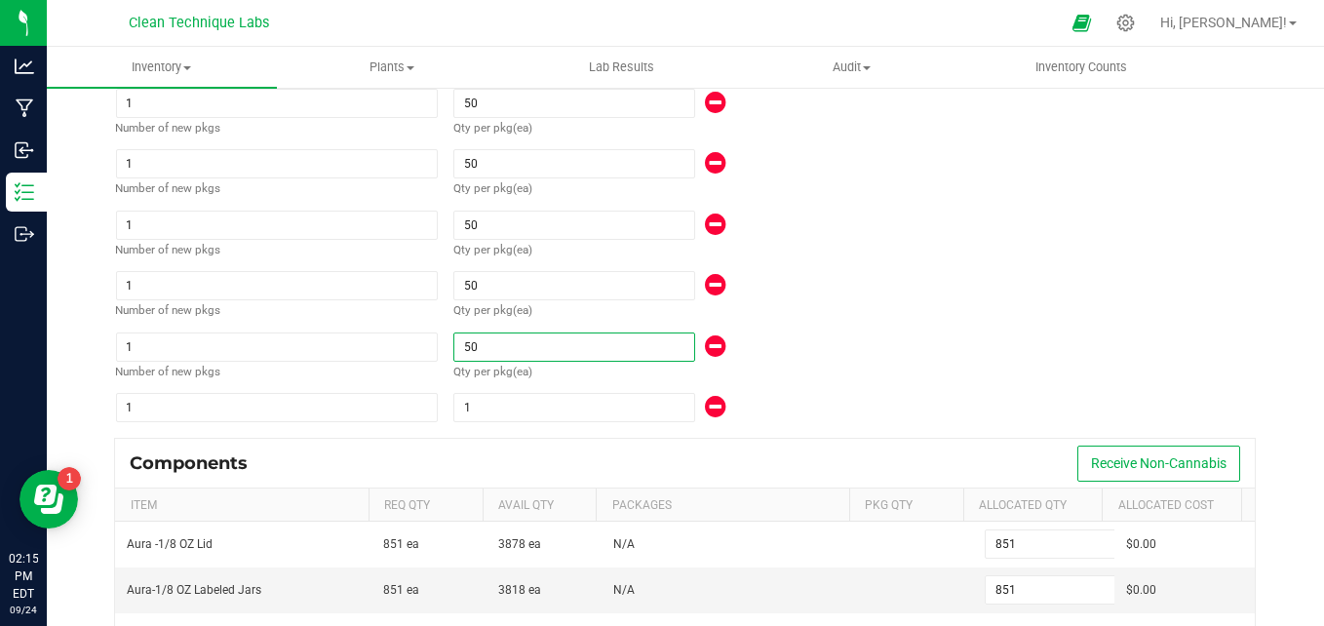
scroll to position [917, 0]
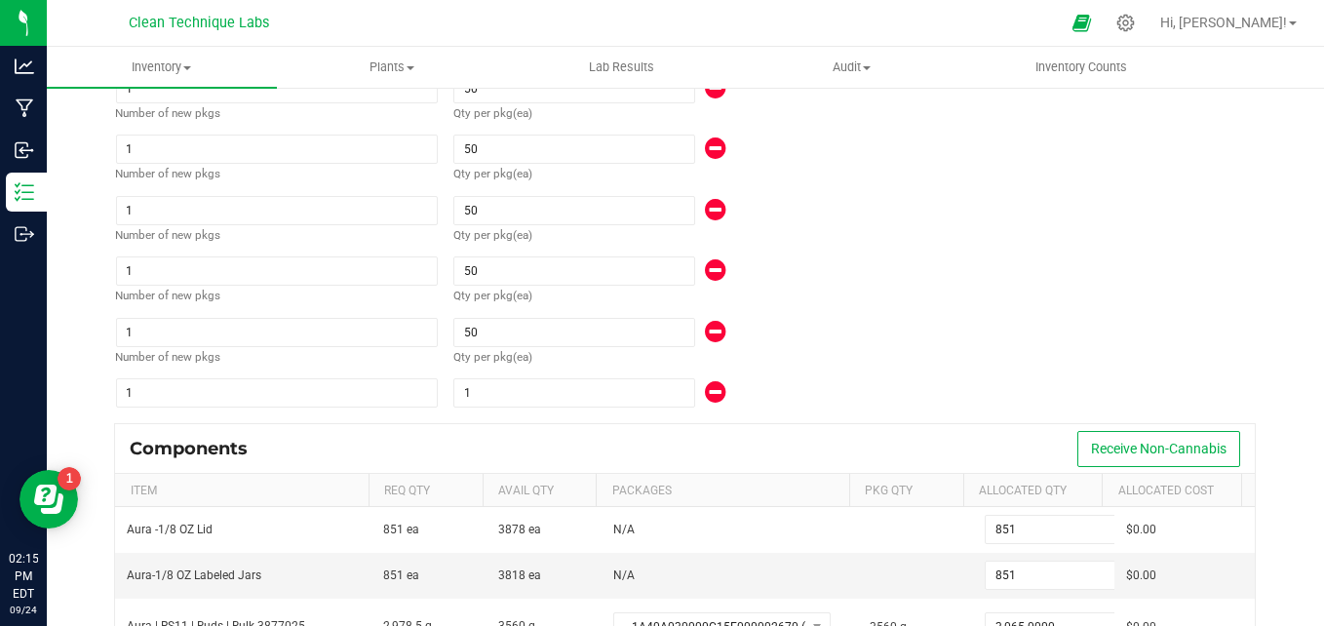
click at [531, 378] on div "1" at bounding box center [615, 393] width 324 height 31
click at [526, 394] on input "1" at bounding box center [573, 392] width 239 height 27
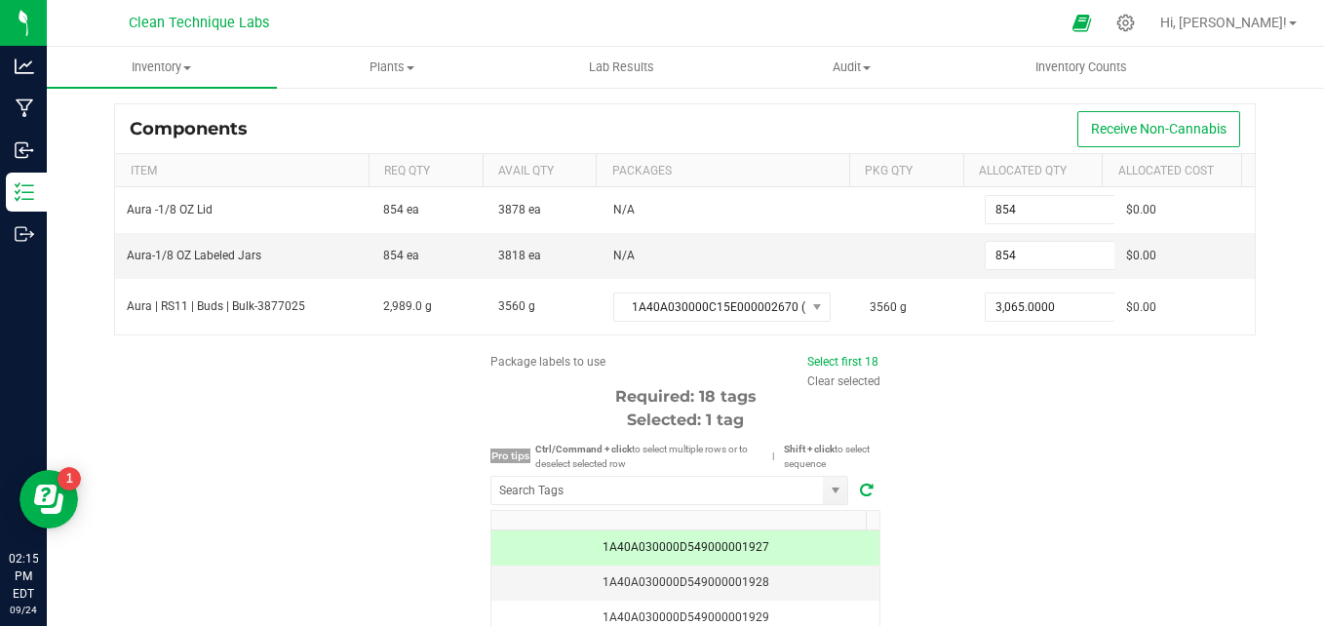
scroll to position [1241, 0]
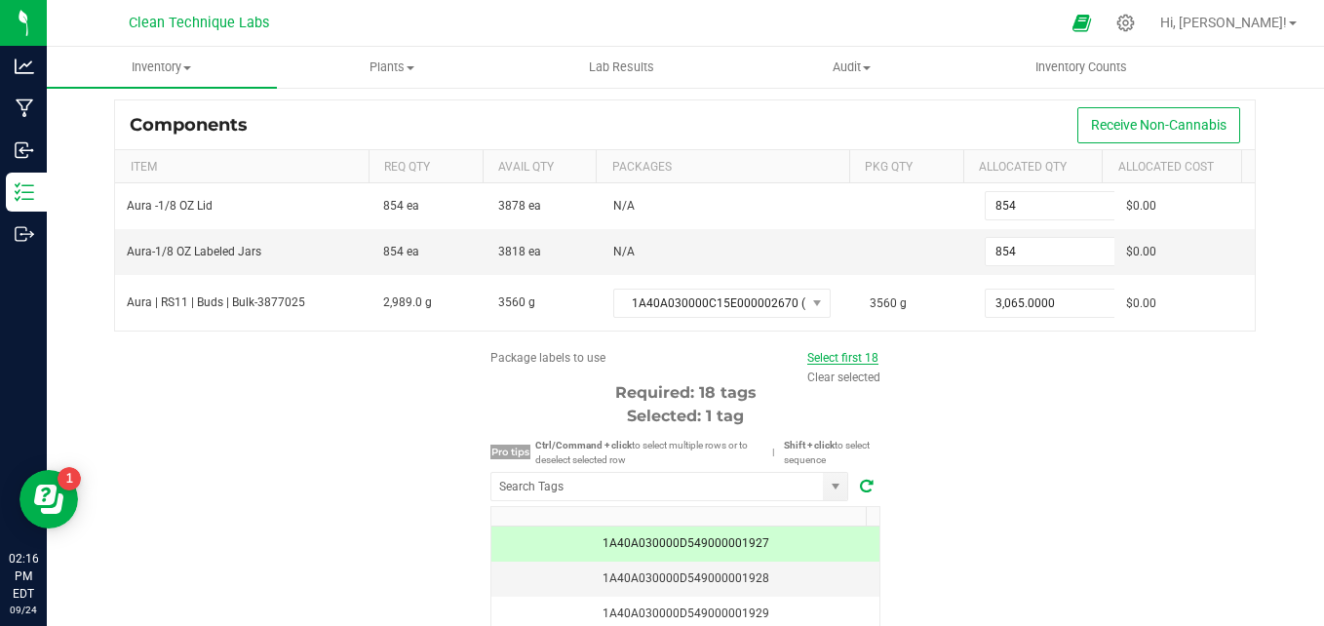
click at [845, 359] on link "Select first 18" at bounding box center [842, 358] width 71 height 14
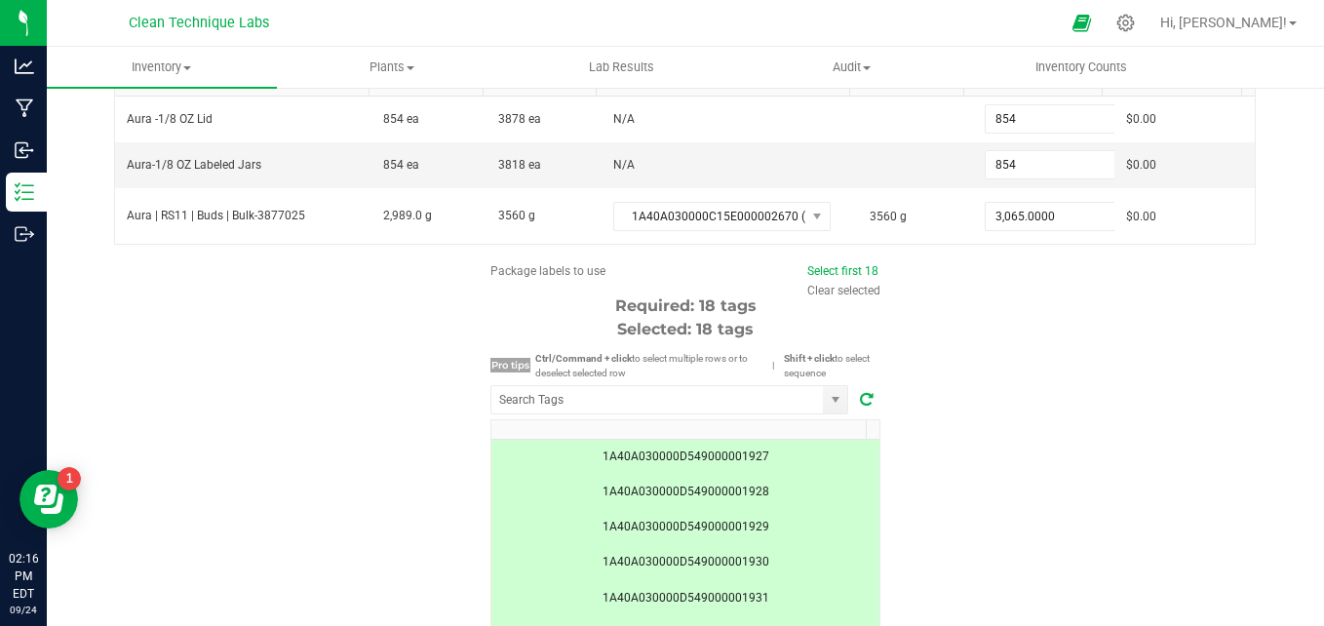
scroll to position [1401, 0]
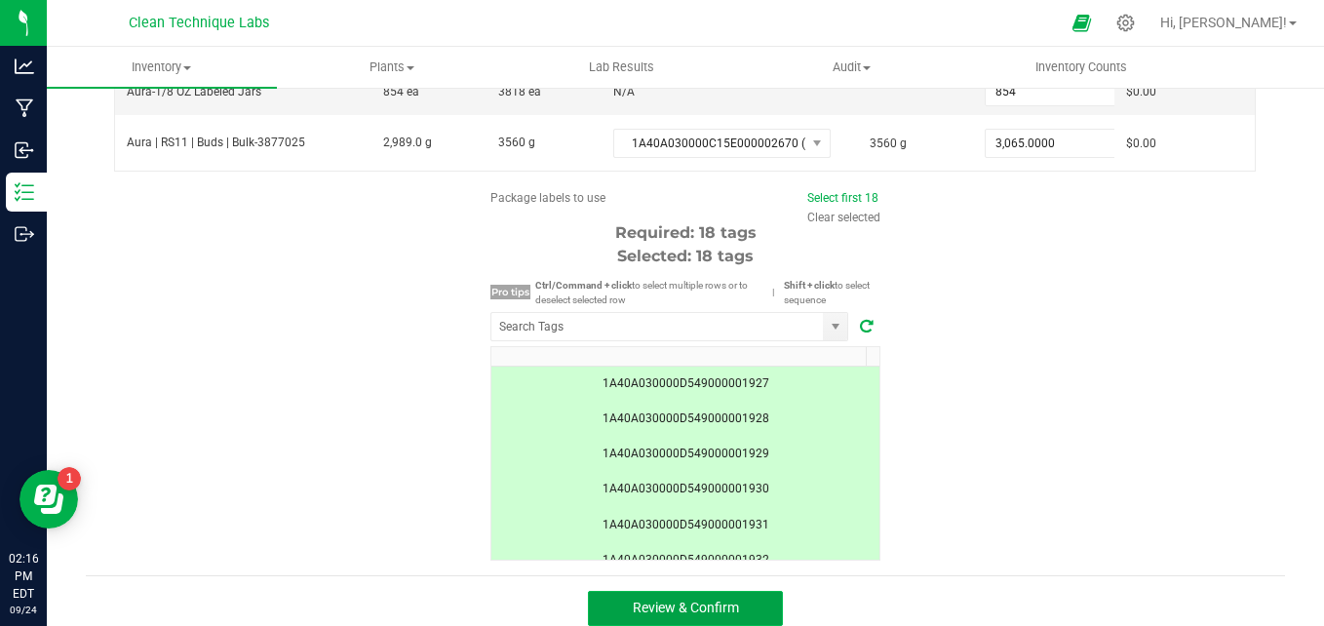
click at [737, 600] on button "Review & Confirm" at bounding box center [685, 608] width 195 height 35
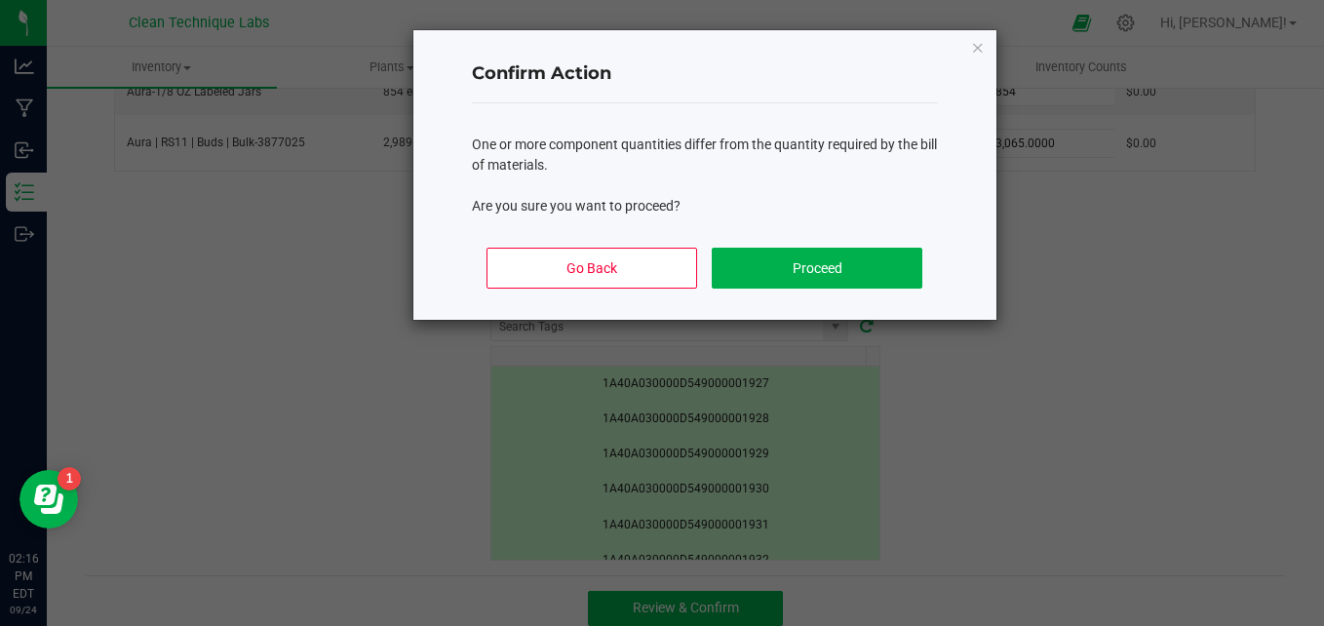
click at [846, 244] on div "Go Back Proceed" at bounding box center [705, 276] width 466 height 88
click at [842, 254] on button "Proceed" at bounding box center [816, 268] width 210 height 41
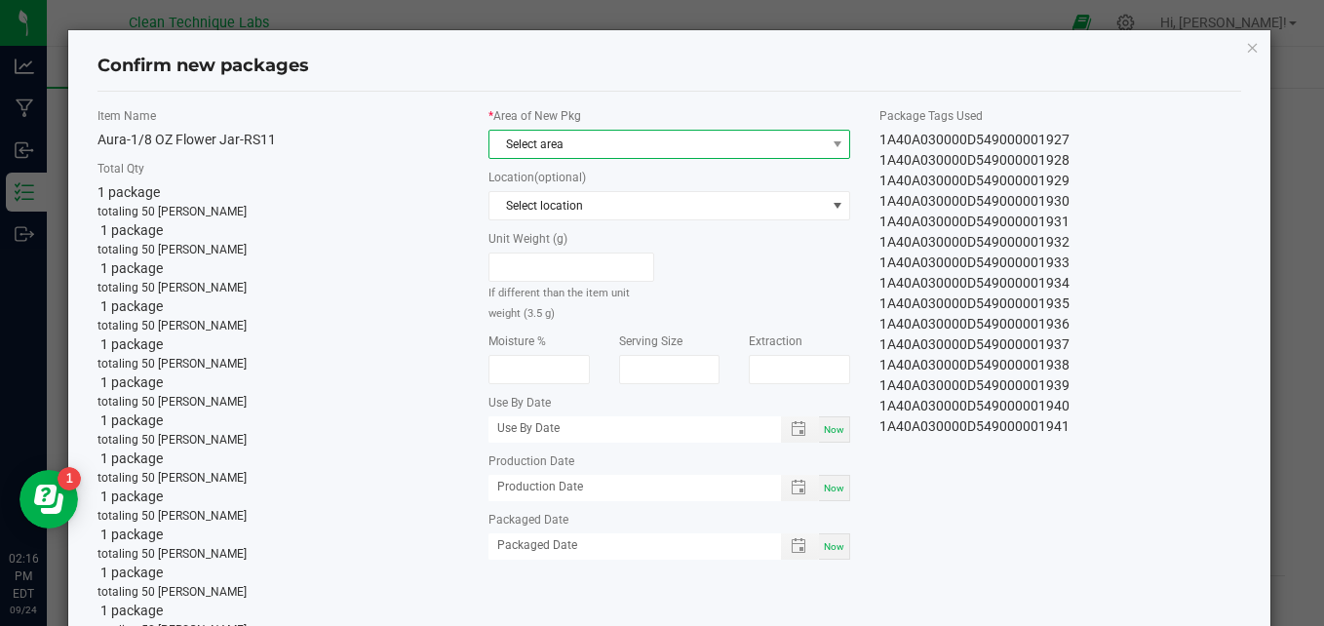
click at [663, 145] on span "Select area" at bounding box center [656, 144] width 335 height 27
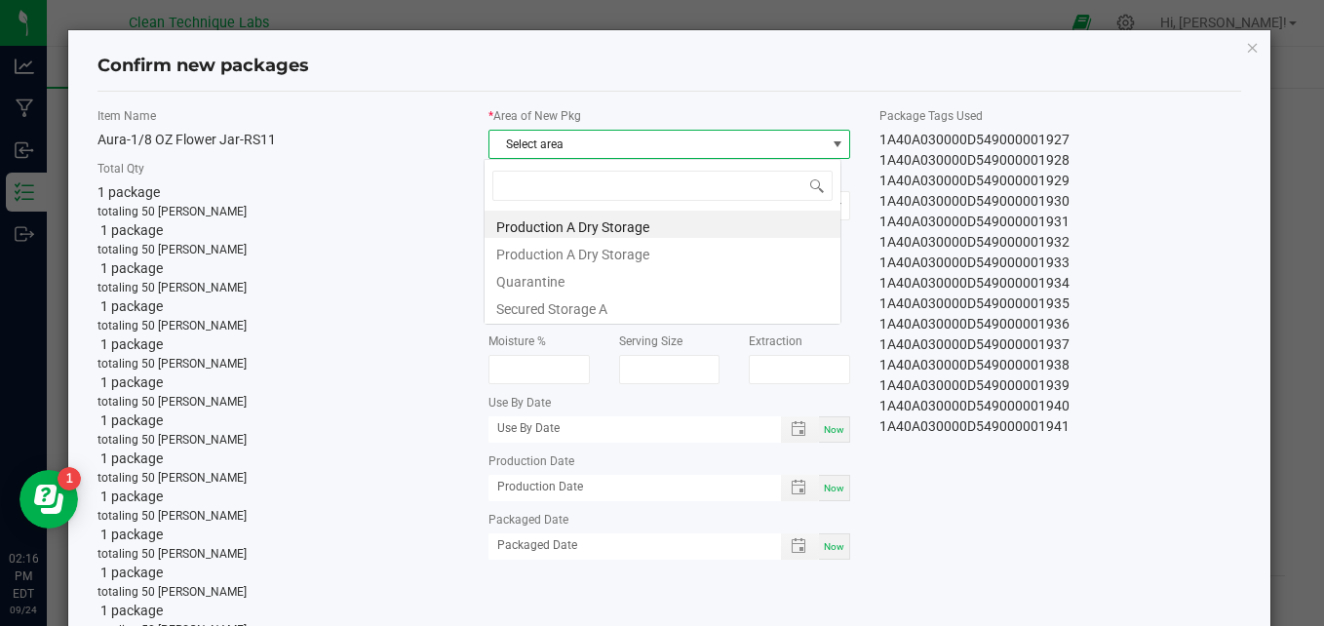
scroll to position [29, 357]
click at [621, 299] on li "Secured Storage A" at bounding box center [662, 305] width 356 height 27
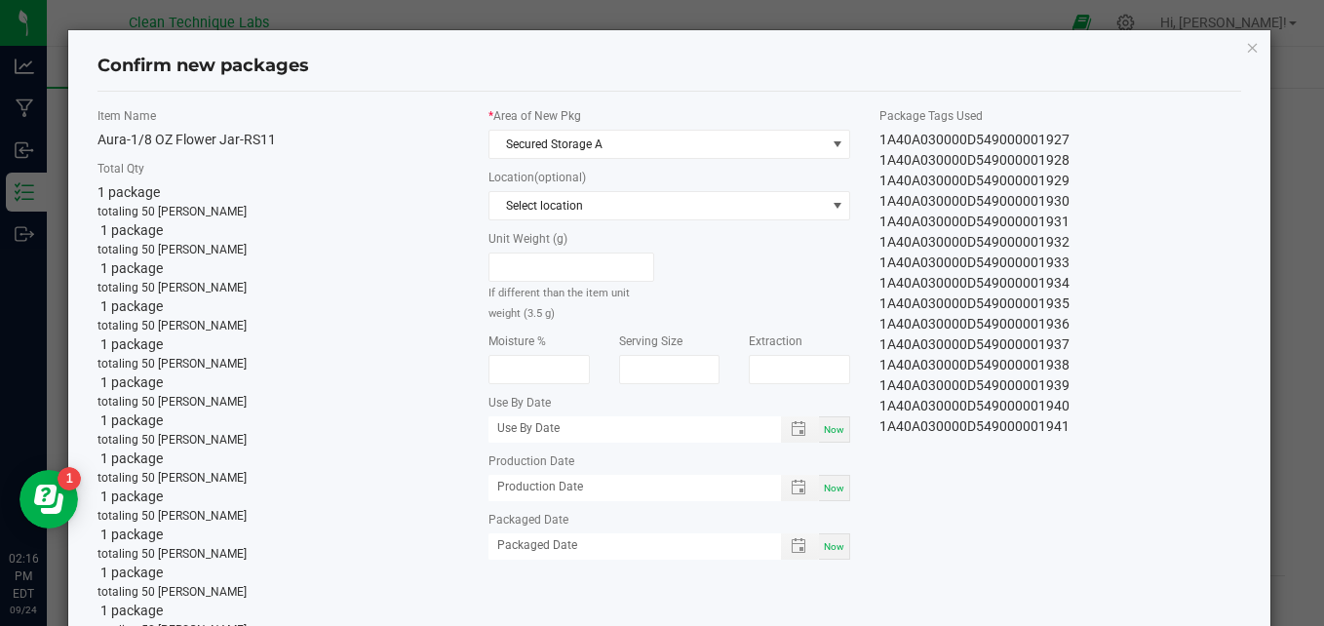
scroll to position [61, 0]
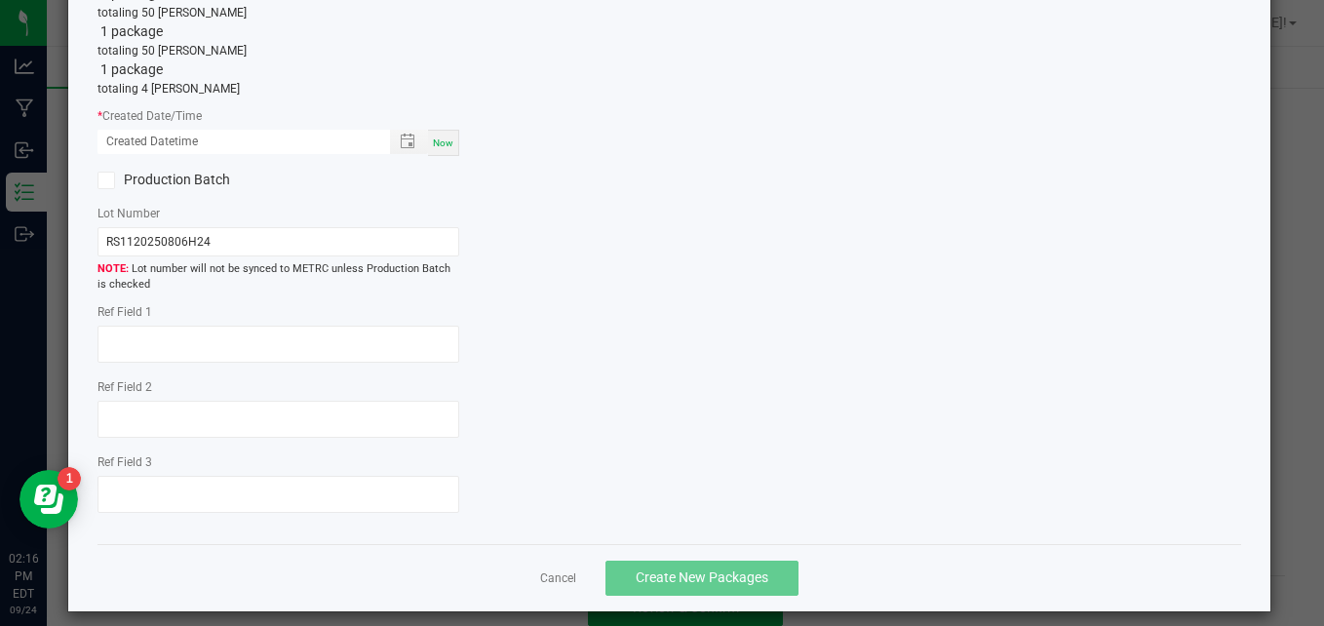
scroll to position [780, 0]
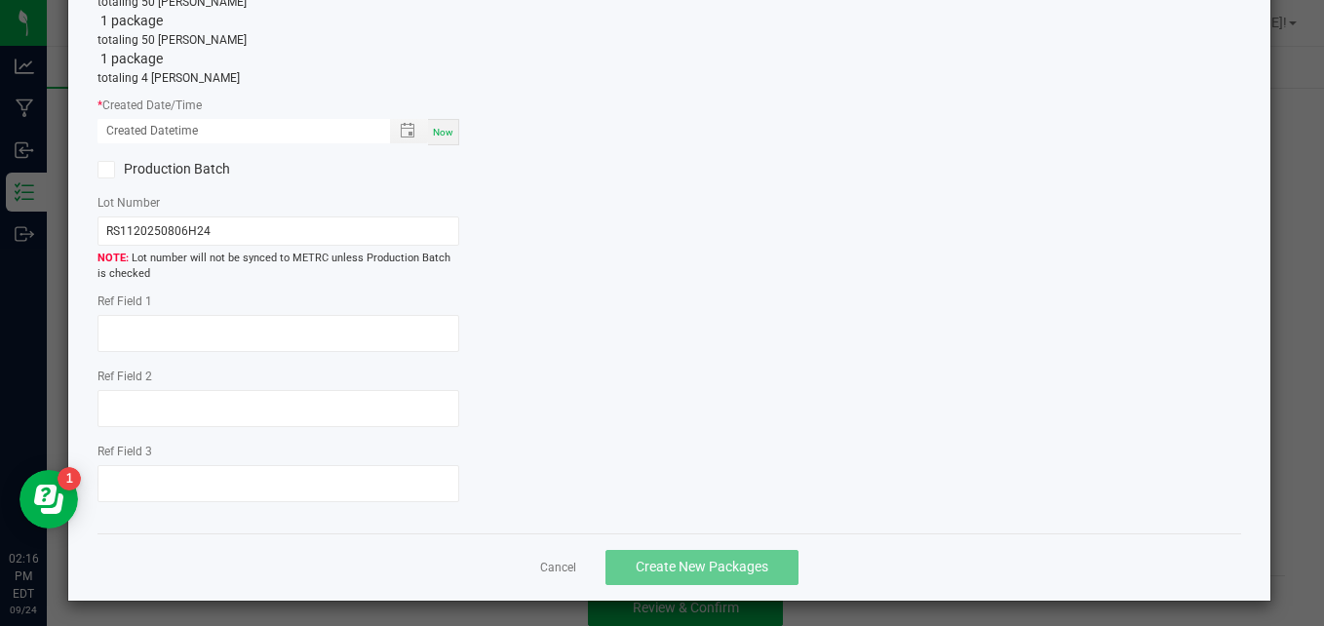
click at [433, 131] on span "Now" at bounding box center [443, 132] width 20 height 11
click at [137, 130] on input "[DATE] 02:16 PM" at bounding box center [233, 131] width 272 height 24
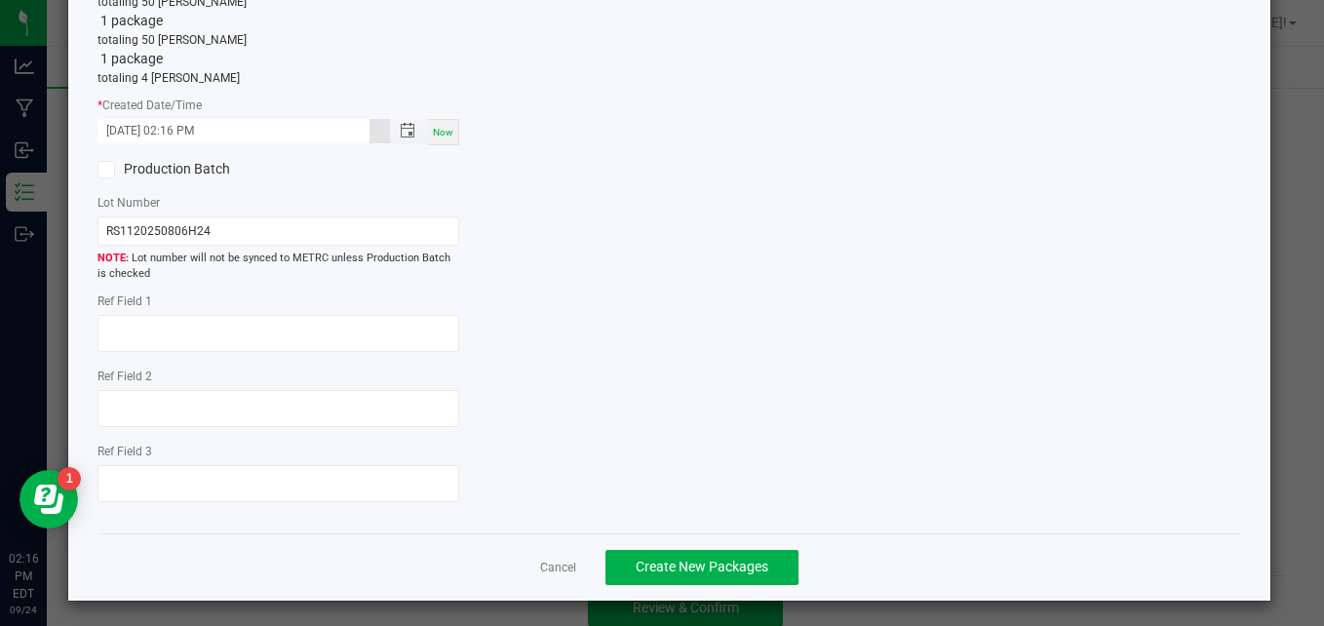
click at [178, 131] on input "[DATE] 02:16 PM" at bounding box center [233, 131] width 272 height 24
drag, startPoint x: 231, startPoint y: 236, endPoint x: 95, endPoint y: 240, distance: 136.5
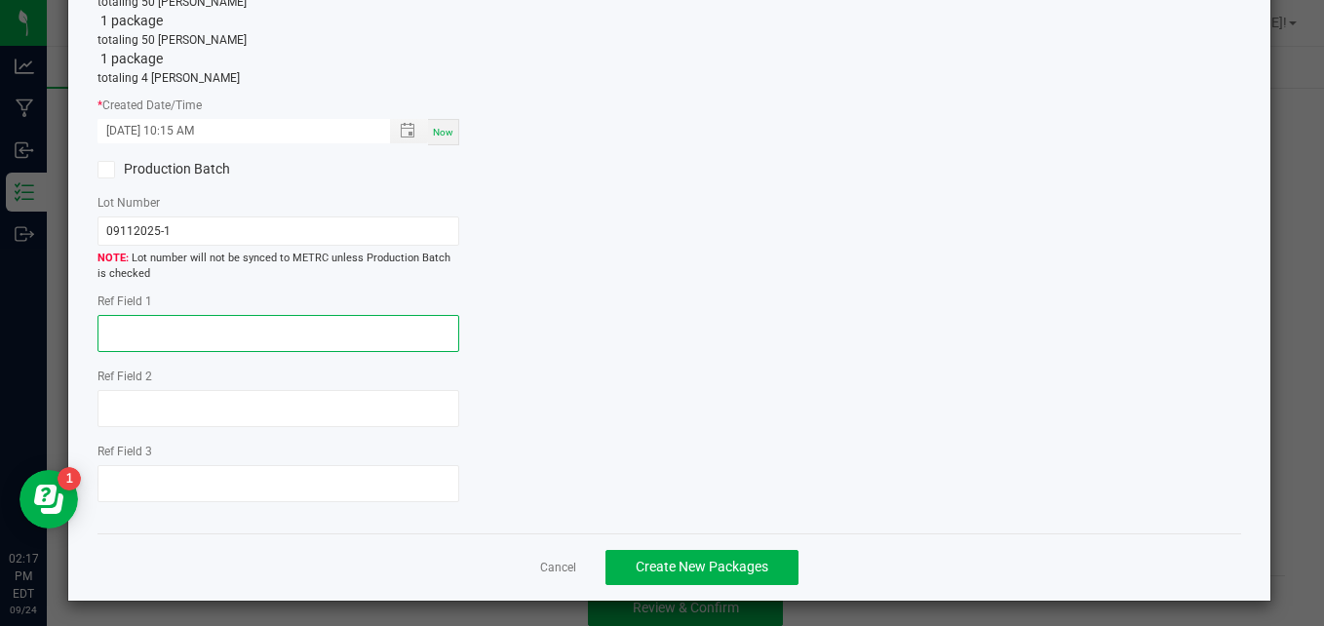
click at [166, 328] on textarea at bounding box center [278, 333] width 362 height 37
paste textarea "[PHONE_NUMBER]"
click at [309, 334] on textarea "[PHONE_NUMBER]" at bounding box center [278, 333] width 362 height 37
click at [370, 330] on textarea "Weight losses due to some overfills in order to pr" at bounding box center [278, 333] width 362 height 37
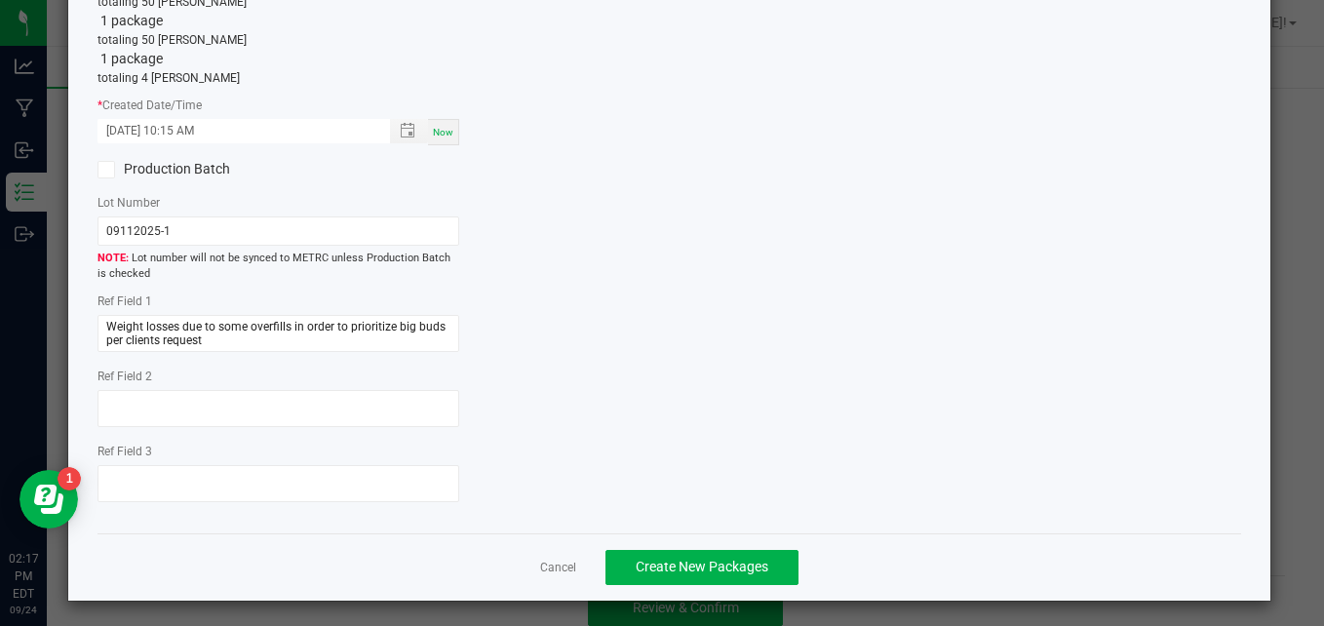
click at [675, 576] on button "Create New Packages" at bounding box center [701, 567] width 193 height 35
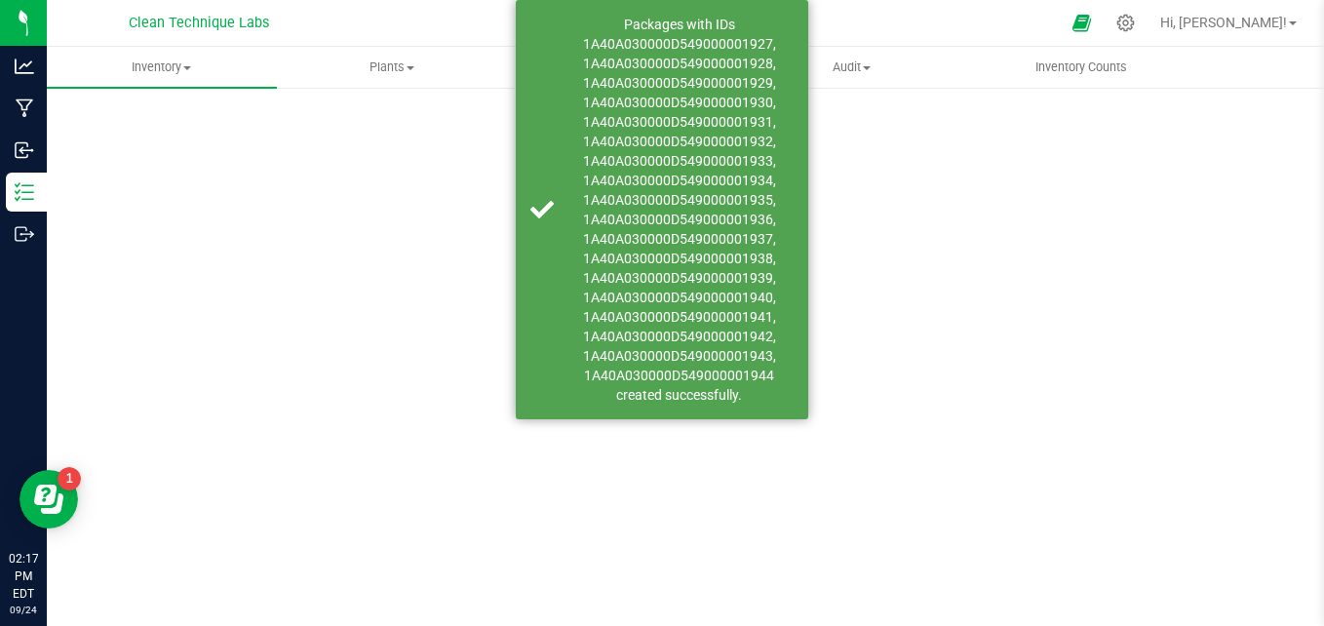
scroll to position [55, 0]
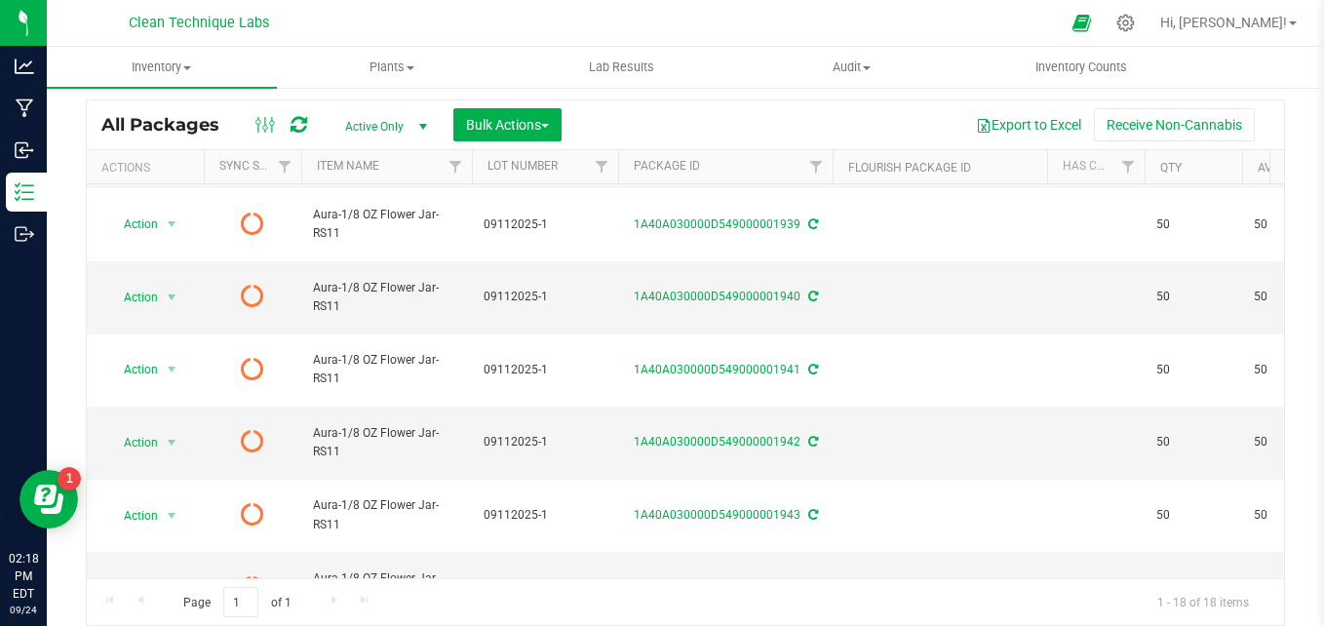
scroll to position [929, 0]
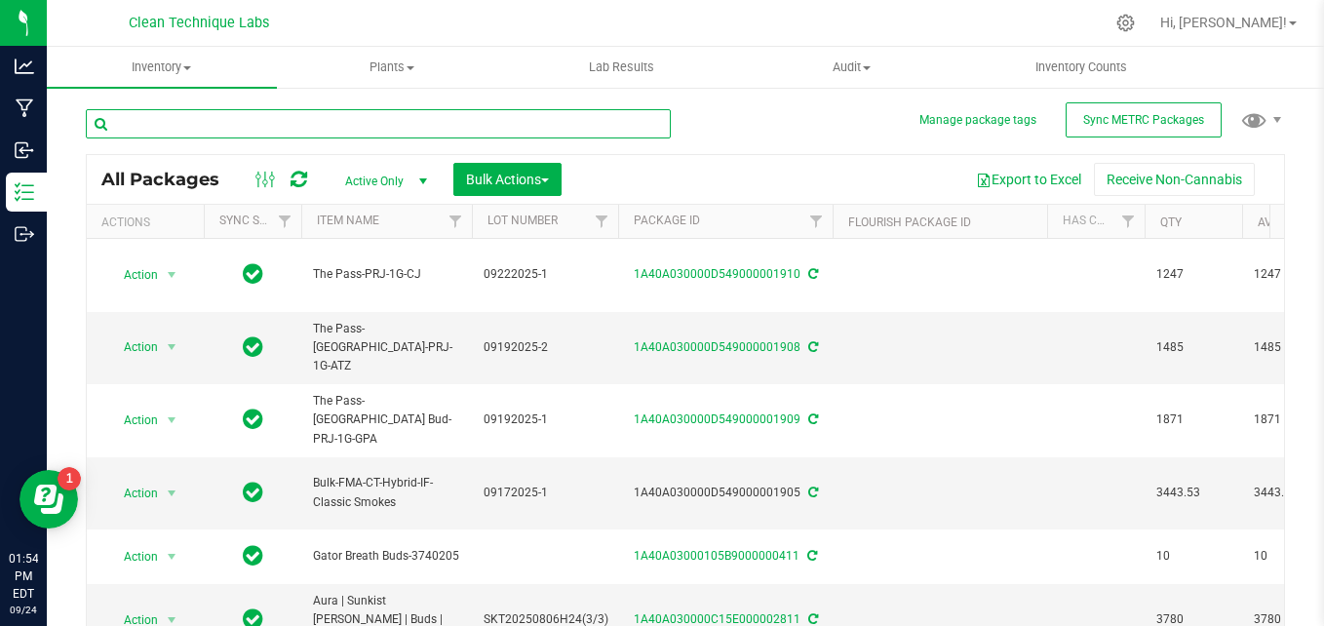
click at [358, 129] on input "text" at bounding box center [378, 123] width 585 height 29
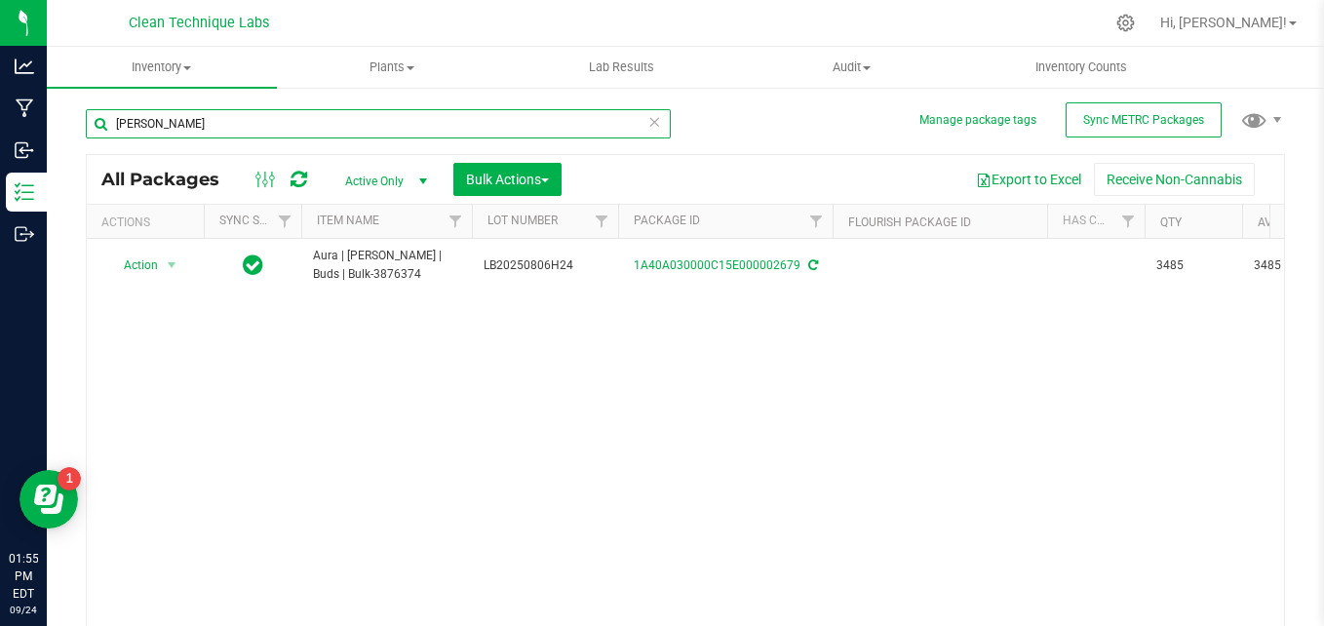
click at [438, 123] on input "lizzie b" at bounding box center [378, 123] width 585 height 29
type input "l"
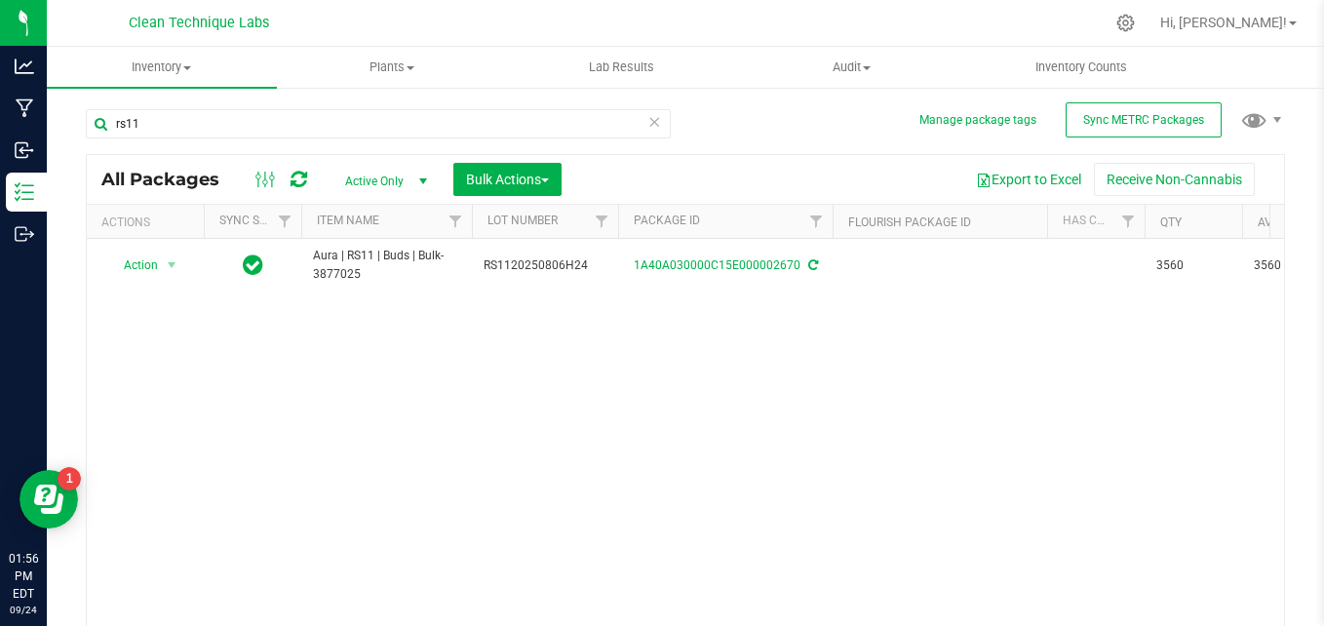
click at [530, 104] on div "rs11" at bounding box center [385, 123] width 599 height 62
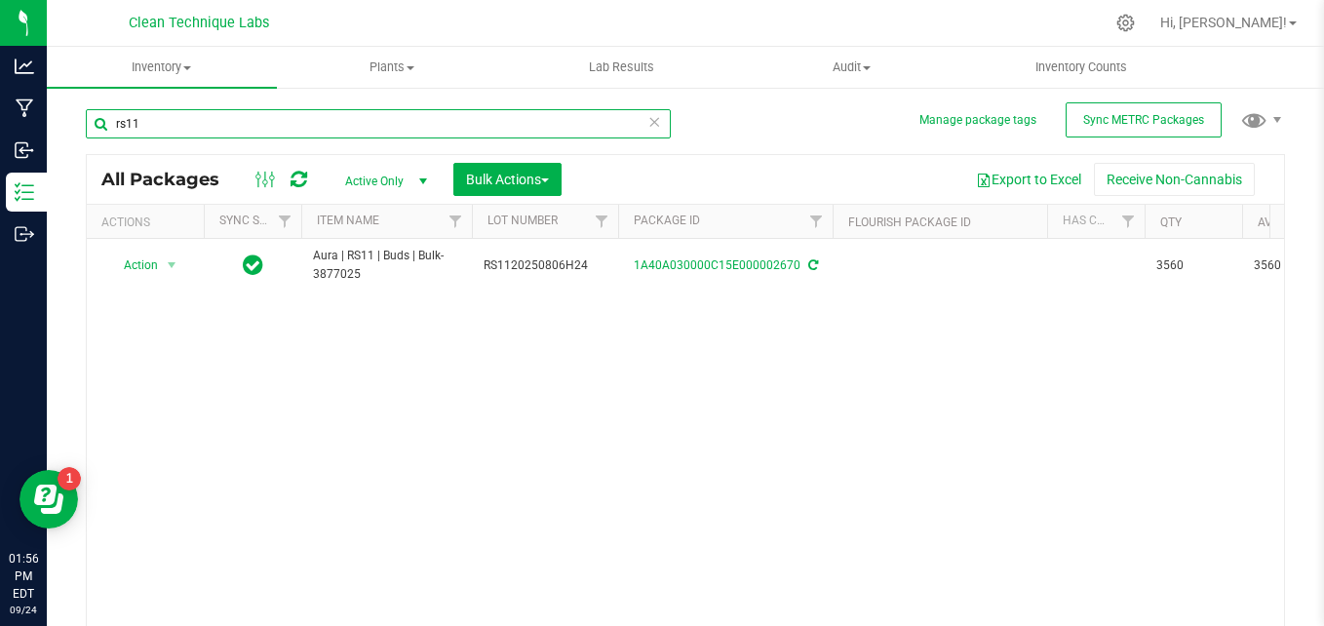
click at [528, 120] on input "rs11" at bounding box center [378, 123] width 585 height 29
type input "r"
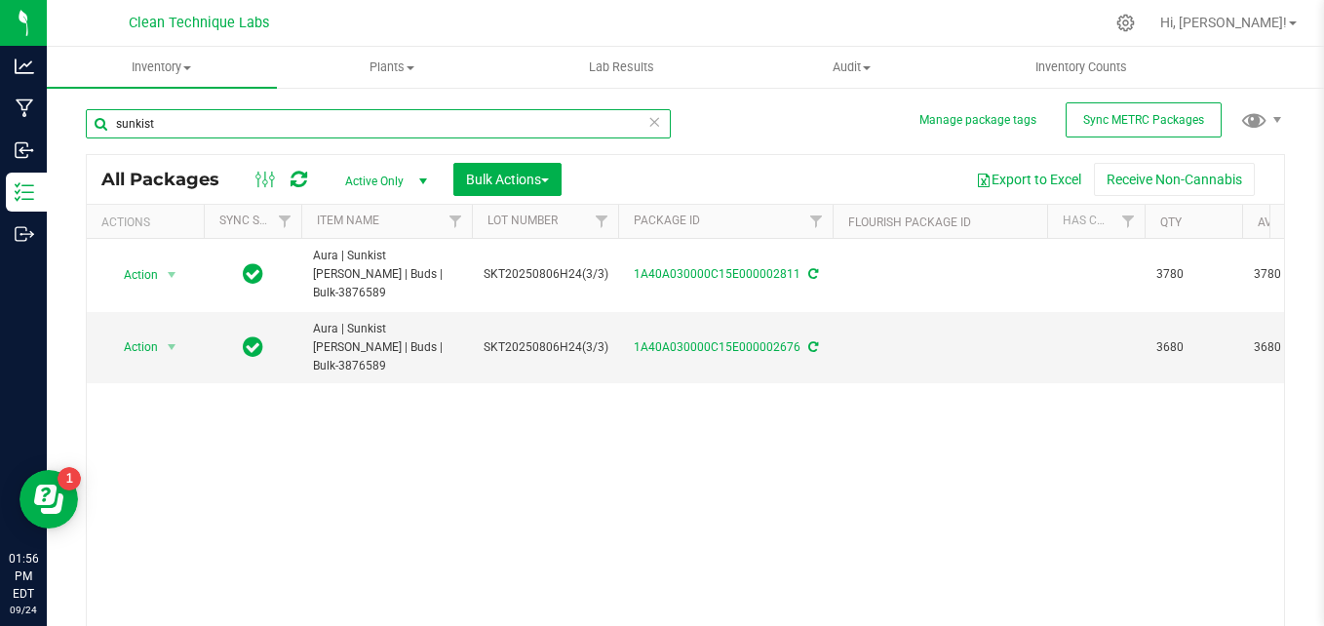
type input "sunkist"
